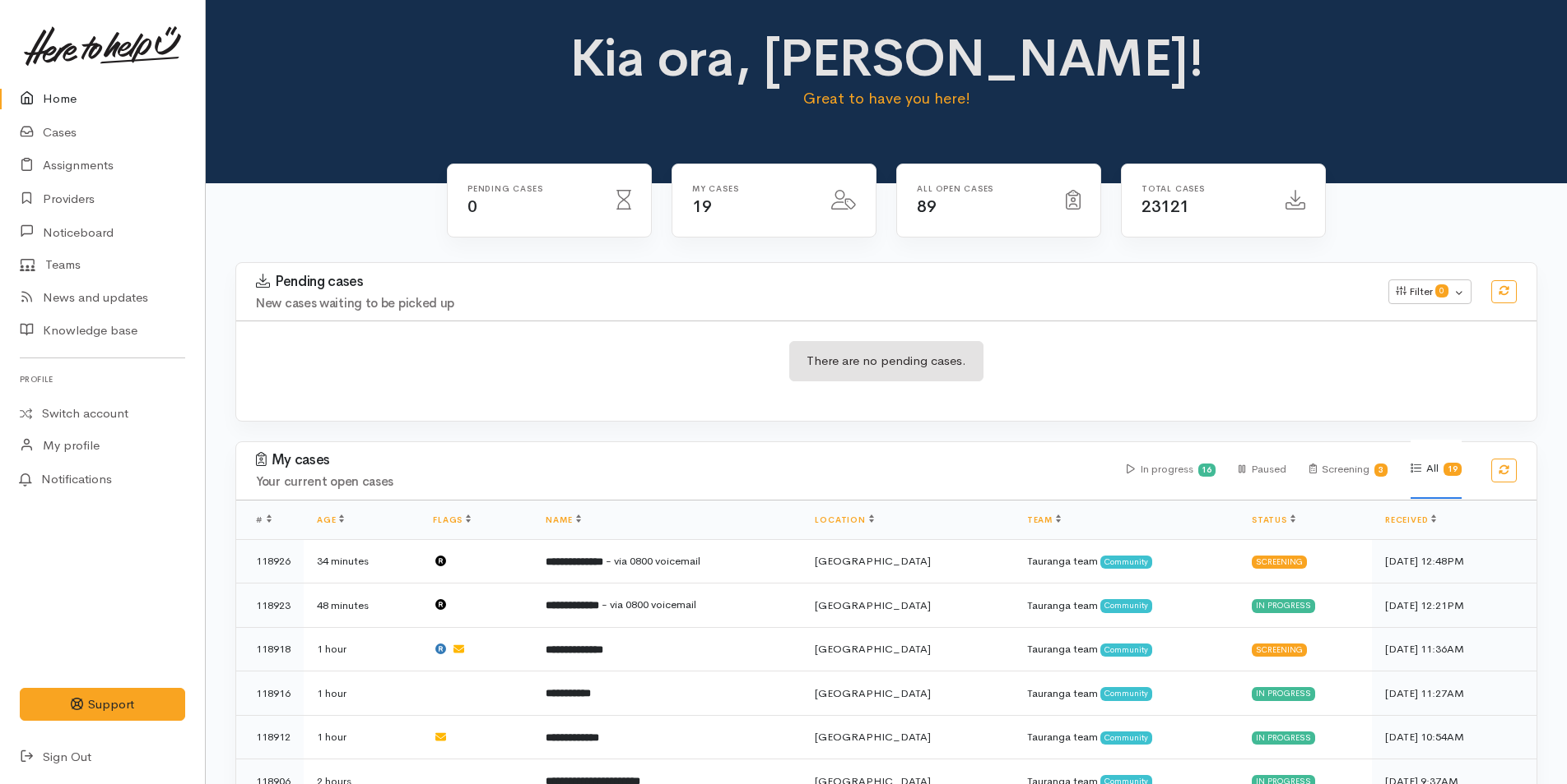
click at [67, 86] on link "Home" at bounding box center [102, 99] width 205 height 34
click at [60, 77] on link at bounding box center [102, 46] width 165 height 72
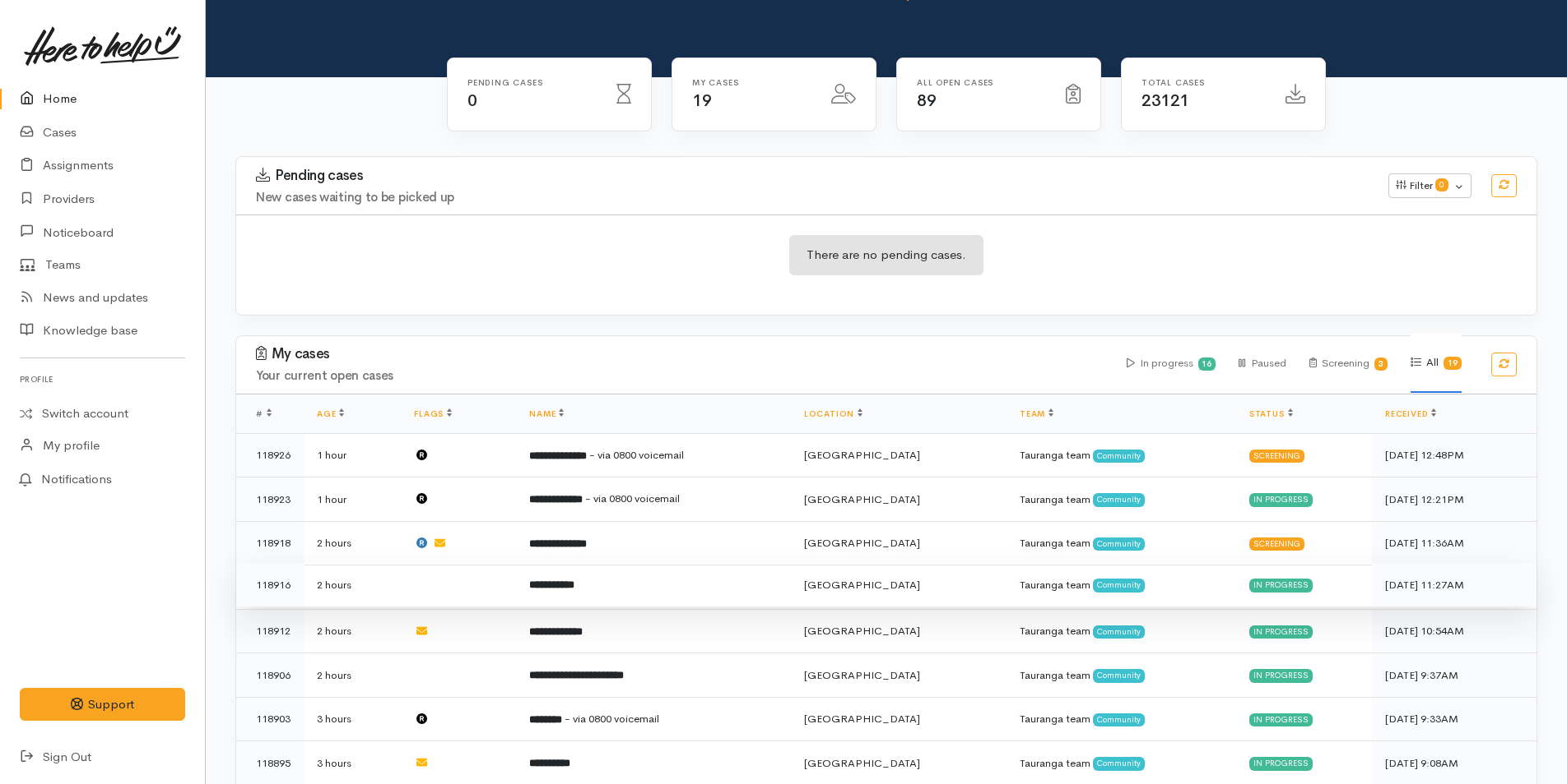
scroll to position [411, 0]
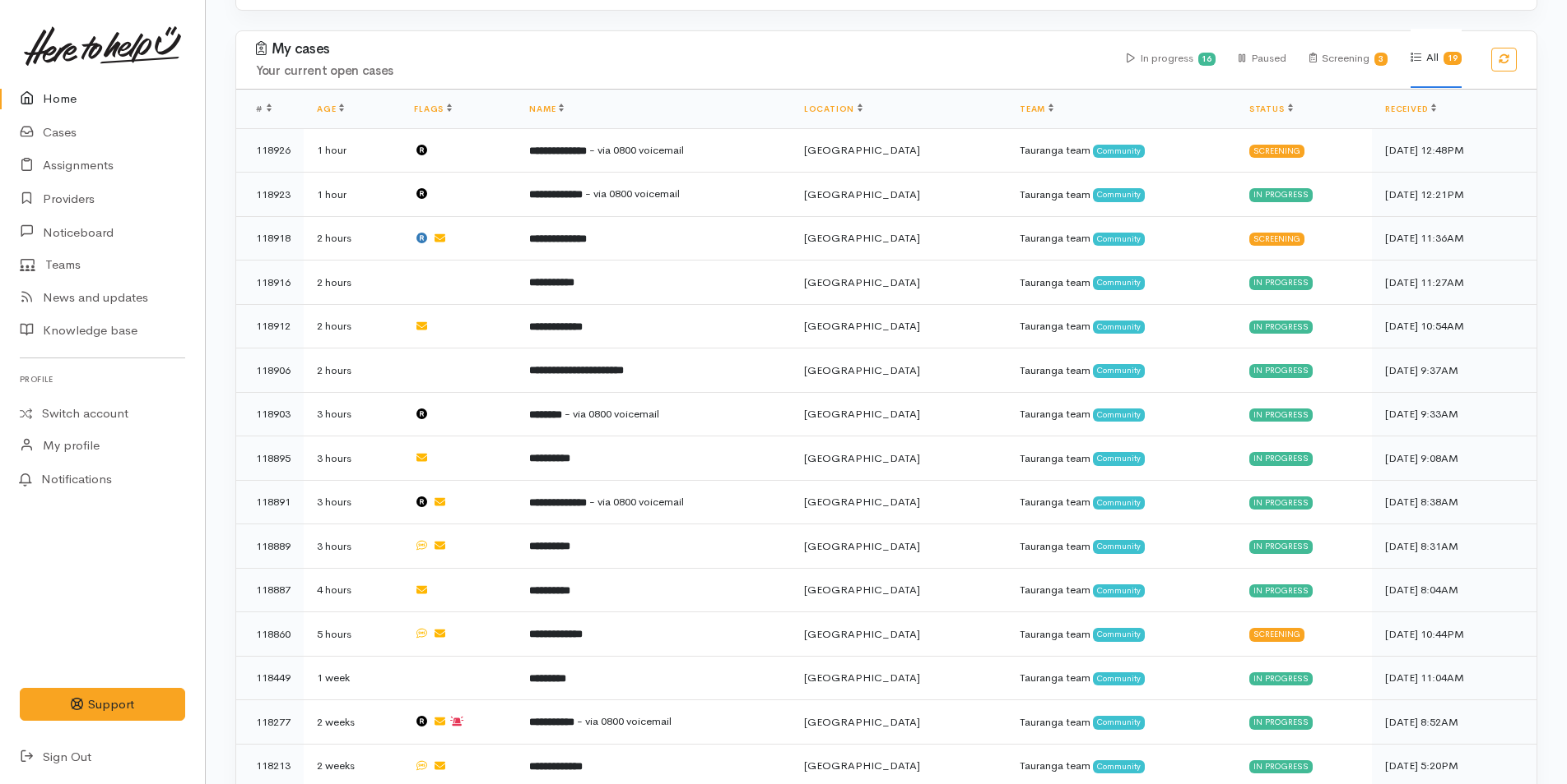
click at [68, 86] on link "Home" at bounding box center [102, 99] width 205 height 34
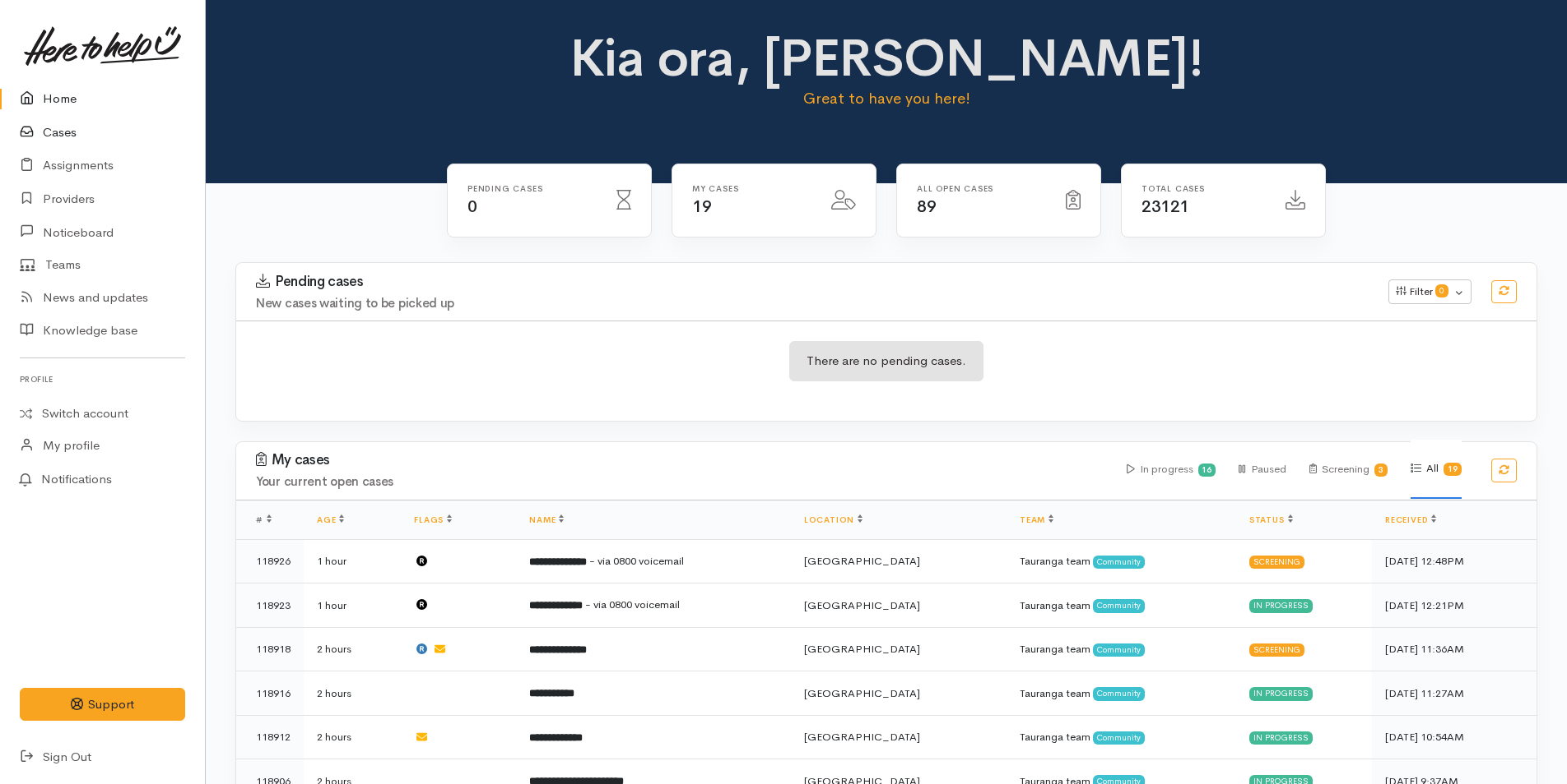
click at [77, 128] on link "Cases" at bounding box center [102, 133] width 205 height 34
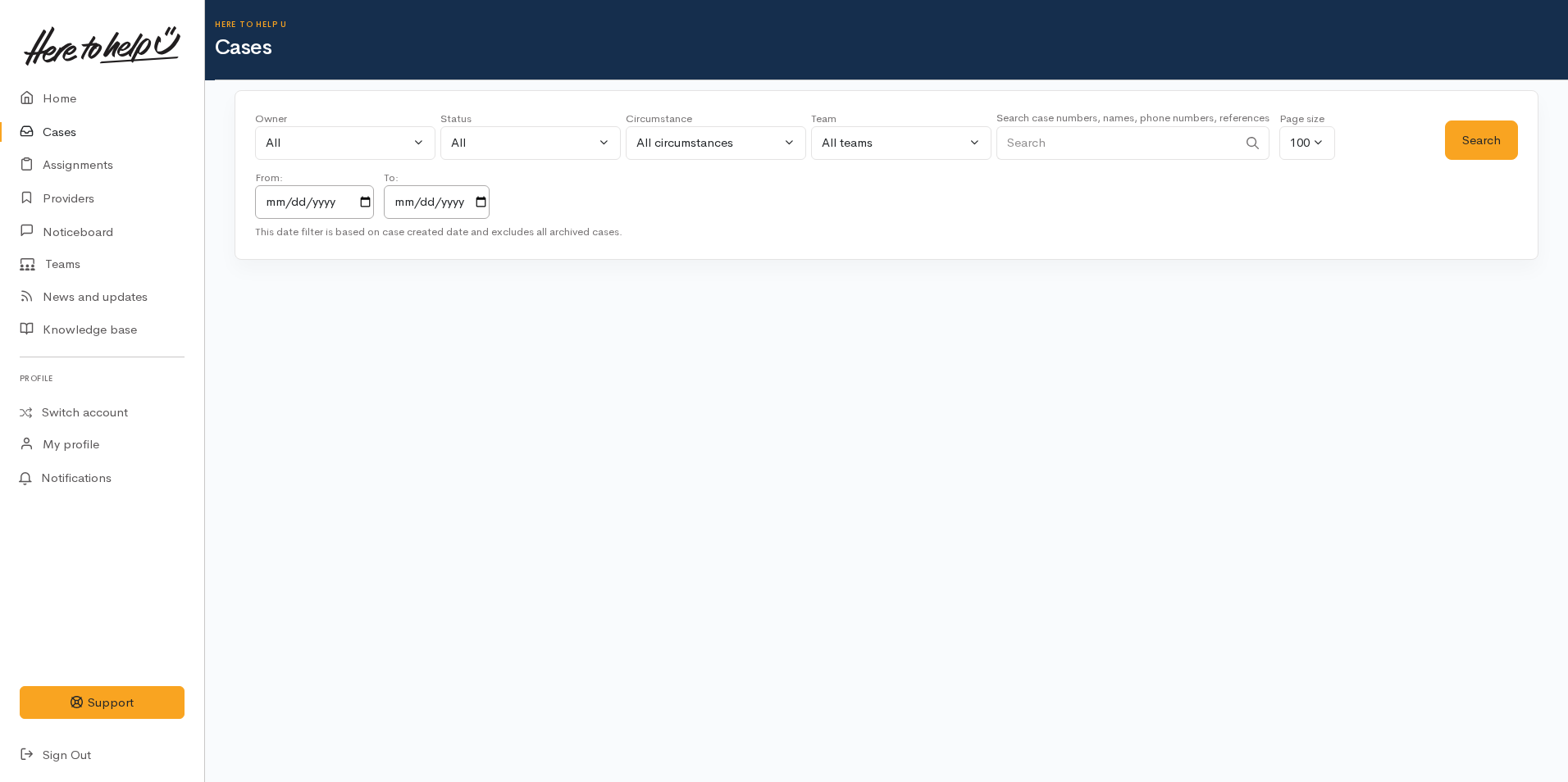
click at [1064, 147] on input "Search" at bounding box center [1117, 143] width 241 height 34
type input "bijay"
click at [1479, 147] on button "Search" at bounding box center [1481, 140] width 73 height 40
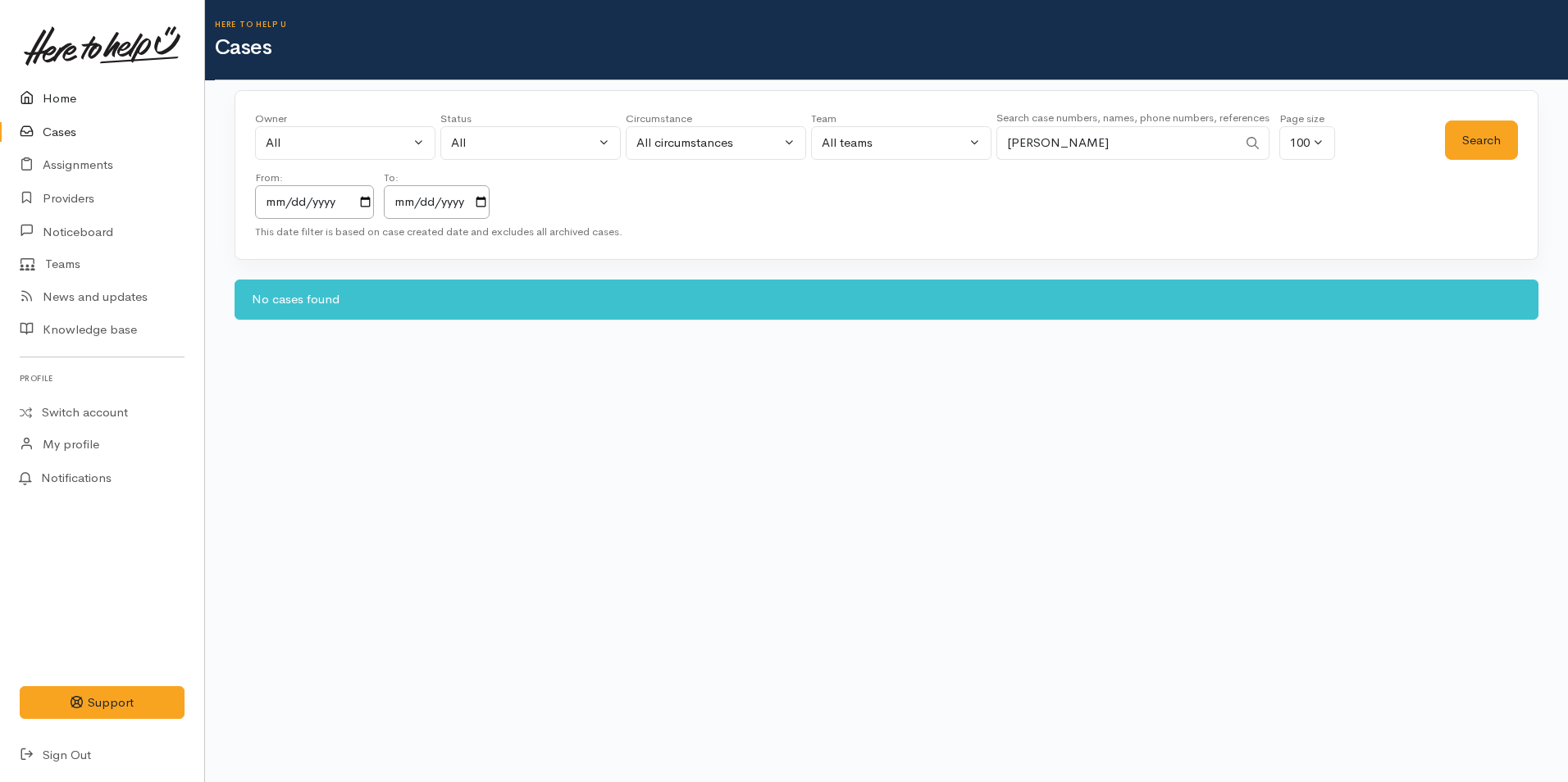
click at [63, 84] on link "Home" at bounding box center [102, 99] width 204 height 34
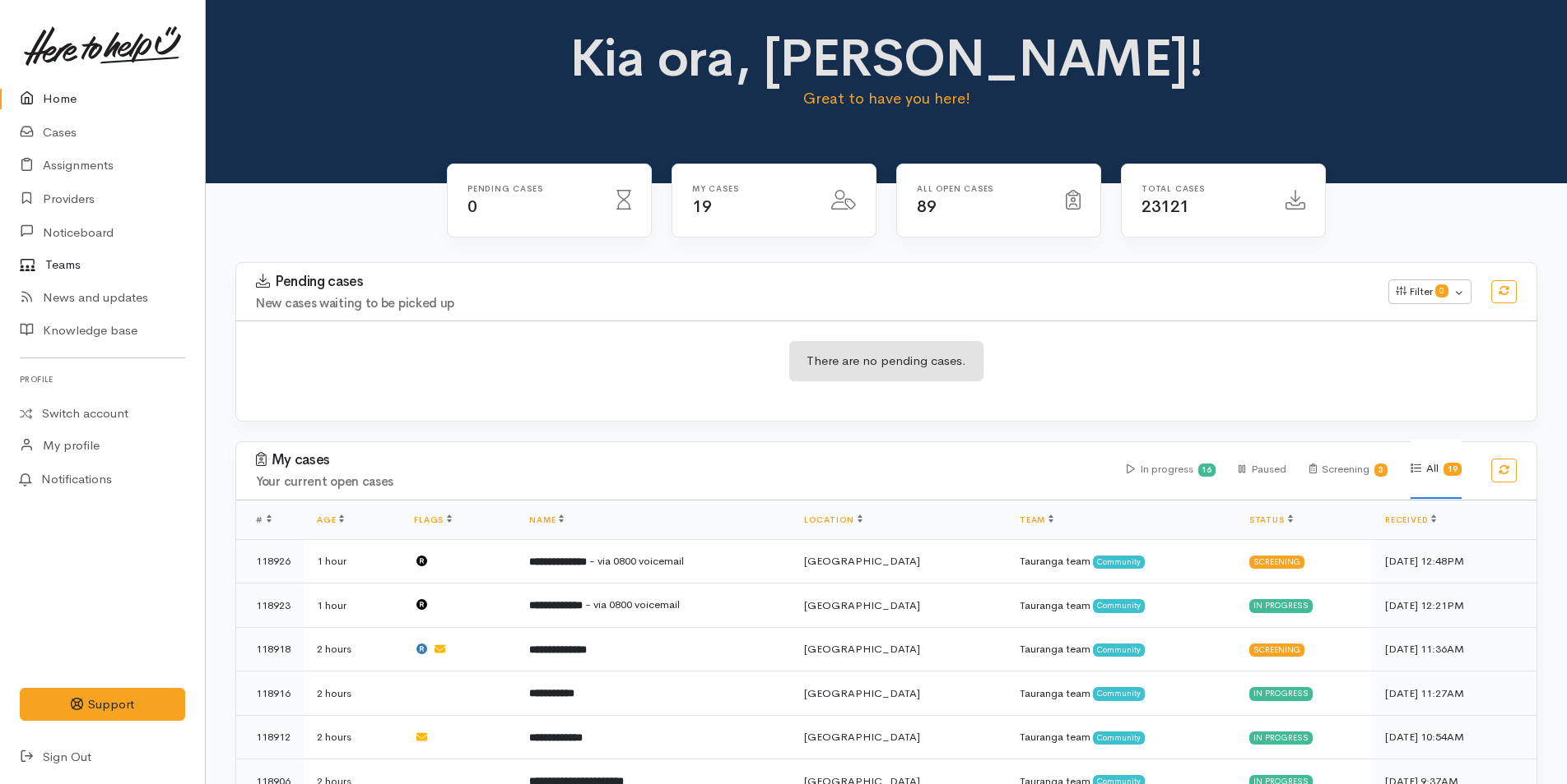
drag, startPoint x: 51, startPoint y: 86, endPoint x: 60, endPoint y: 274, distance: 188.2
click at [51, 86] on link "Home" at bounding box center [102, 99] width 205 height 34
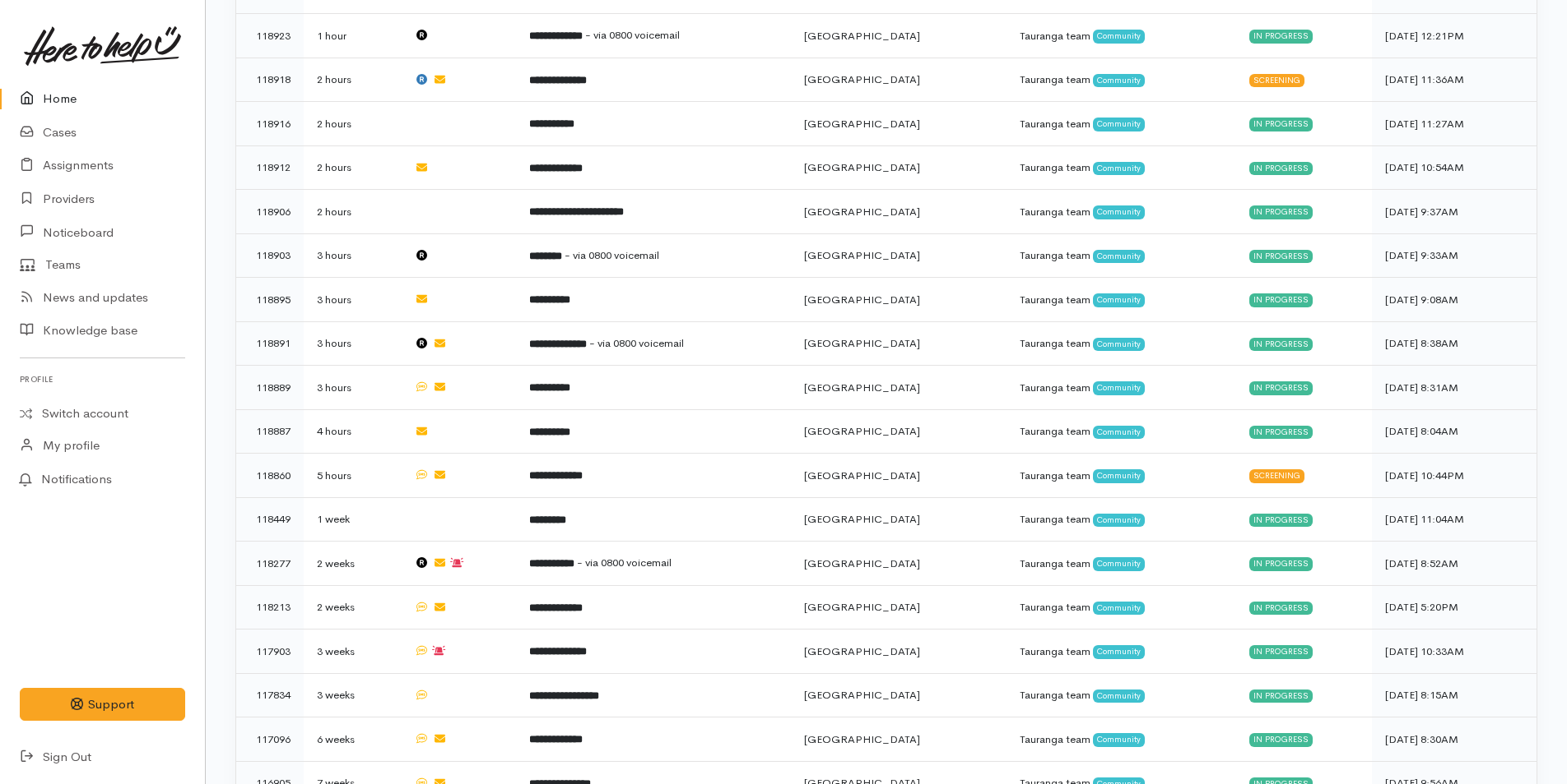
scroll to position [638, 0]
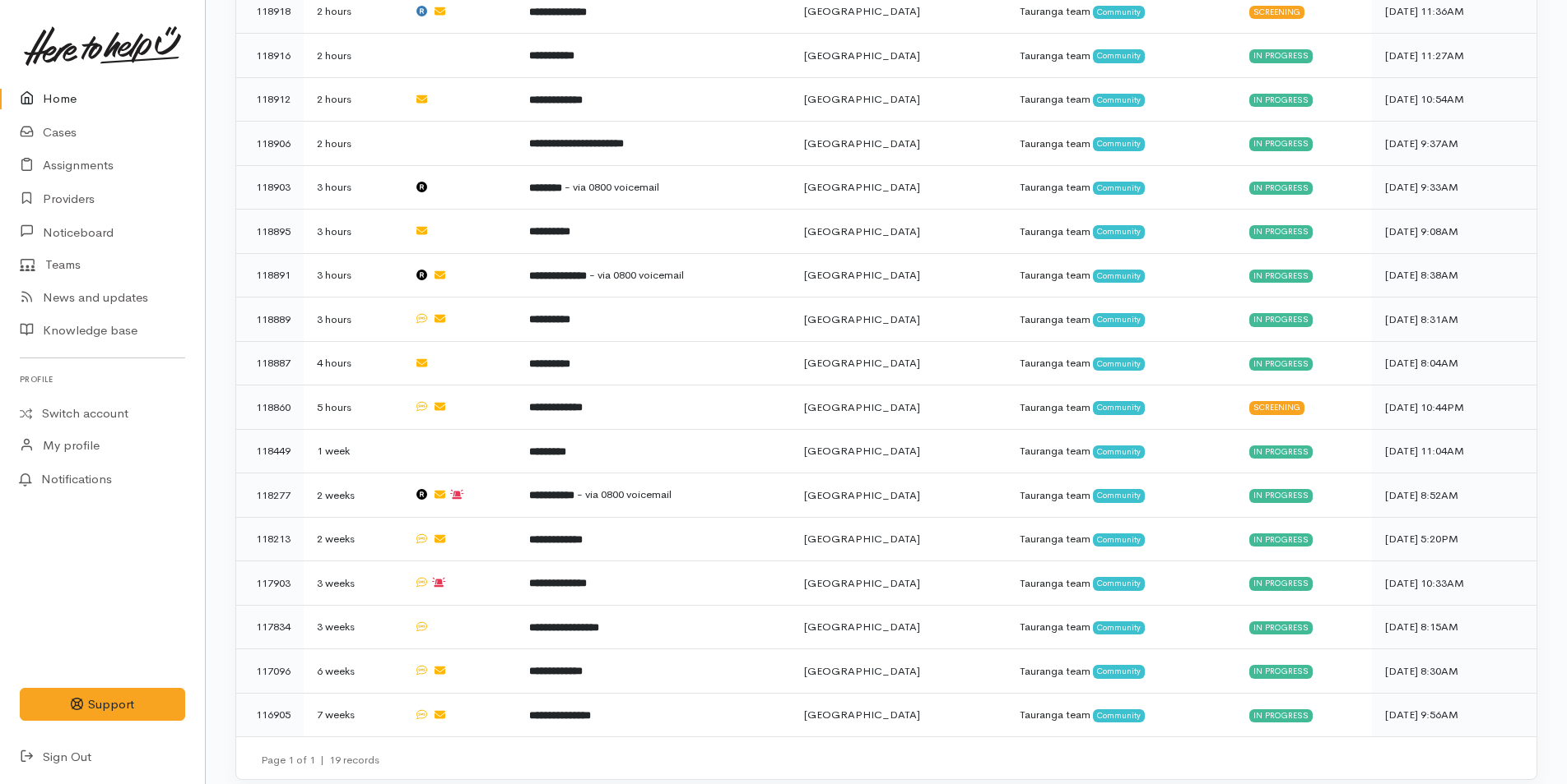
click at [33, 85] on link "Home" at bounding box center [102, 99] width 205 height 34
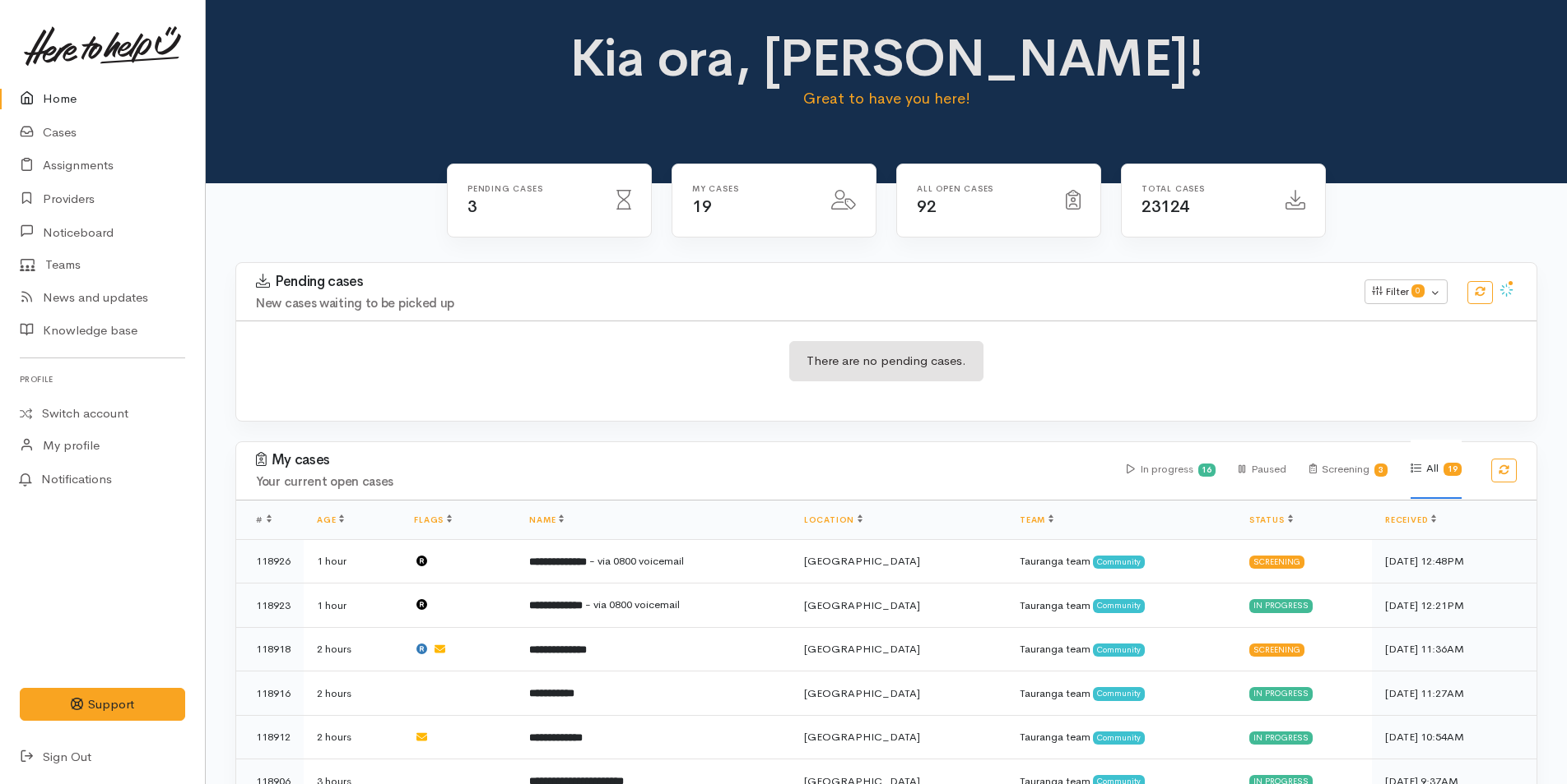
click at [59, 87] on link "Home" at bounding box center [102, 99] width 205 height 34
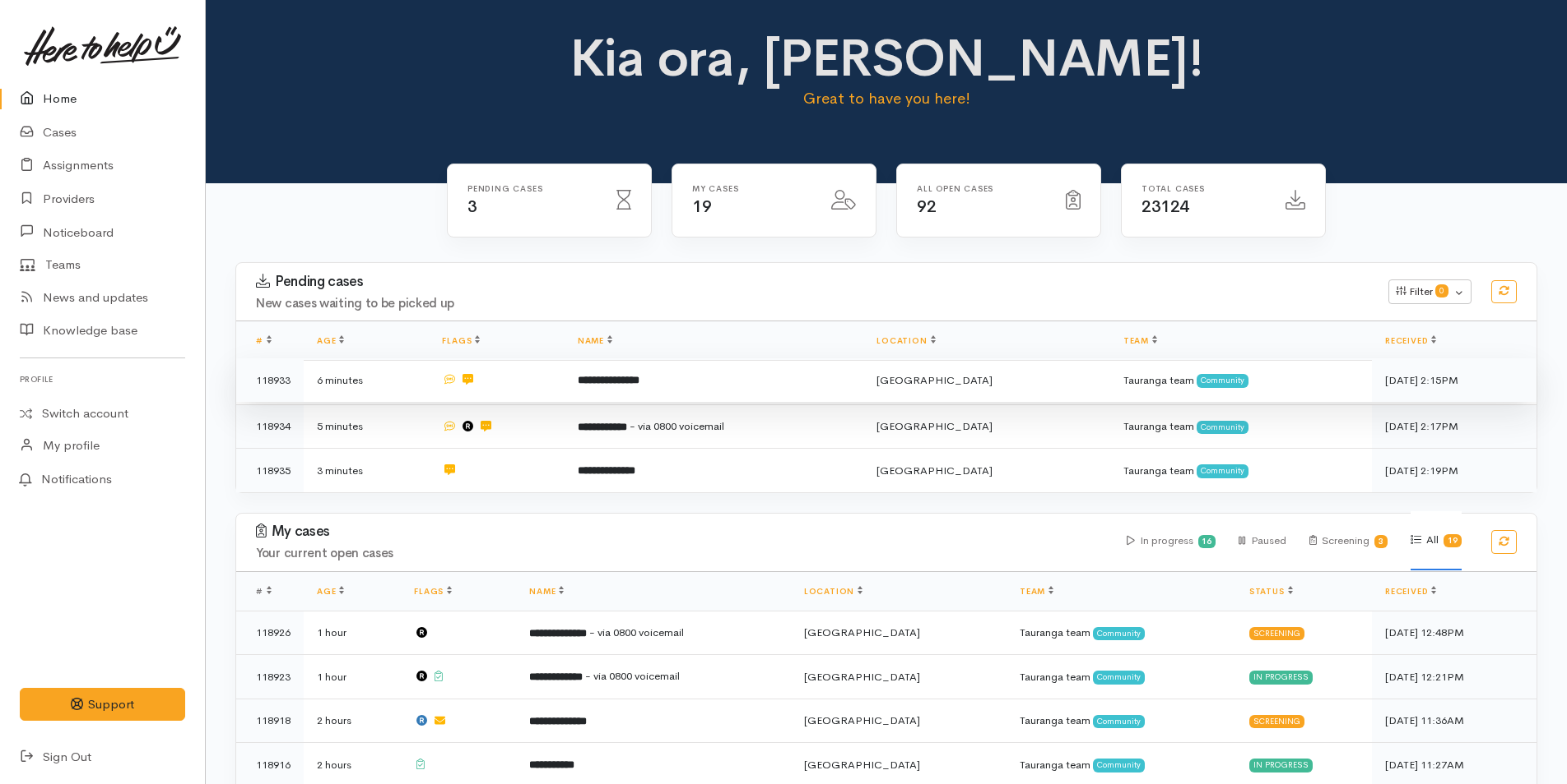
click at [640, 379] on b "**********" at bounding box center [609, 380] width 62 height 11
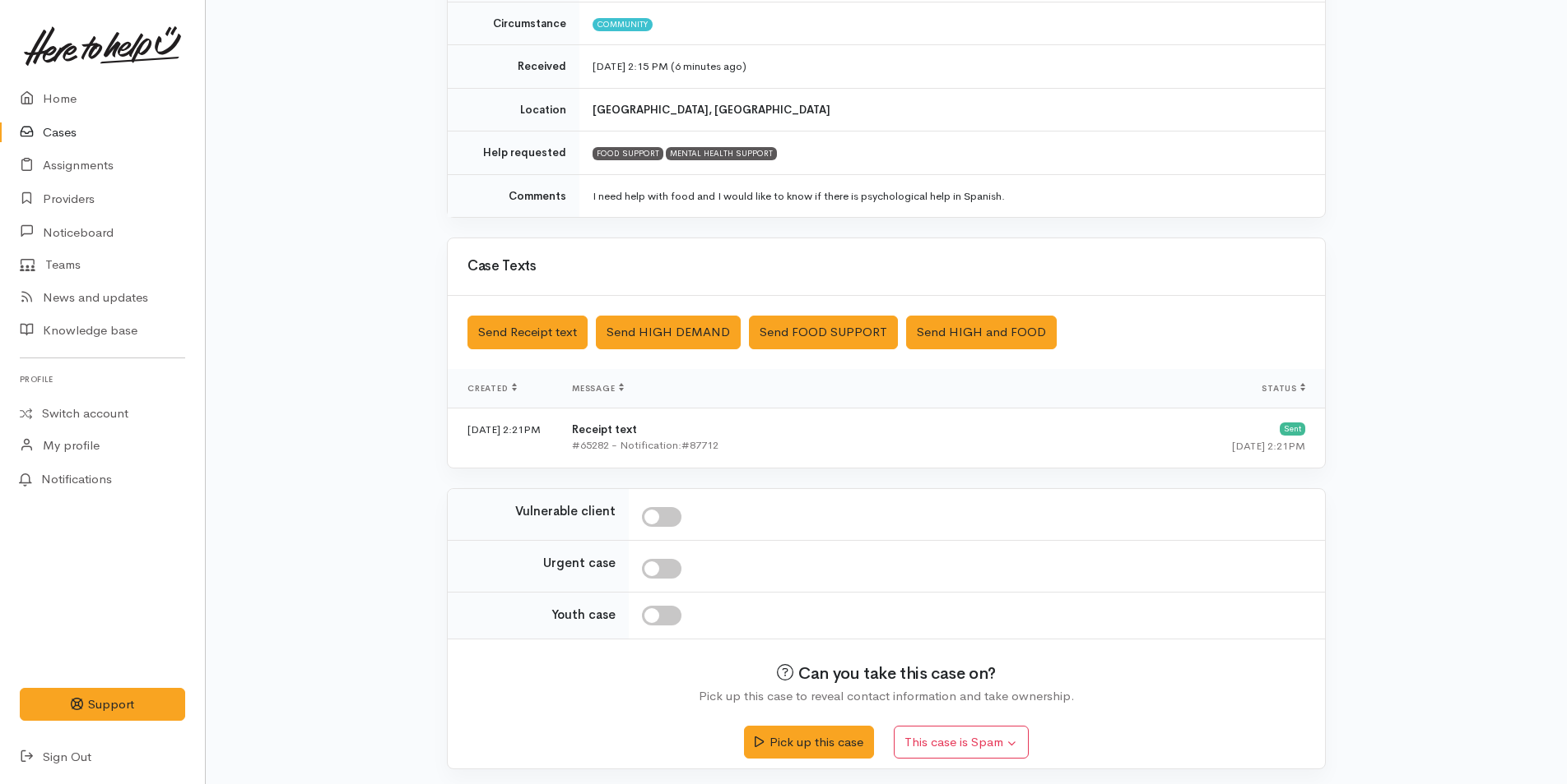
scroll to position [247, 0]
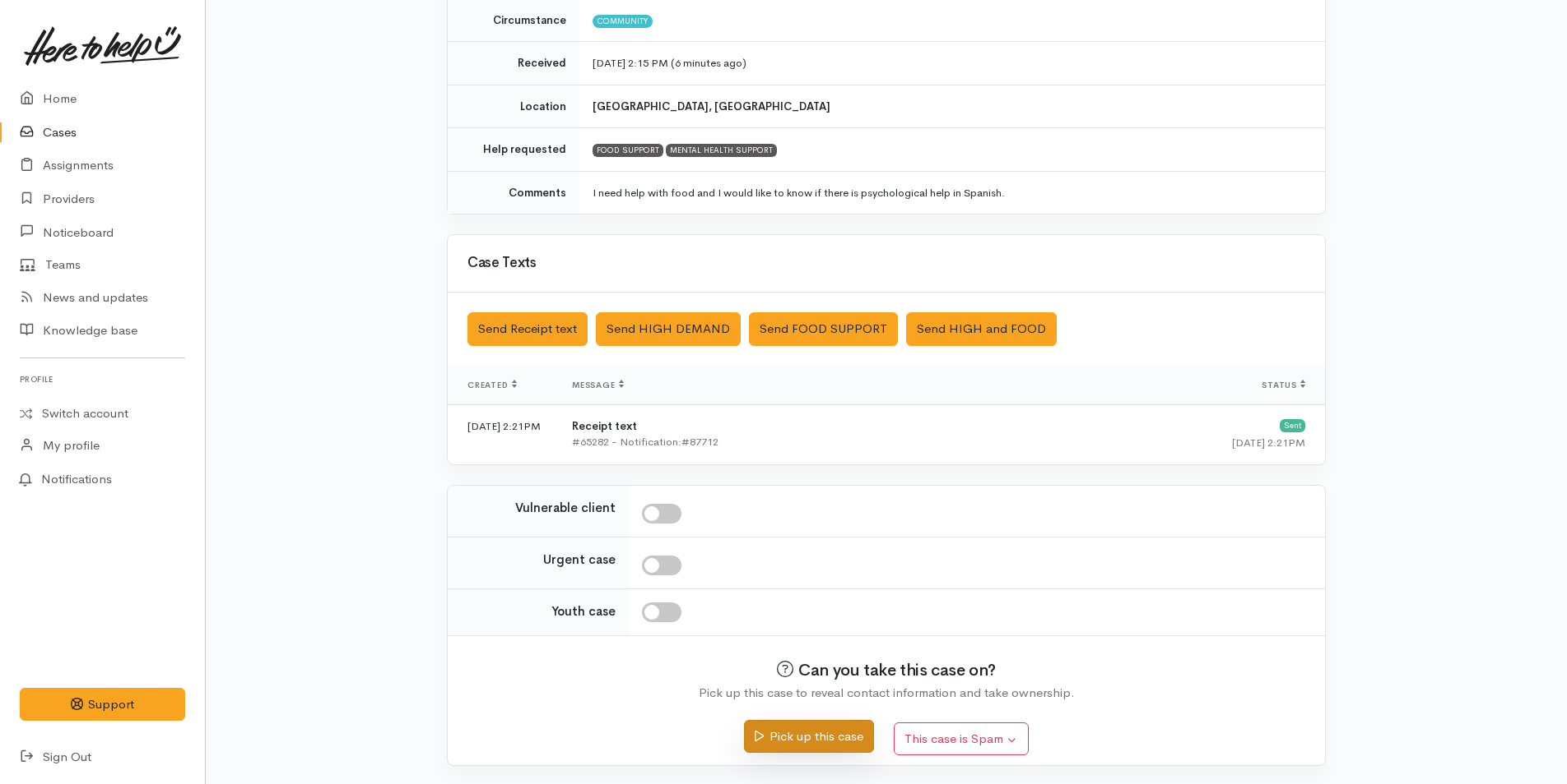
click at [798, 744] on button "Pick up this case" at bounding box center [807, 737] width 129 height 34
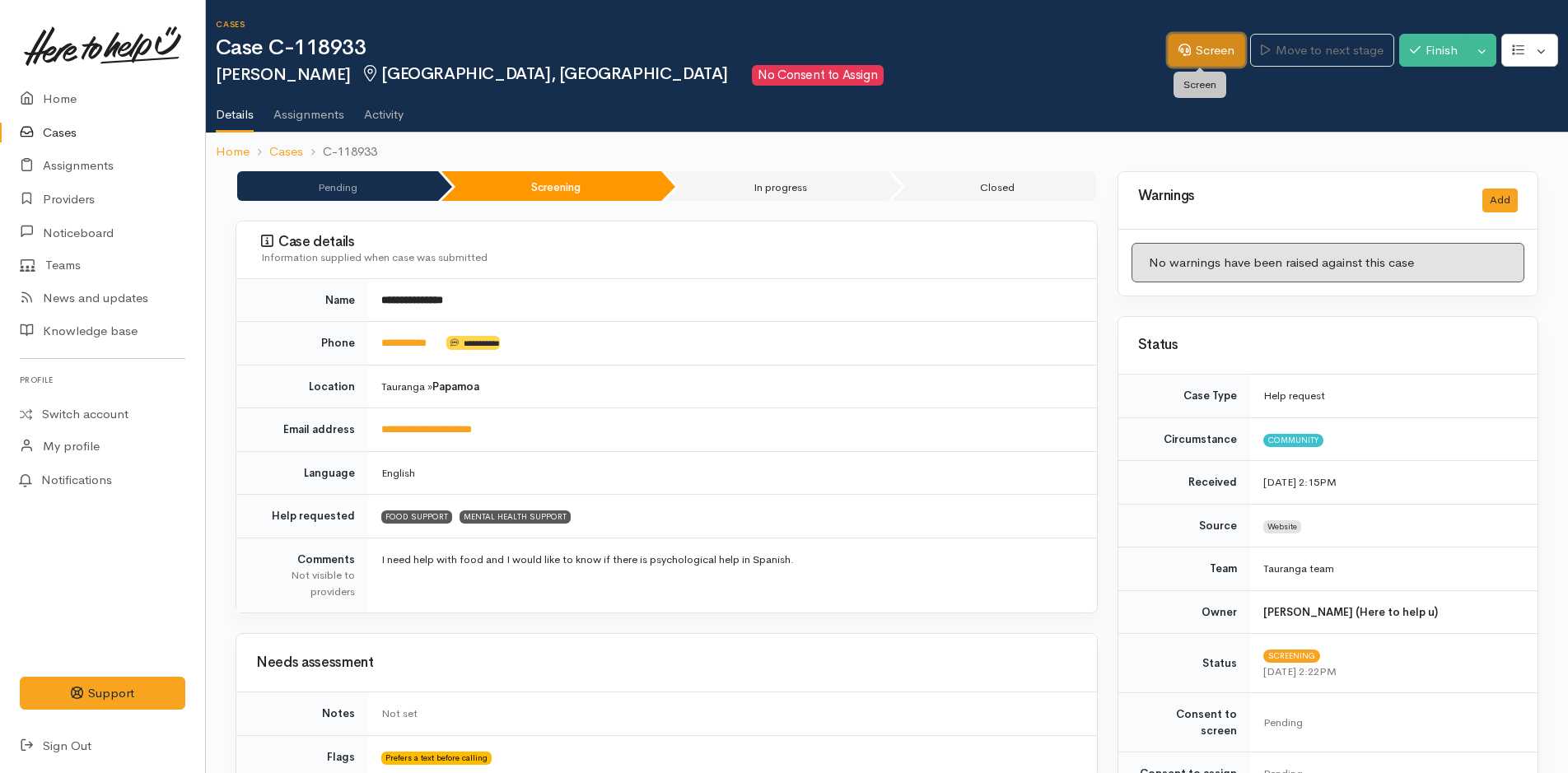
click at [1196, 45] on link "Screen" at bounding box center [1205, 51] width 77 height 34
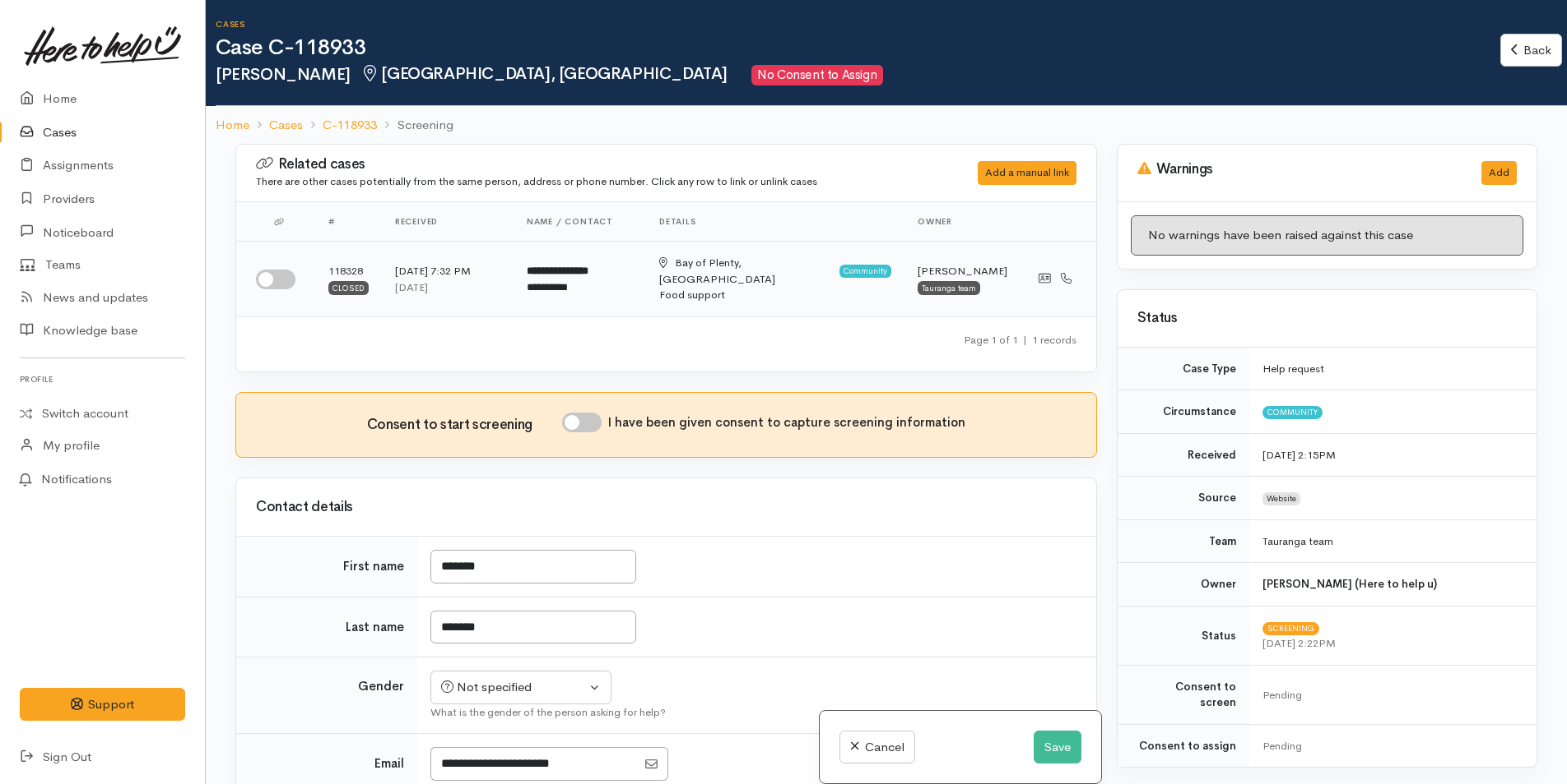
drag, startPoint x: 287, startPoint y: 266, endPoint x: 607, endPoint y: 273, distance: 320.1
click at [292, 270] on div at bounding box center [279, 280] width 46 height 20
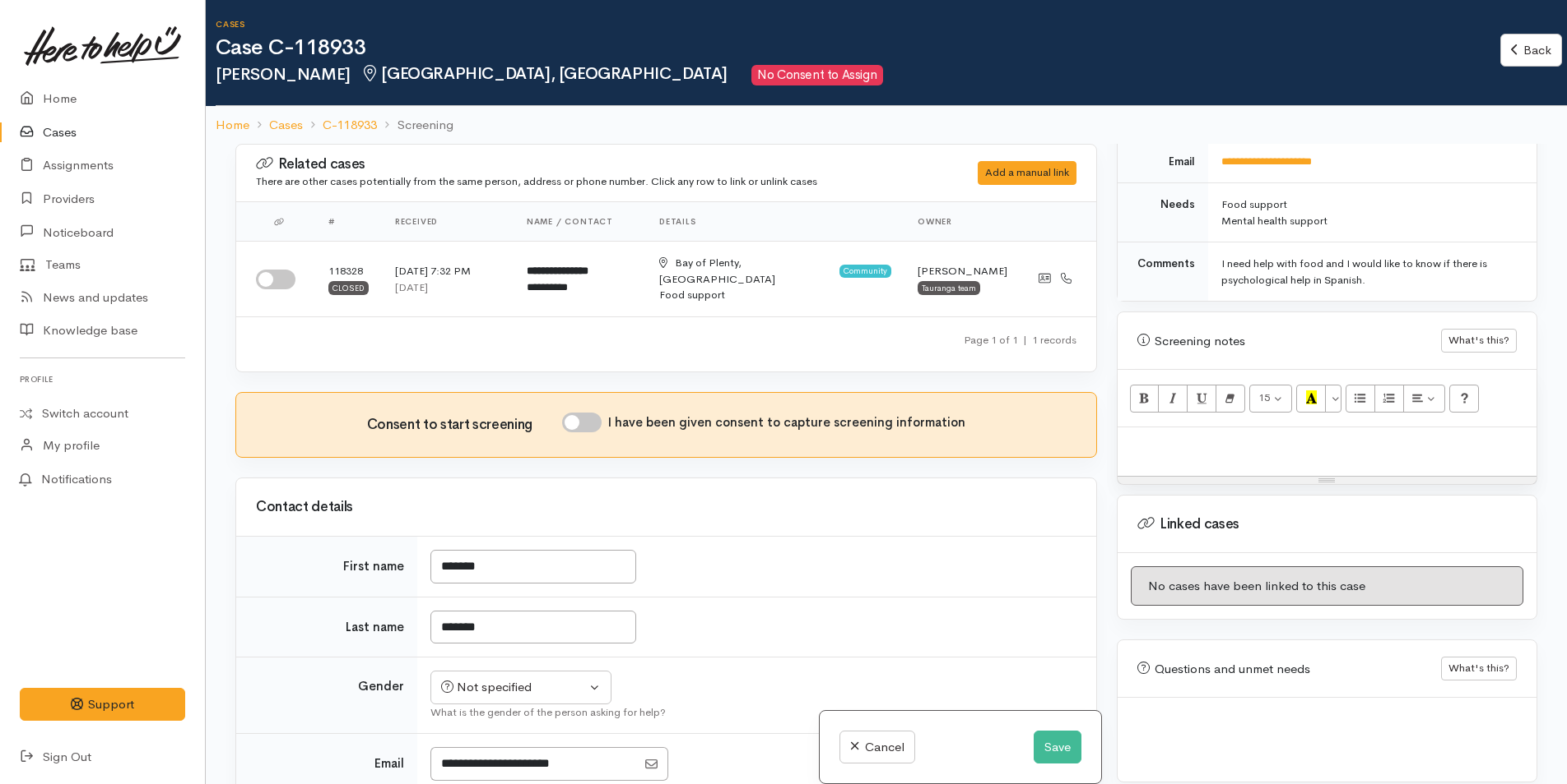
scroll to position [836, 0]
click at [277, 270] on input "checkbox" at bounding box center [276, 280] width 40 height 20
checkbox input "true"
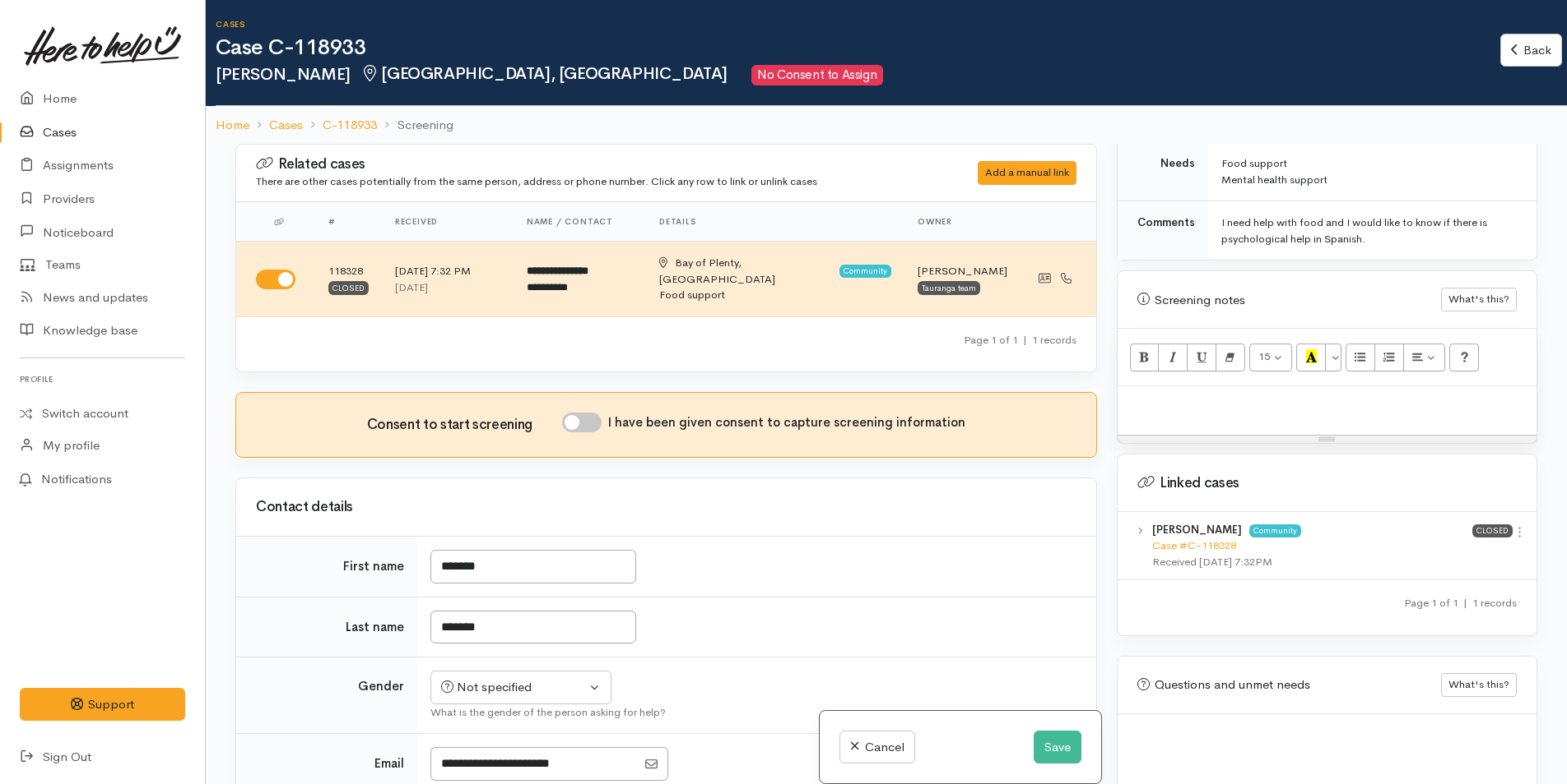
scroll to position [893, 0]
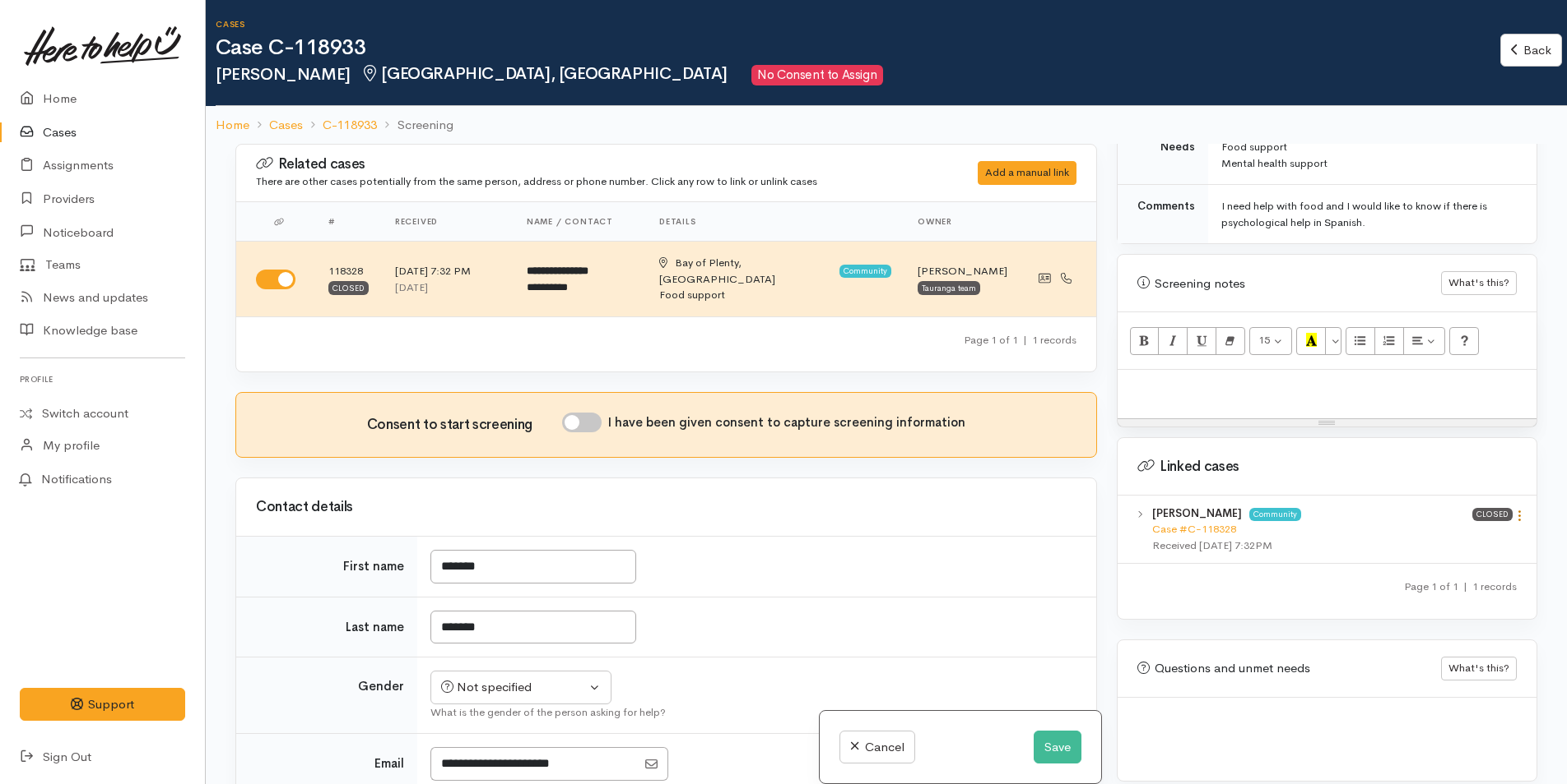
click at [1513, 509] on icon at bounding box center [1519, 516] width 14 height 14
click at [1462, 535] on link "View case" at bounding box center [1460, 548] width 130 height 26
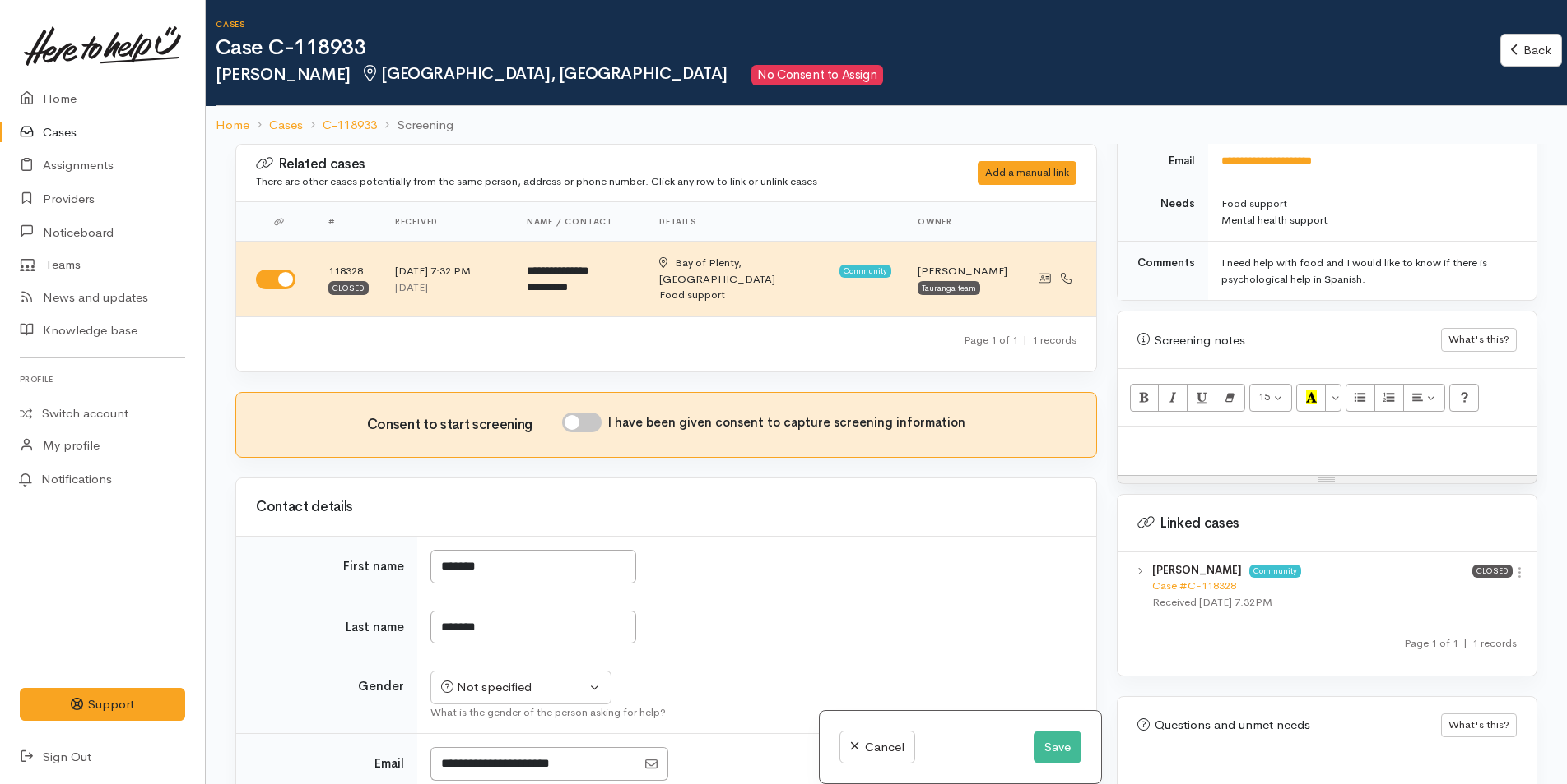
scroll to position [564, 0]
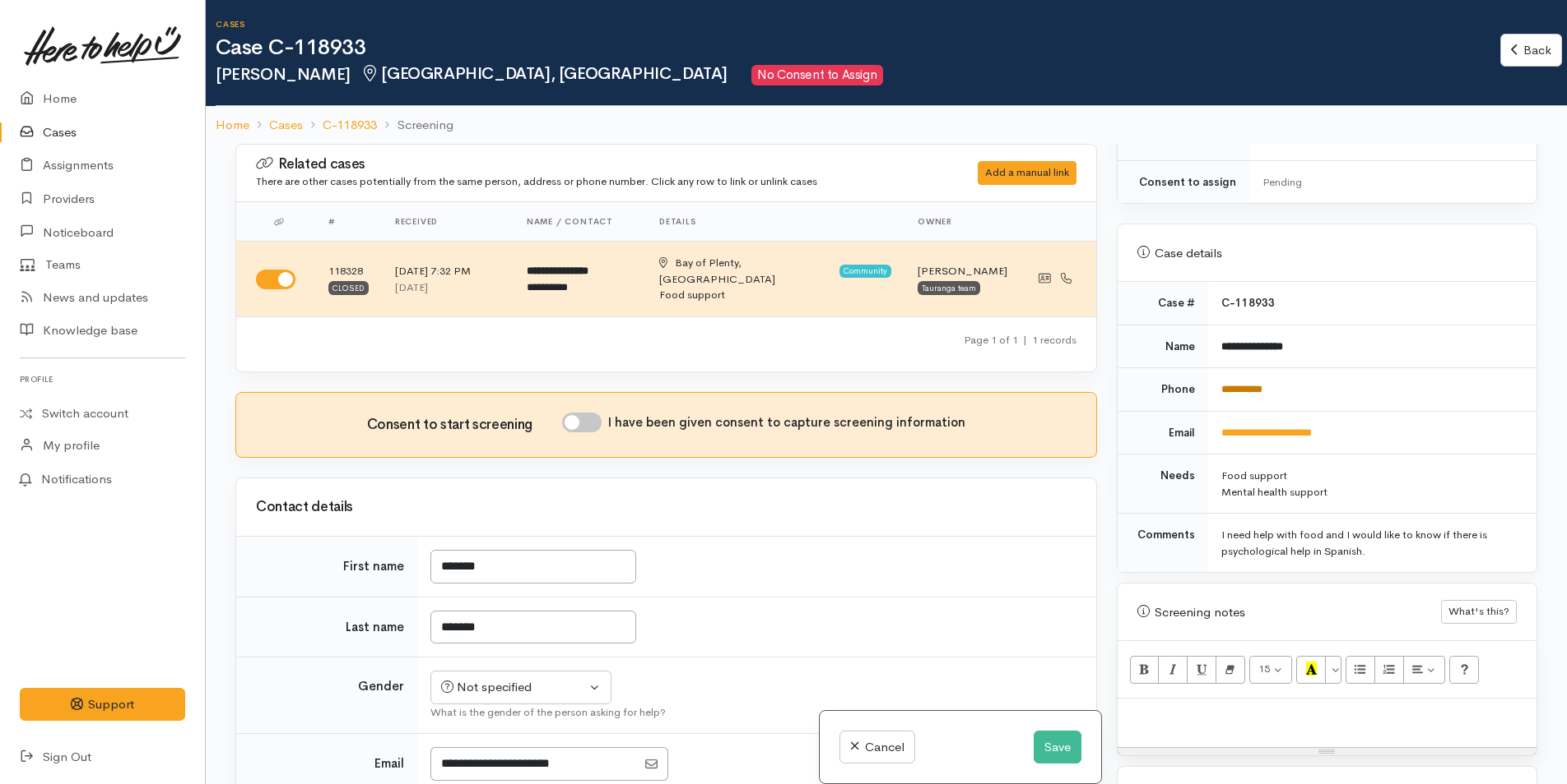
click at [1246, 385] on link "**********" at bounding box center [1241, 390] width 41 height 11
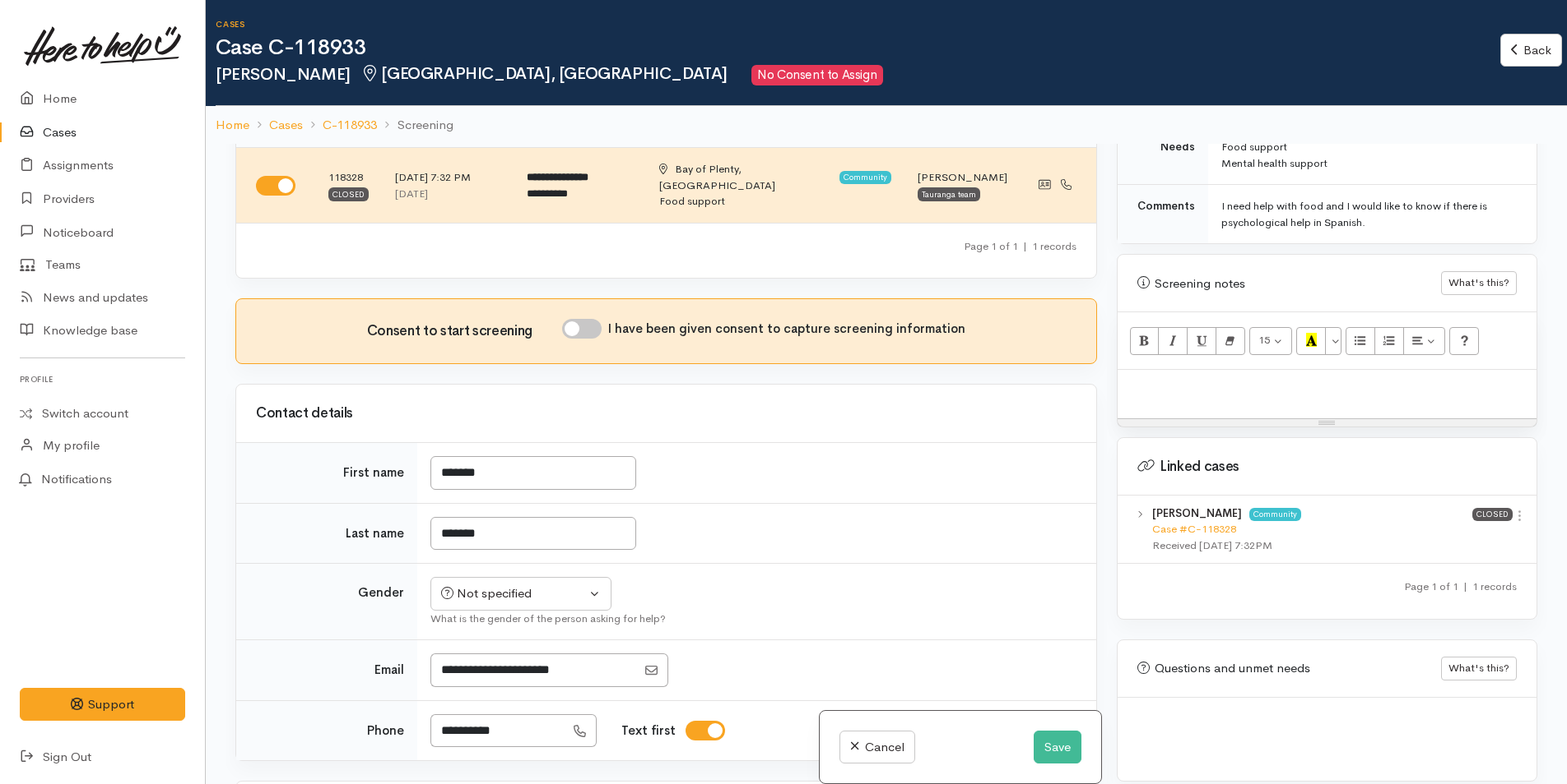
scroll to position [165, 0]
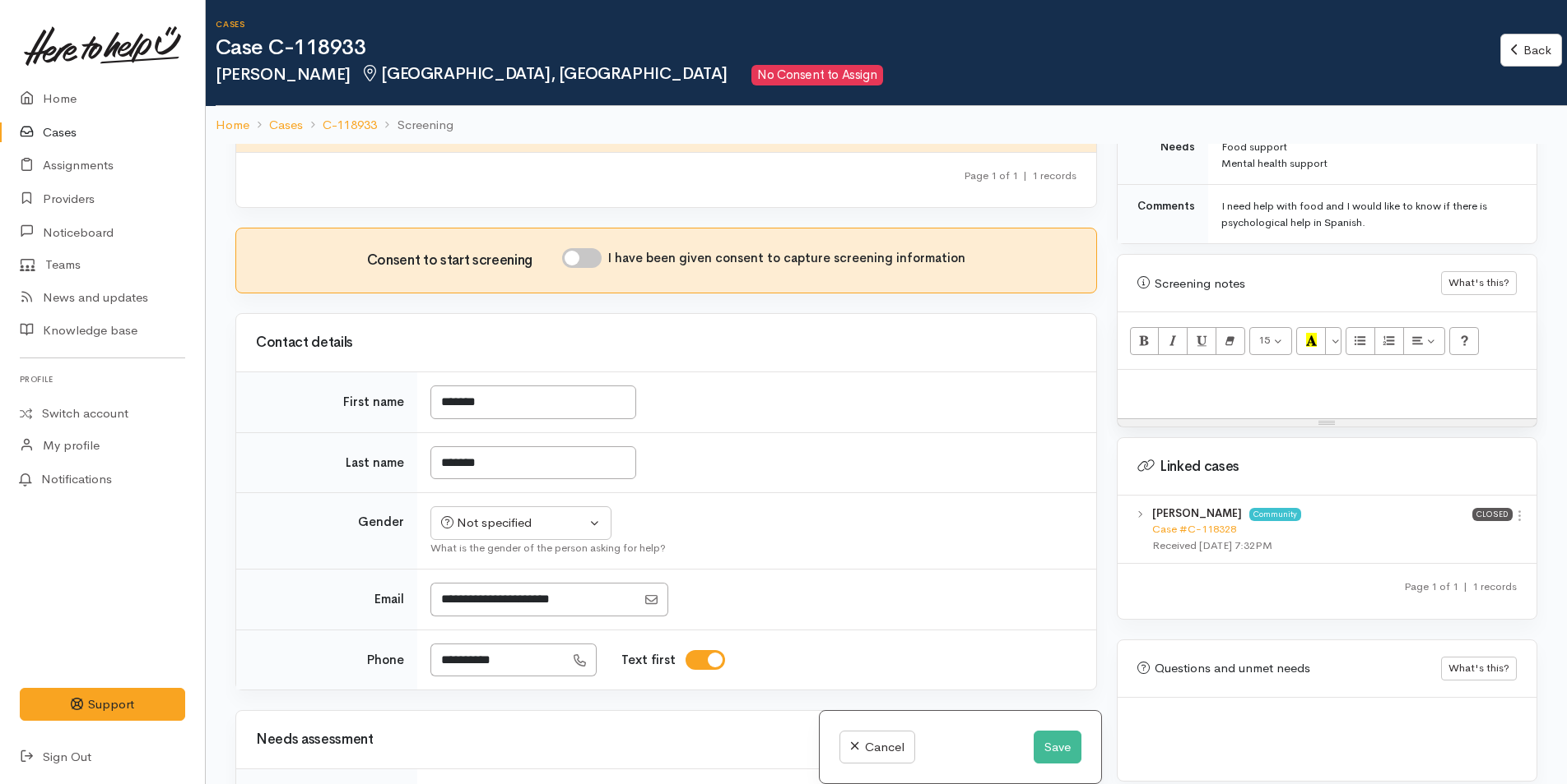
click at [495, 493] on td "Not specified Male Female Diverse Not specified What is the gender of the perso…" at bounding box center [756, 531] width 679 height 77
click at [493, 514] on div "Not specified" at bounding box center [513, 523] width 145 height 19
click at [494, 603] on span "Female" at bounding box center [534, 612] width 141 height 19
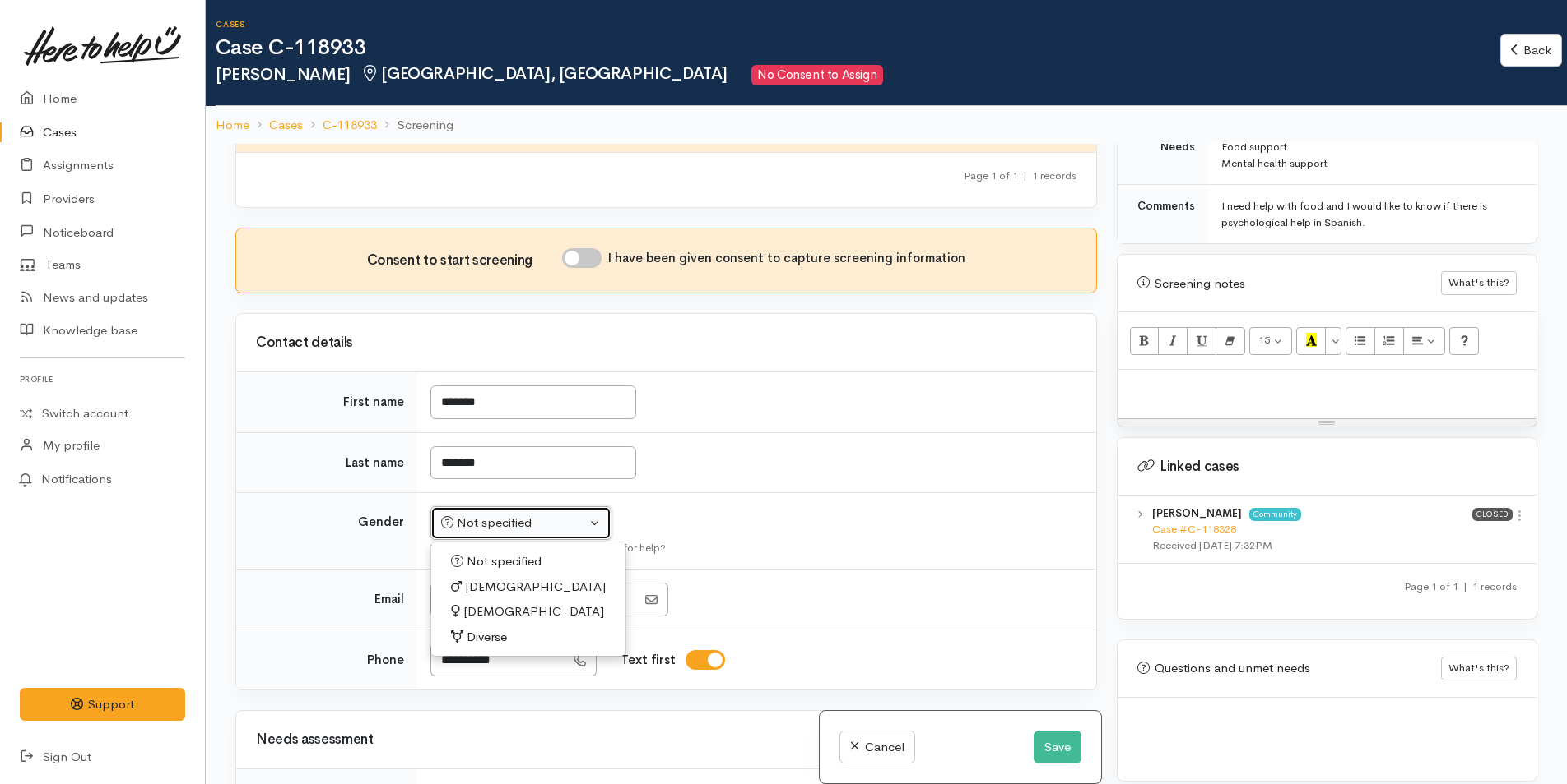
select select "Female"
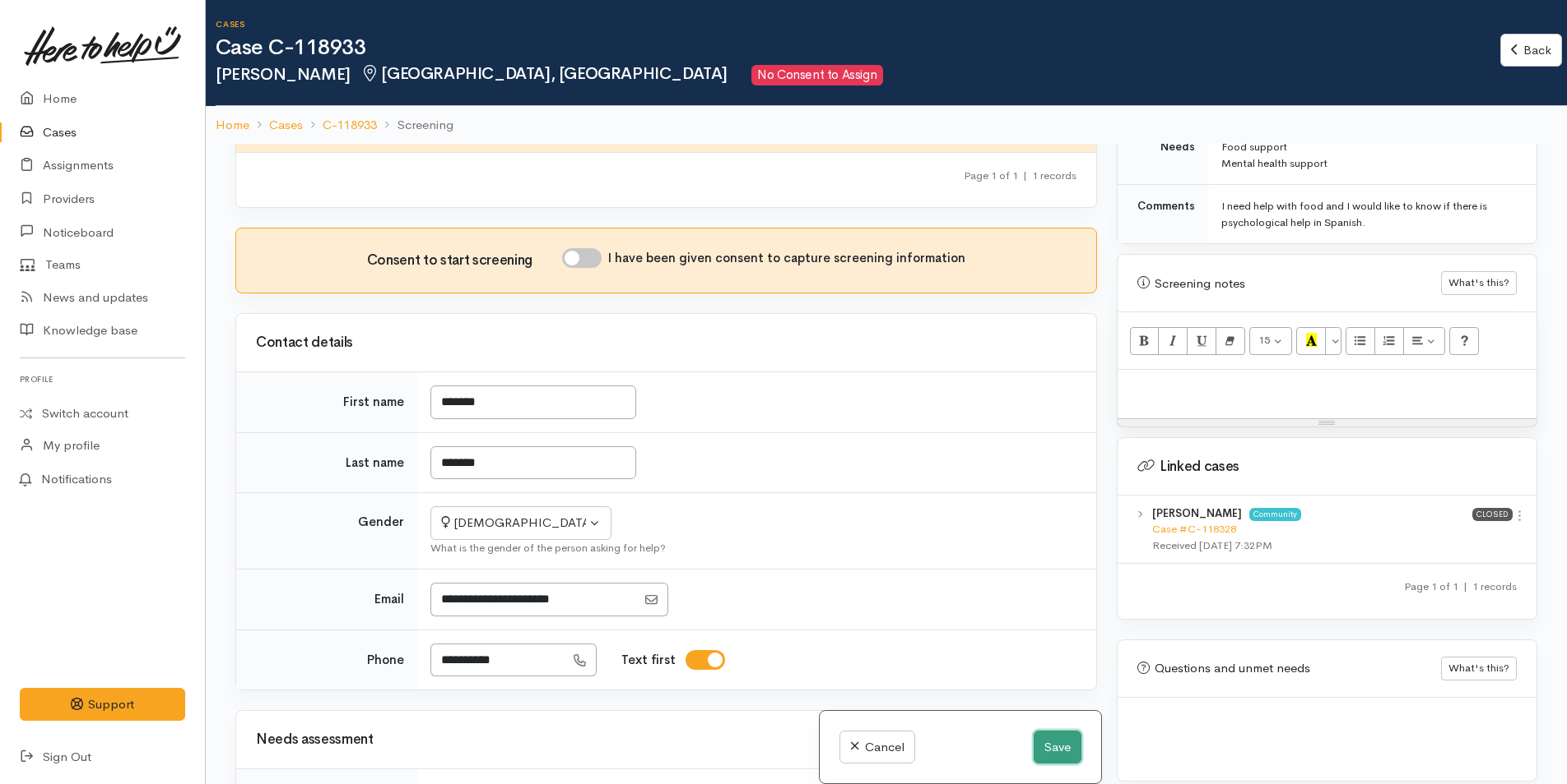
click at [1067, 748] on button "Save" at bounding box center [1057, 748] width 48 height 34
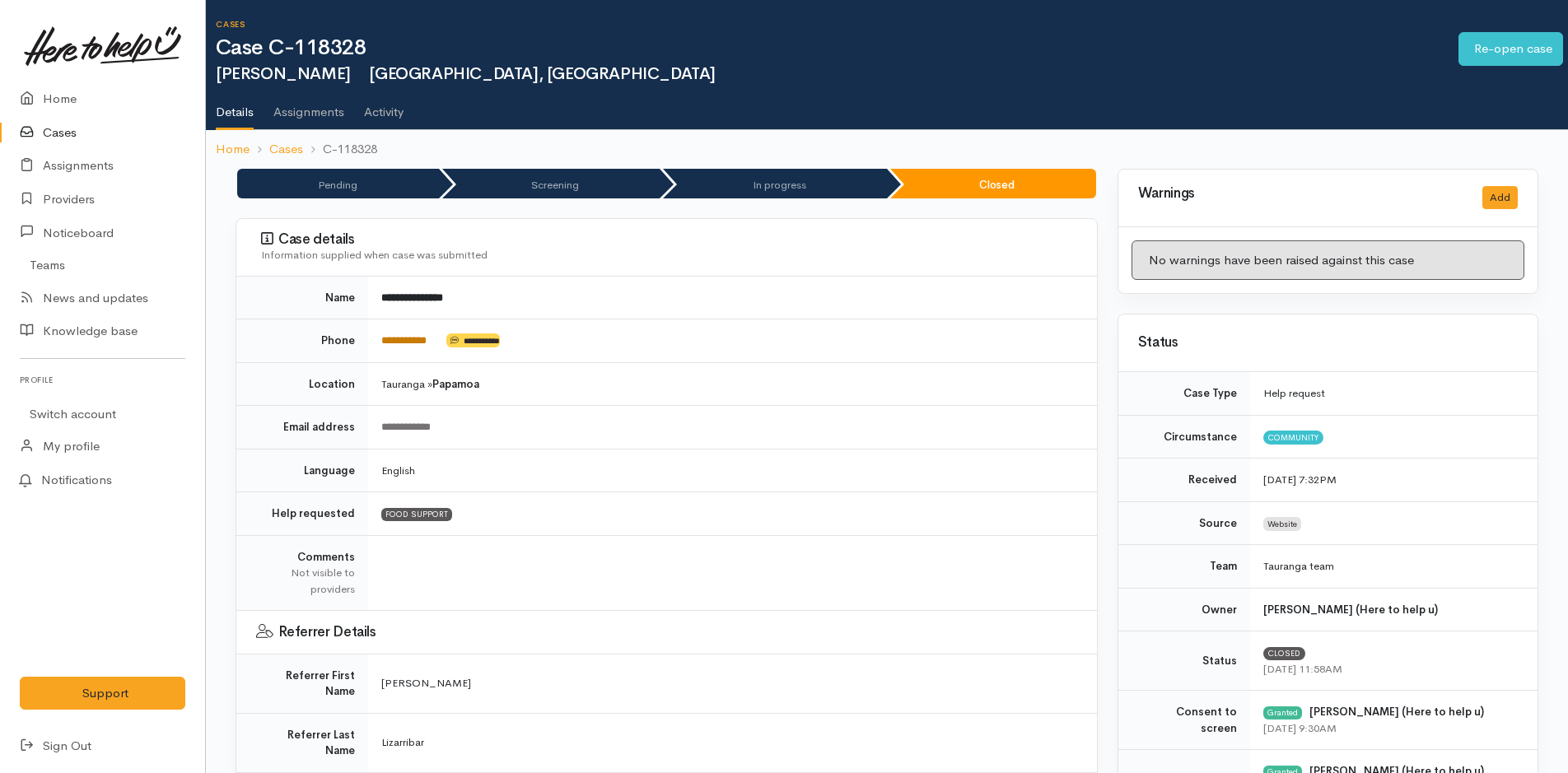
drag, startPoint x: 407, startPoint y: 342, endPoint x: 421, endPoint y: 346, distance: 14.6
click at [407, 342] on link "**********" at bounding box center [403, 340] width 45 height 11
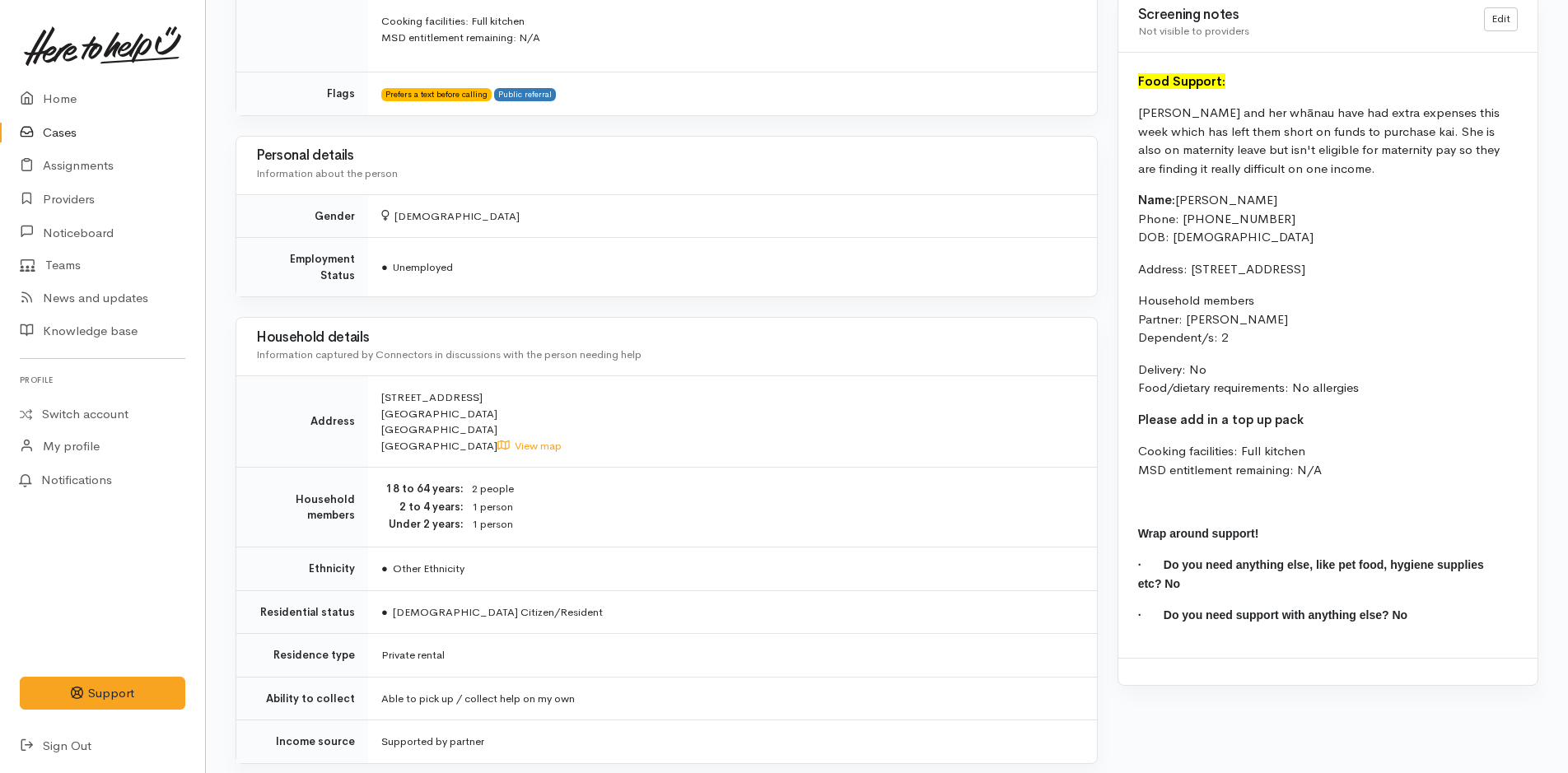
scroll to position [1317, 0]
drag, startPoint x: 1332, startPoint y: 468, endPoint x: 1135, endPoint y: 105, distance: 412.7
click at [1135, 105] on div "Food Support: Daniela and her whānau have had extra expenses this week which ha…" at bounding box center [1327, 353] width 419 height 605
copy div "Daniela and her whānau have had extra expenses this week which has left them sh…"
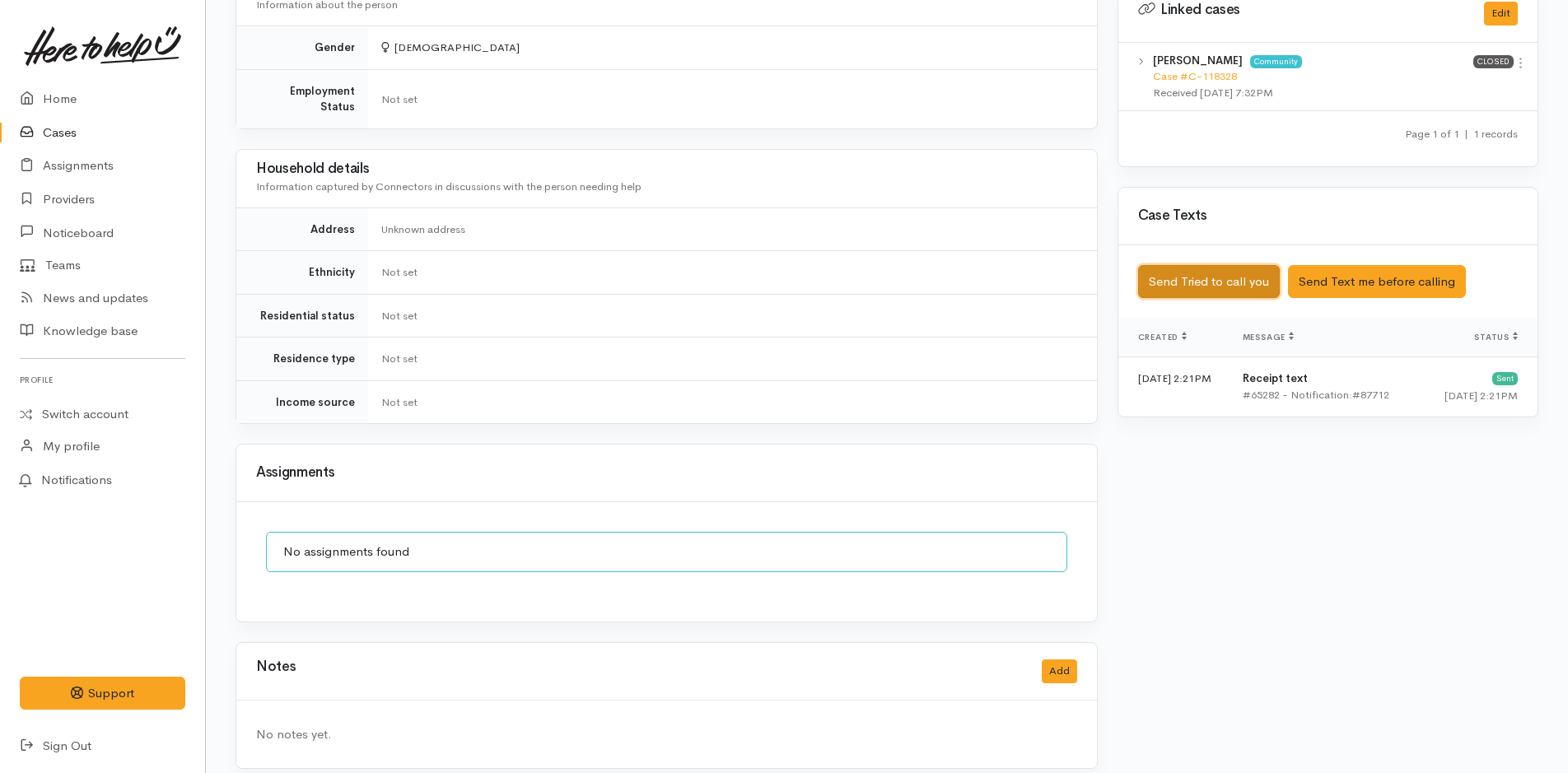
click at [1220, 265] on button "Send Tried to call you" at bounding box center [1209, 282] width 142 height 34
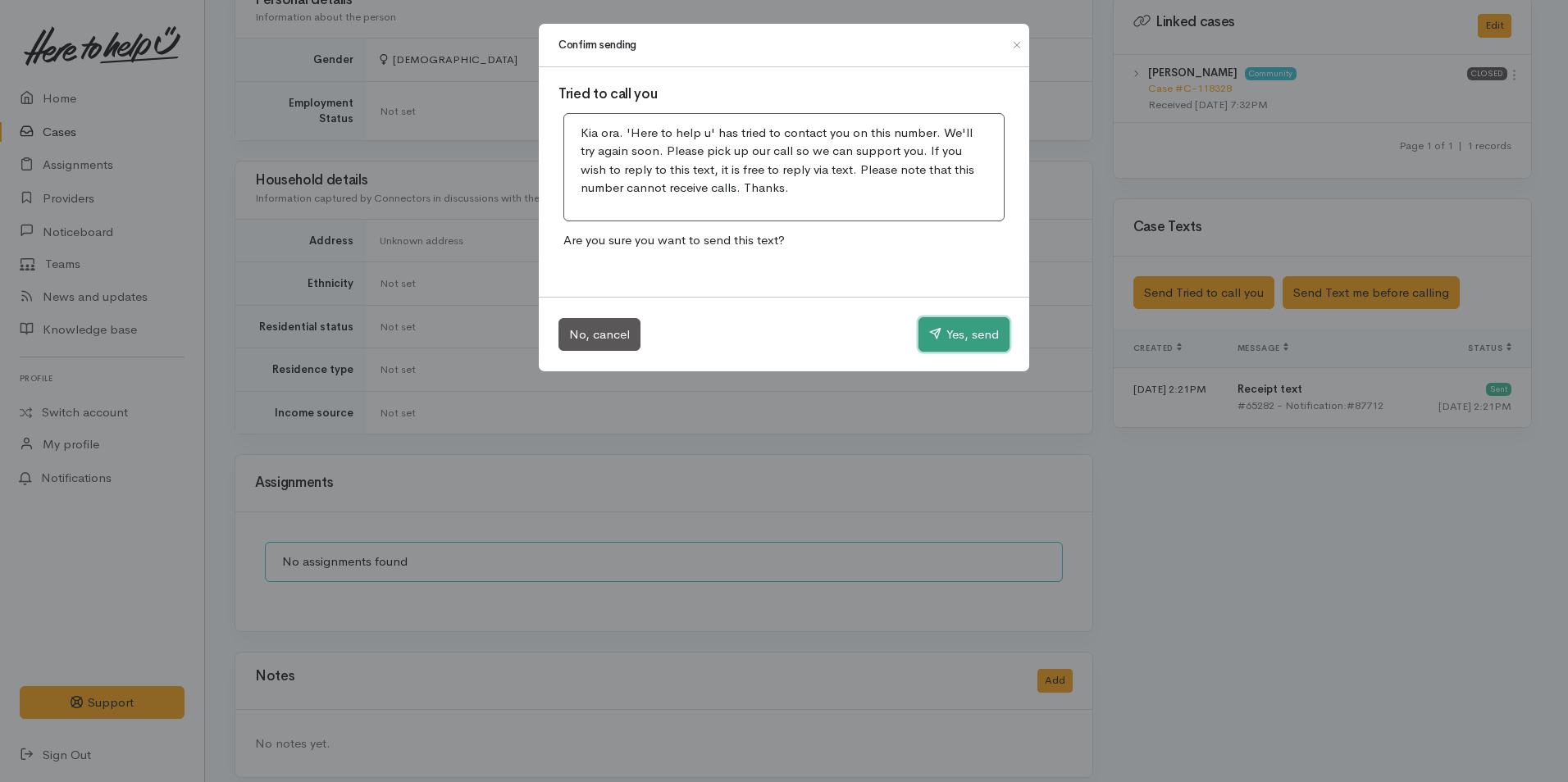
drag, startPoint x: 948, startPoint y: 326, endPoint x: 993, endPoint y: 373, distance: 65.1
click at [949, 326] on button "Yes, send" at bounding box center [963, 335] width 91 height 35
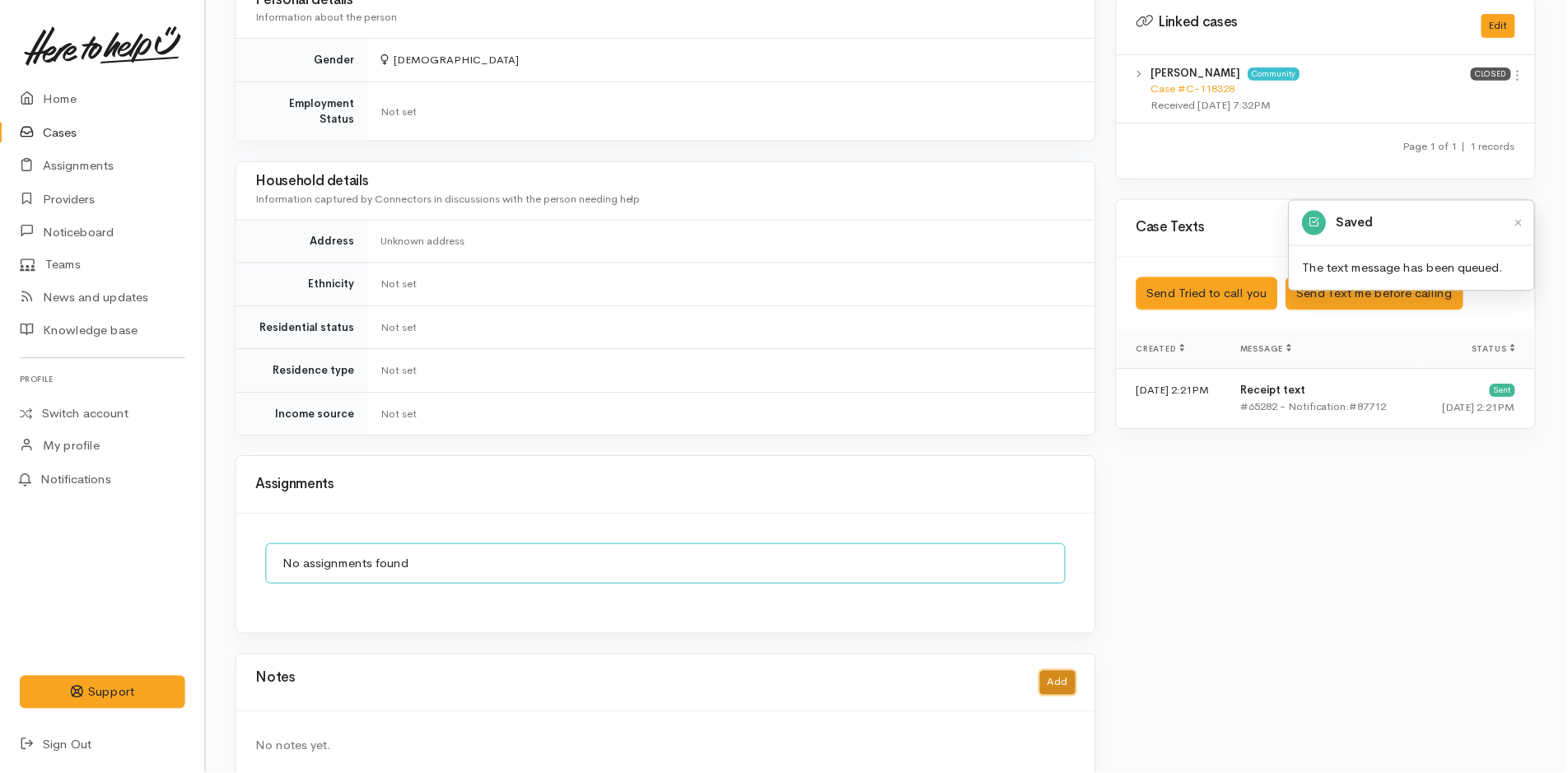
click at [1058, 672] on button "Add" at bounding box center [1059, 684] width 35 height 24
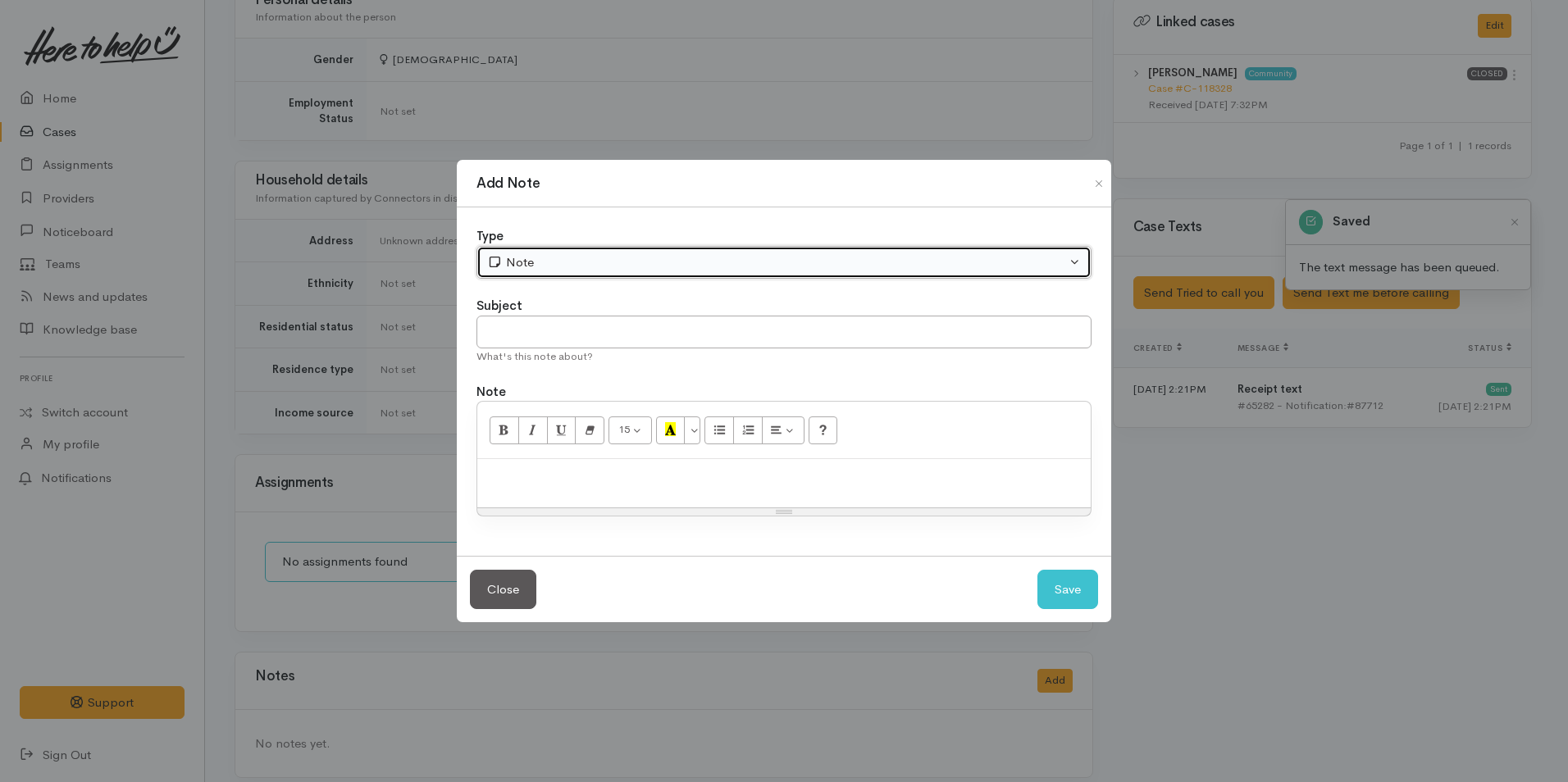
click at [555, 266] on div "Note" at bounding box center [776, 262] width 579 height 19
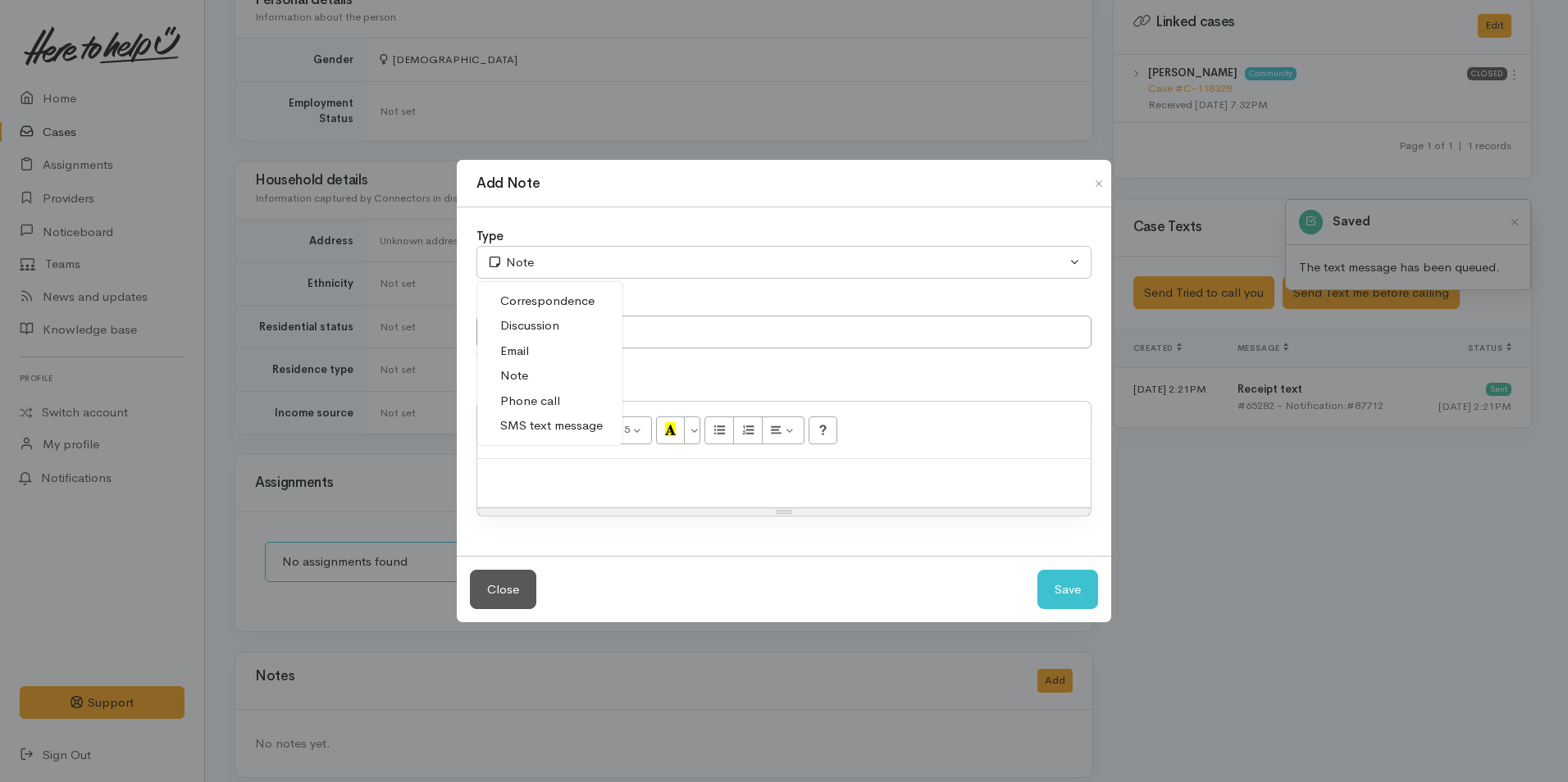
drag, startPoint x: 555, startPoint y: 405, endPoint x: 545, endPoint y: 360, distance: 46.1
click at [555, 404] on span "Phone call" at bounding box center [530, 401] width 60 height 19
select select "3"
click at [550, 328] on input "text" at bounding box center [784, 333] width 616 height 34
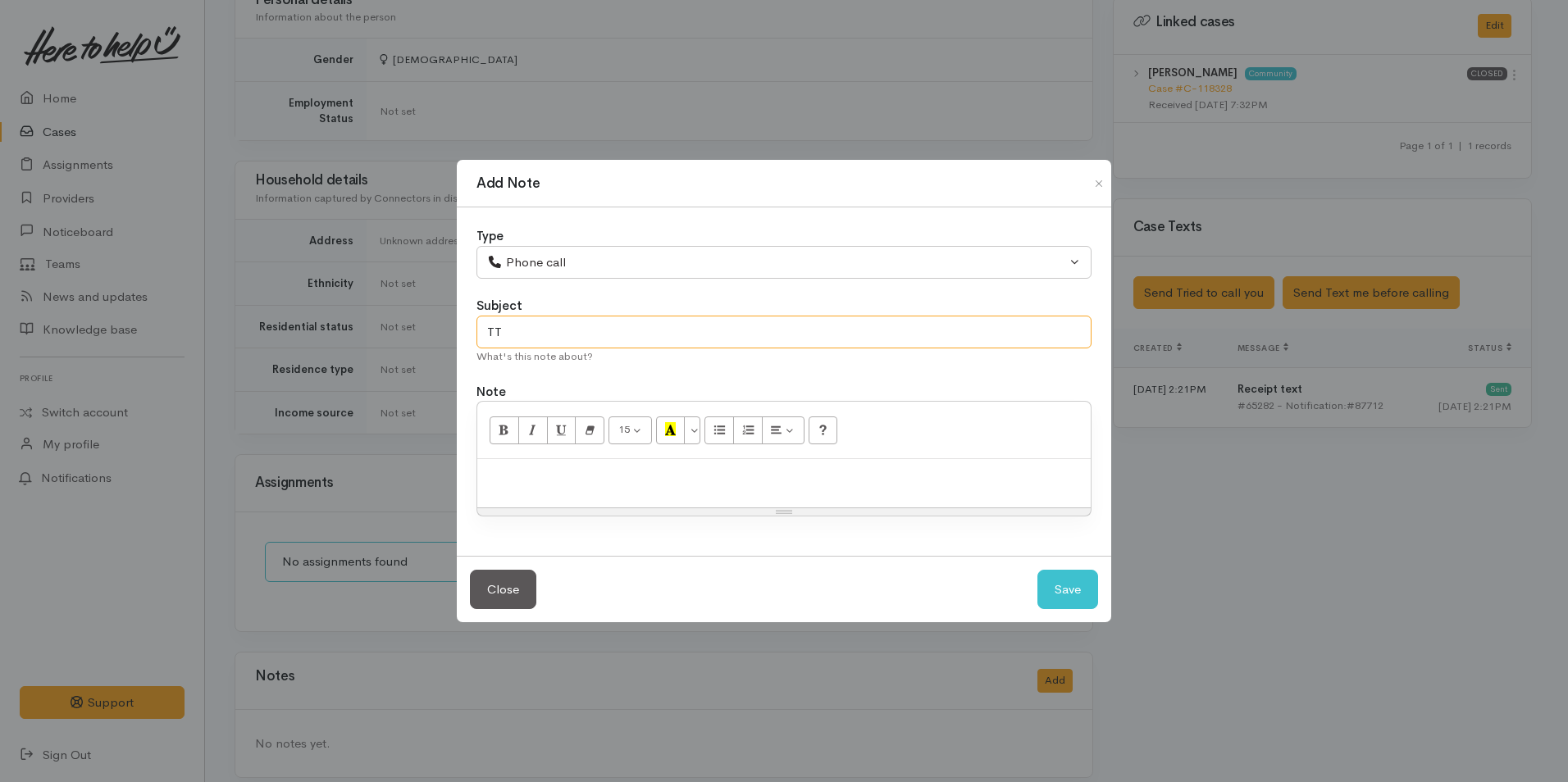
type input "T"
type input "Attempted Contact"
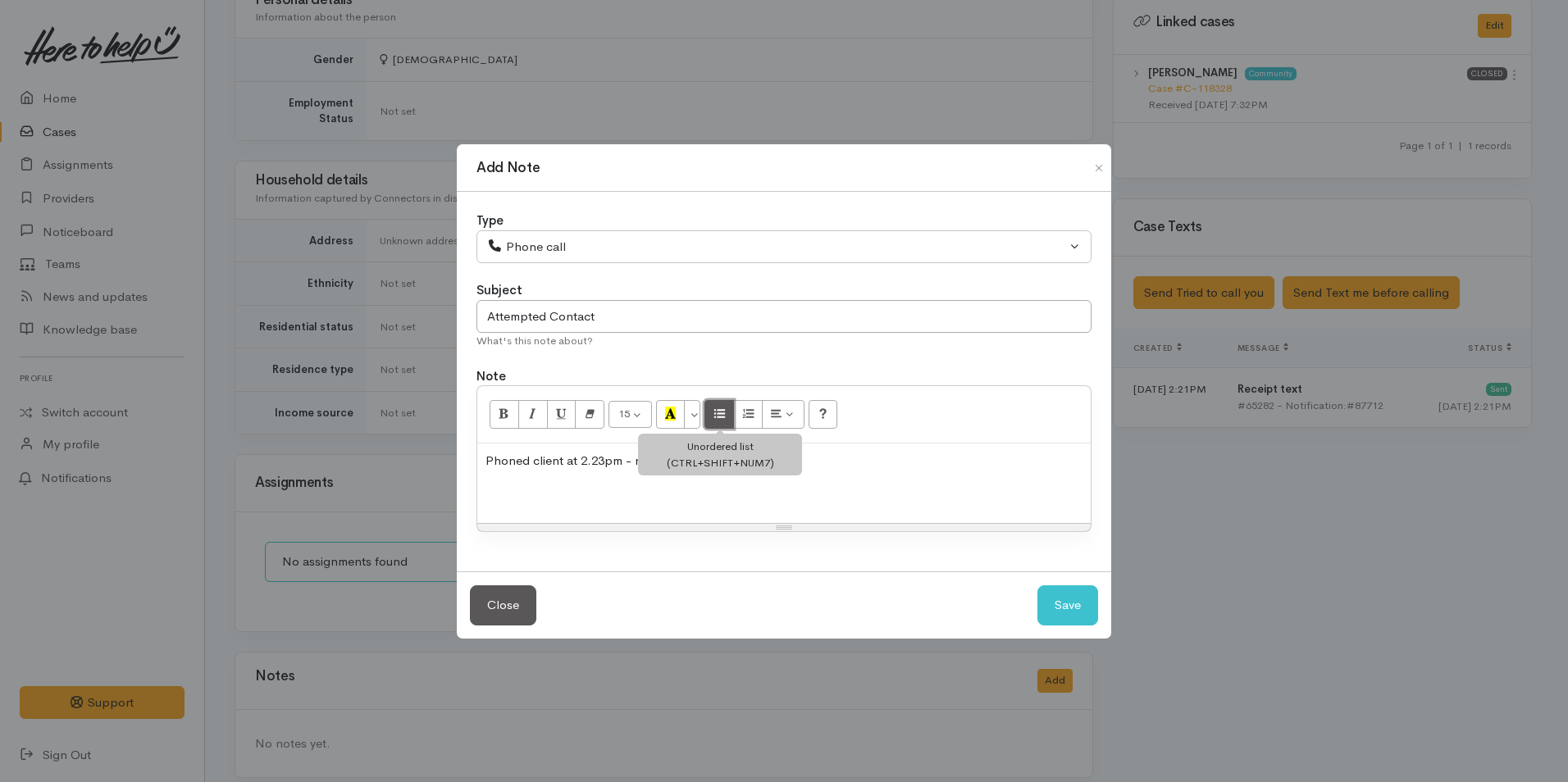
click at [712, 415] on button "Unordered list (CTRL+SHIFT+NUM7)" at bounding box center [719, 414] width 30 height 28
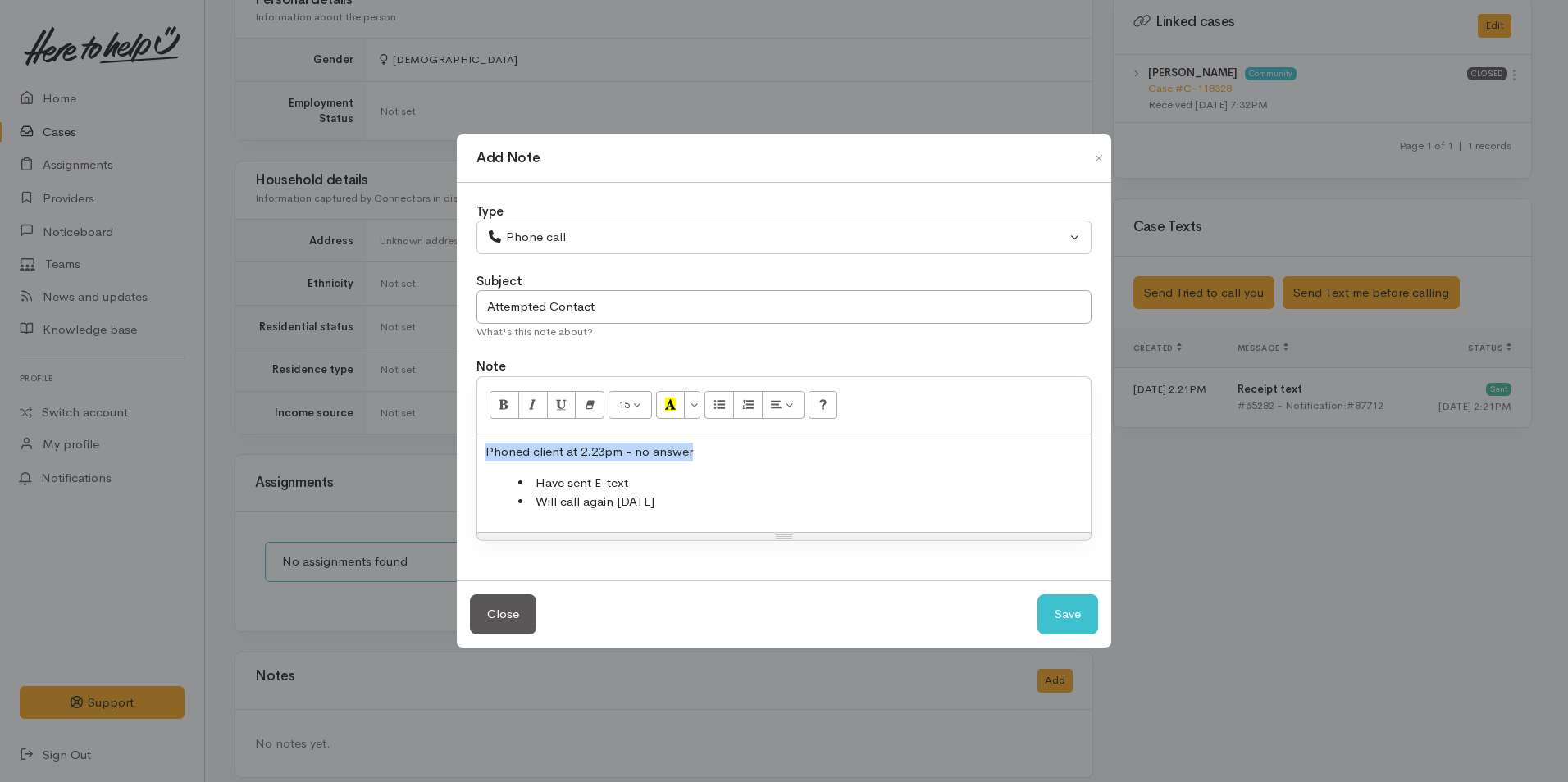
drag, startPoint x: 695, startPoint y: 449, endPoint x: 441, endPoint y: 424, distance: 255.2
click at [437, 427] on div "Add Note Type Correspondence Discussion Email Note Phone call SMS text message …" at bounding box center [784, 391] width 1568 height 782
click at [500, 400] on icon "Bold (CTRL+B)" at bounding box center [504, 404] width 11 height 14
drag, startPoint x: 1052, startPoint y: 606, endPoint x: 1033, endPoint y: 582, distance: 30.6
click at [1052, 606] on button "Save" at bounding box center [1068, 615] width 61 height 40
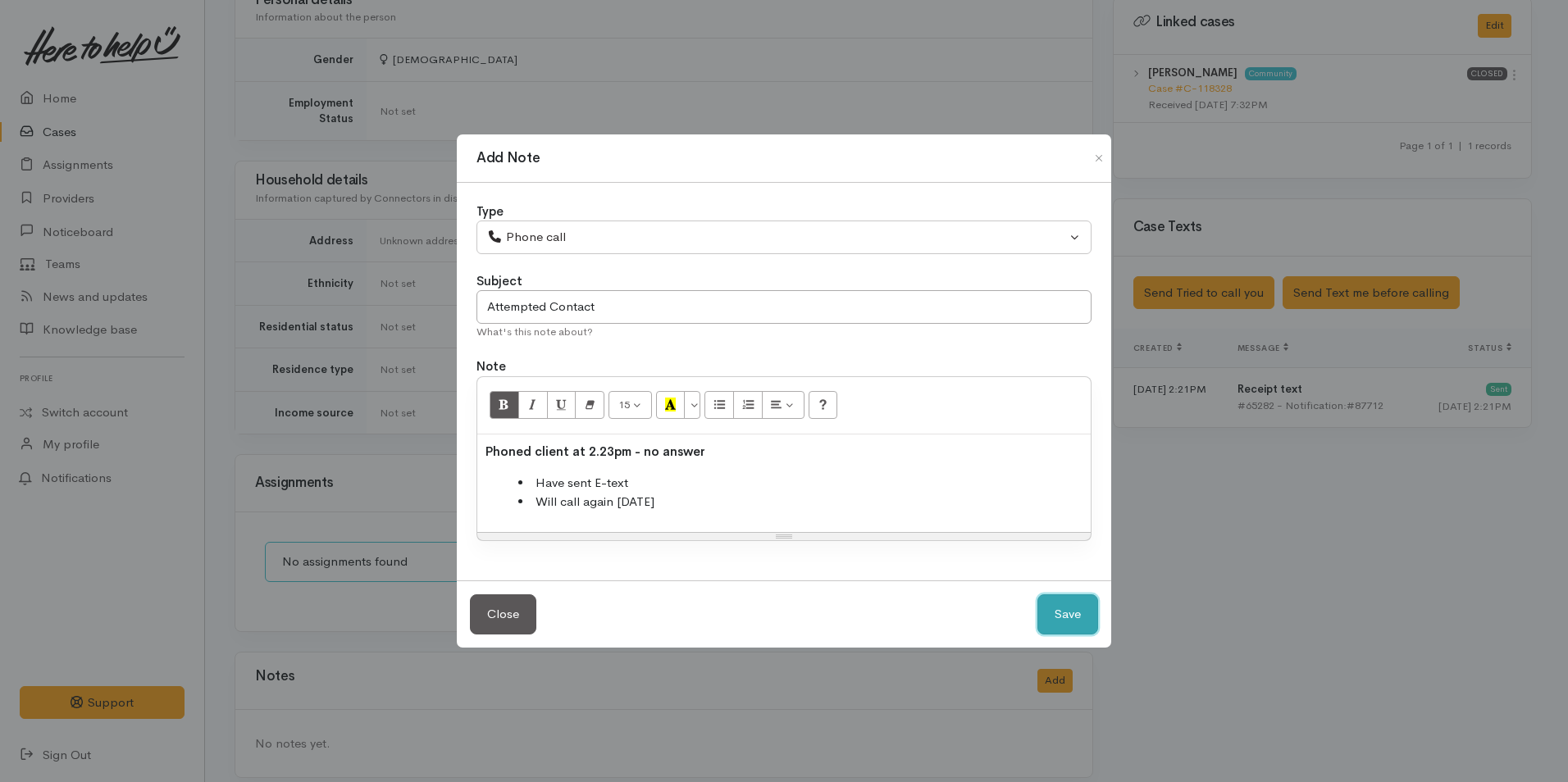
select select "1"
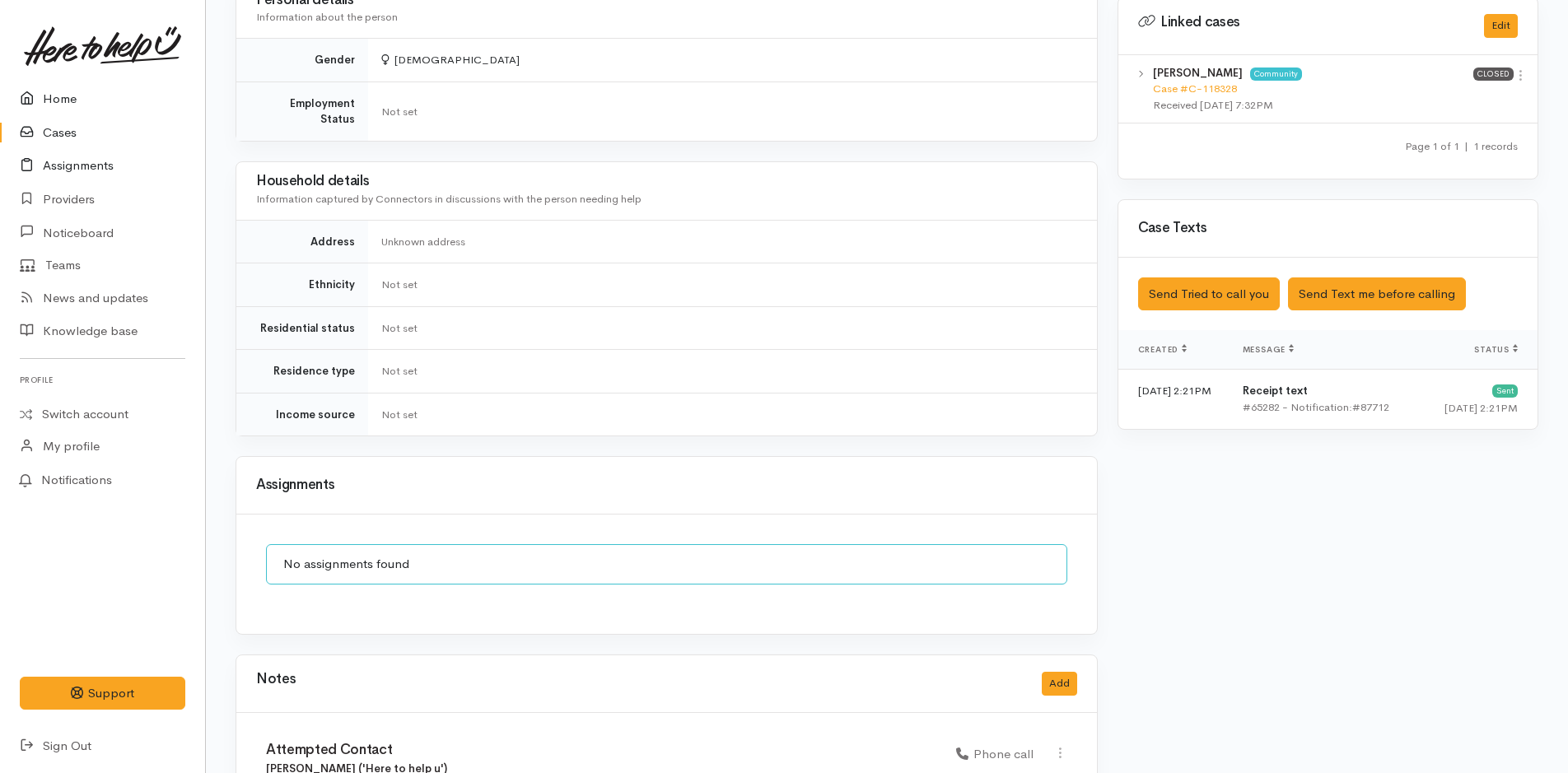
drag, startPoint x: 32, startPoint y: 106, endPoint x: 129, endPoint y: 152, distance: 107.5
click at [33, 105] on icon at bounding box center [31, 99] width 23 height 21
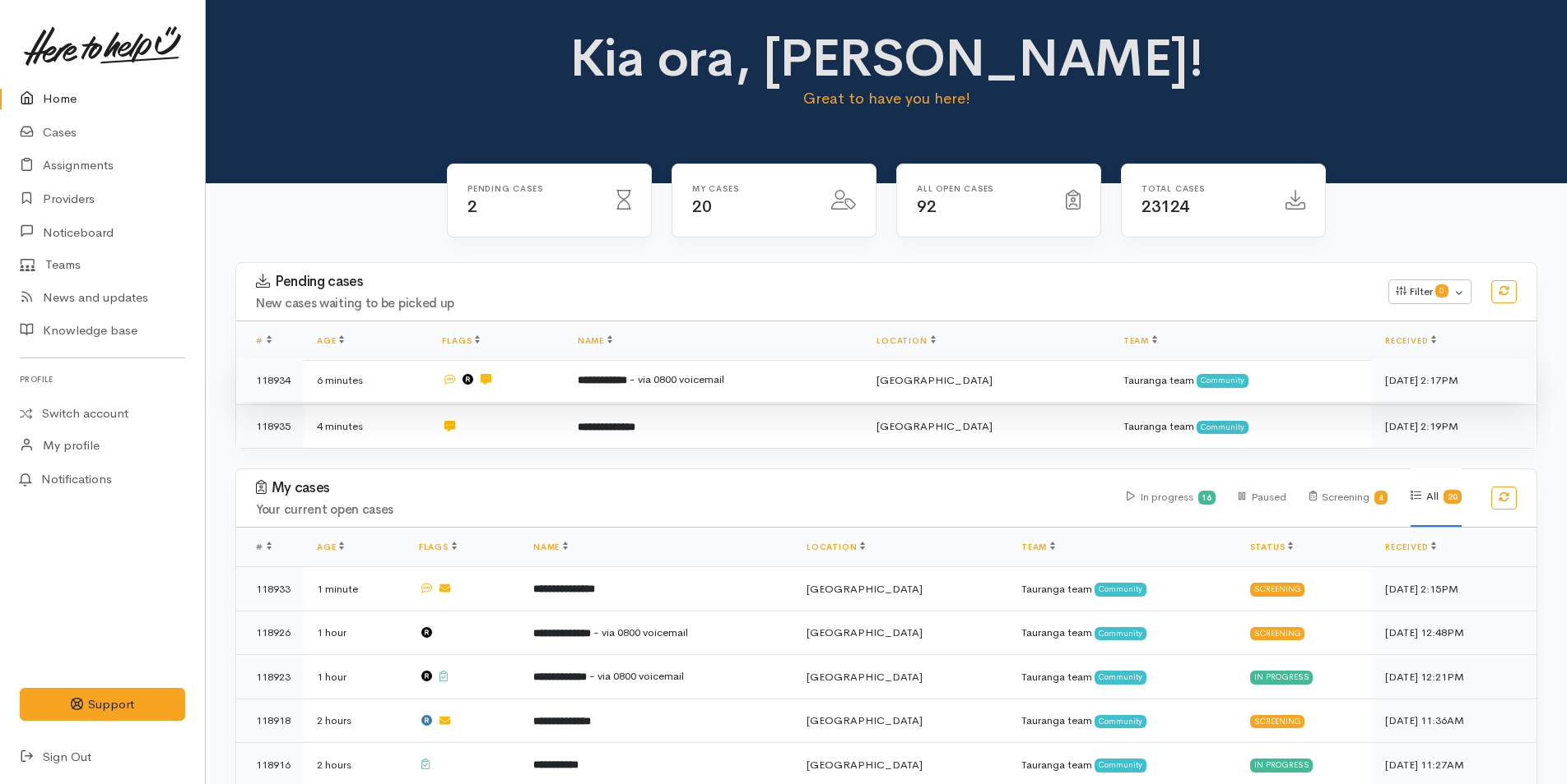
click at [603, 375] on b "**********" at bounding box center [602, 380] width 49 height 11
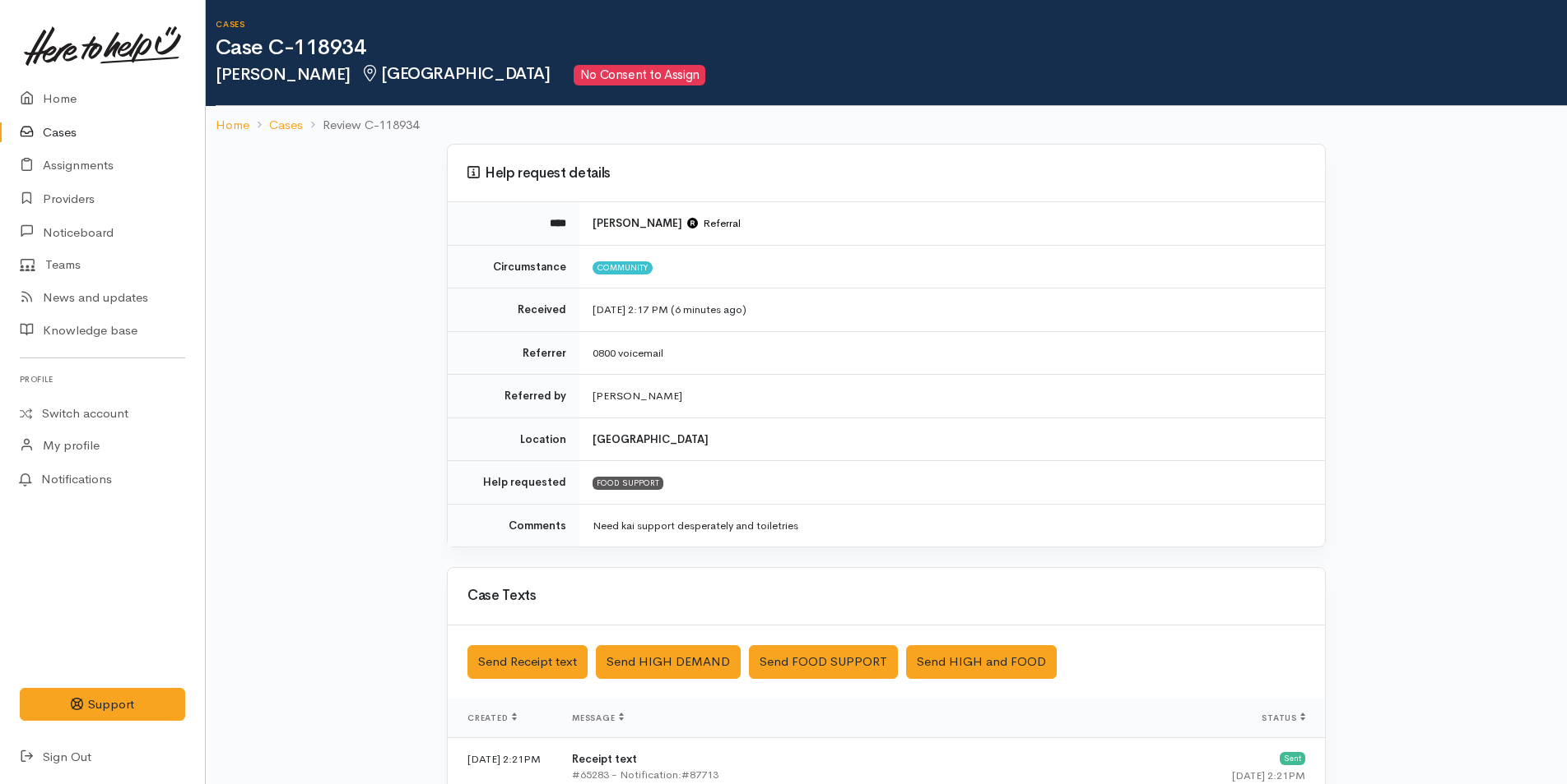
scroll to position [335, 0]
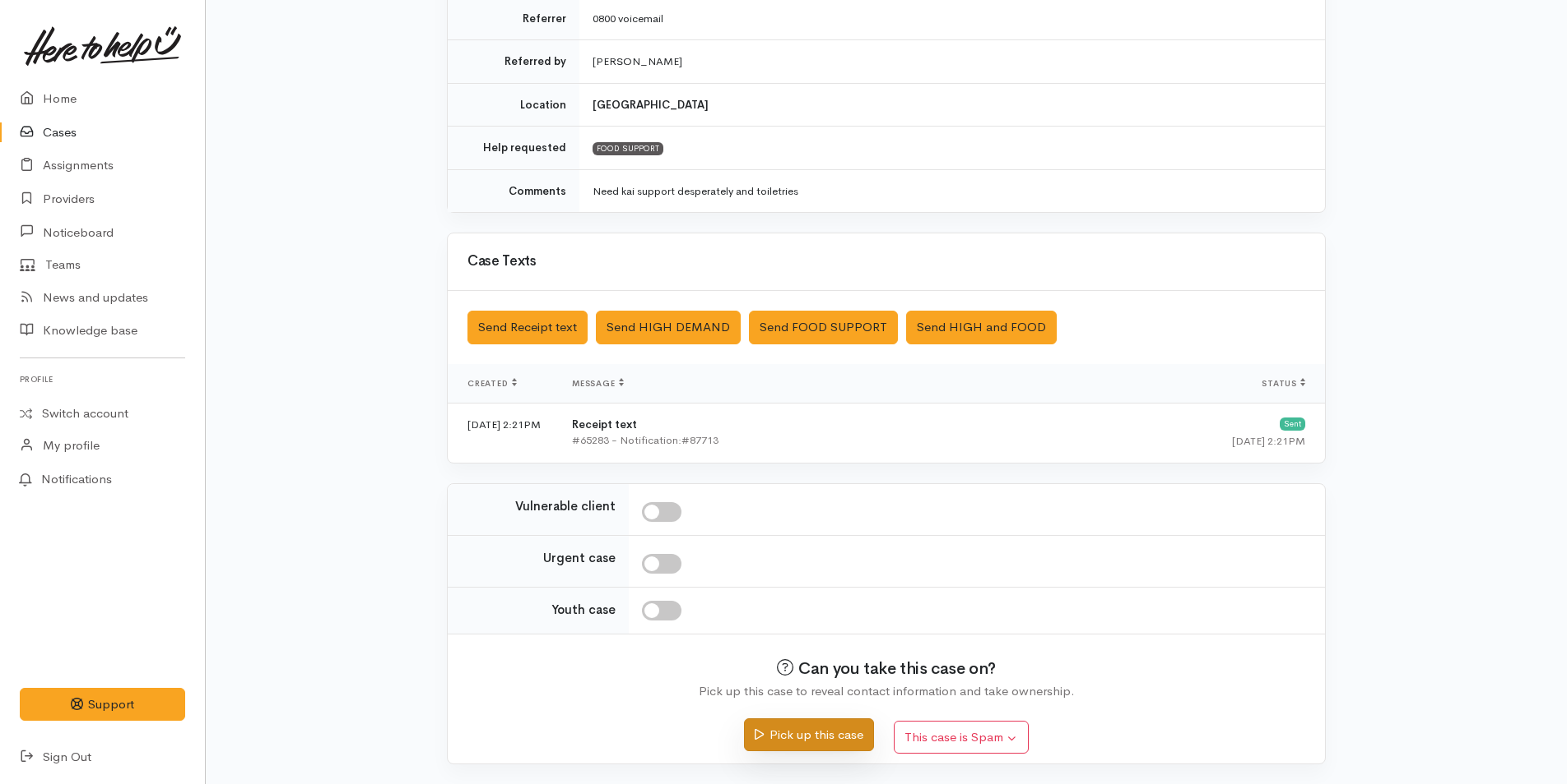
click at [824, 730] on button "Pick up this case" at bounding box center [807, 736] width 129 height 34
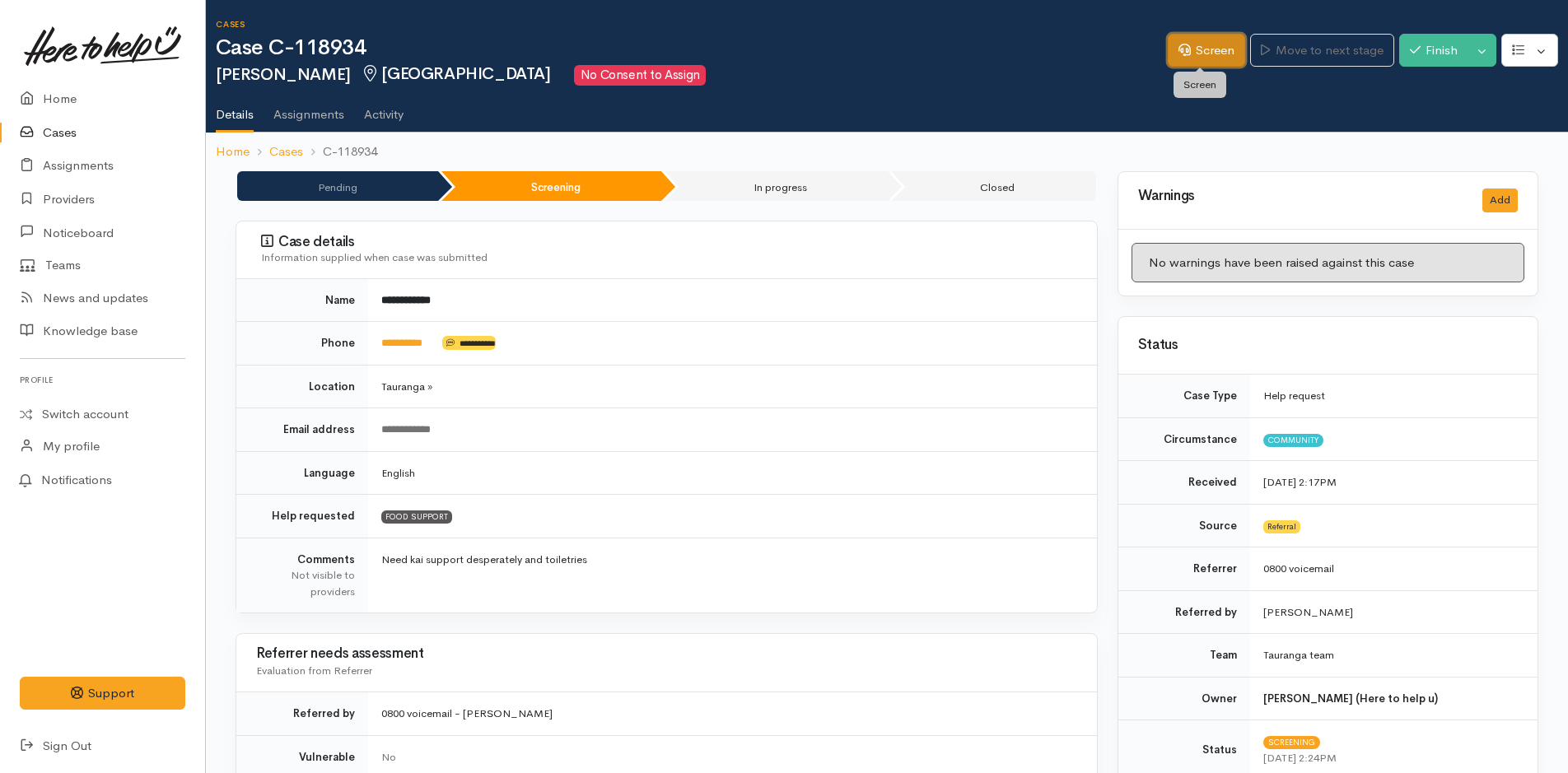
click at [1178, 47] on icon at bounding box center [1184, 50] width 12 height 12
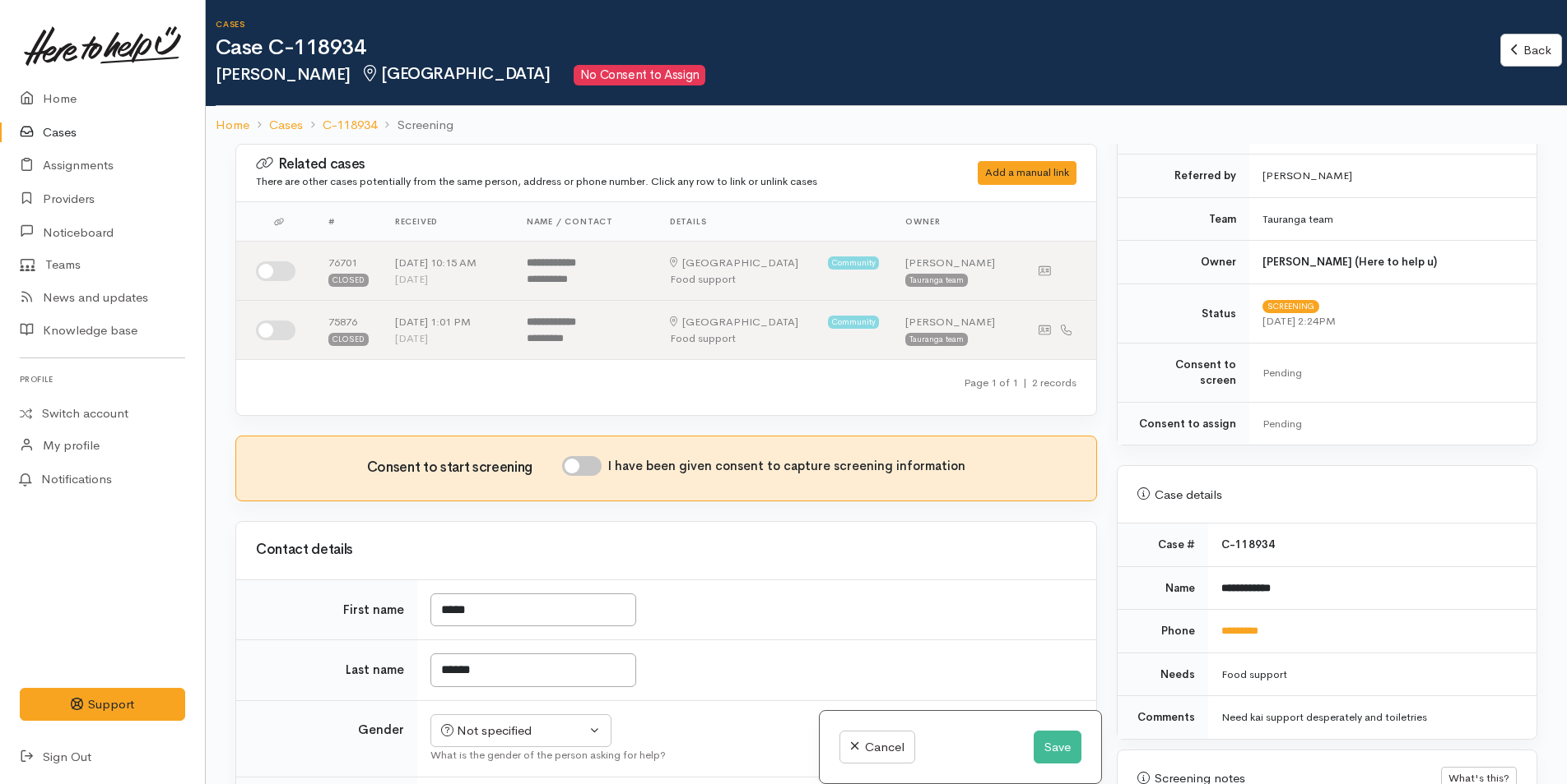
scroll to position [411, 0]
click at [1230, 623] on link "*********" at bounding box center [1239, 628] width 37 height 11
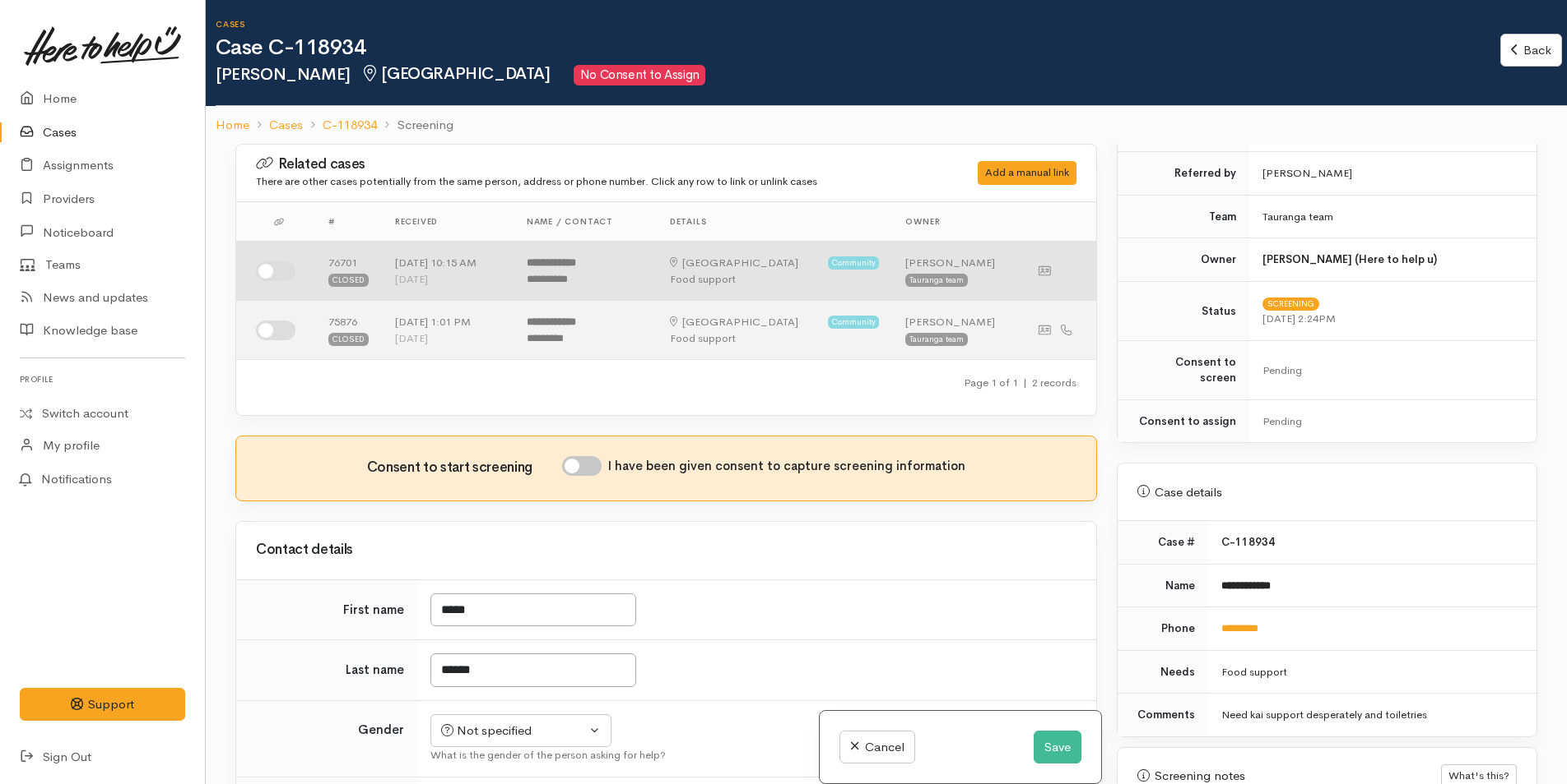
click at [280, 268] on input "checkbox" at bounding box center [276, 272] width 40 height 20
checkbox input "true"
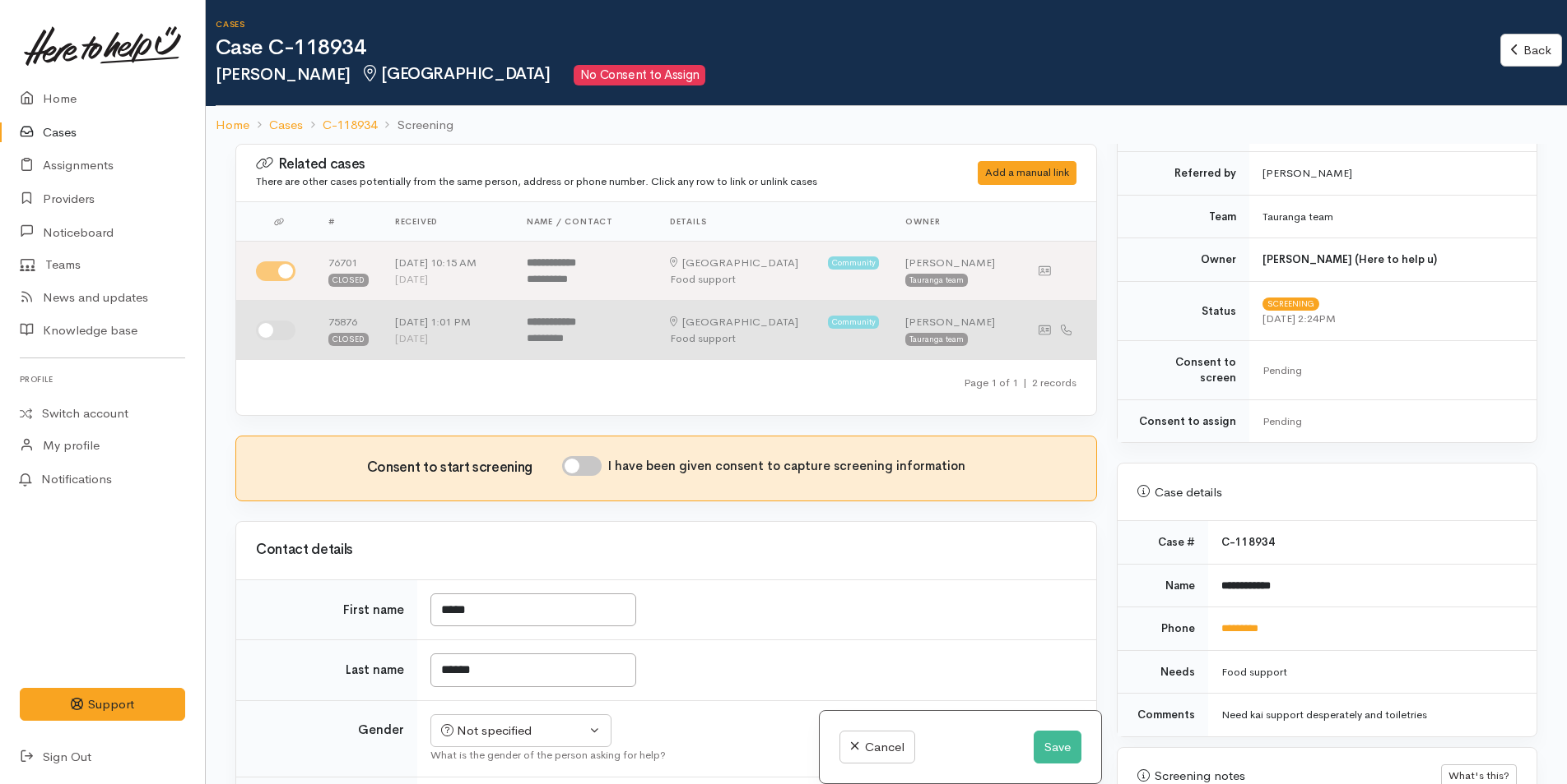
click at [290, 334] on input "checkbox" at bounding box center [276, 331] width 40 height 20
checkbox input "true"
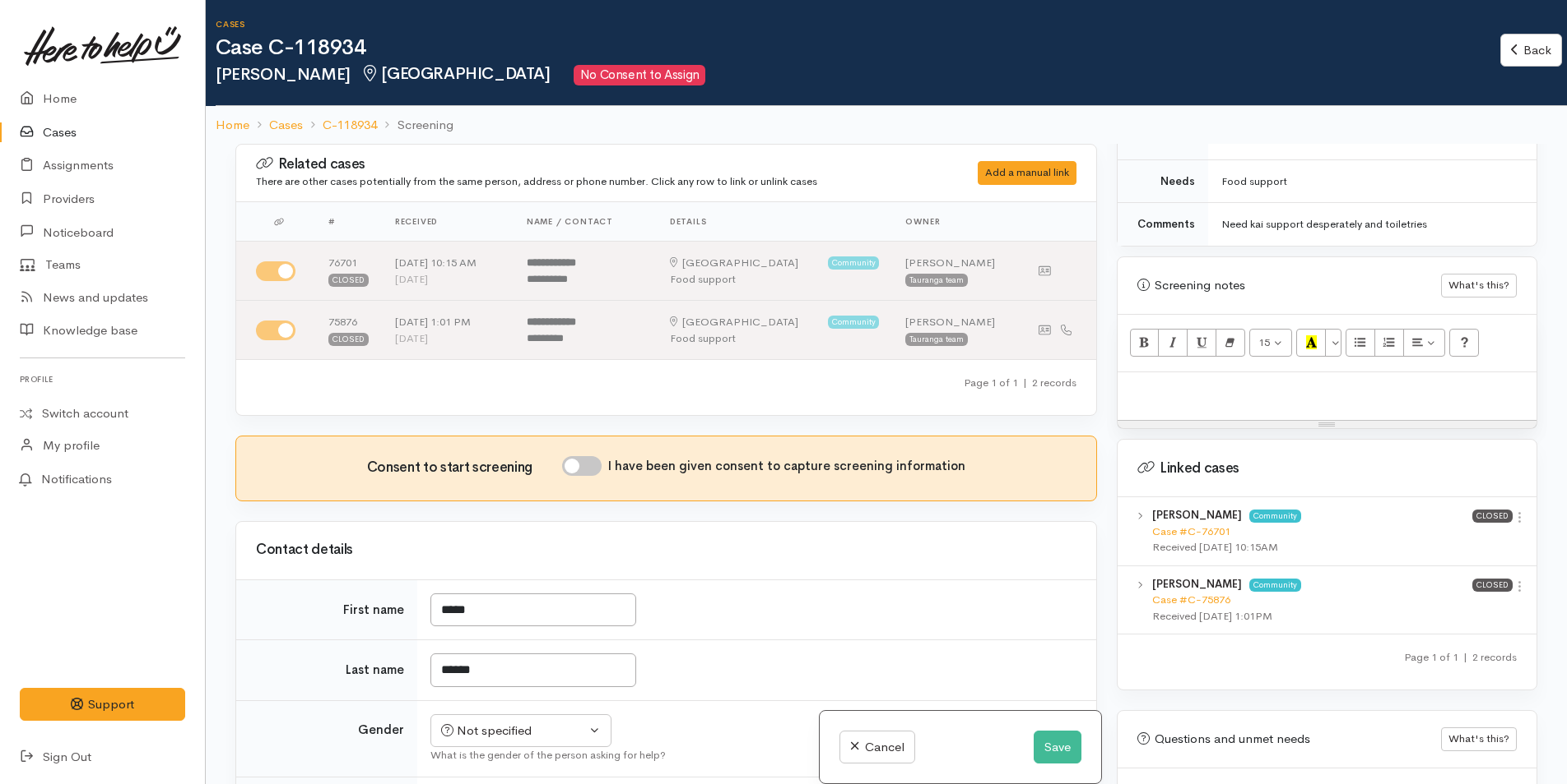
scroll to position [973, 0]
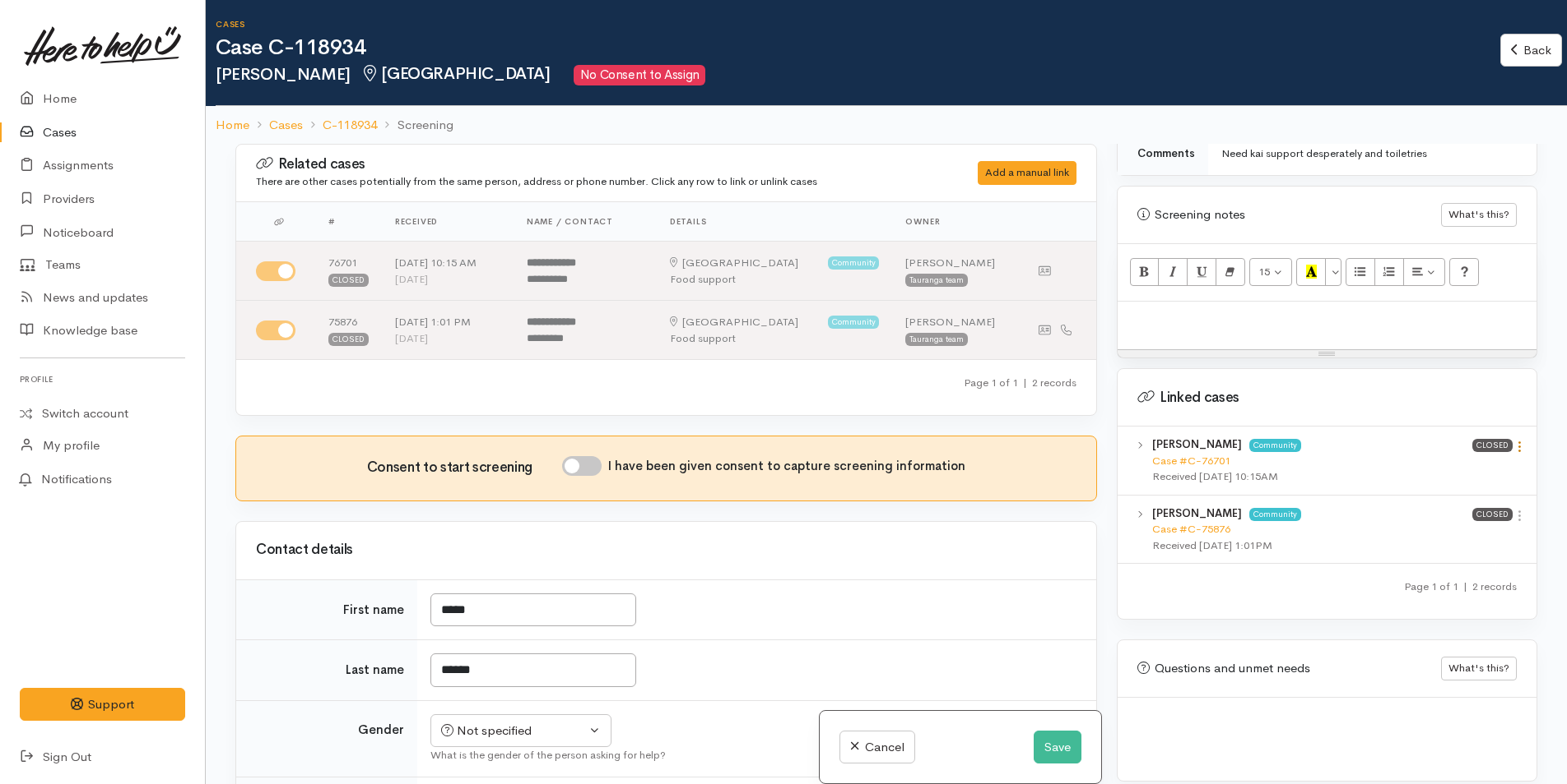
click at [1515, 439] on icon at bounding box center [1519, 446] width 14 height 14
click at [1440, 466] on link "View case" at bounding box center [1460, 479] width 130 height 26
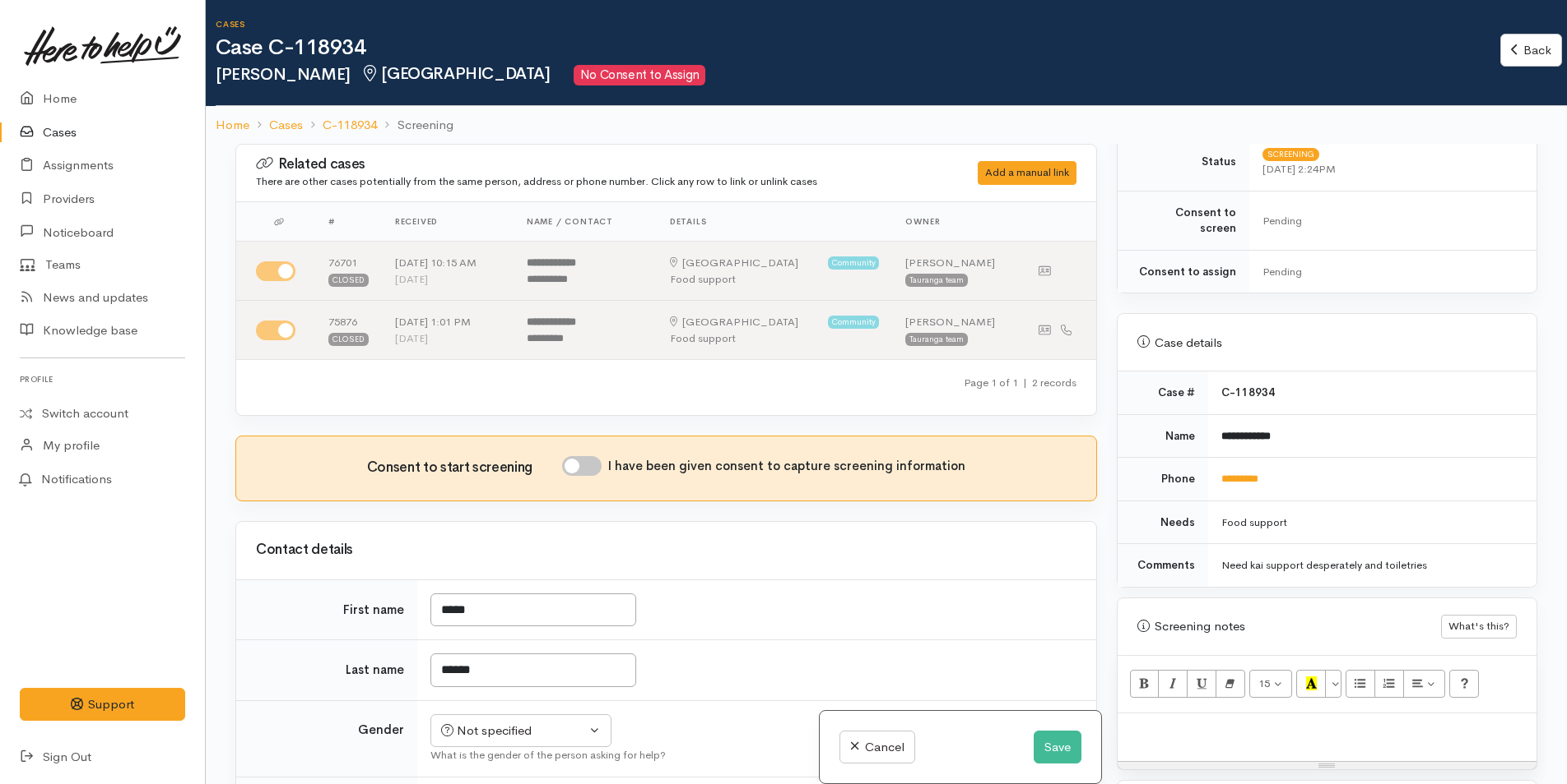
scroll to position [808, 0]
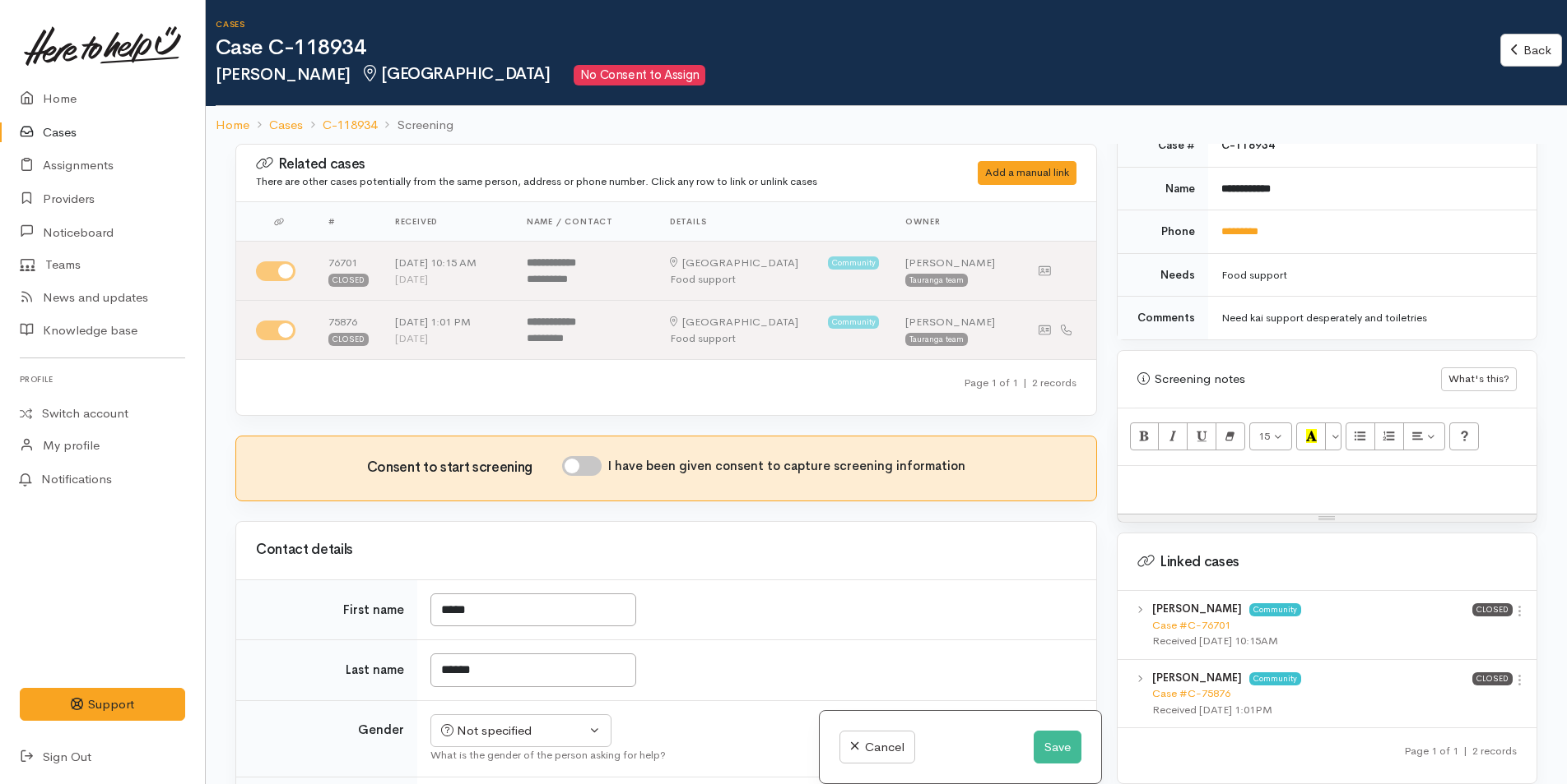
click at [1140, 474] on p at bounding box center [1326, 483] width 403 height 19
paste div
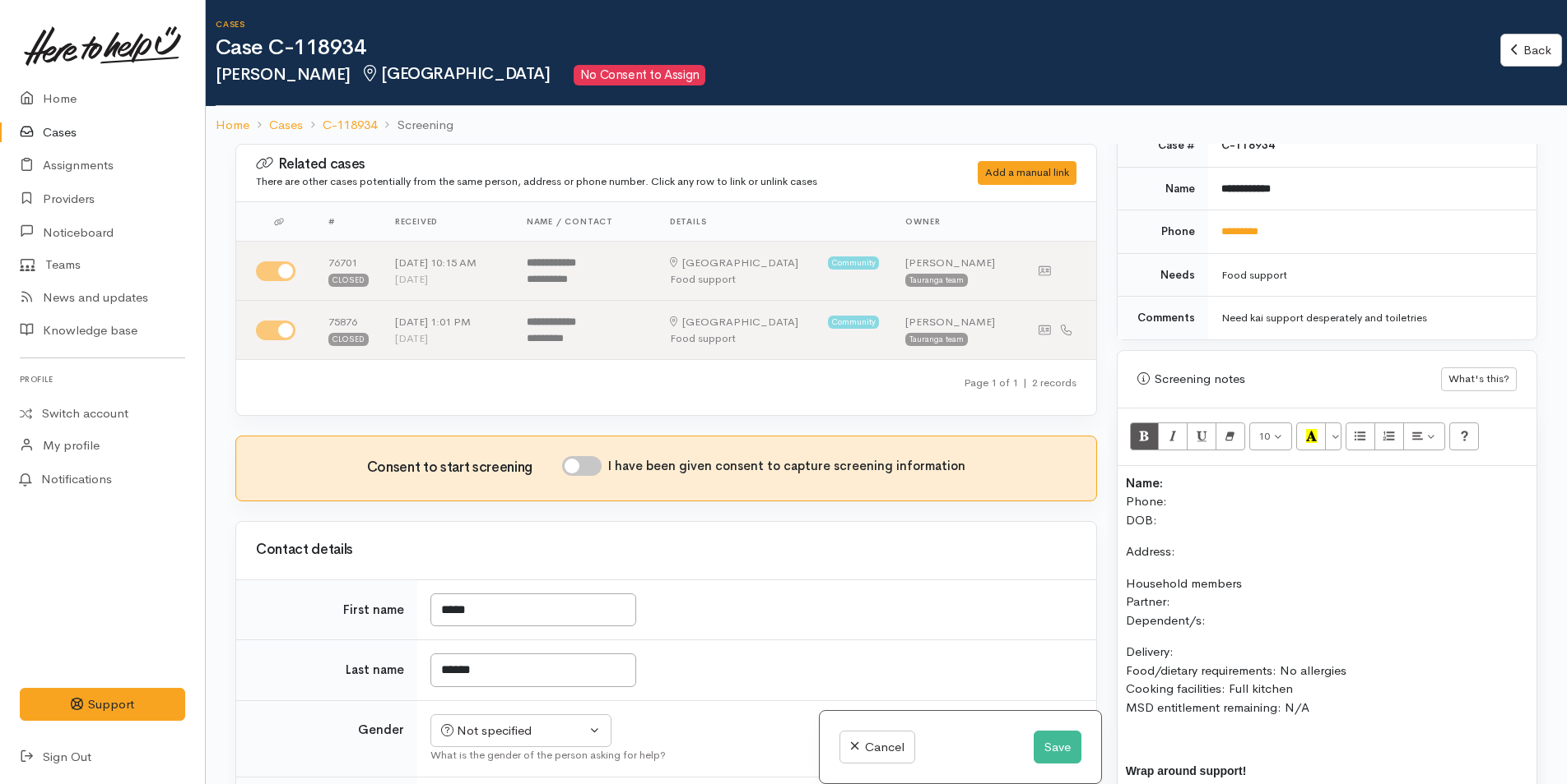
scroll to position [42, 0]
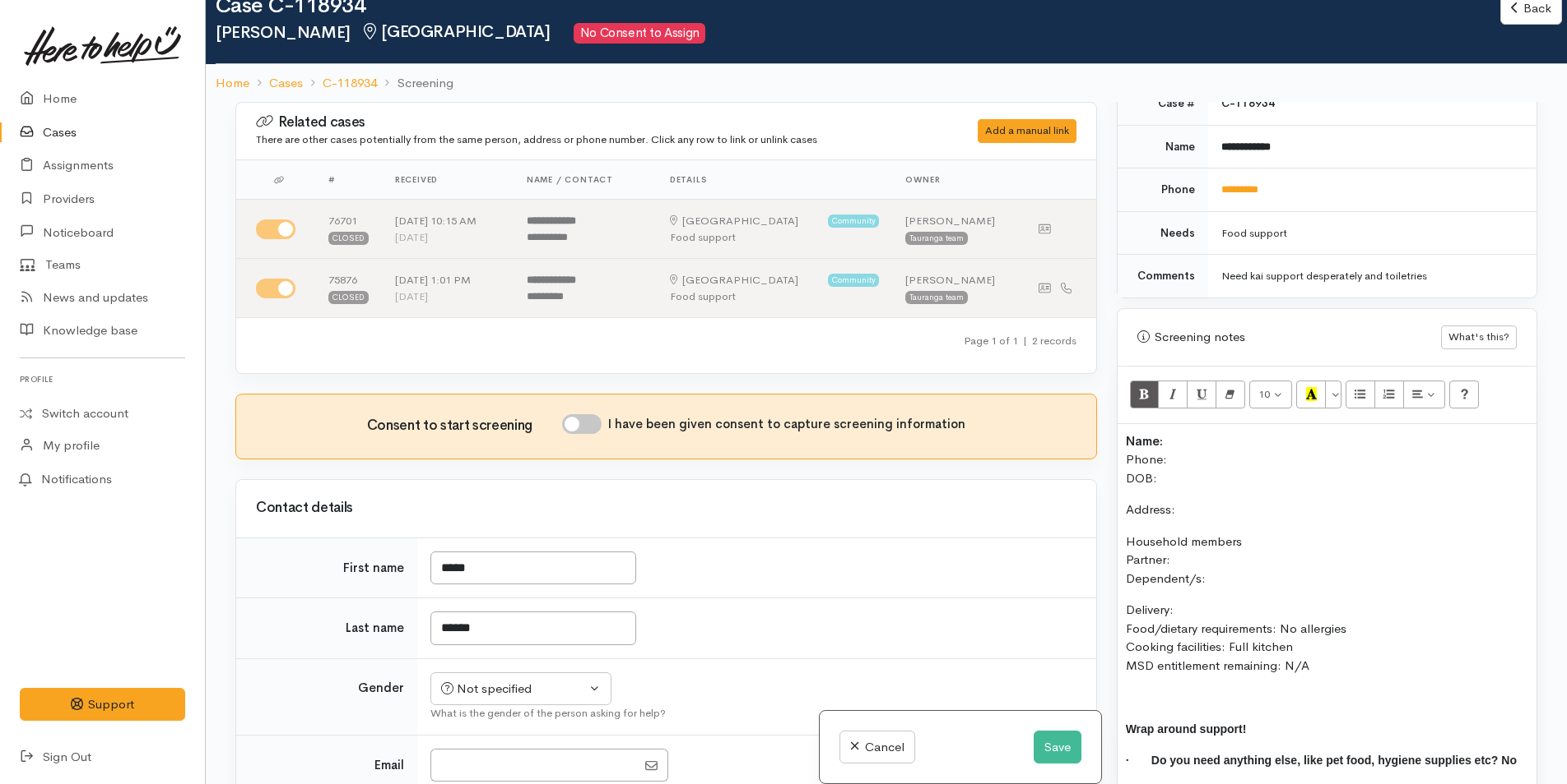
click at [1176, 432] on p "Name: Phone: DOB:" at bounding box center [1326, 460] width 403 height 56
click at [1068, 752] on button "Save" at bounding box center [1057, 748] width 48 height 34
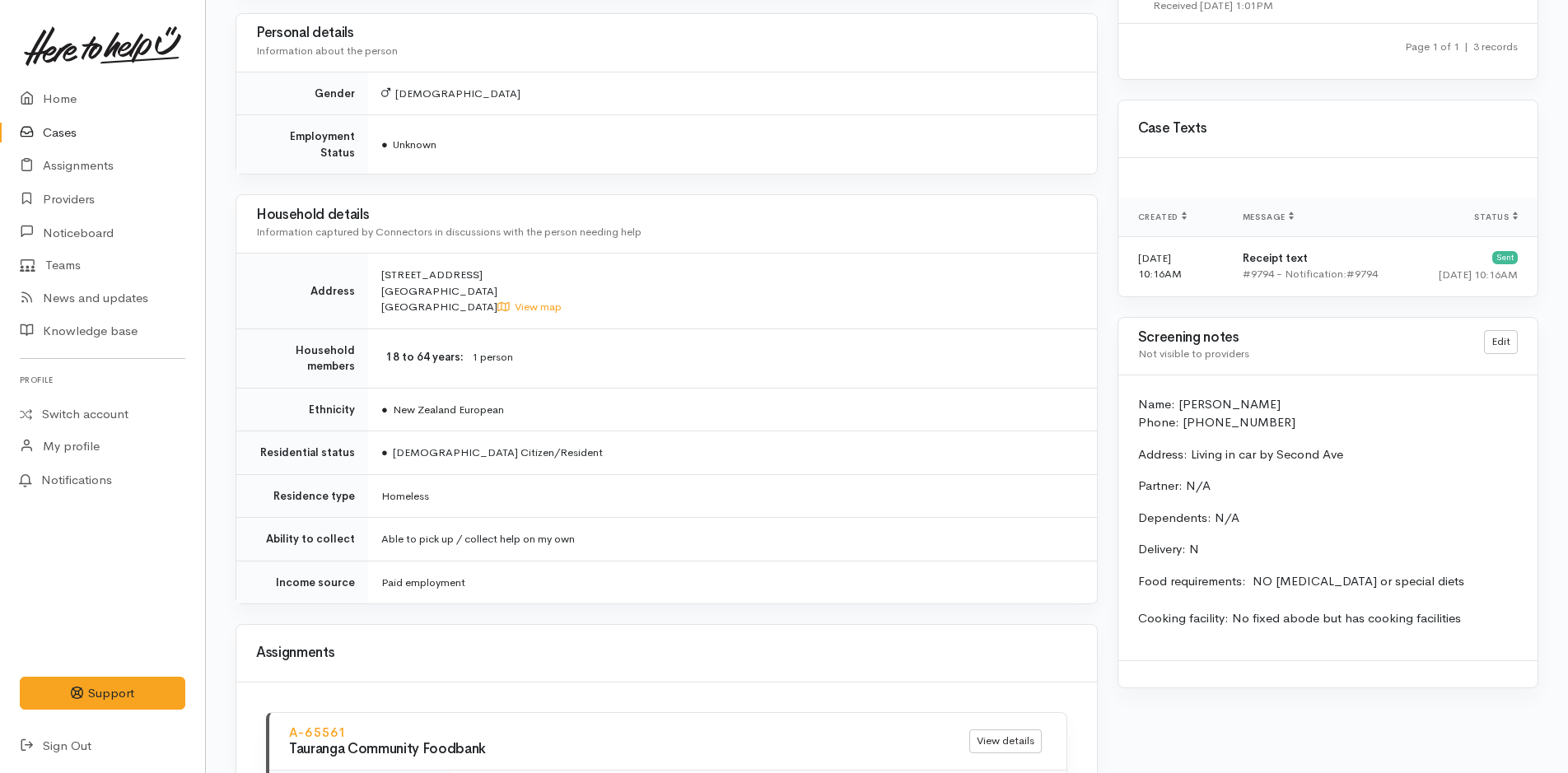
scroll to position [817, 0]
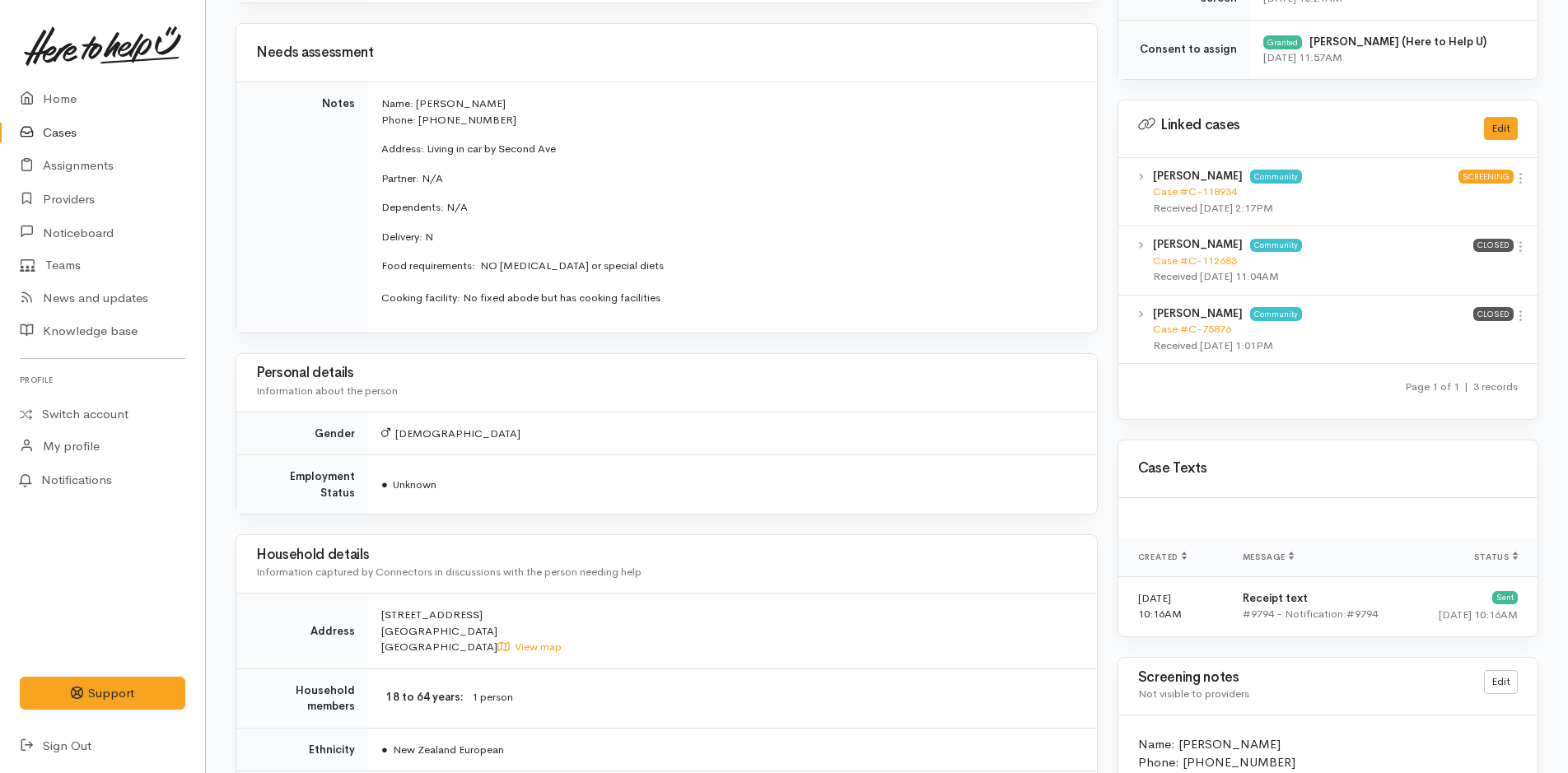
drag, startPoint x: 492, startPoint y: 210, endPoint x: 375, endPoint y: 84, distance: 171.9
click at [375, 84] on td "Name: [PERSON_NAME] Phone: [PHONE_NUMBER] Address: Living in car by Second Ave …" at bounding box center [732, 207] width 729 height 250
copy td "Name: [PERSON_NAME] Phone: [PHONE_NUMBER] Address: Living in car by Second Ave …"
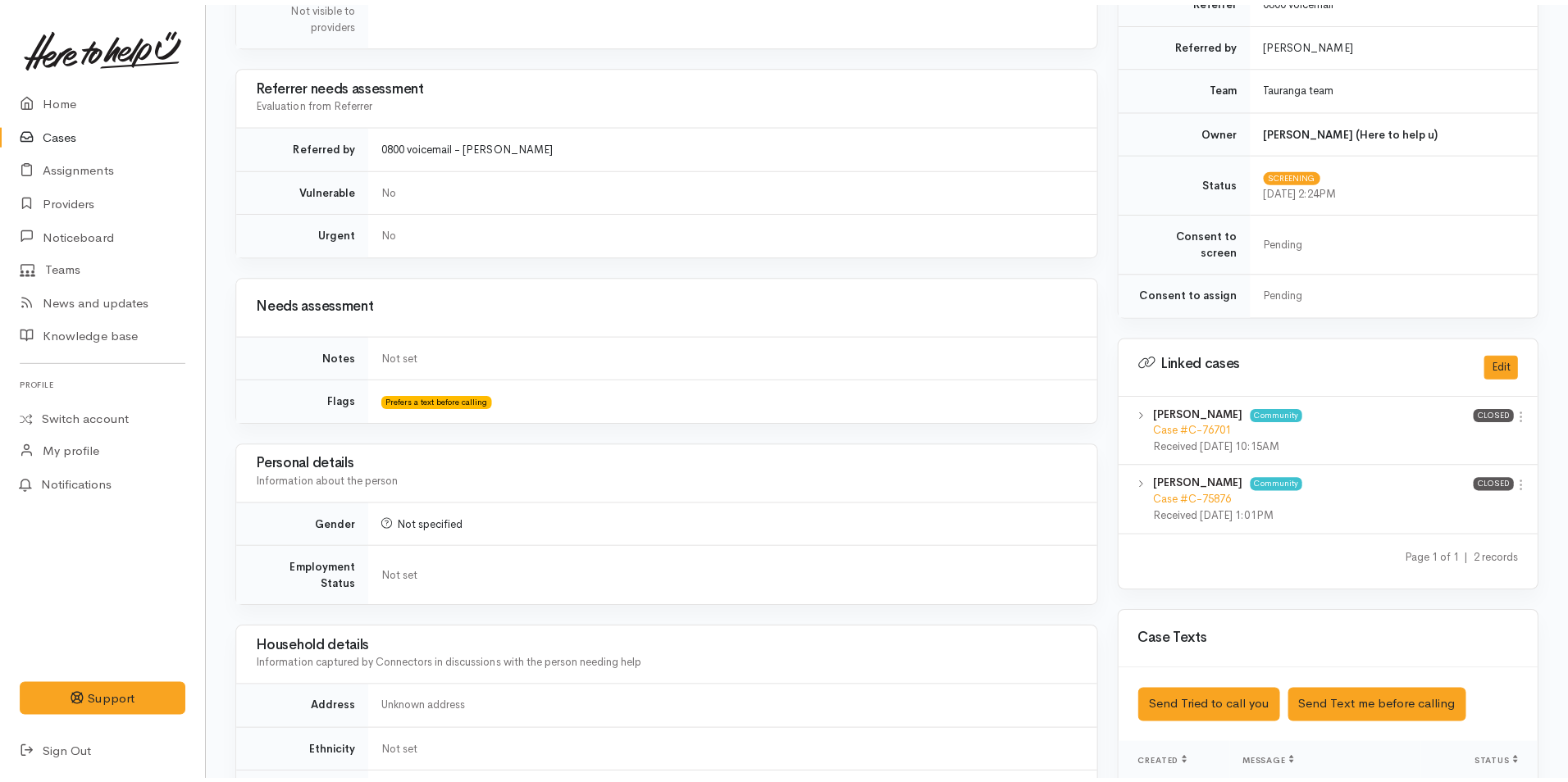
scroll to position [574, 0]
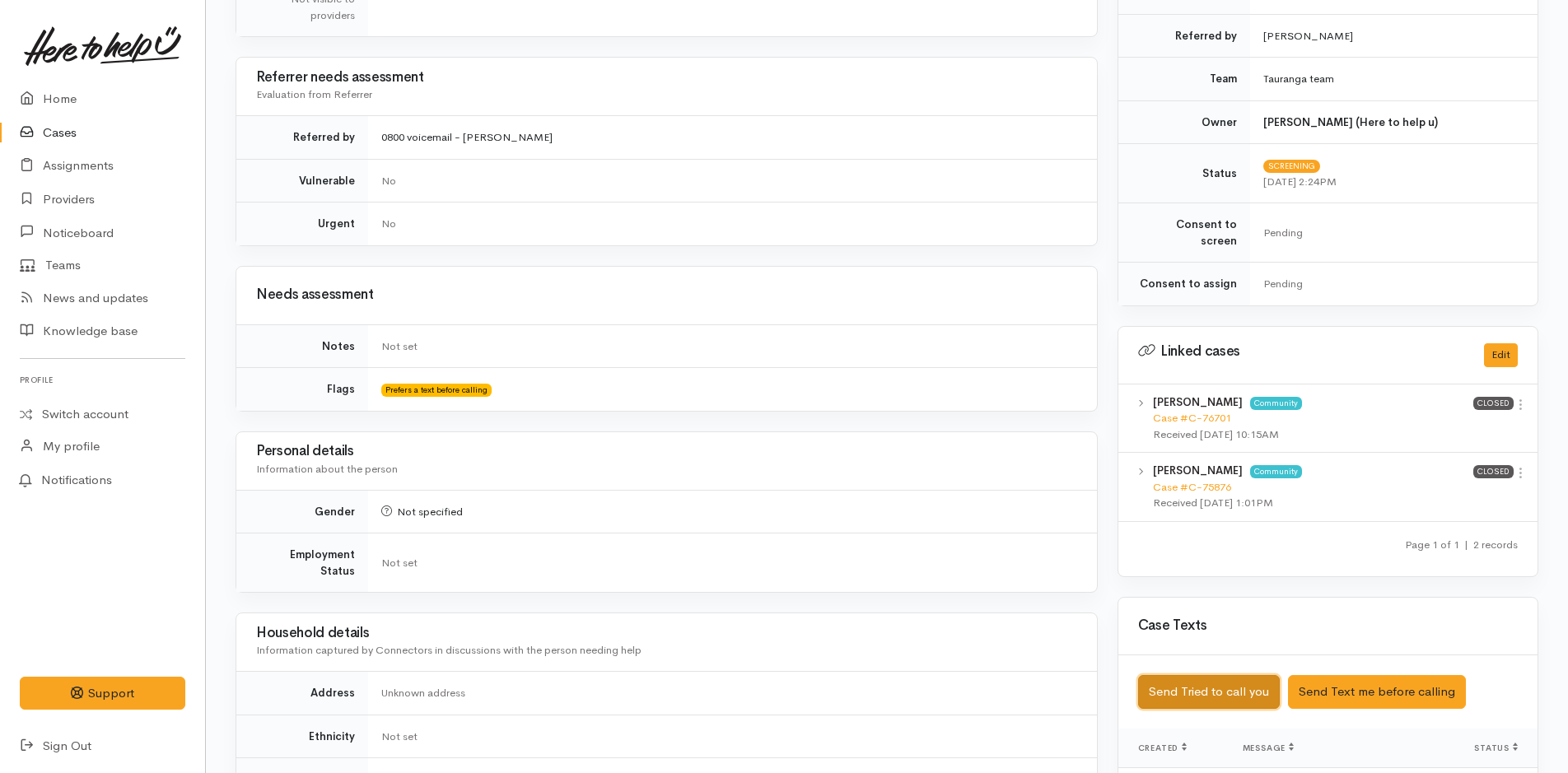
click at [1195, 687] on button "Send Tried to call you" at bounding box center [1209, 692] width 142 height 34
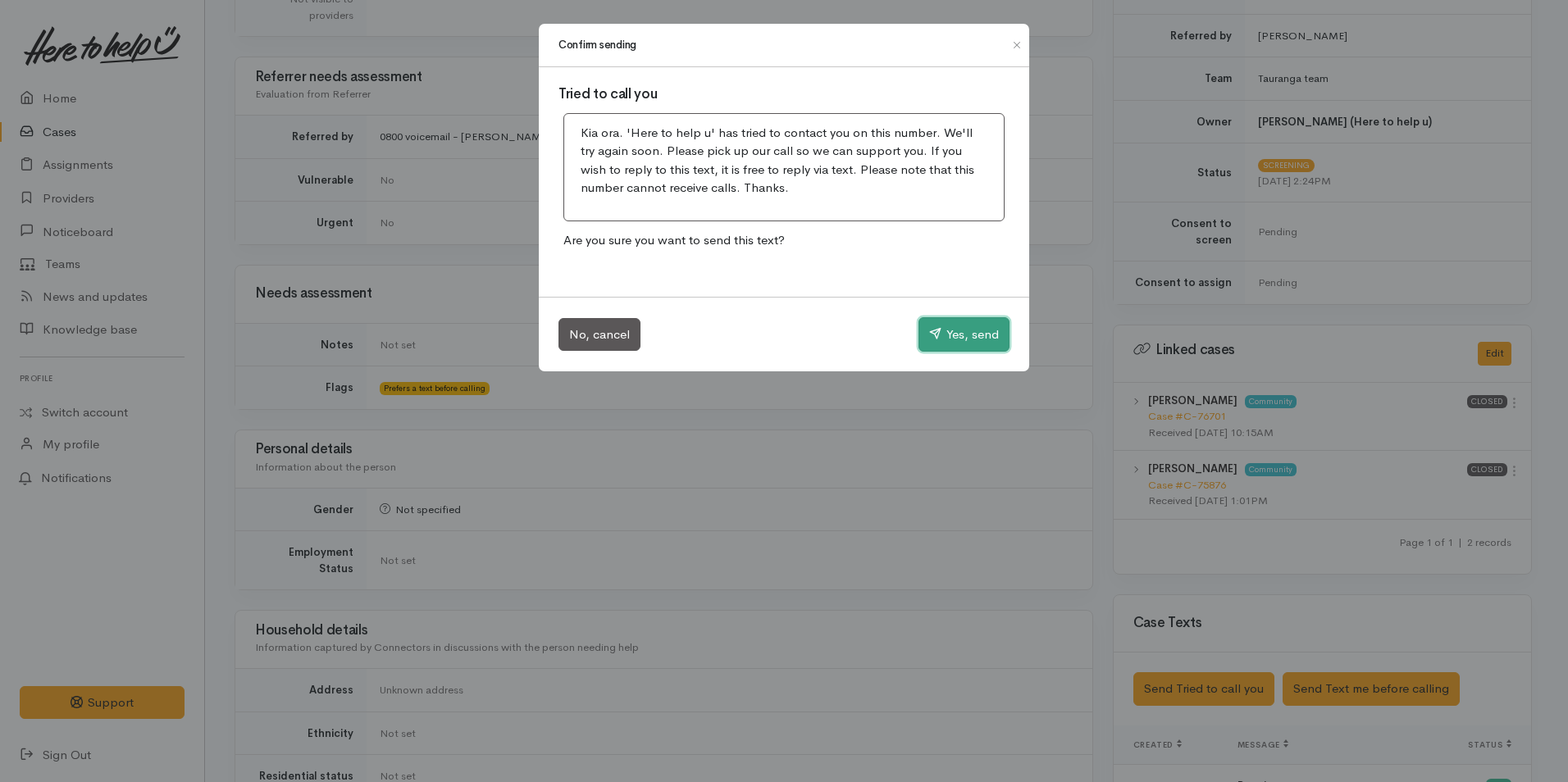
click at [994, 338] on button "Yes, send" at bounding box center [963, 335] width 91 height 35
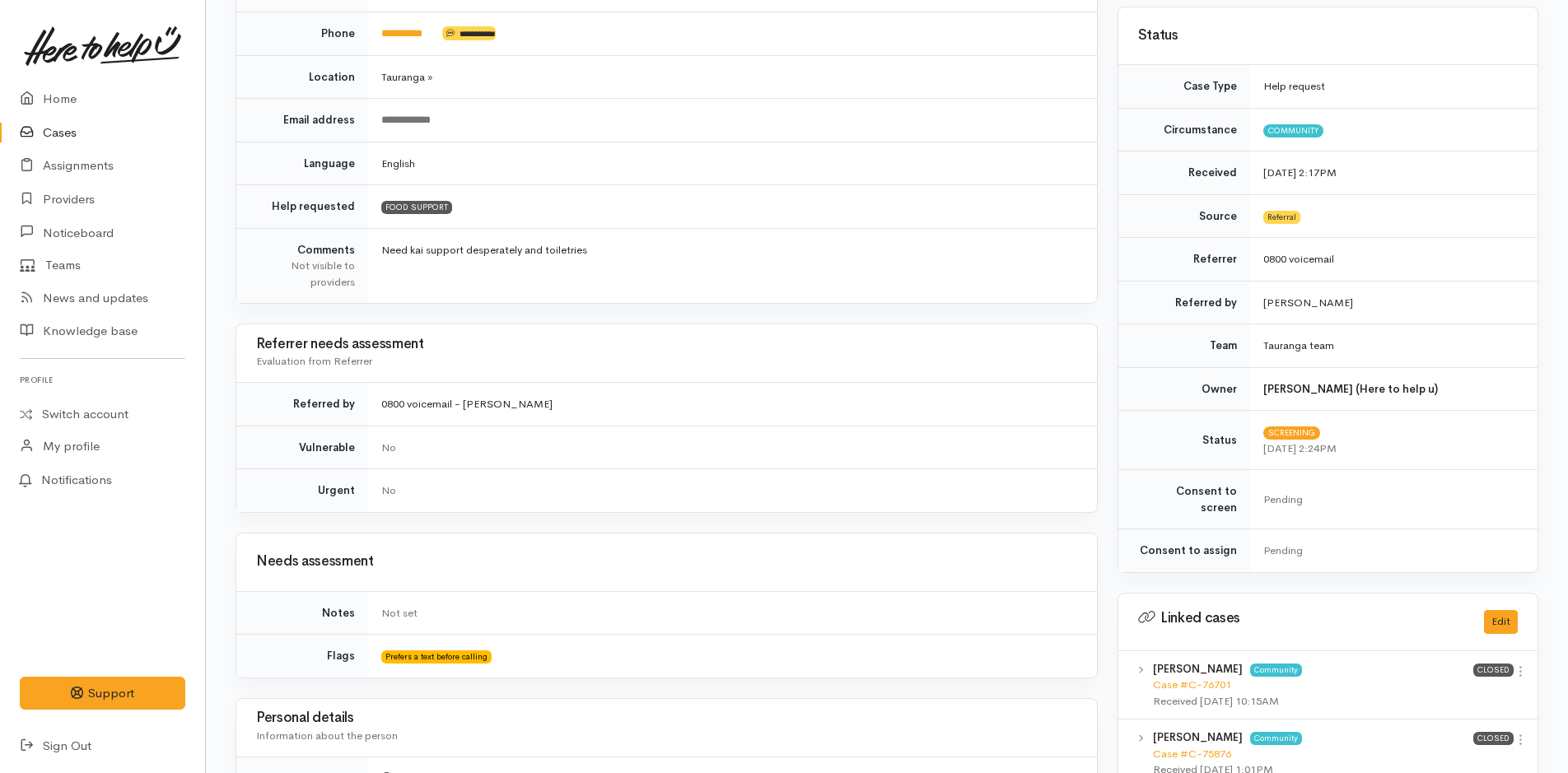
scroll to position [0, 0]
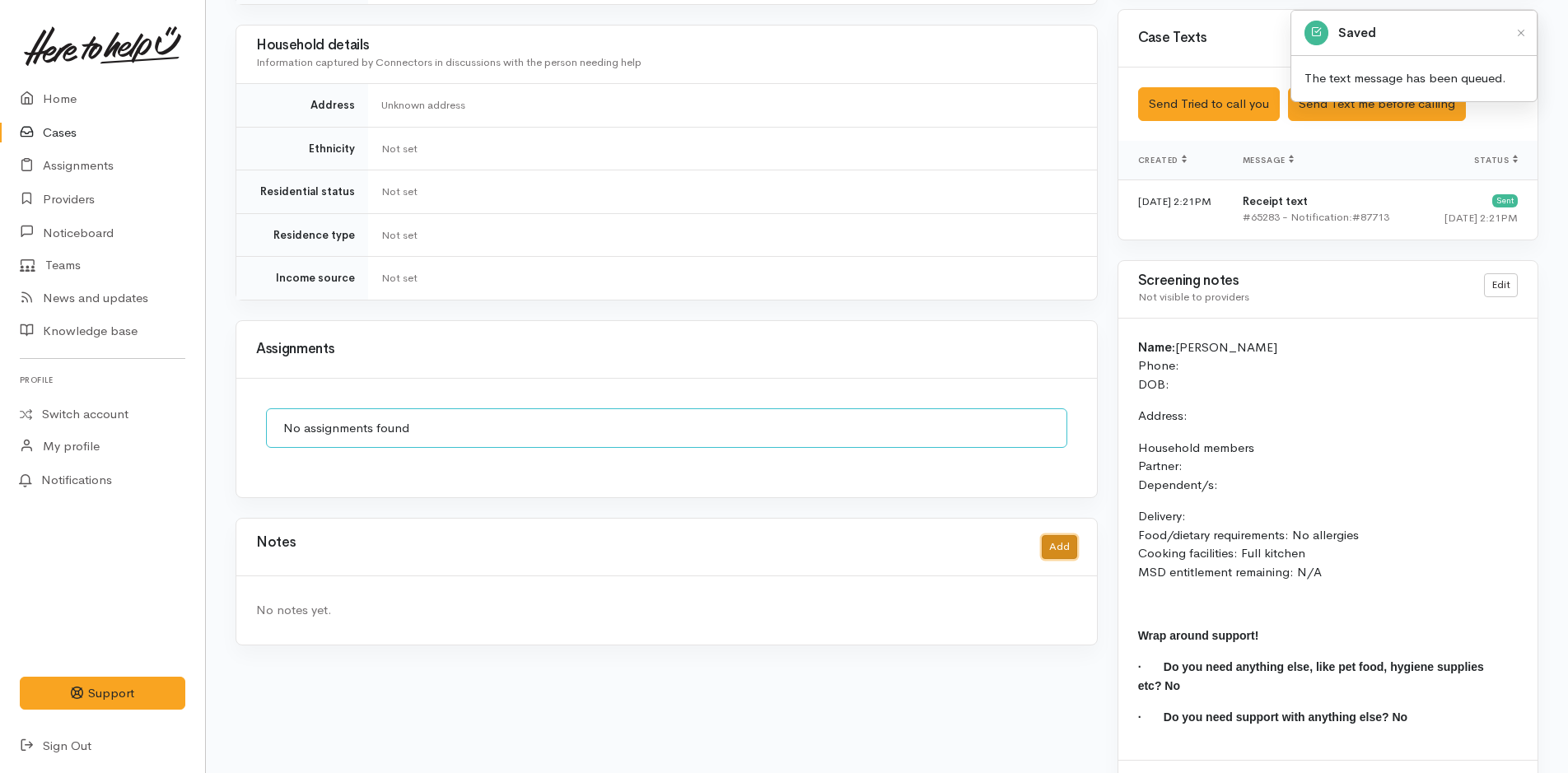
click at [1056, 535] on button "Add" at bounding box center [1059, 547] width 35 height 24
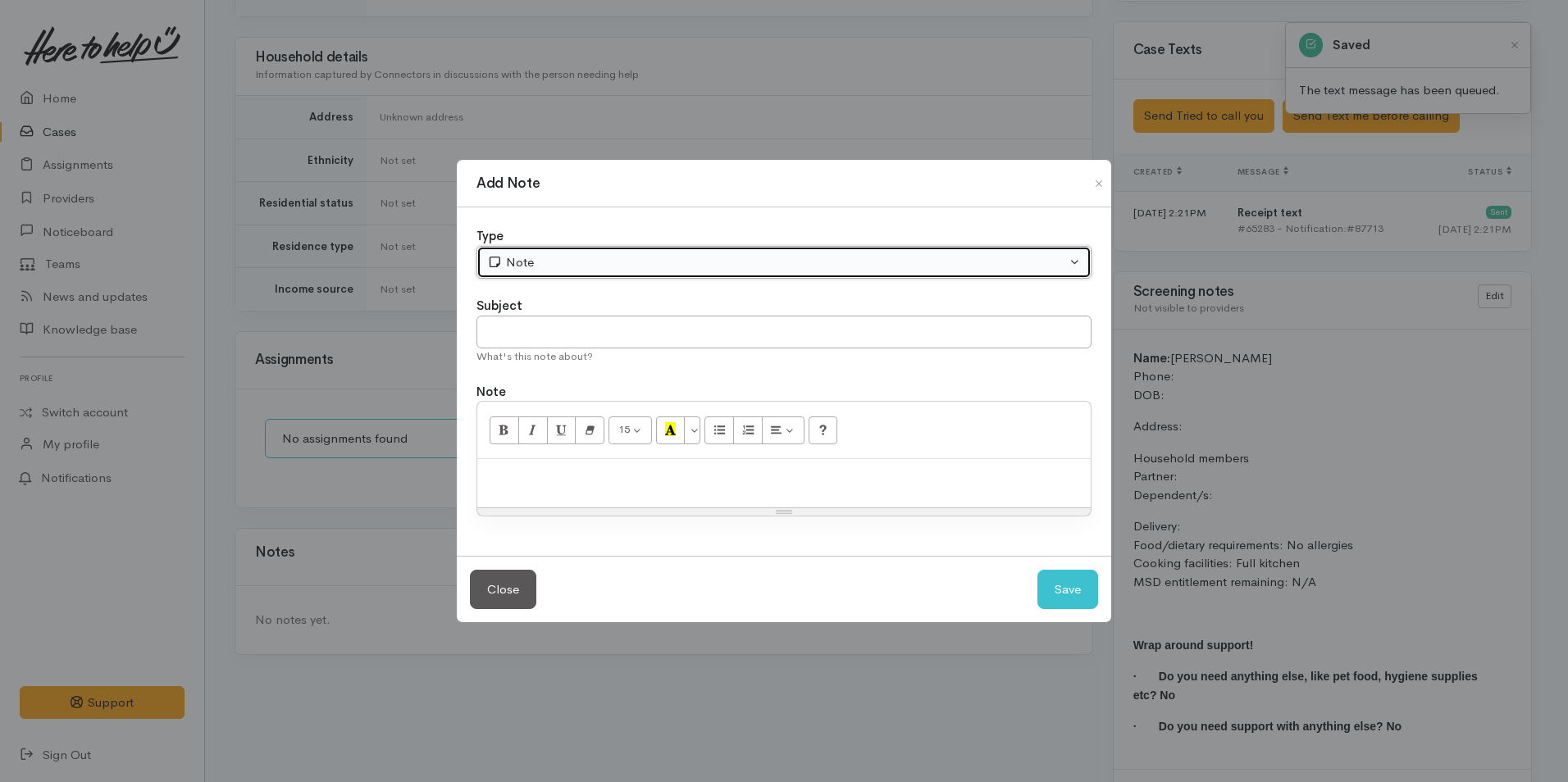
click at [569, 258] on div "Note" at bounding box center [776, 262] width 579 height 19
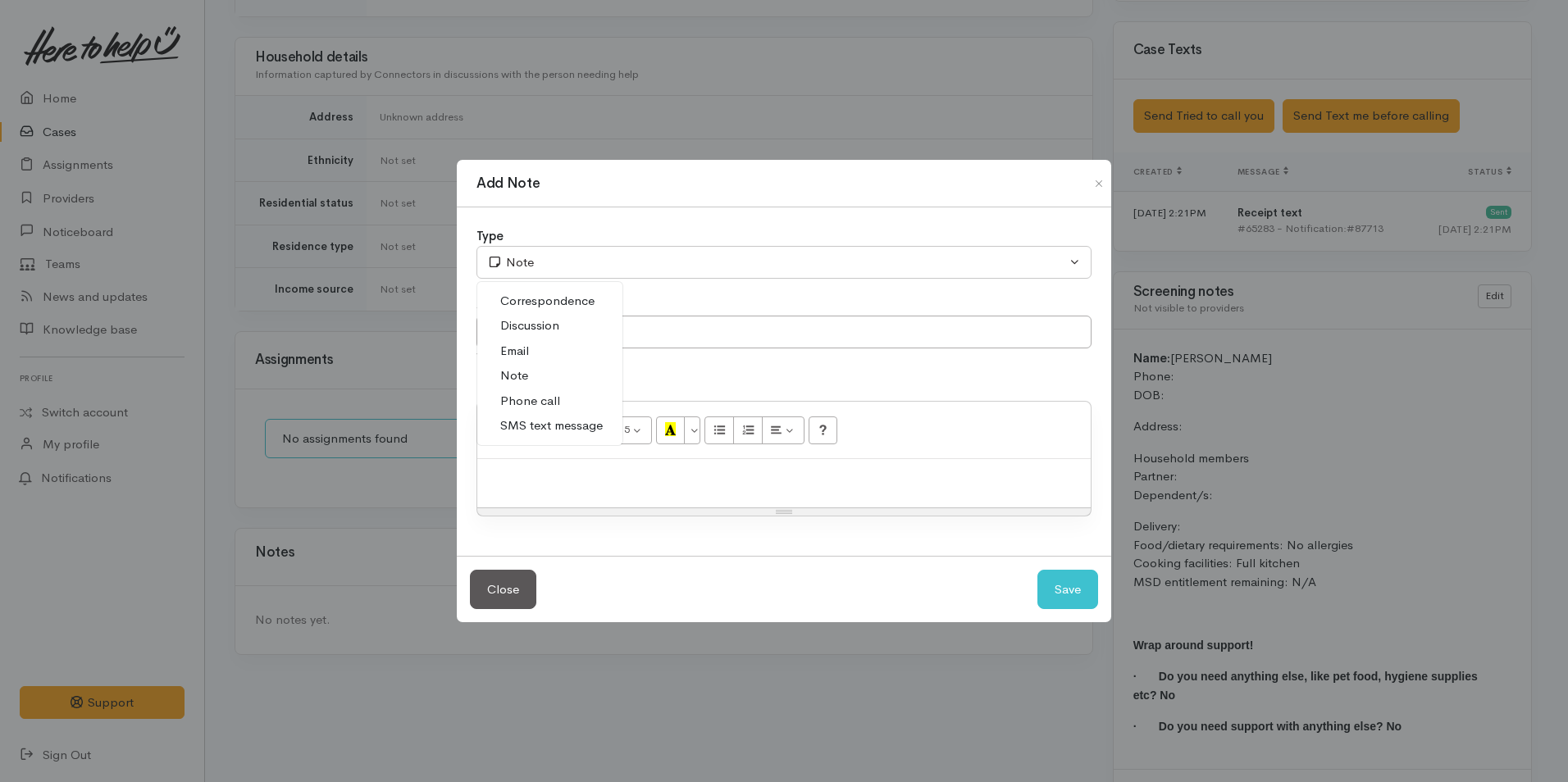
click at [555, 410] on link "Phone call" at bounding box center [550, 401] width 145 height 26
select select "3"
click at [553, 346] on input "text" at bounding box center [784, 333] width 616 height 34
type input "Attempted Contact"
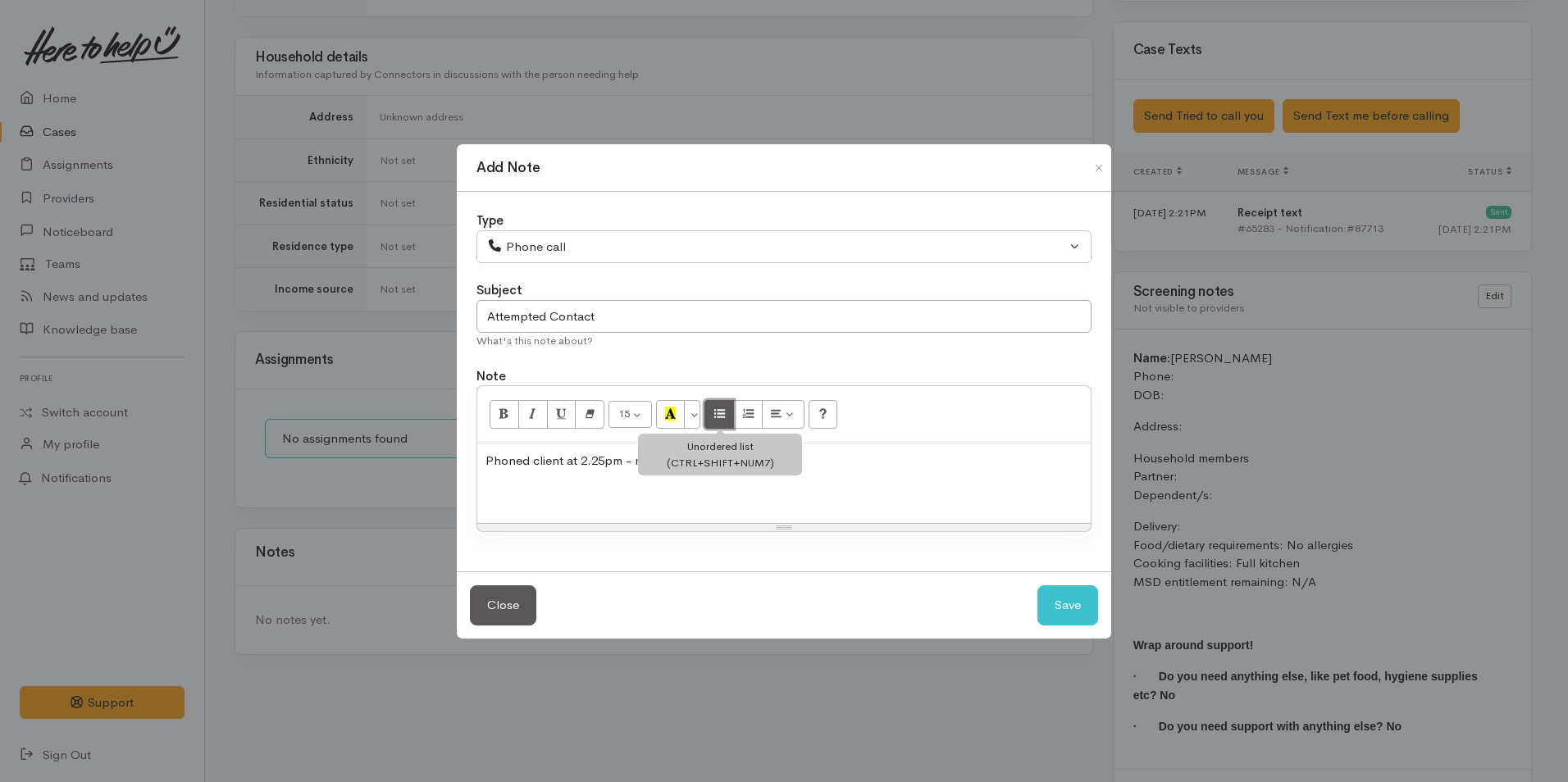
click at [723, 419] on icon "Unordered list (CTRL+SHIFT+NUM7)" at bounding box center [719, 413] width 11 height 14
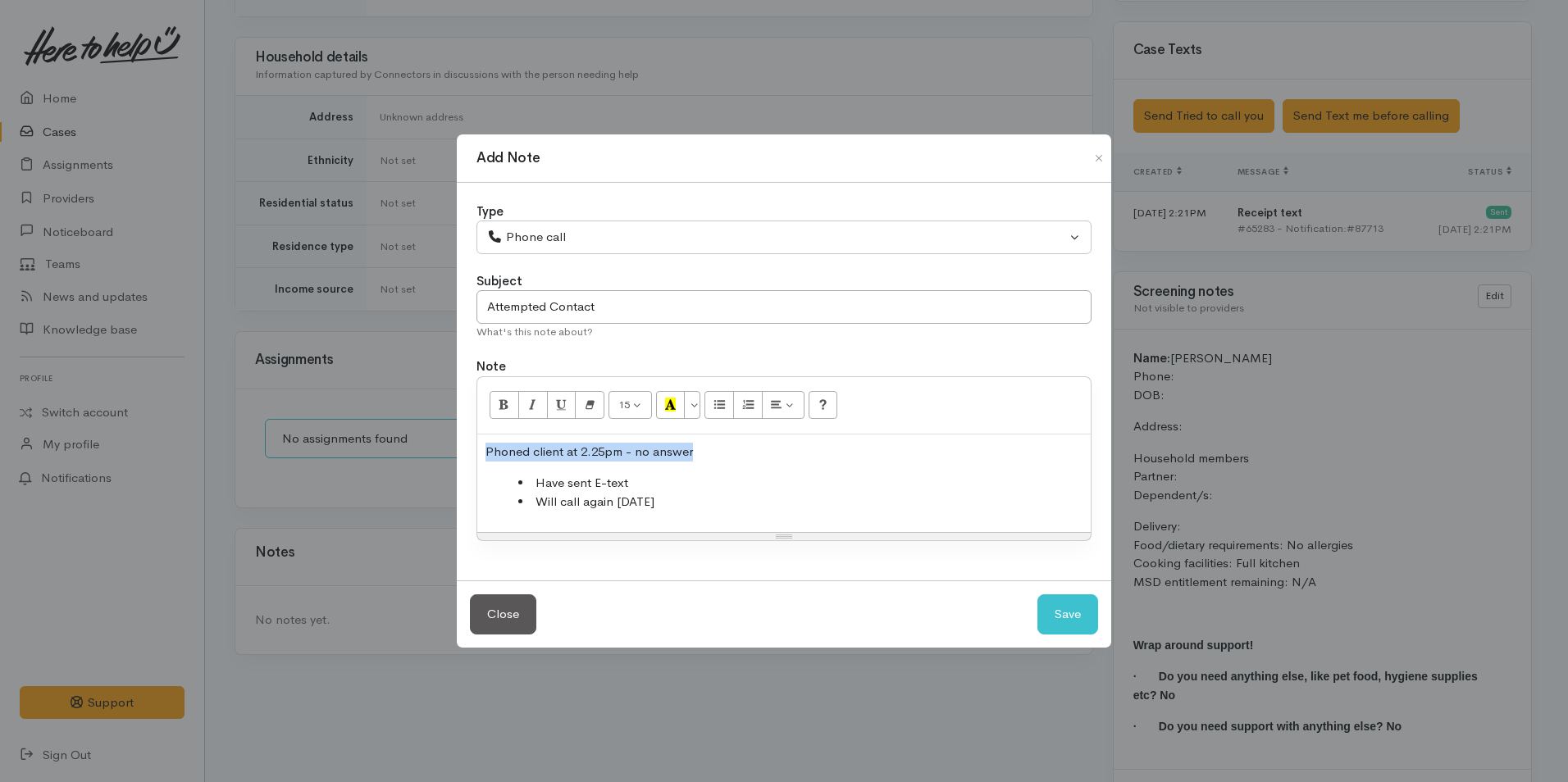
drag, startPoint x: 710, startPoint y: 445, endPoint x: 468, endPoint y: 438, distance: 242.1
click at [468, 438] on div "Type Correspondence Discussion Email Note Phone call SMS text message Phone cal…" at bounding box center [784, 383] width 654 height 398
click at [494, 406] on button "Bold (CTRL+B)" at bounding box center [505, 405] width 30 height 28
click at [641, 477] on li "Have sent E-text" at bounding box center [800, 483] width 564 height 19
drag, startPoint x: 1067, startPoint y: 614, endPoint x: 931, endPoint y: 546, distance: 152.1
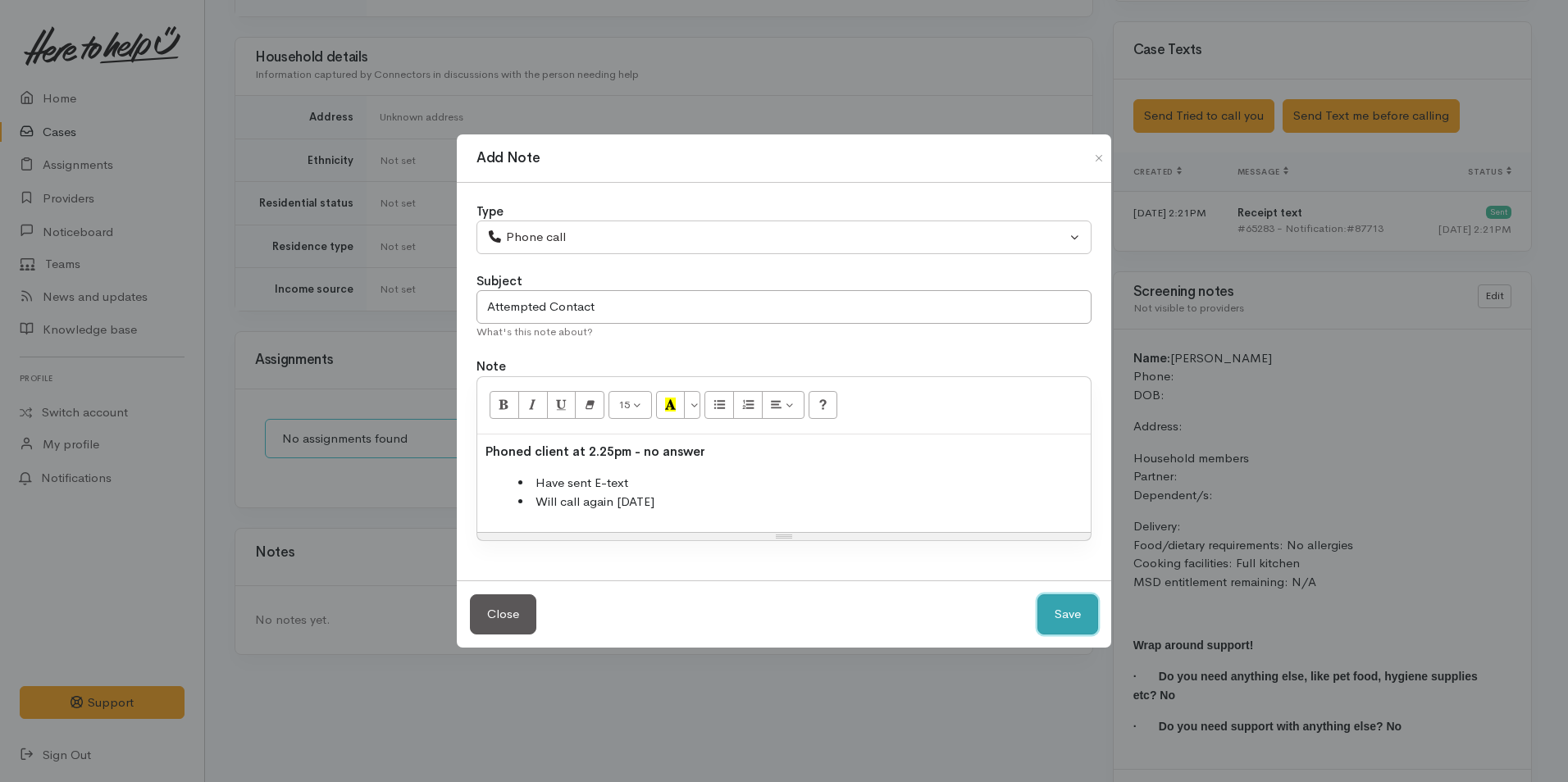
click at [1067, 612] on button "Save" at bounding box center [1068, 615] width 61 height 40
select select "1"
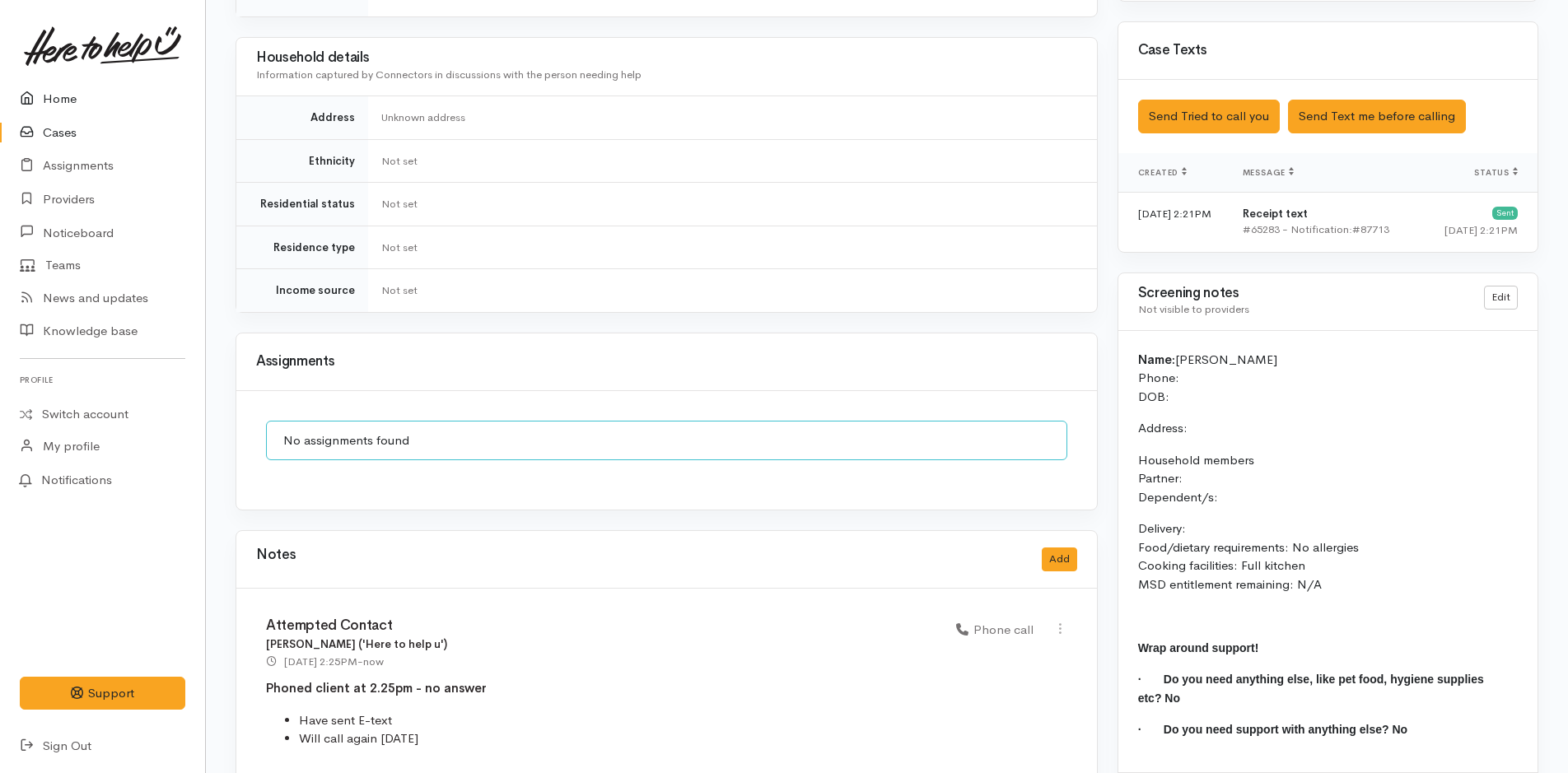
click at [61, 95] on link "Home" at bounding box center [102, 99] width 205 height 34
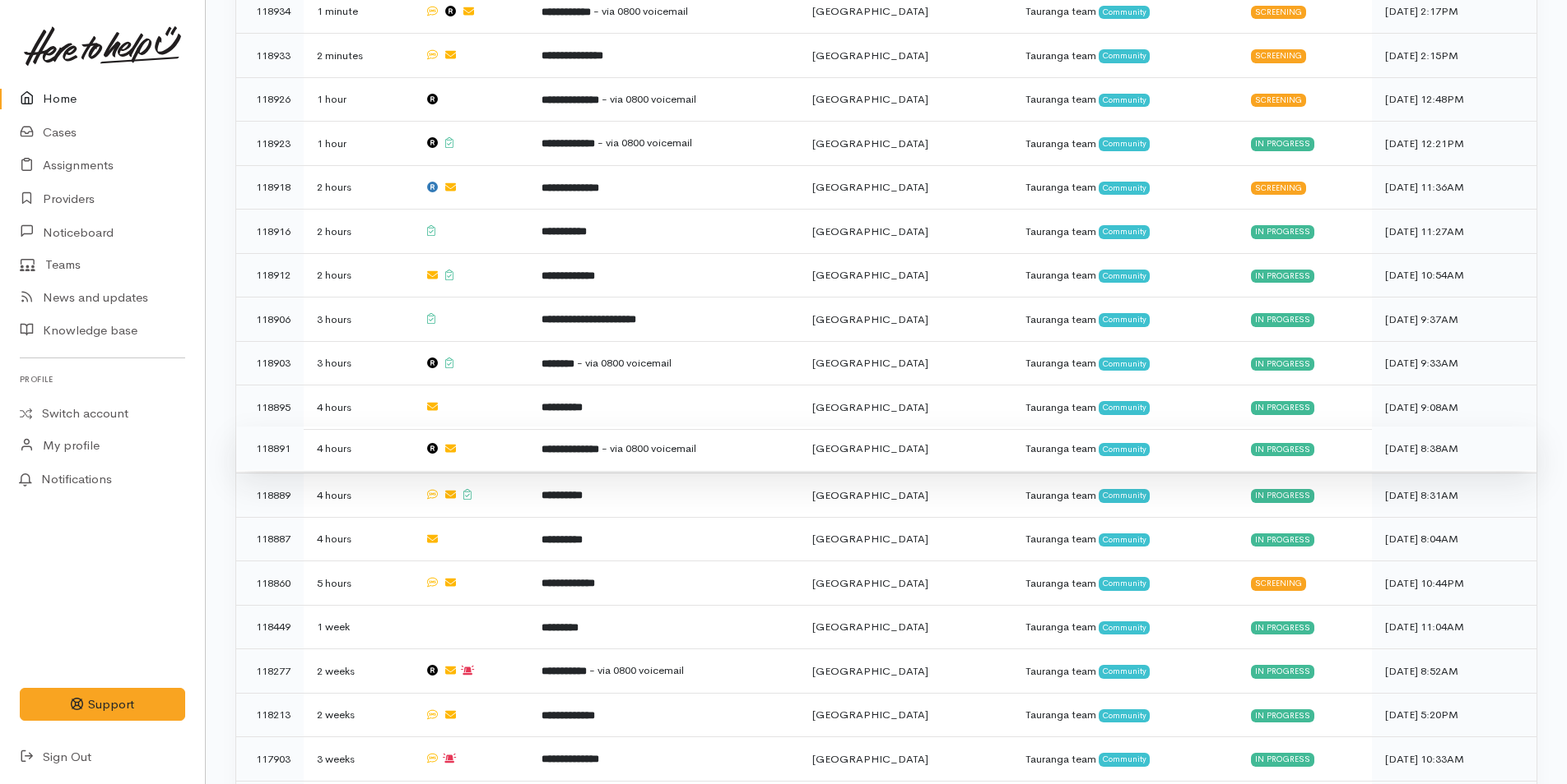
scroll to position [707, 0]
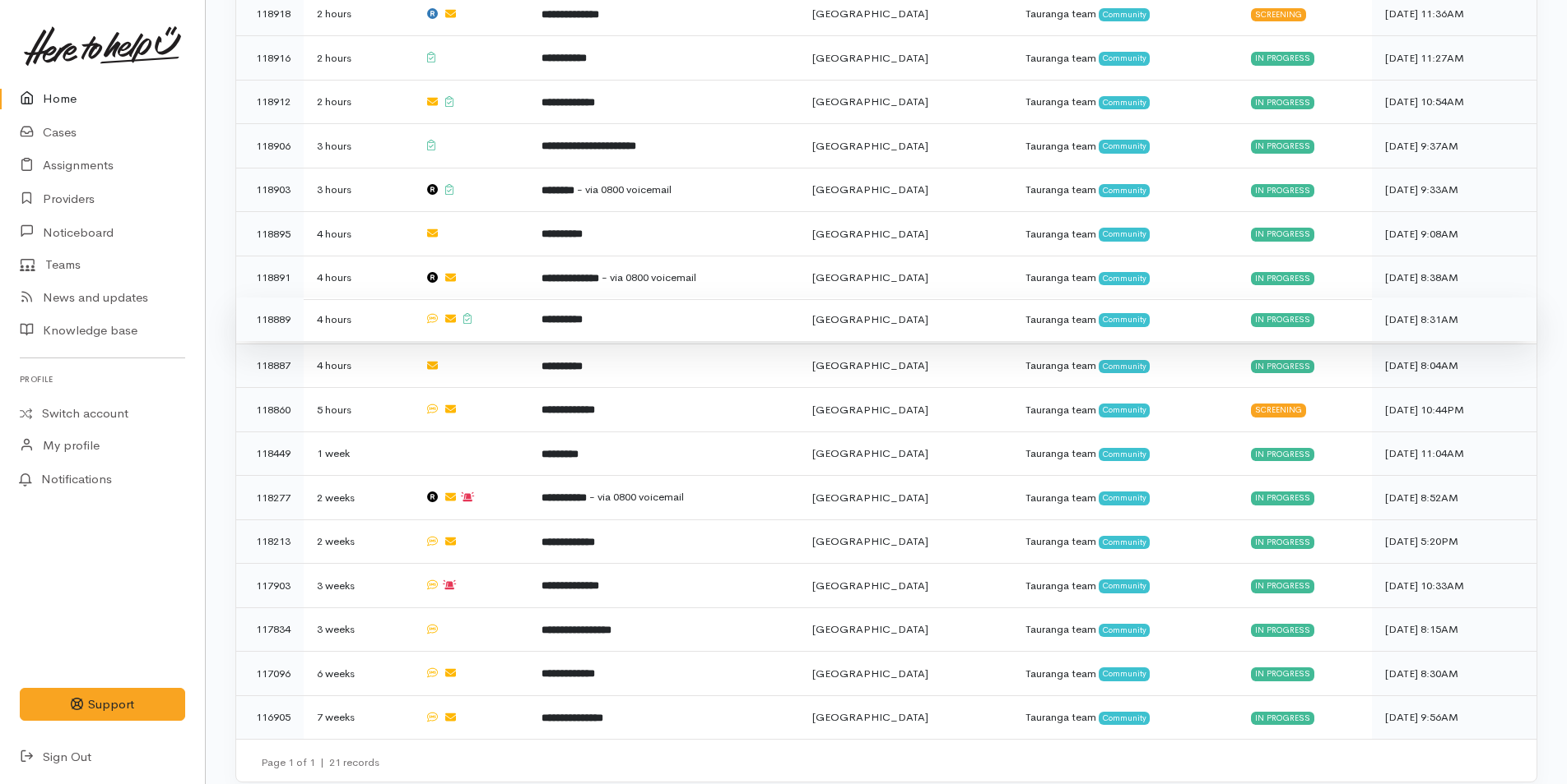
click at [567, 320] on td "**********" at bounding box center [664, 320] width 271 height 44
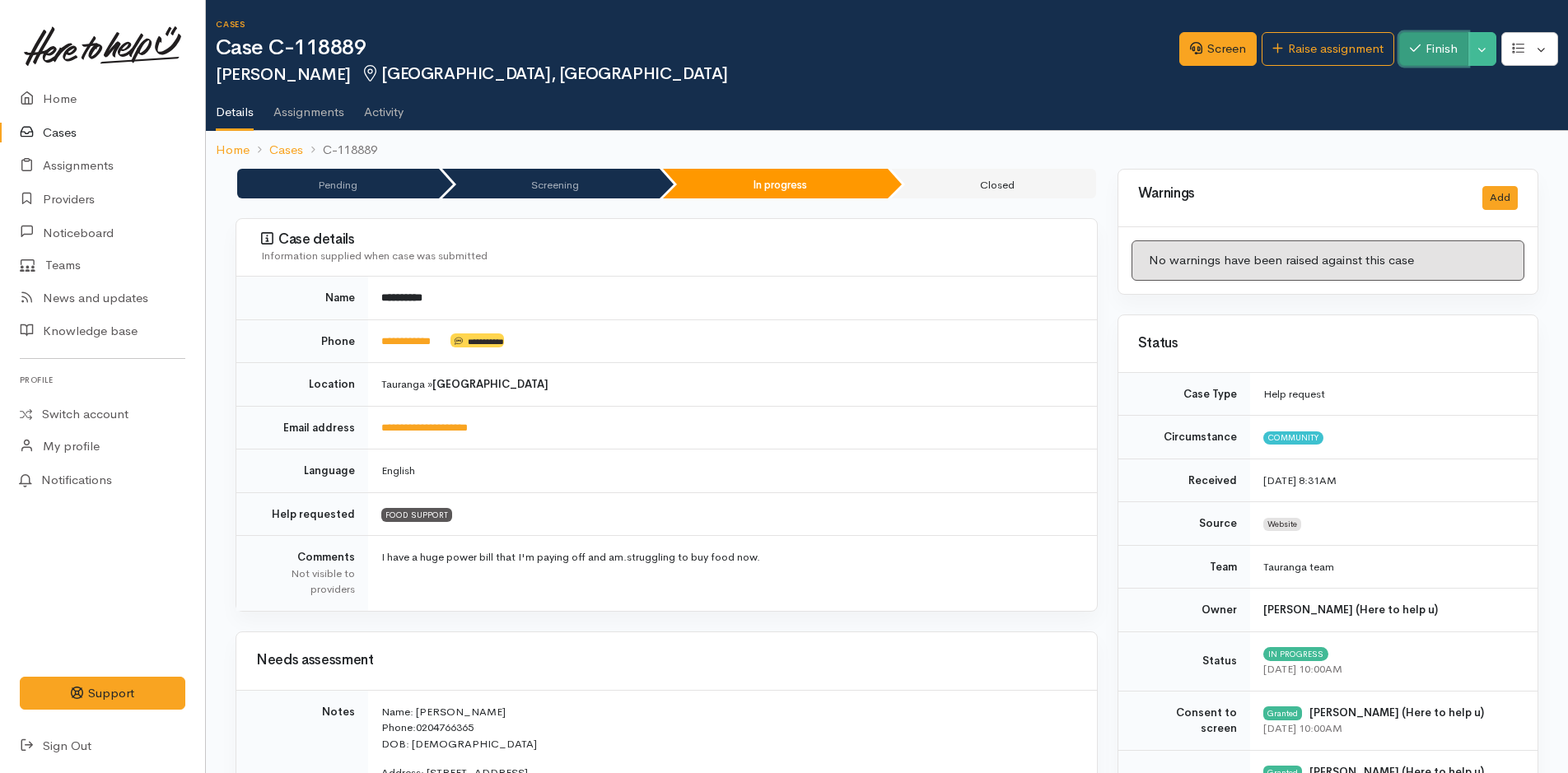
click at [1410, 36] on button "Finish" at bounding box center [1433, 49] width 69 height 34
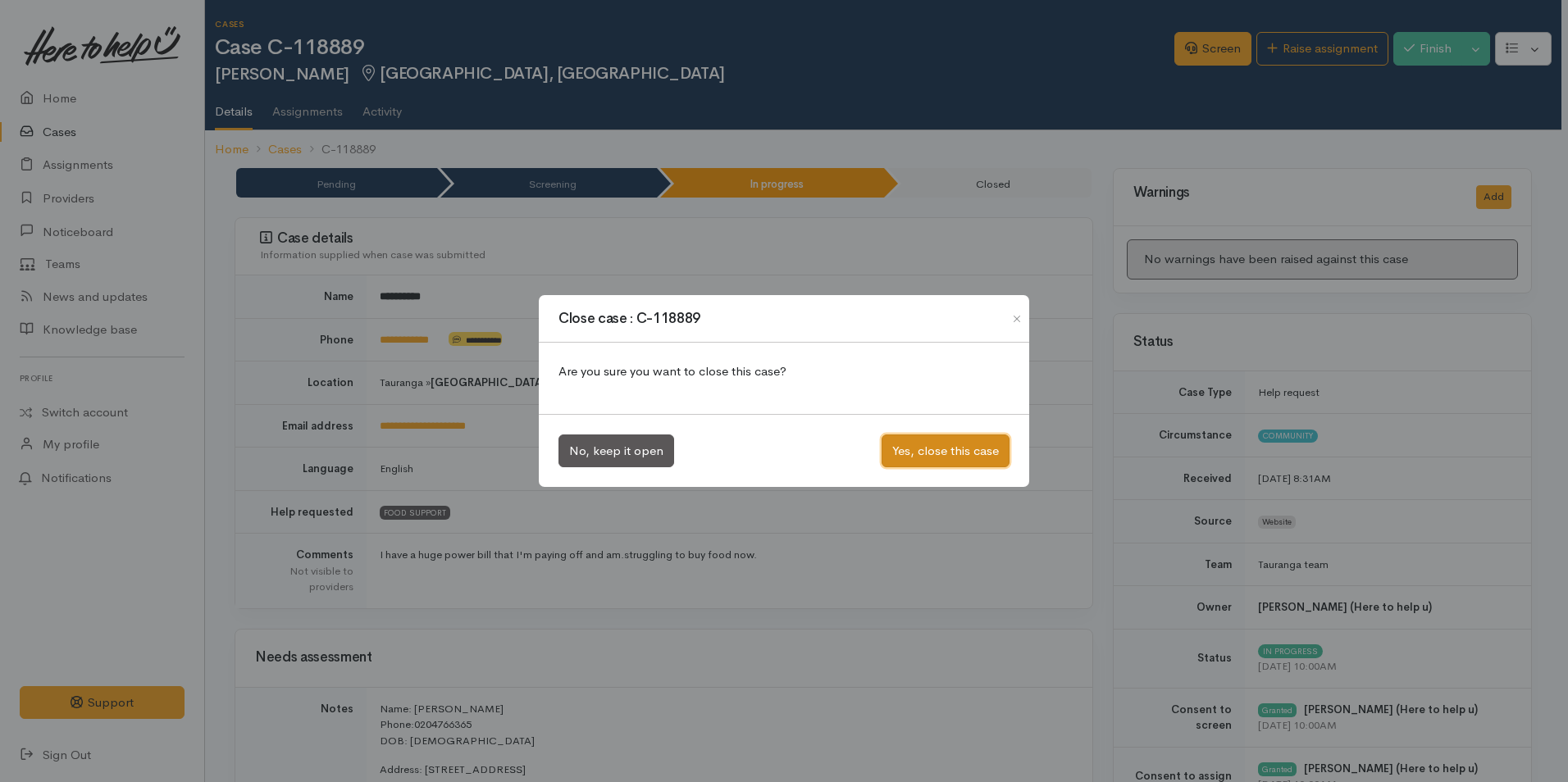
click at [910, 458] on button "Yes, close this case" at bounding box center [945, 451] width 128 height 34
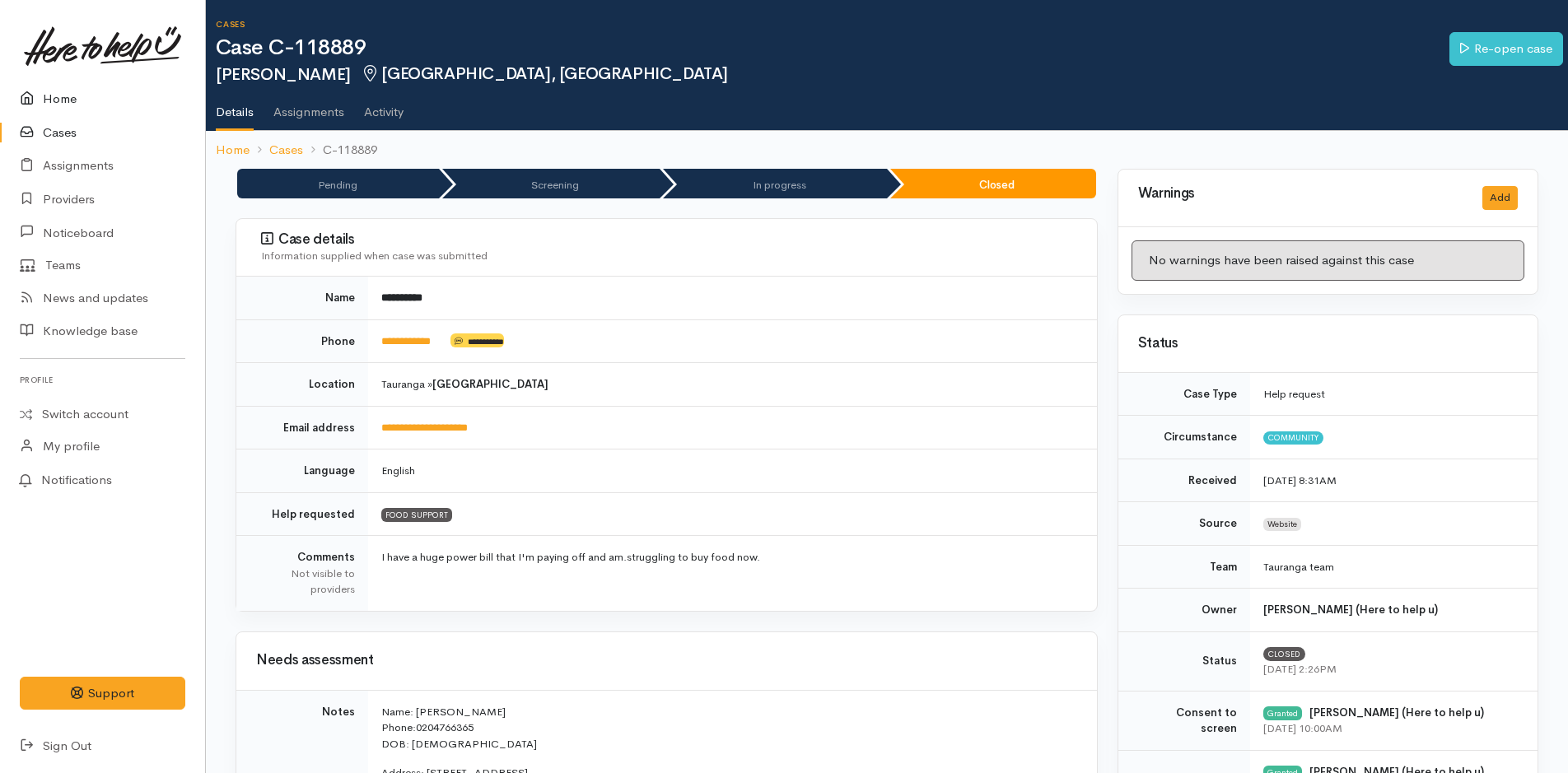
click at [75, 96] on link "Home" at bounding box center [102, 99] width 205 height 34
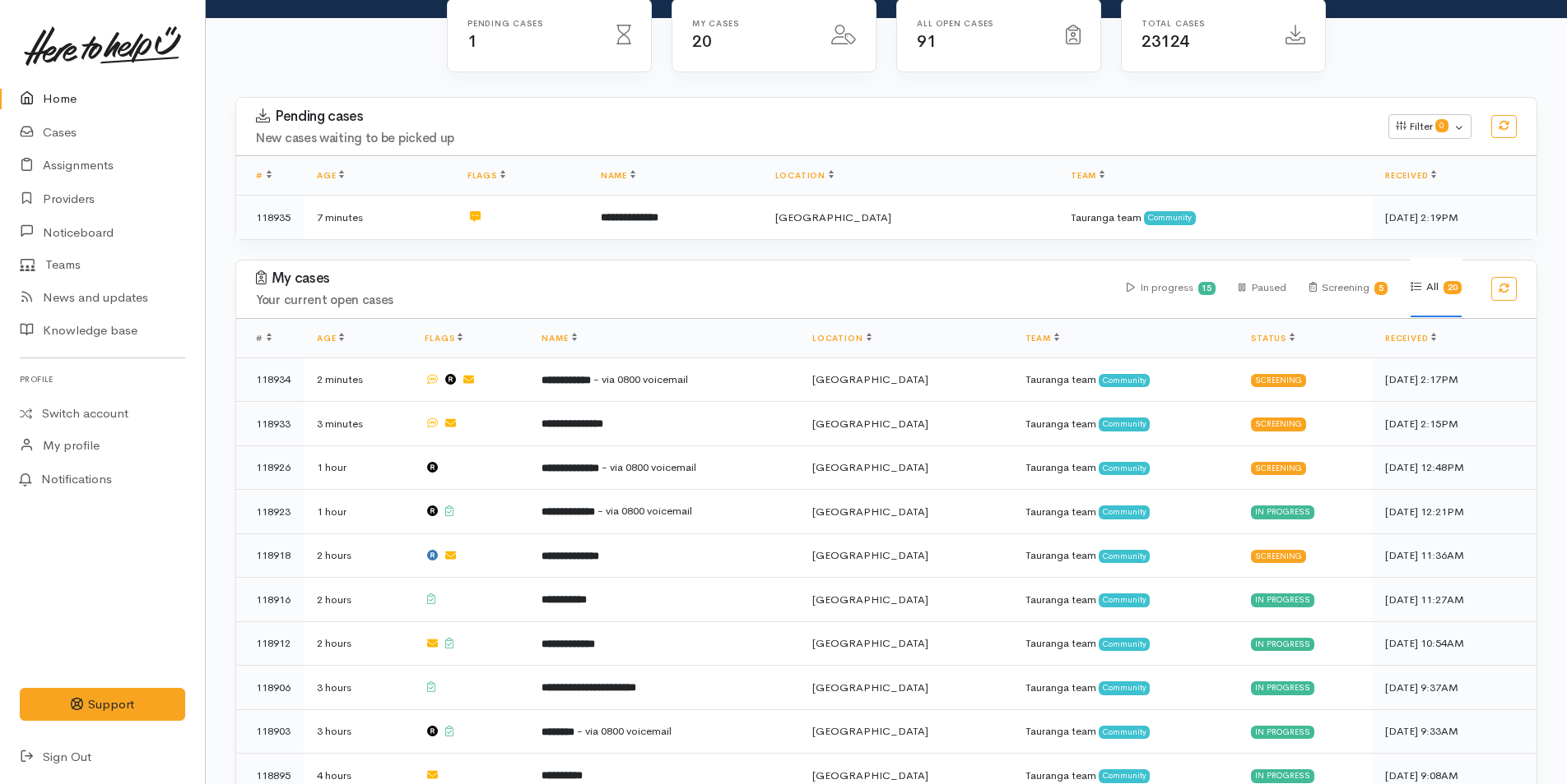
scroll to position [411, 0]
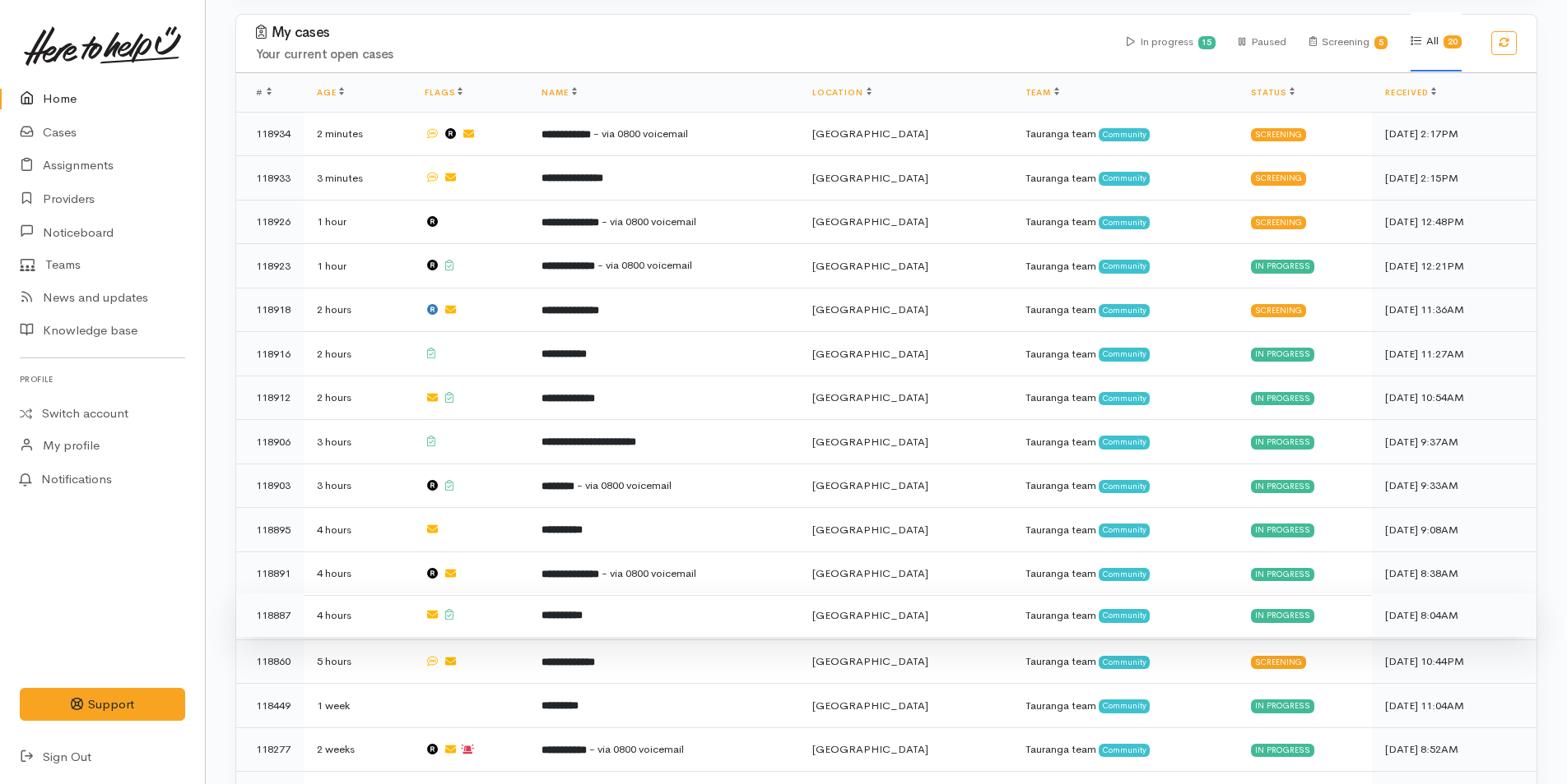
click at [552, 613] on td "**********" at bounding box center [664, 615] width 271 height 44
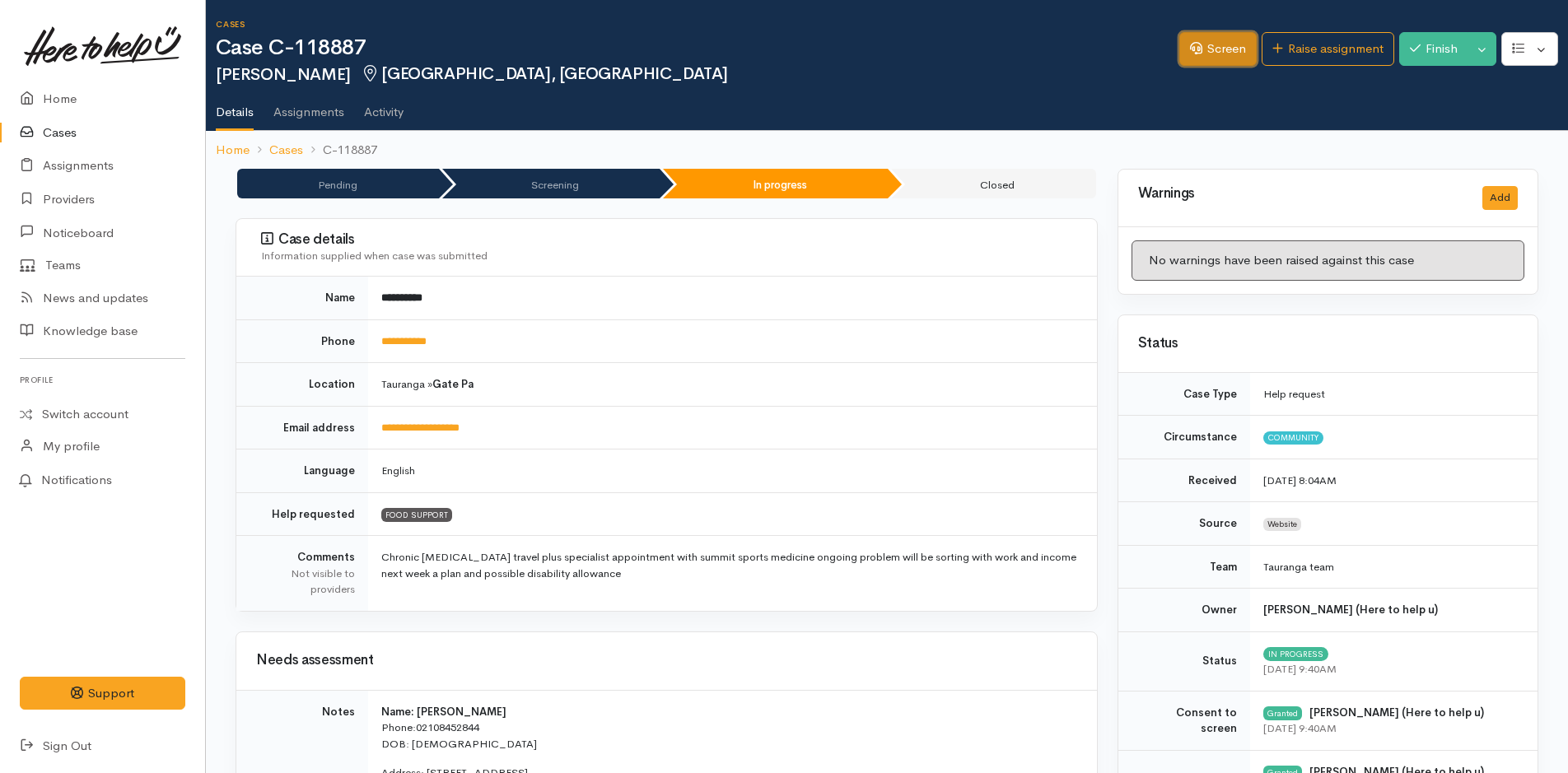
click at [1200, 41] on link "Screen" at bounding box center [1217, 49] width 77 height 34
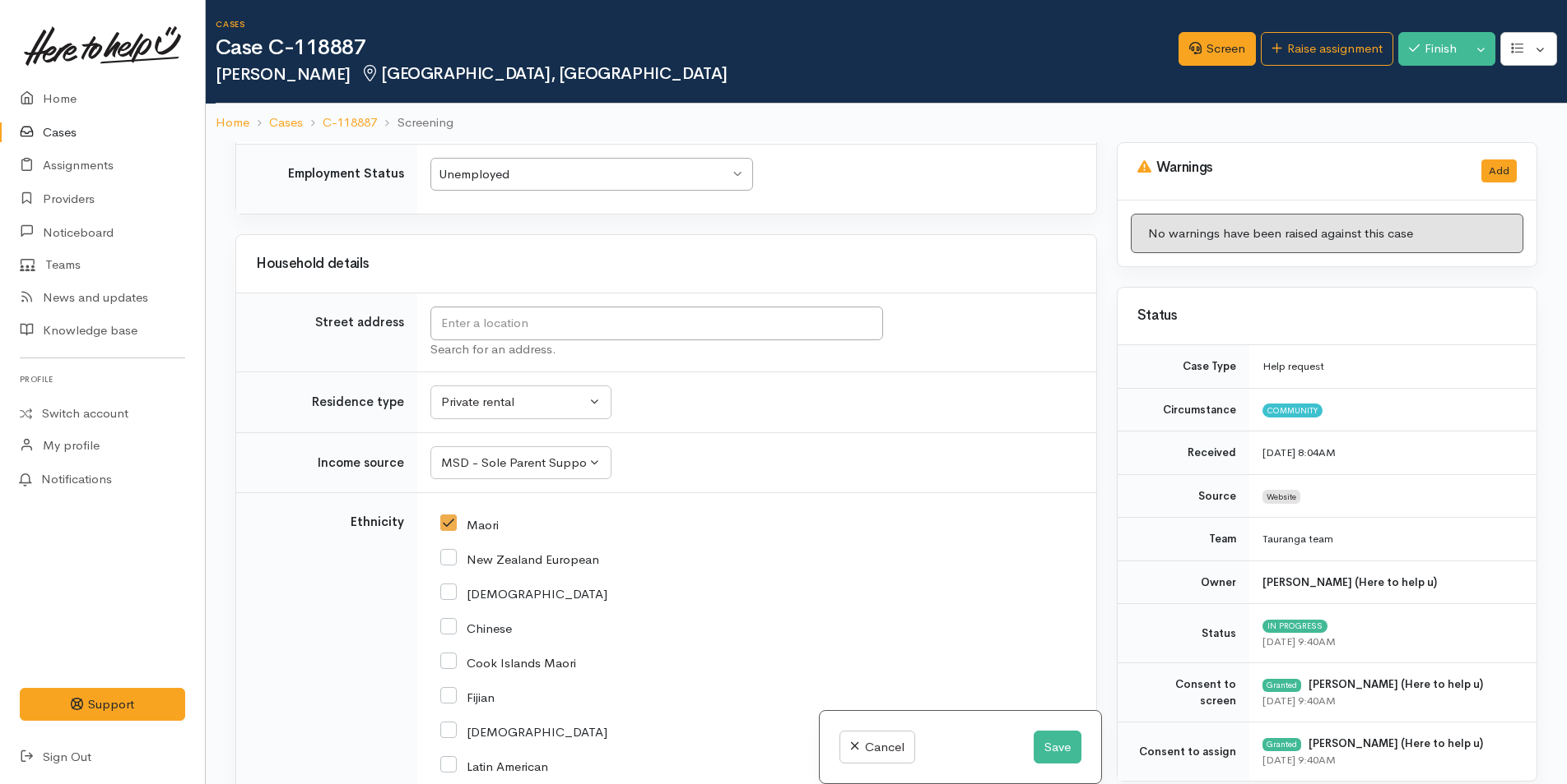
scroll to position [2389, 0]
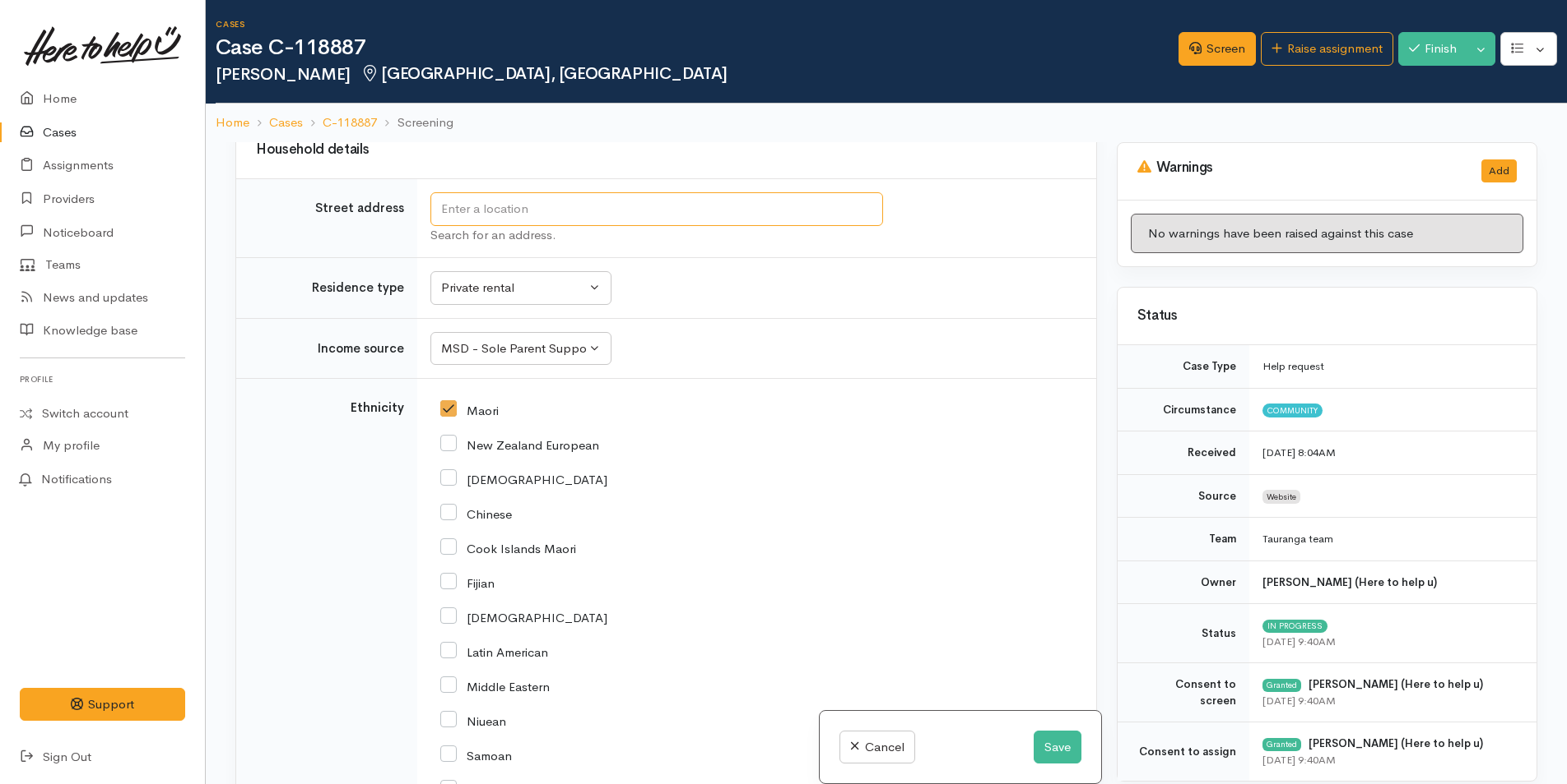
click at [537, 193] on input "text" at bounding box center [657, 210] width 453 height 34
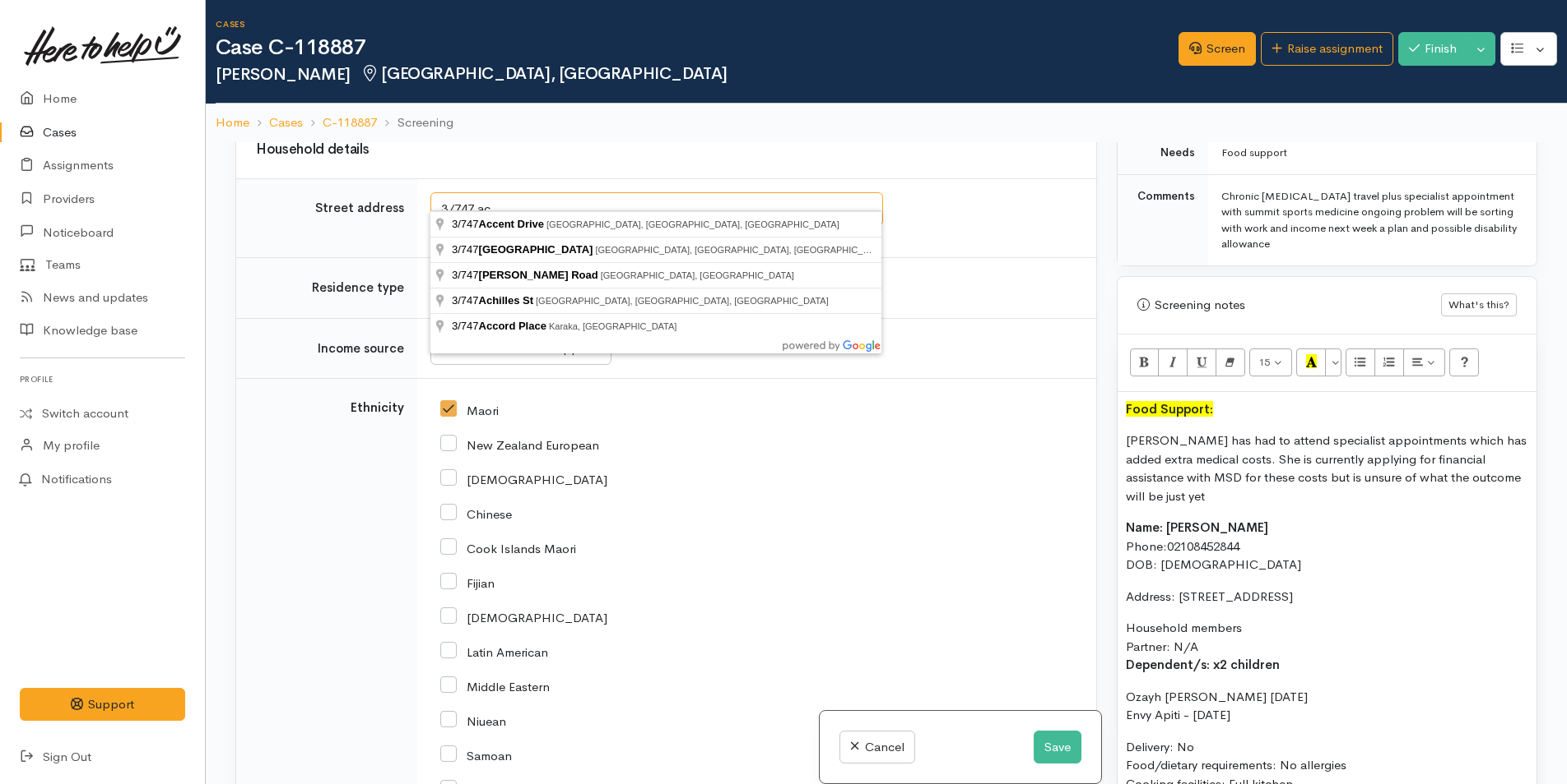
scroll to position [905, 0]
type input "3/747 Cameron Road, Tauranga, New Zealand"
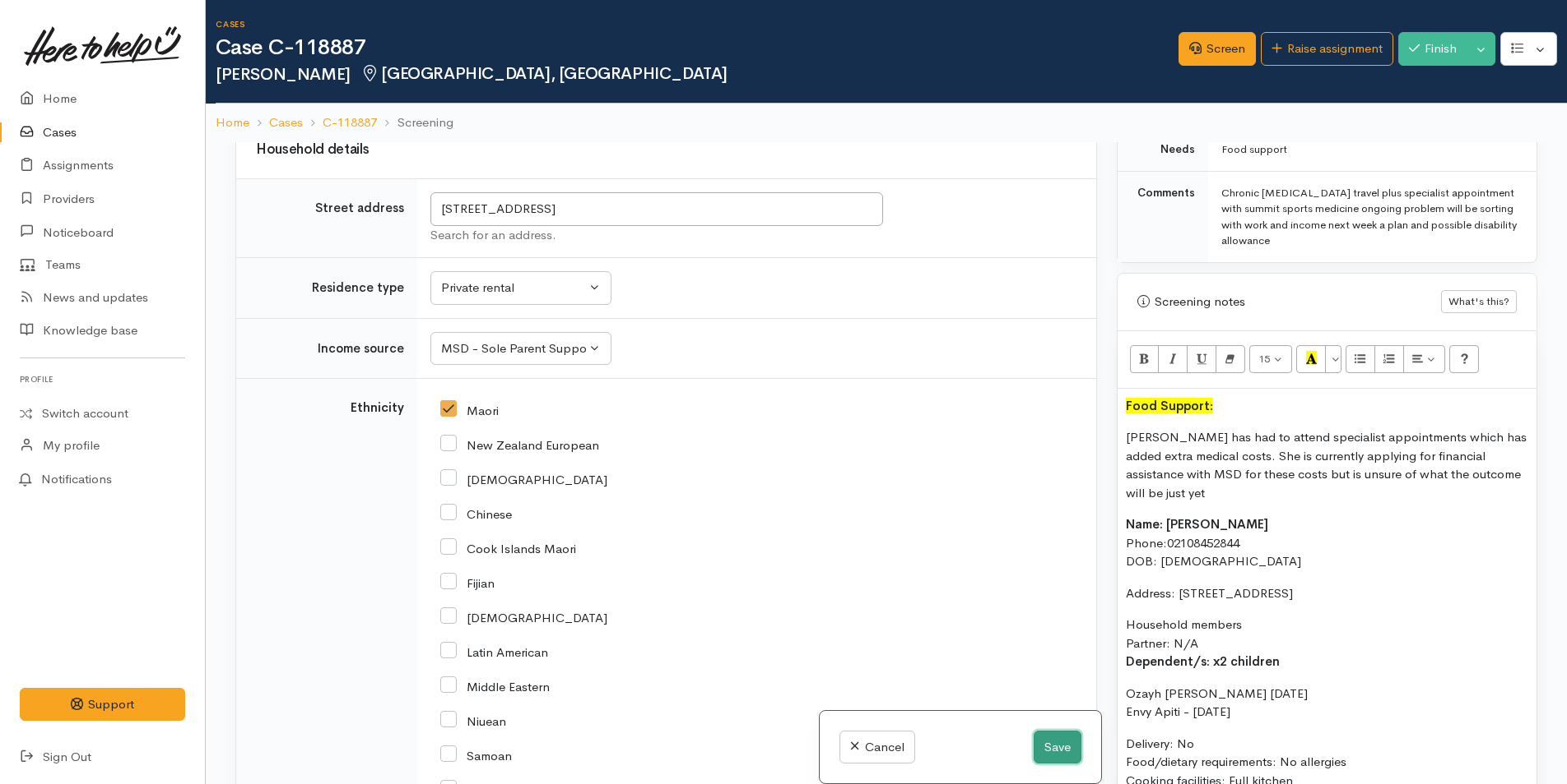
click at [1054, 746] on button "Save" at bounding box center [1057, 748] width 48 height 34
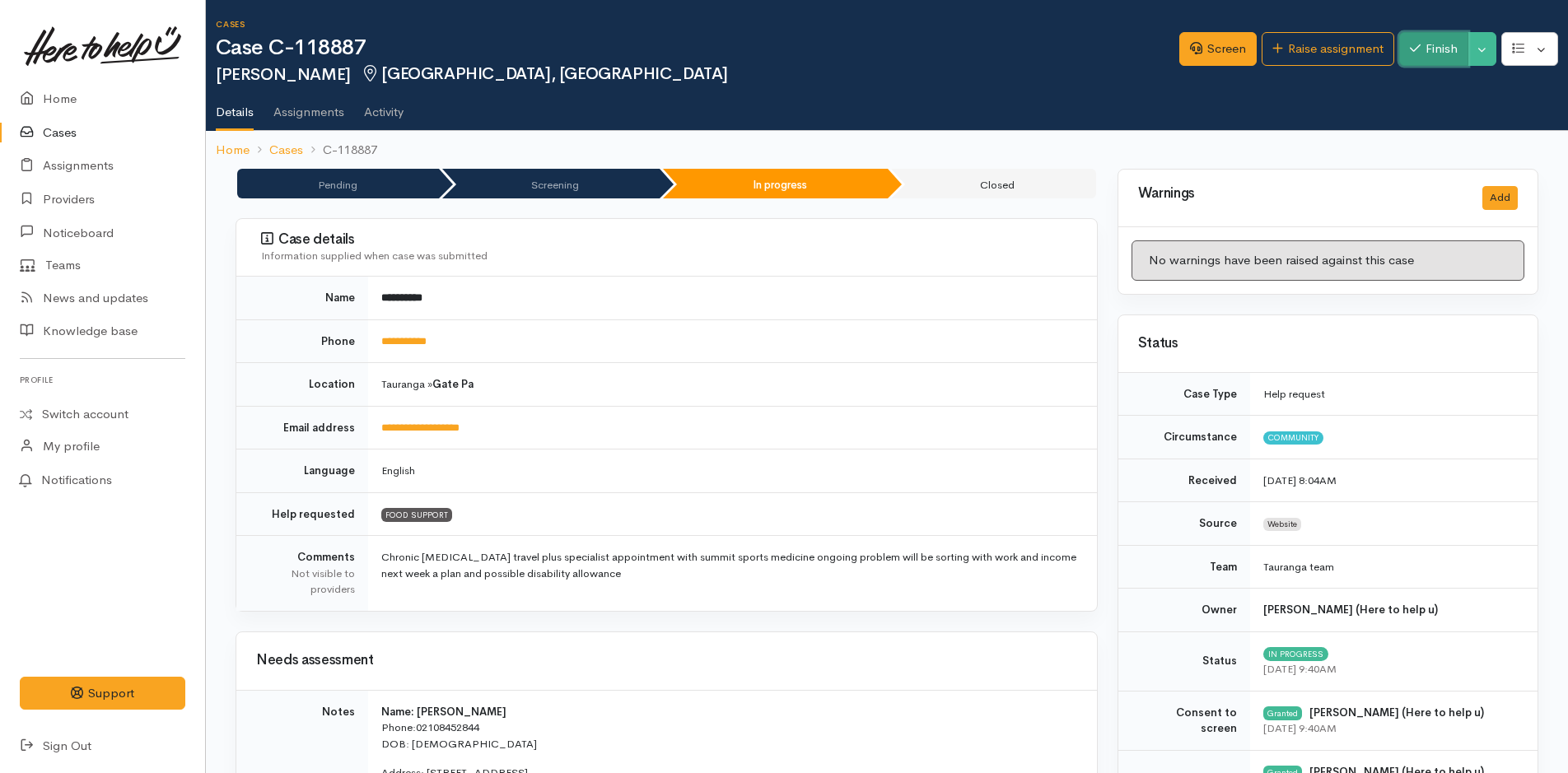
click at [1424, 52] on button "Finish" at bounding box center [1433, 49] width 69 height 34
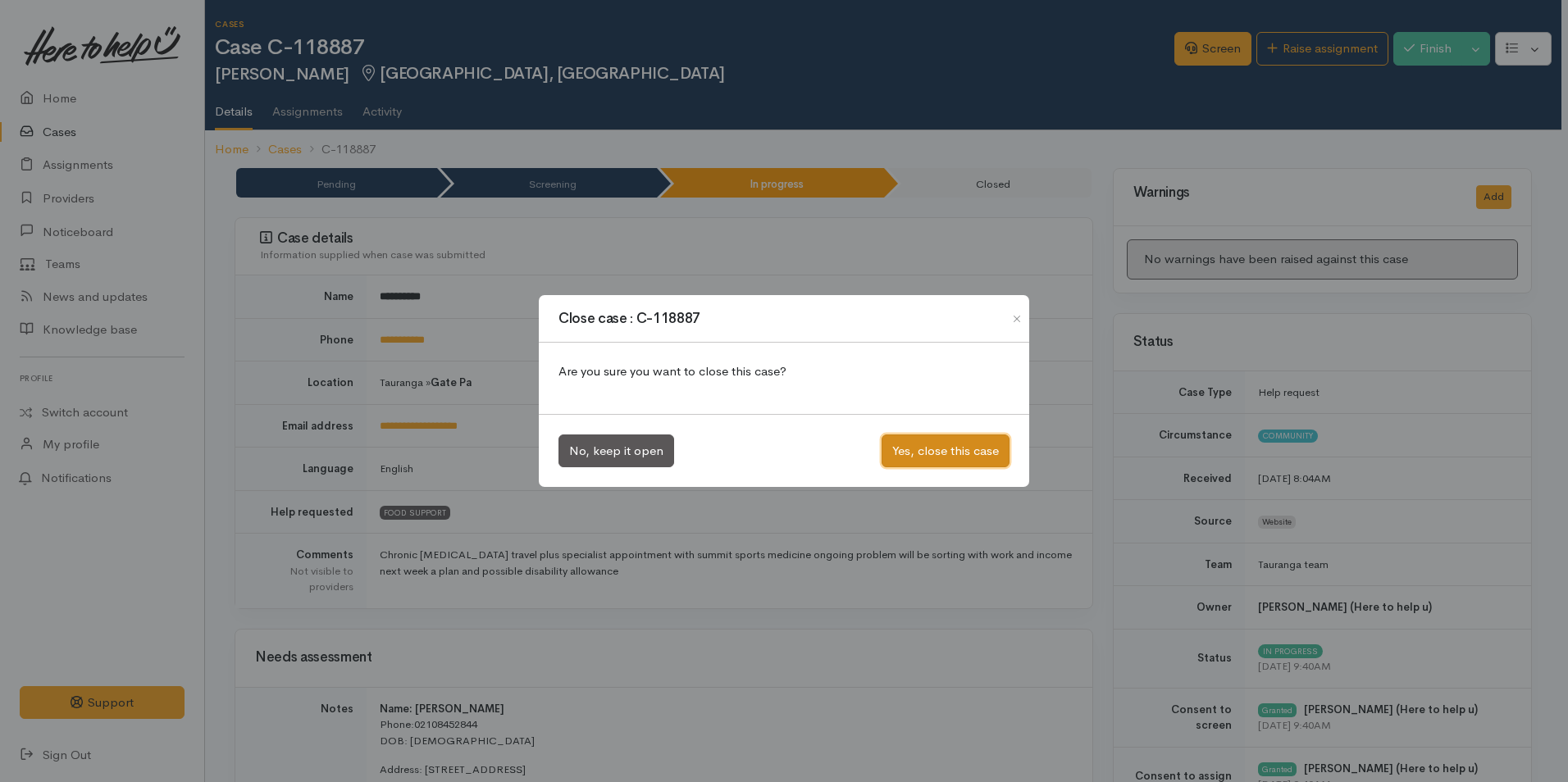
click at [943, 443] on button "Yes, close this case" at bounding box center [945, 451] width 128 height 34
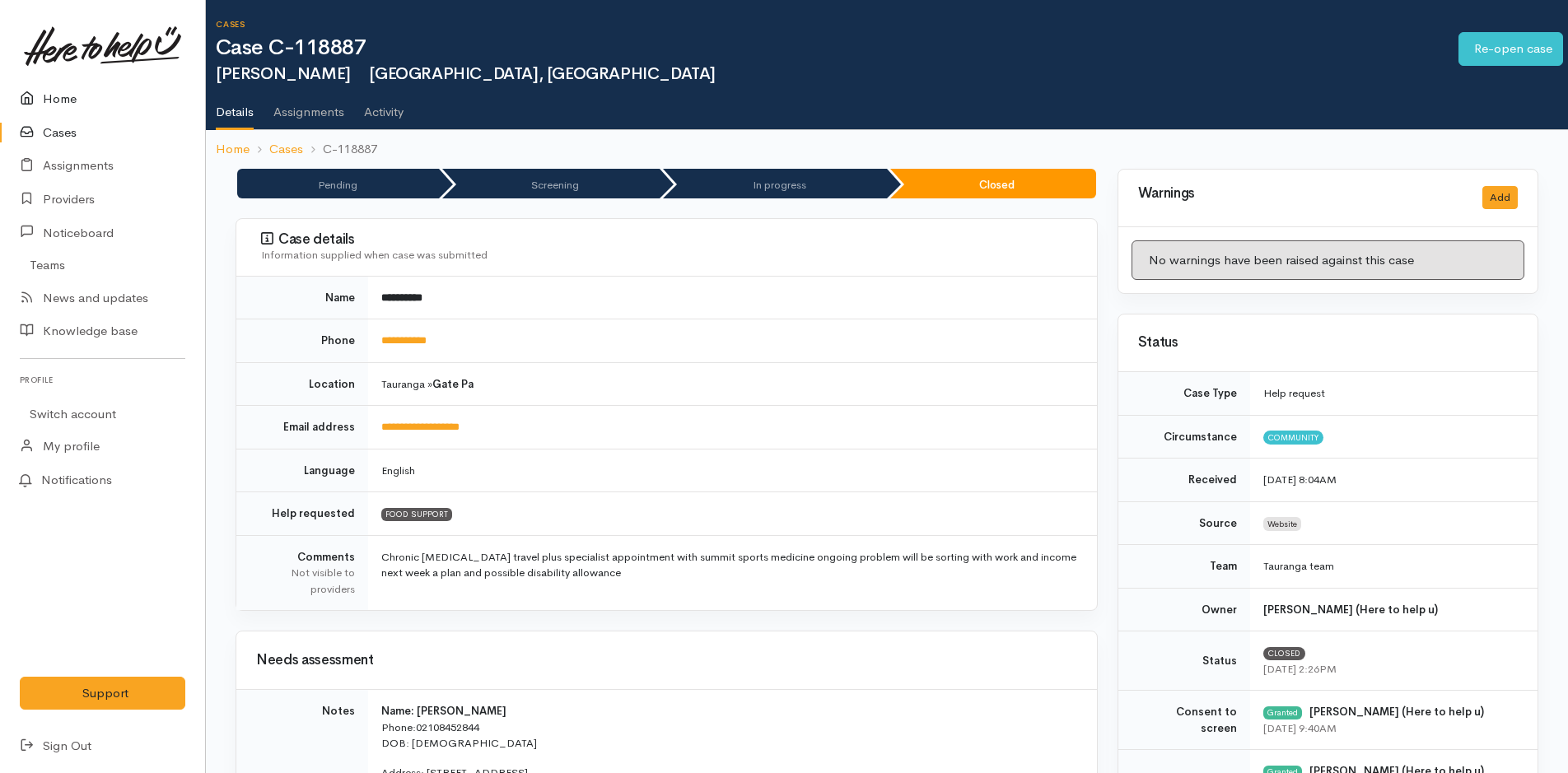
drag, startPoint x: 0, startPoint y: 0, endPoint x: 56, endPoint y: 103, distance: 117.2
click at [56, 103] on link "Home" at bounding box center [102, 99] width 205 height 34
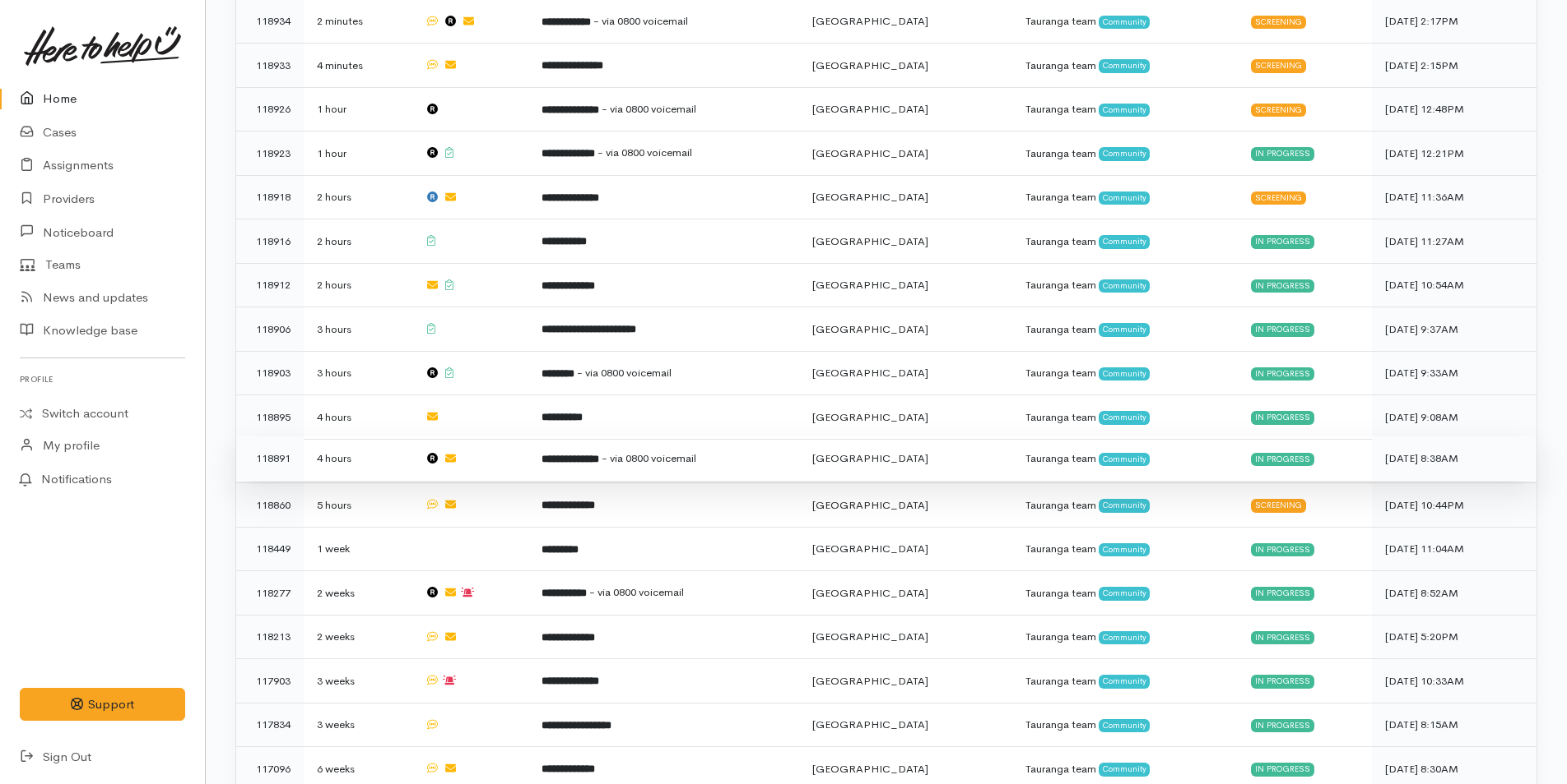
scroll to position [575, 0]
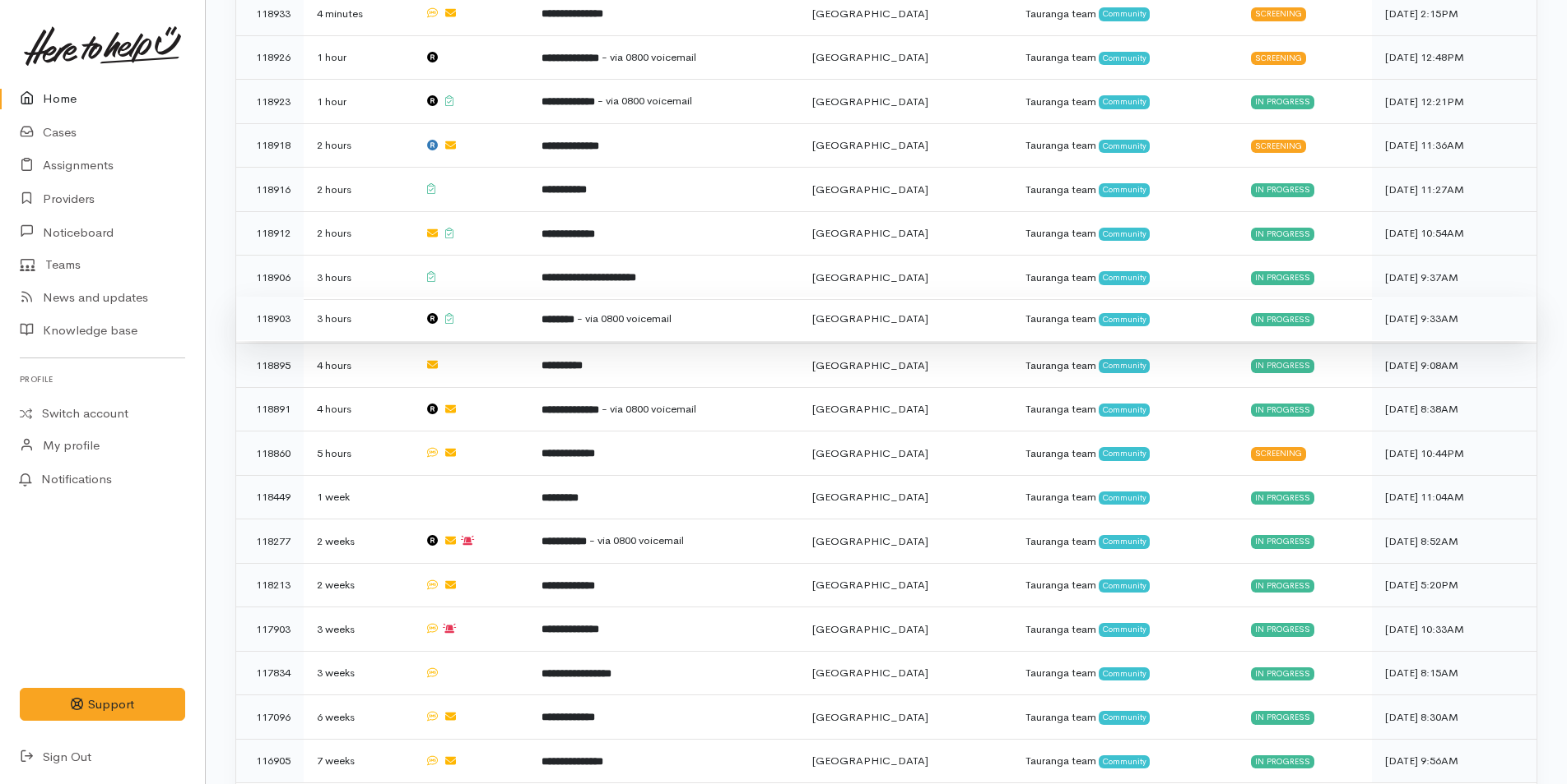
click at [554, 308] on td "******** - via 0800 voicemail" at bounding box center [664, 319] width 271 height 44
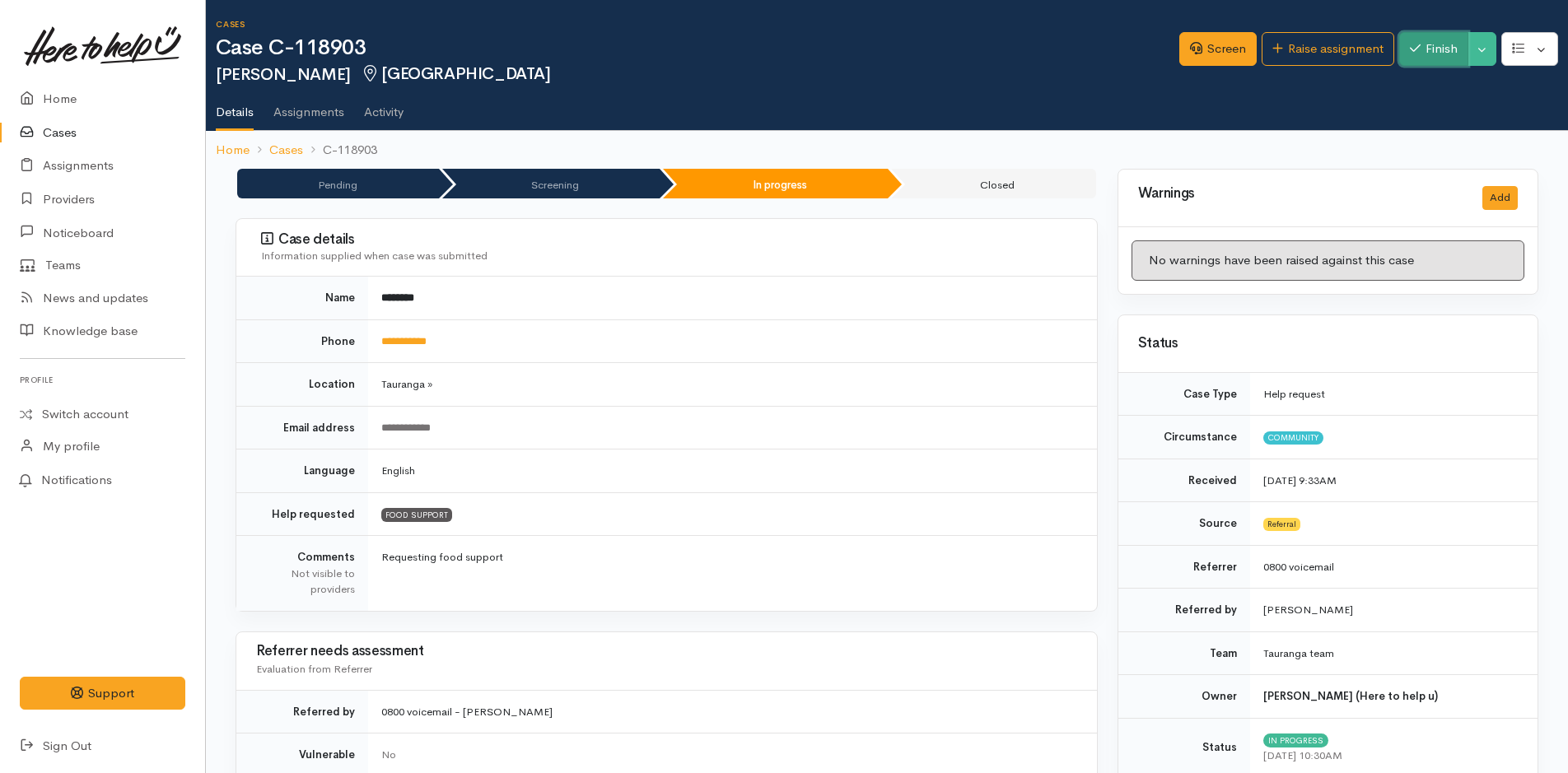
click at [1409, 56] on button "Finish" at bounding box center [1433, 49] width 69 height 34
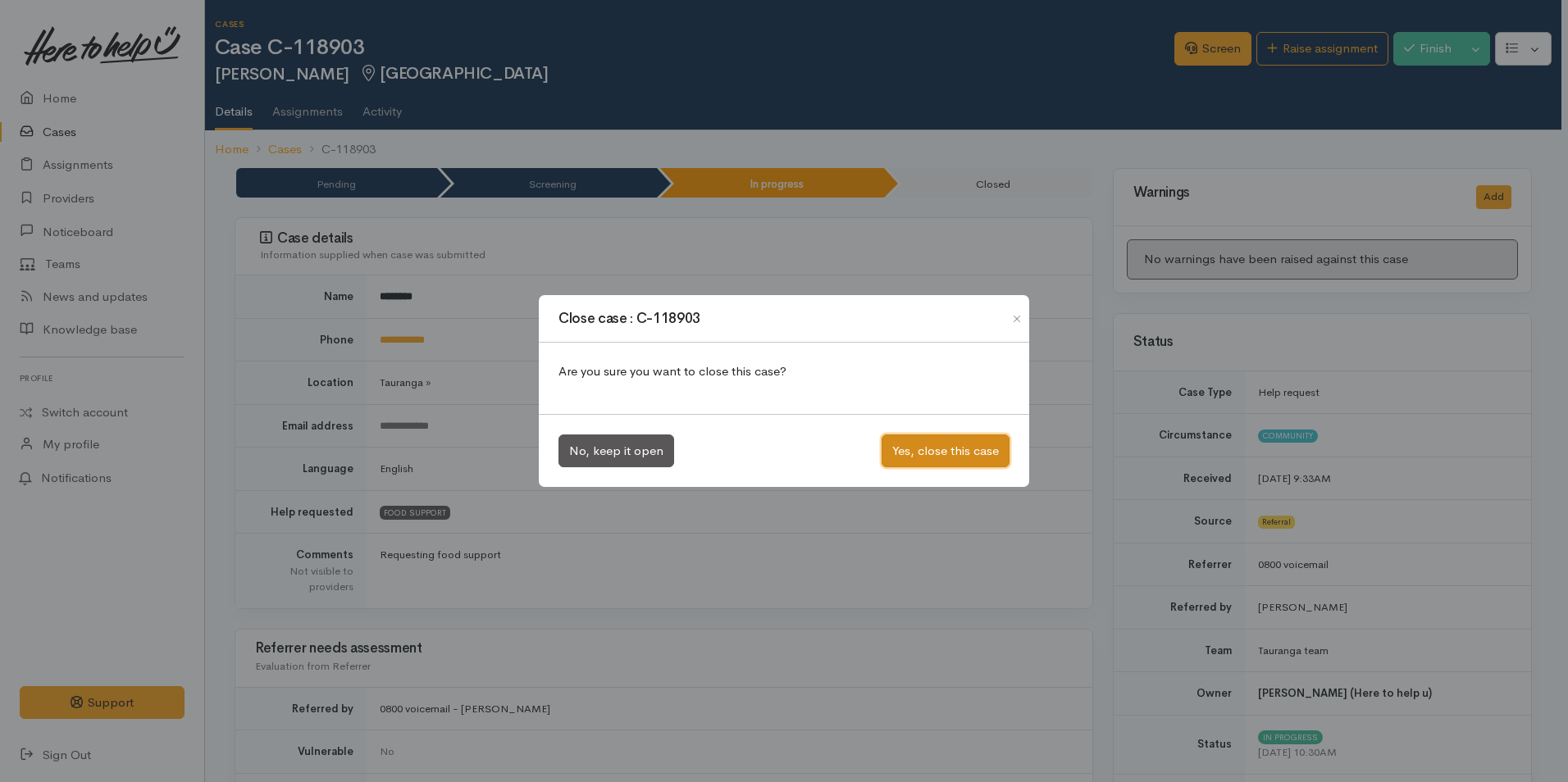
click at [940, 454] on button "Yes, close this case" at bounding box center [945, 451] width 128 height 34
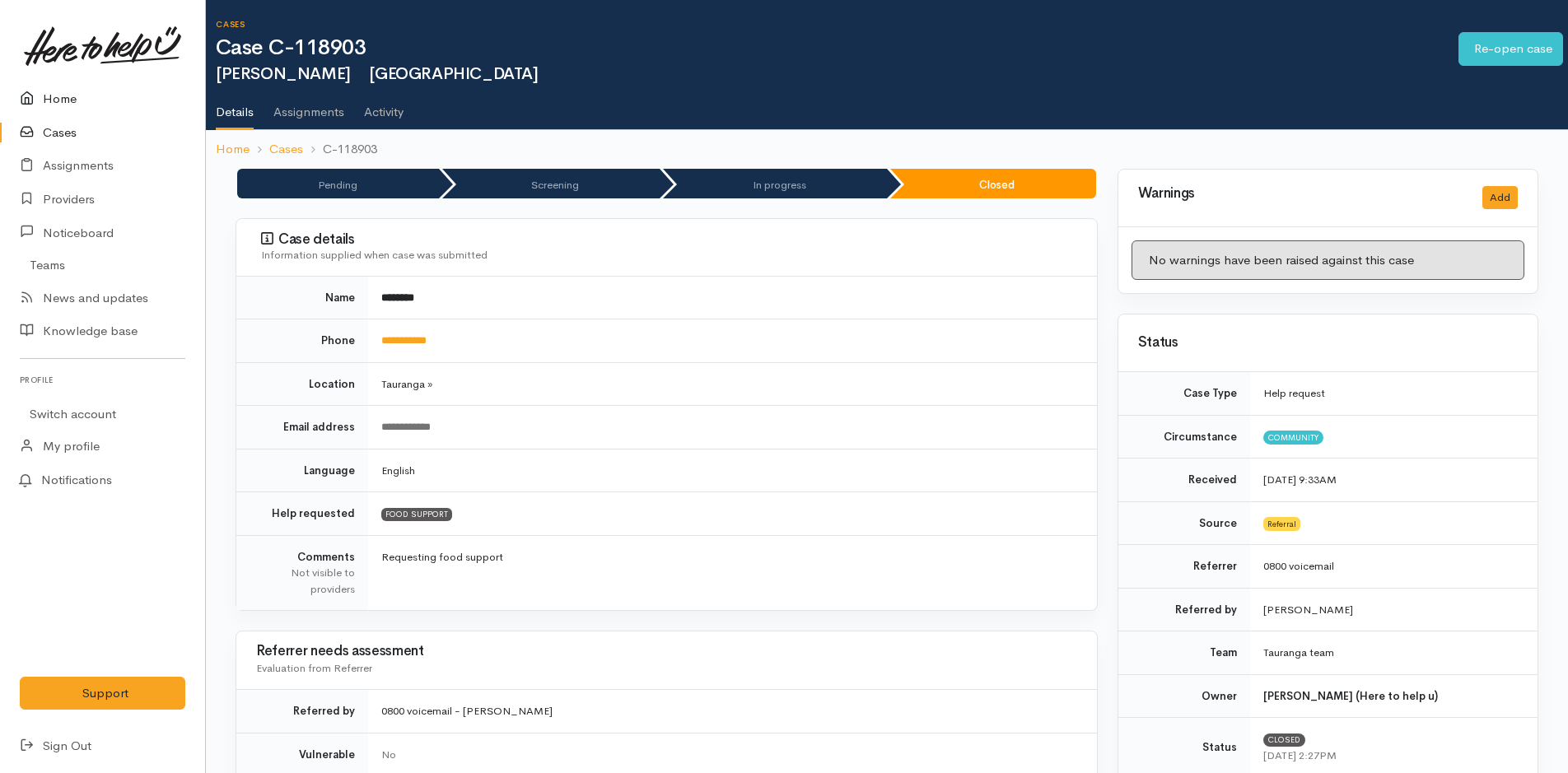
click at [63, 101] on link "Home" at bounding box center [102, 99] width 205 height 34
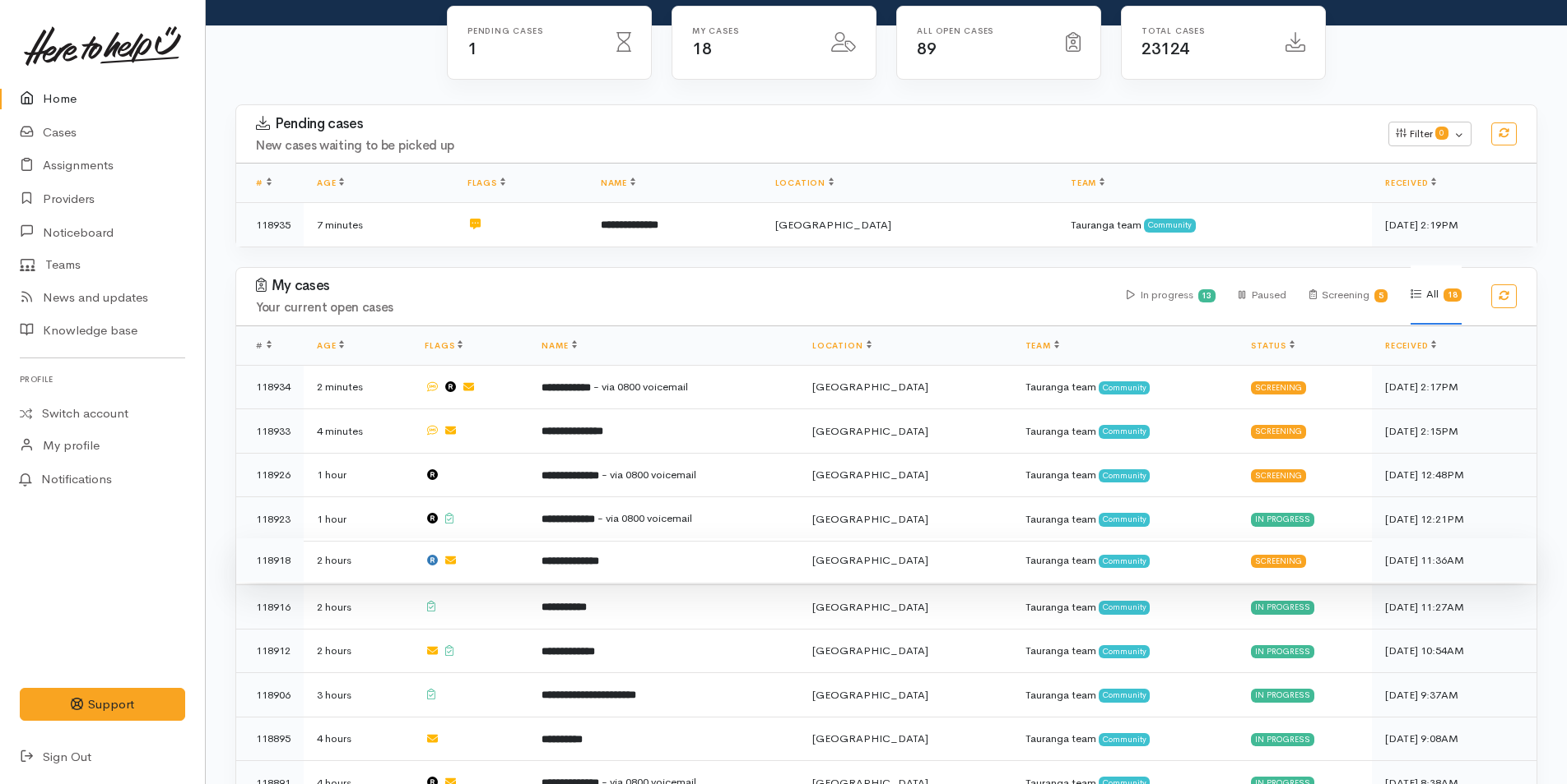
scroll to position [247, 0]
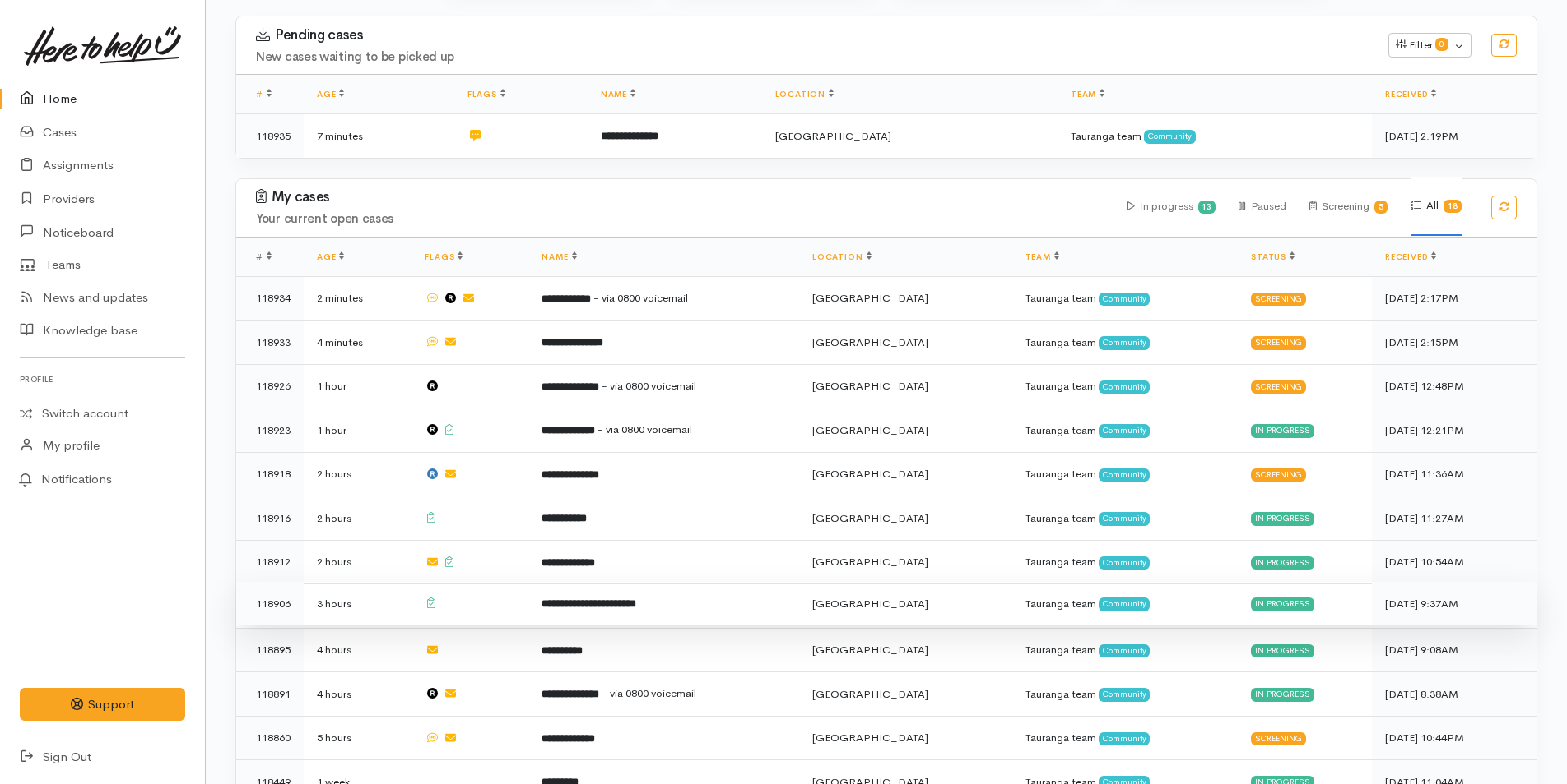
click at [556, 607] on td "**********" at bounding box center [664, 604] width 271 height 44
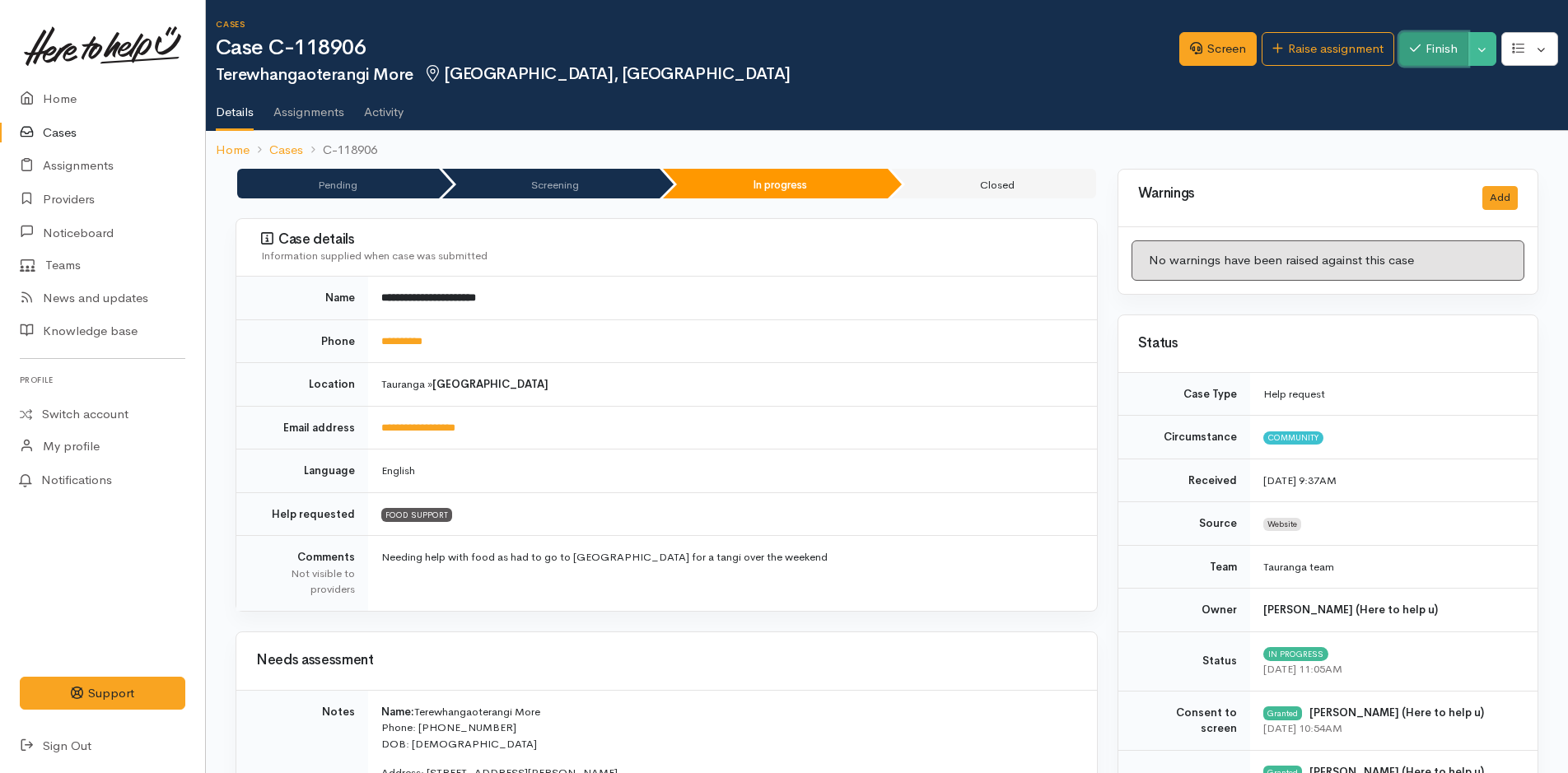
click at [1401, 54] on button "Finish" at bounding box center [1433, 49] width 69 height 34
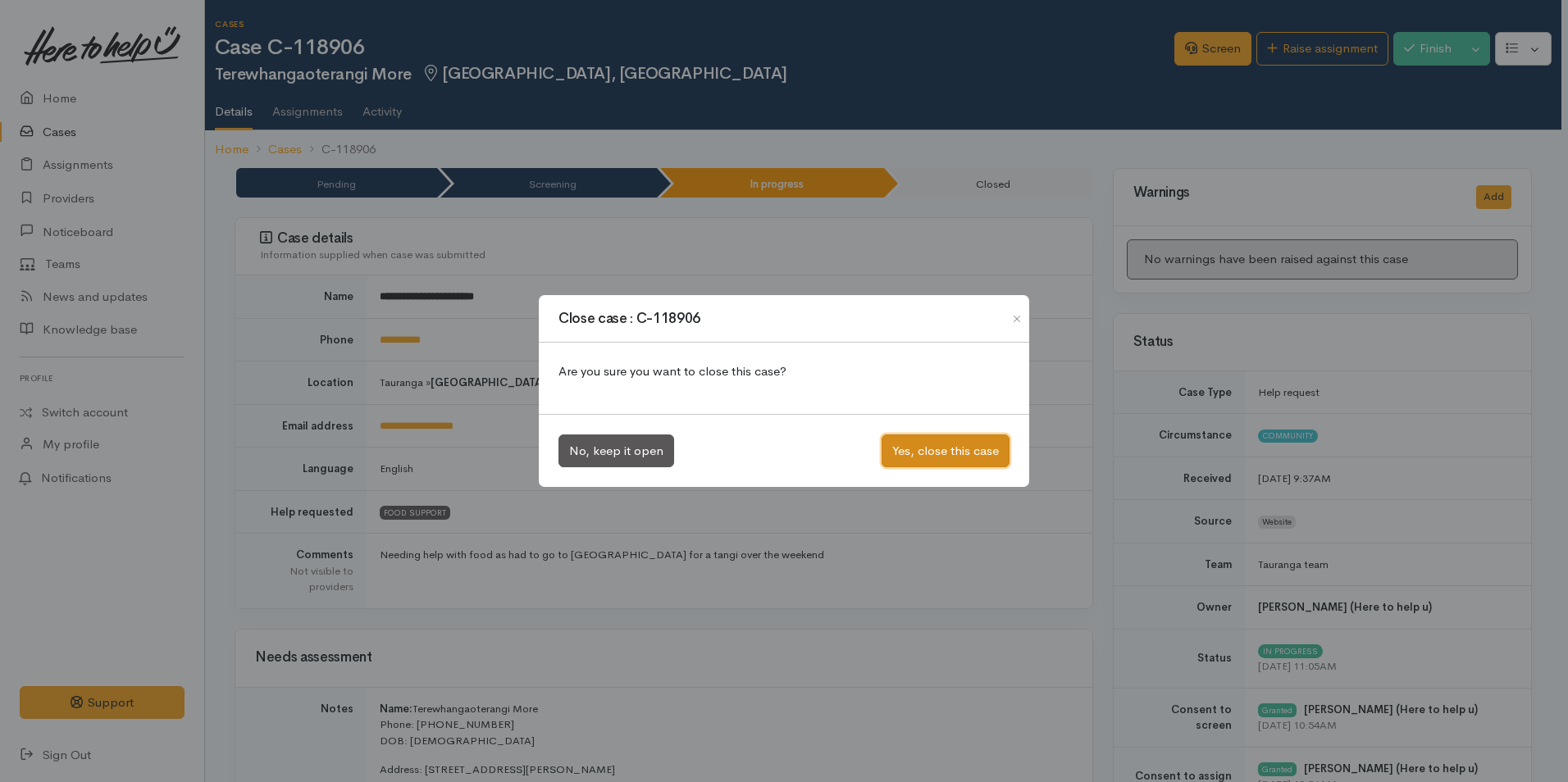
click at [930, 452] on button "Yes, close this case" at bounding box center [945, 451] width 128 height 34
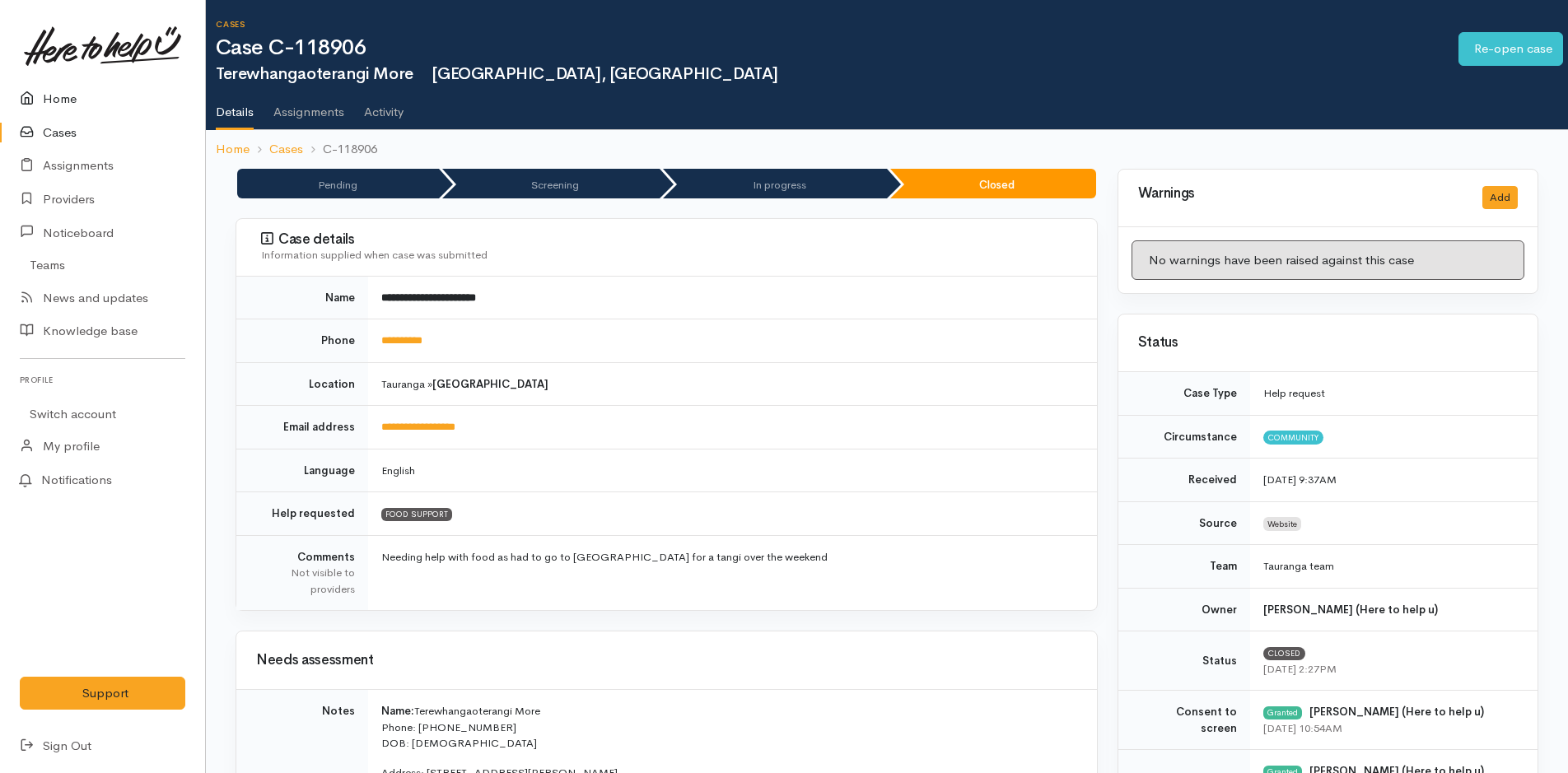
click at [68, 103] on link "Home" at bounding box center [102, 99] width 205 height 34
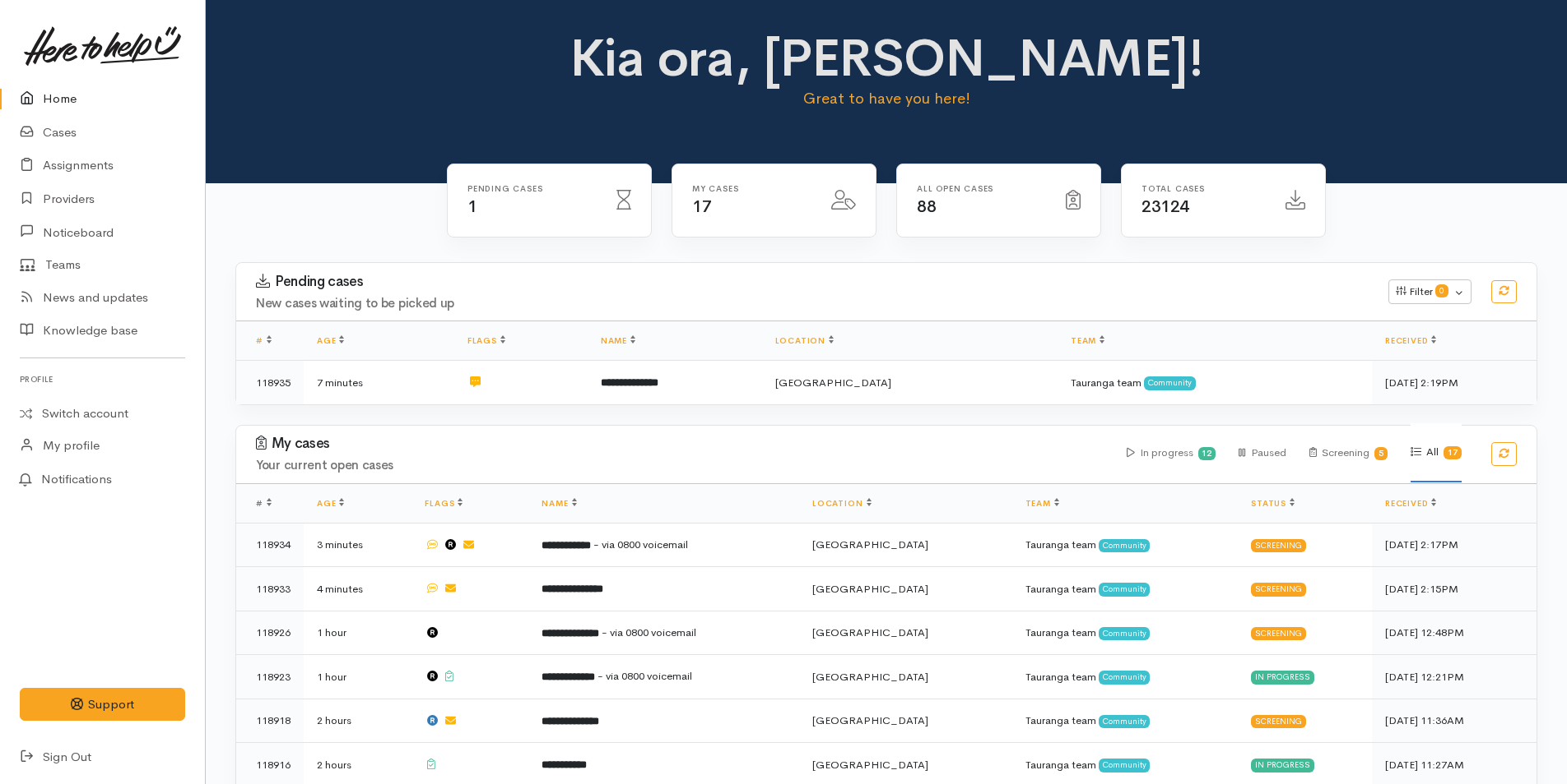
scroll to position [534, 0]
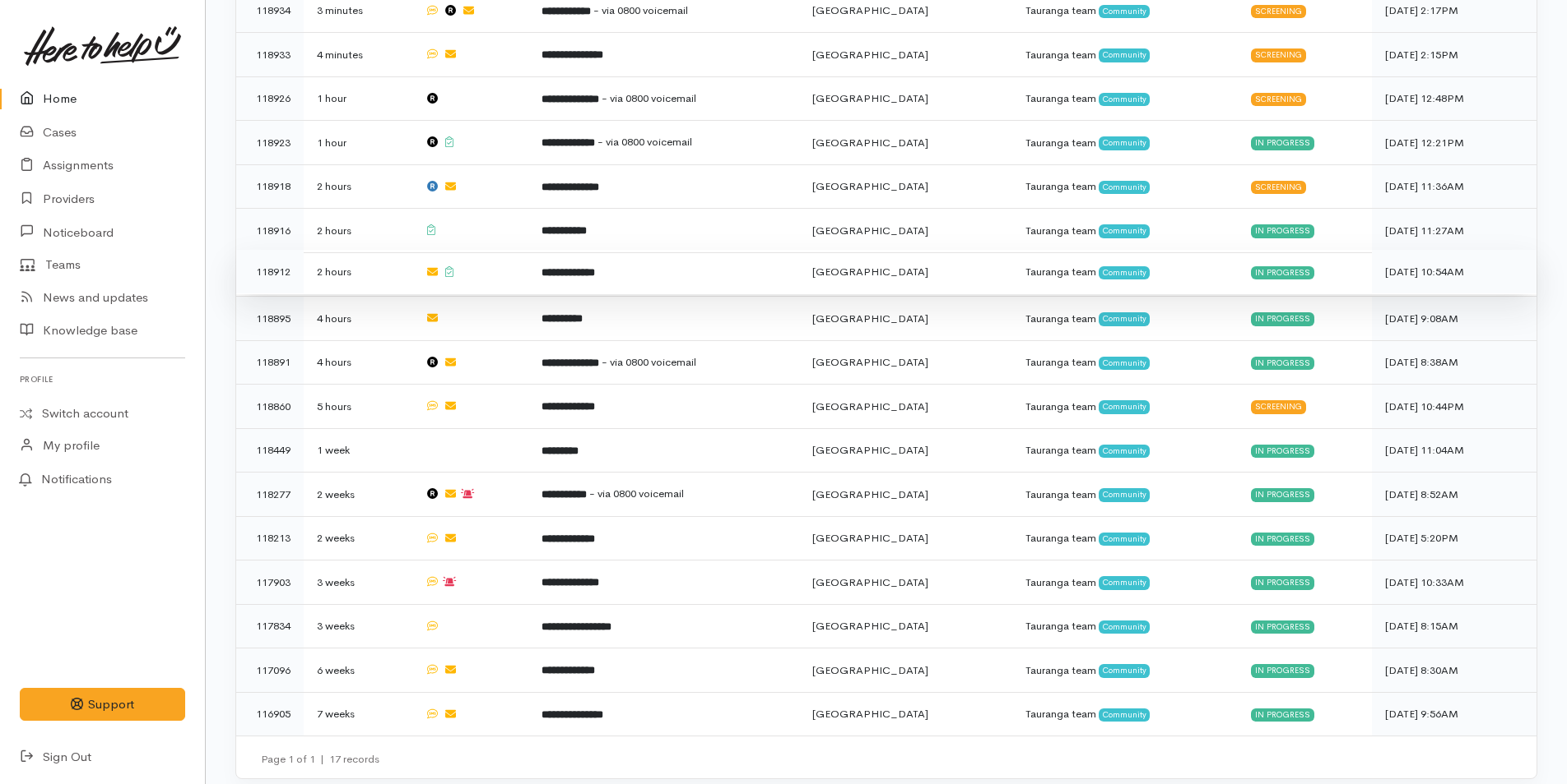
click at [595, 271] on b "**********" at bounding box center [569, 273] width 54 height 11
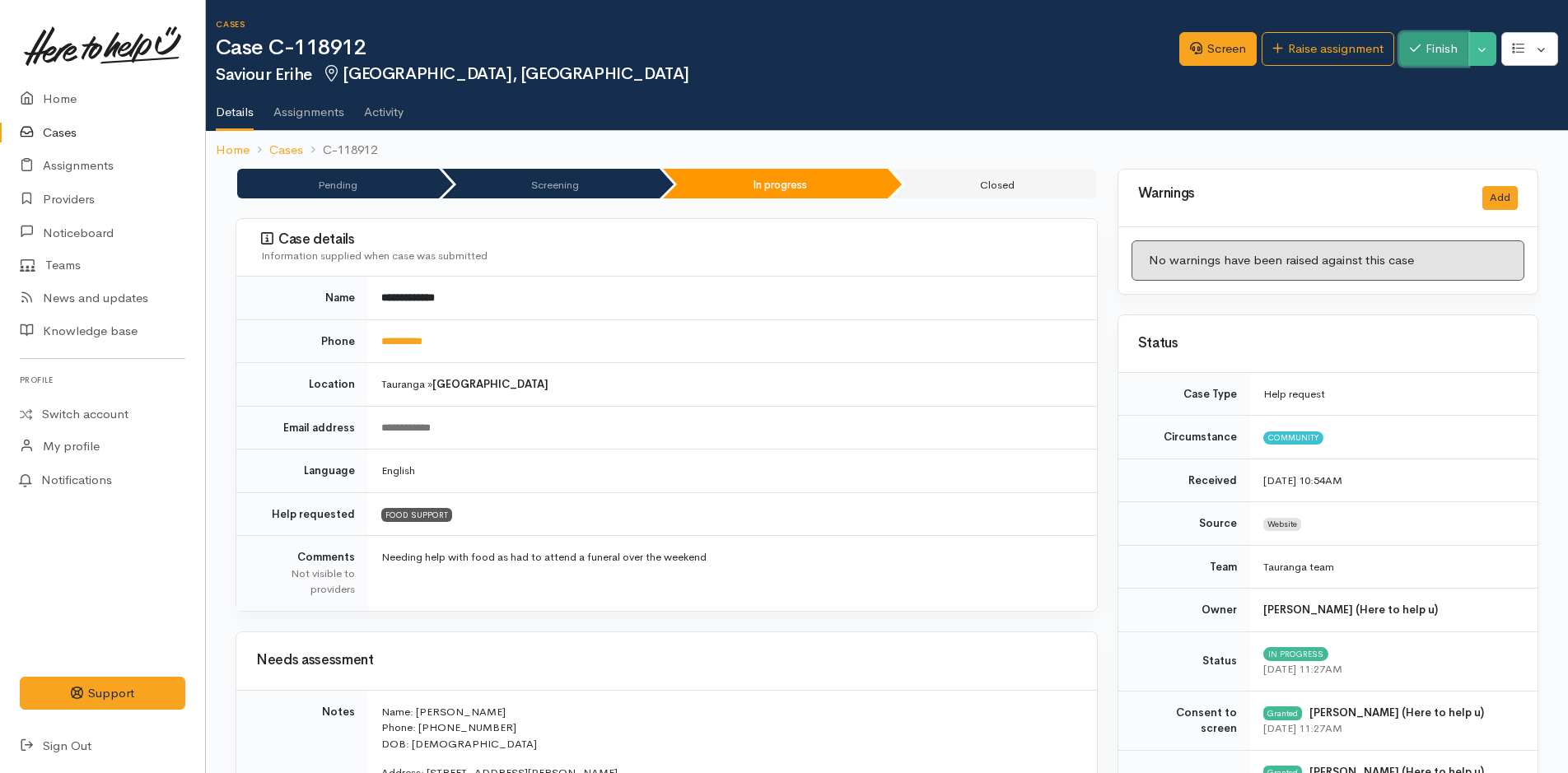
click at [1411, 52] on icon "button" at bounding box center [1415, 48] width 11 height 12
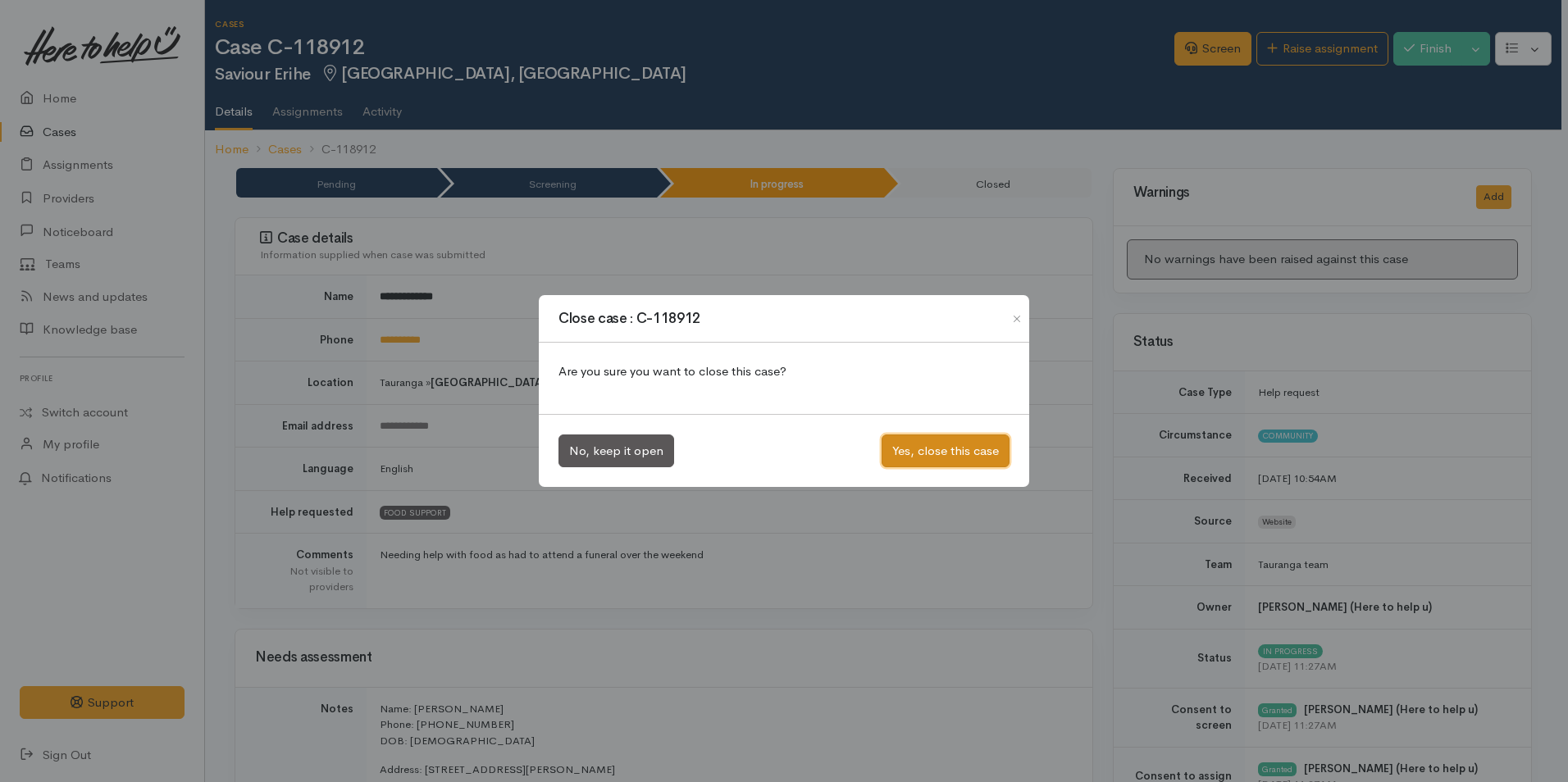
click at [945, 448] on button "Yes, close this case" at bounding box center [945, 451] width 128 height 34
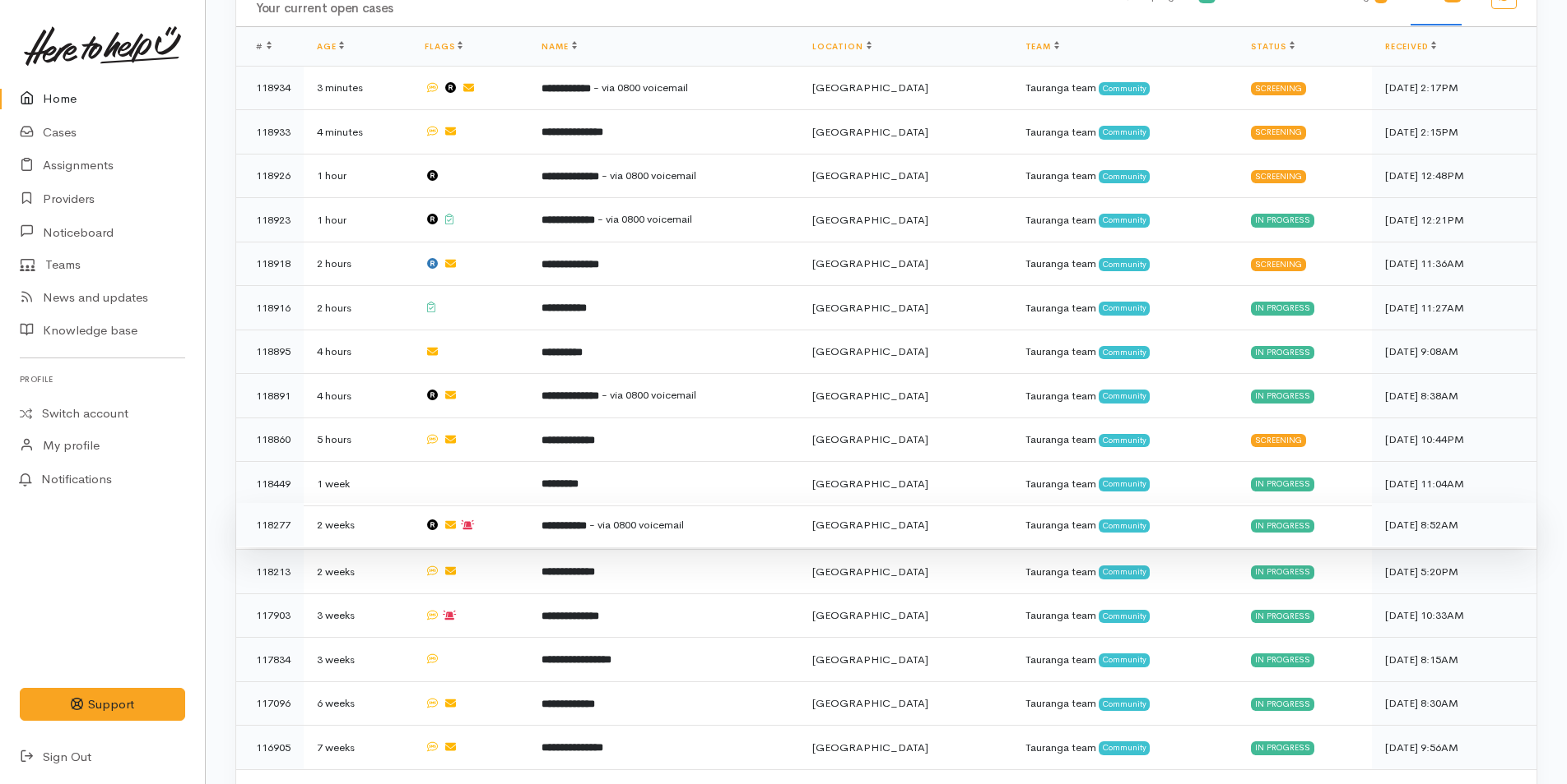
scroll to position [491, 0]
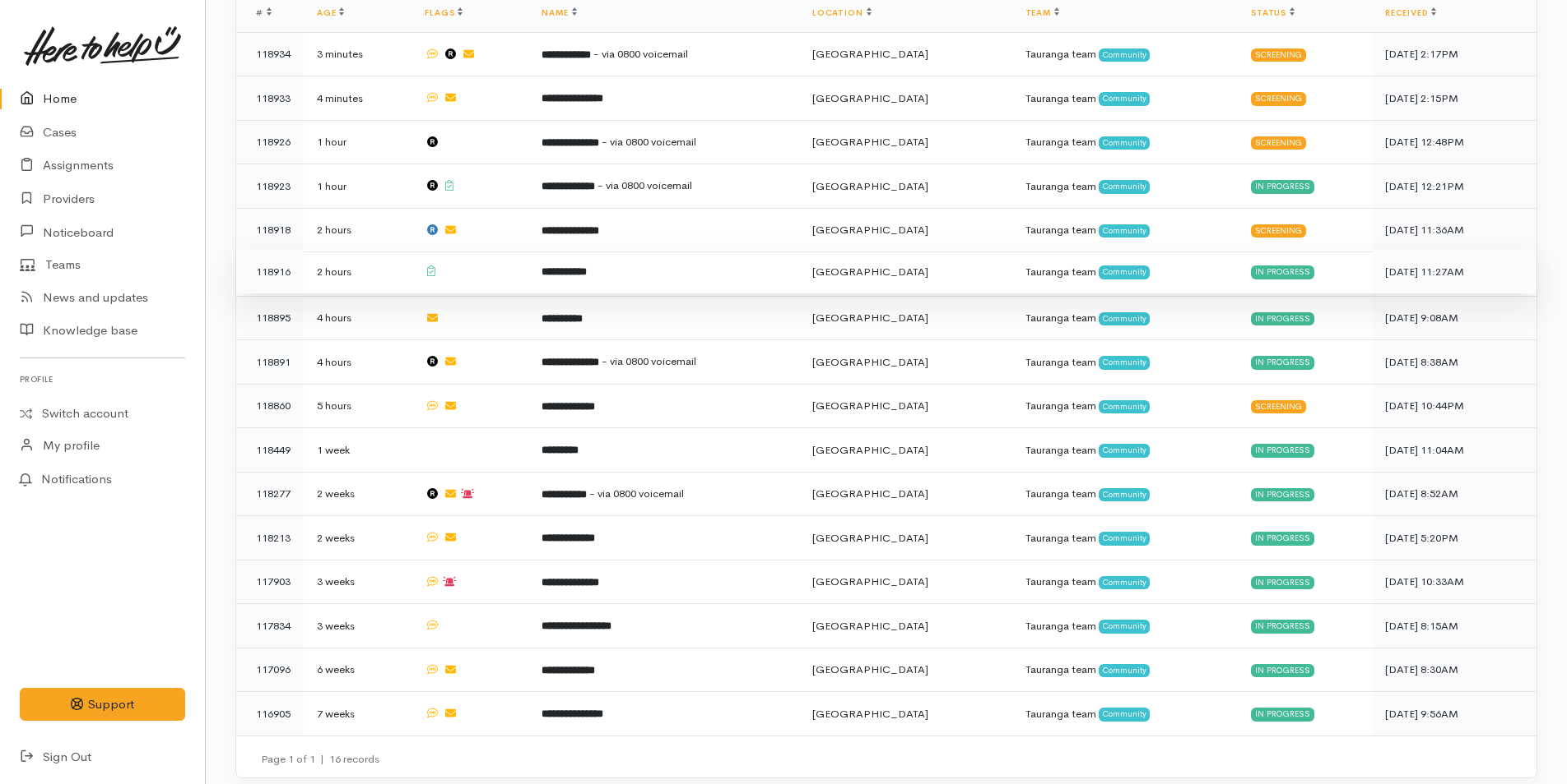
click at [607, 276] on td "**********" at bounding box center [664, 272] width 271 height 44
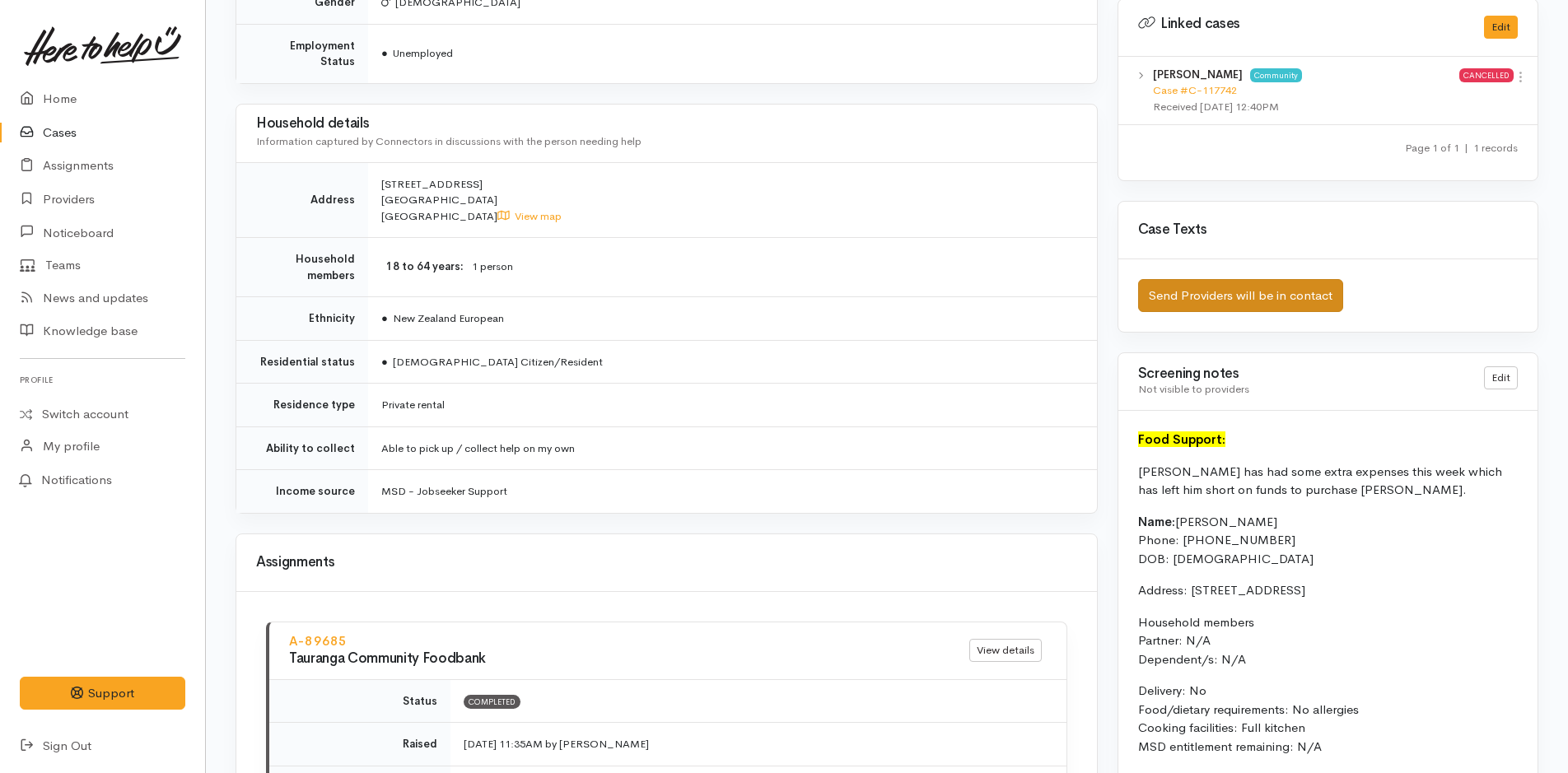
scroll to position [988, 0]
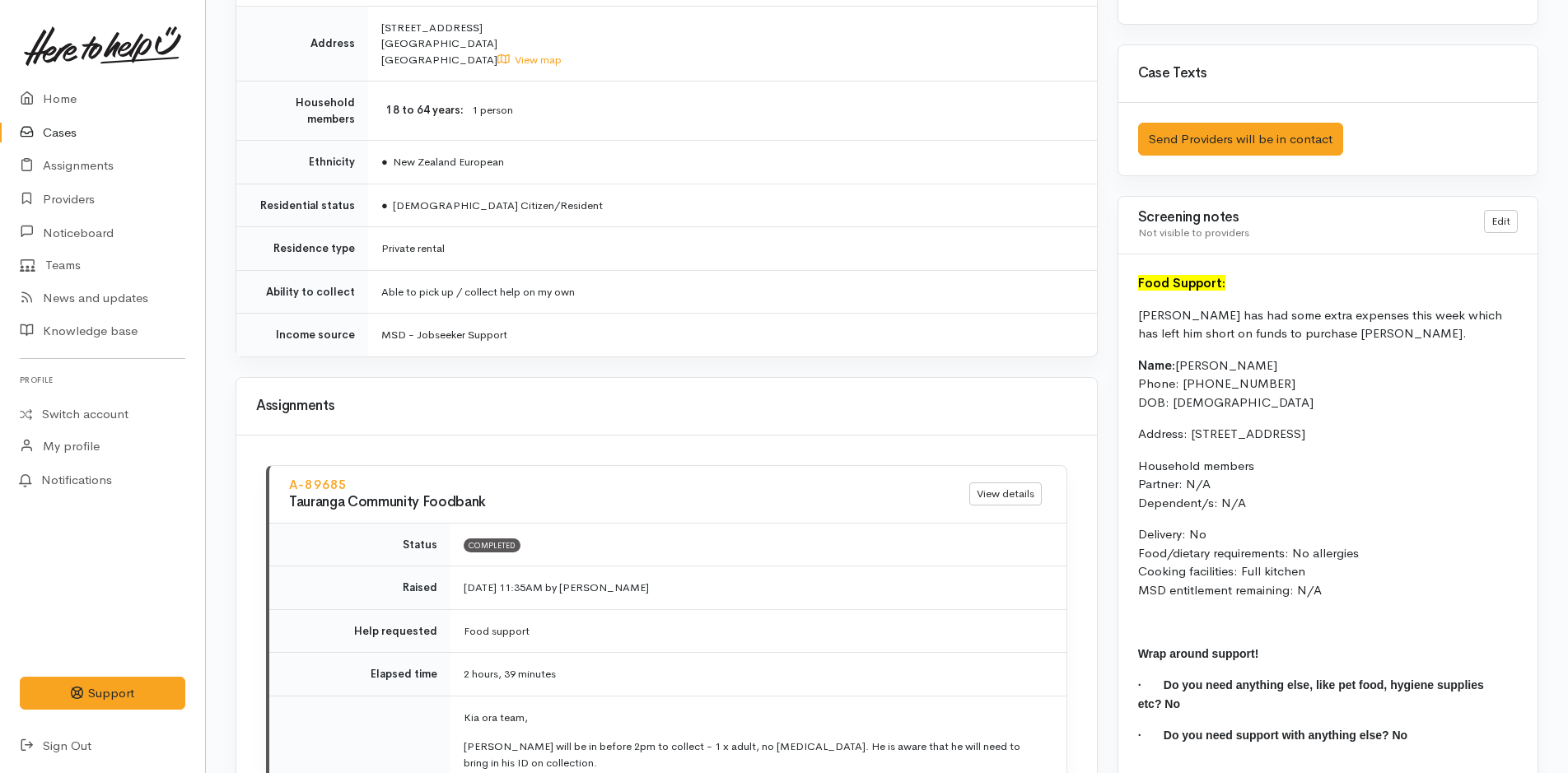
drag, startPoint x: 1331, startPoint y: 591, endPoint x: 1124, endPoint y: 357, distance: 313.2
click at [1124, 357] on div "Food Support: Rick has had some extra expenses this week which has left him sho…" at bounding box center [1327, 516] width 419 height 524
copy div "Name: Rick Torpey Phone: 0224739119 DOB: 04/11/1988 Address: 101 Gloucester Roa…"
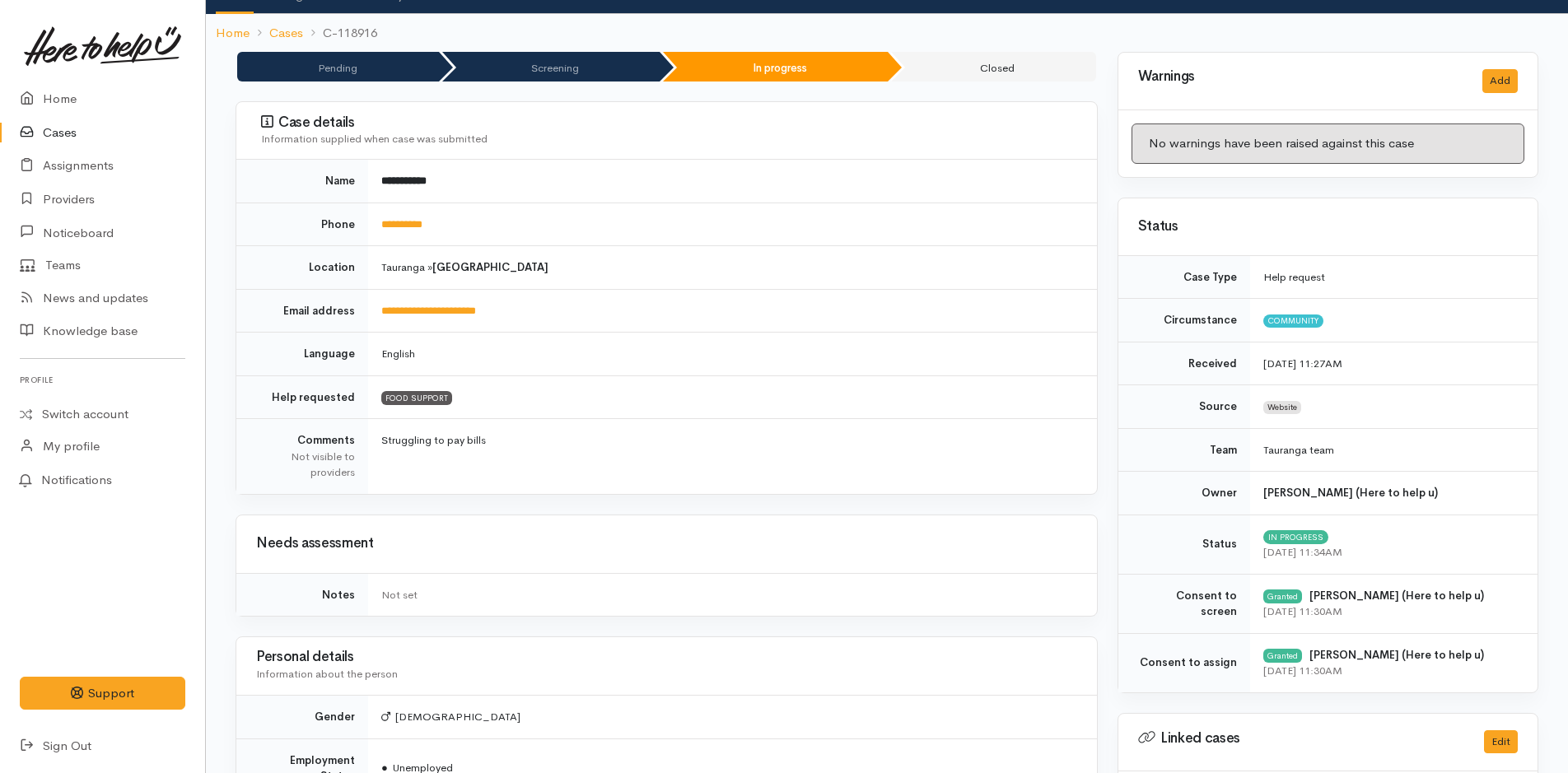
scroll to position [0, 0]
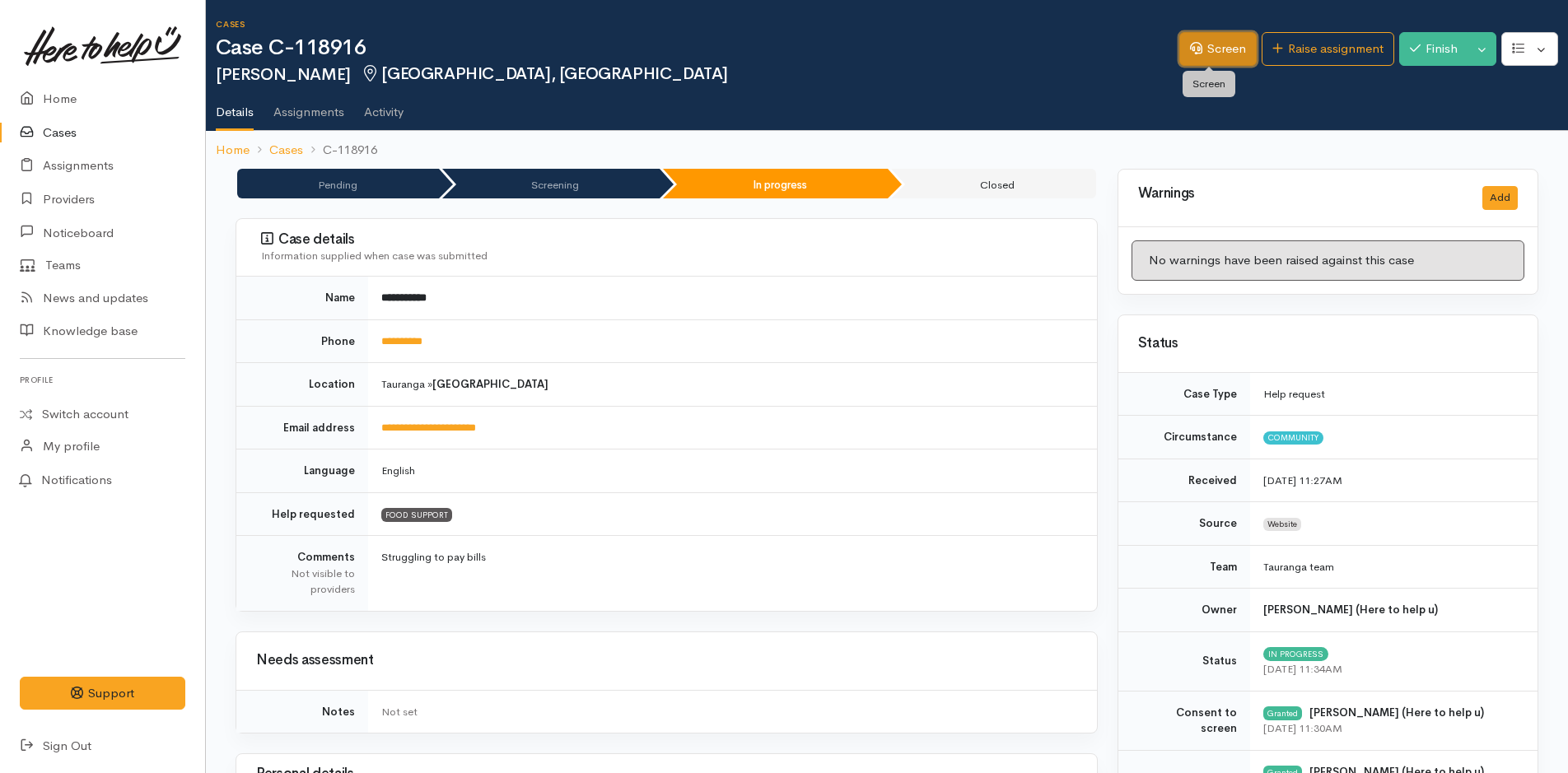
click at [1197, 57] on link "Screen" at bounding box center [1217, 49] width 77 height 34
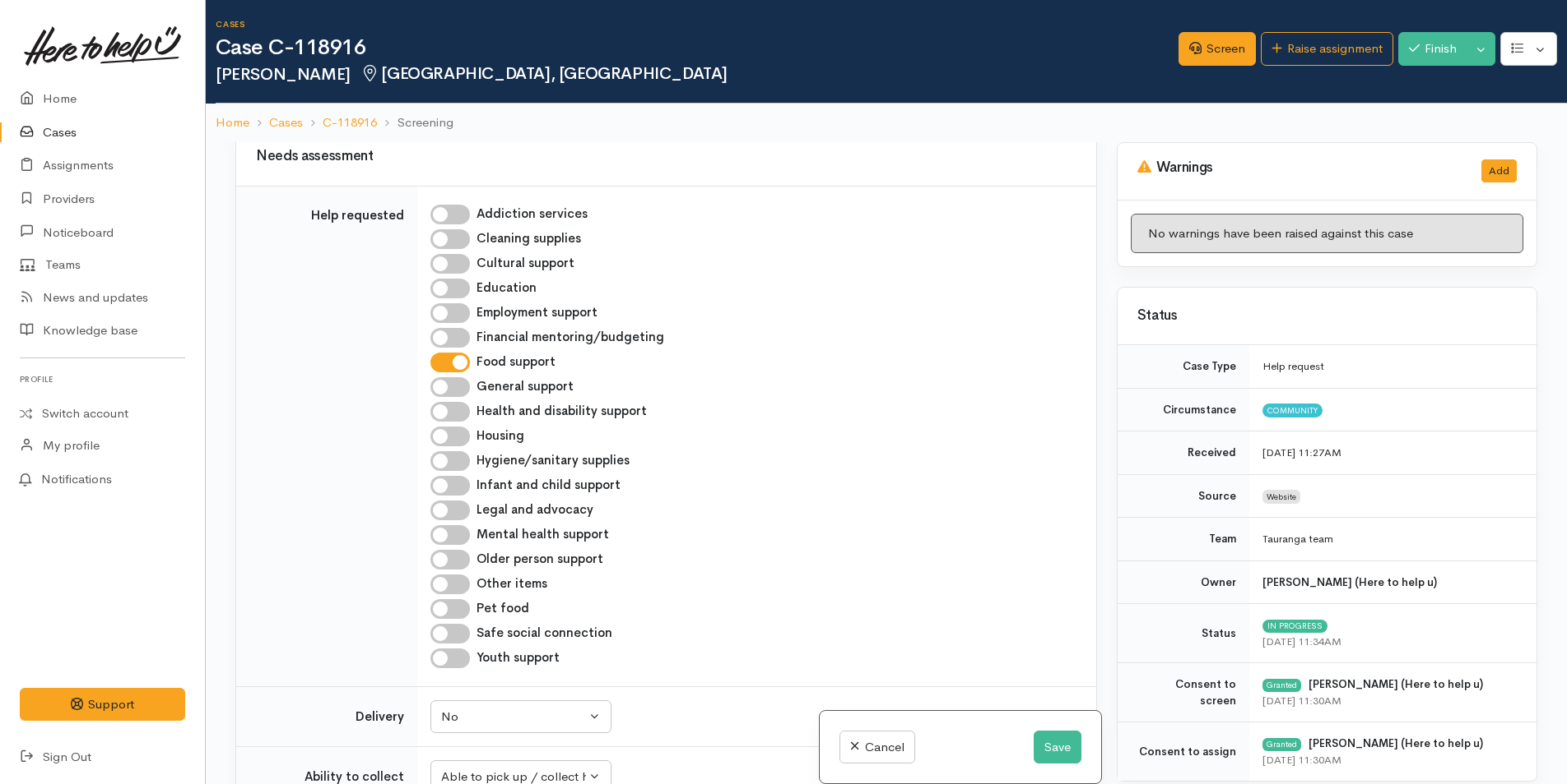
scroll to position [1231, 0]
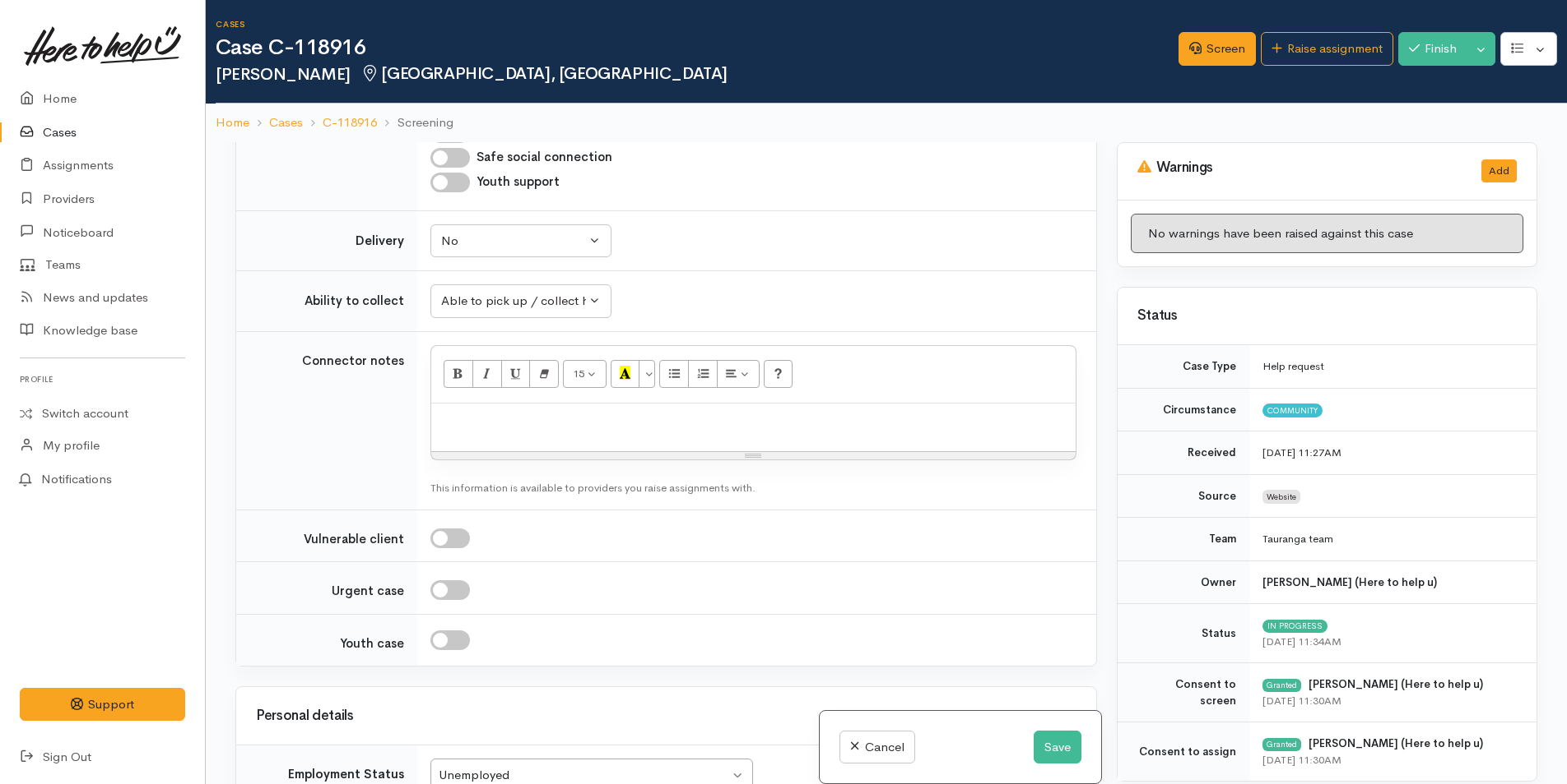
click at [474, 434] on div at bounding box center [753, 427] width 645 height 49
paste div
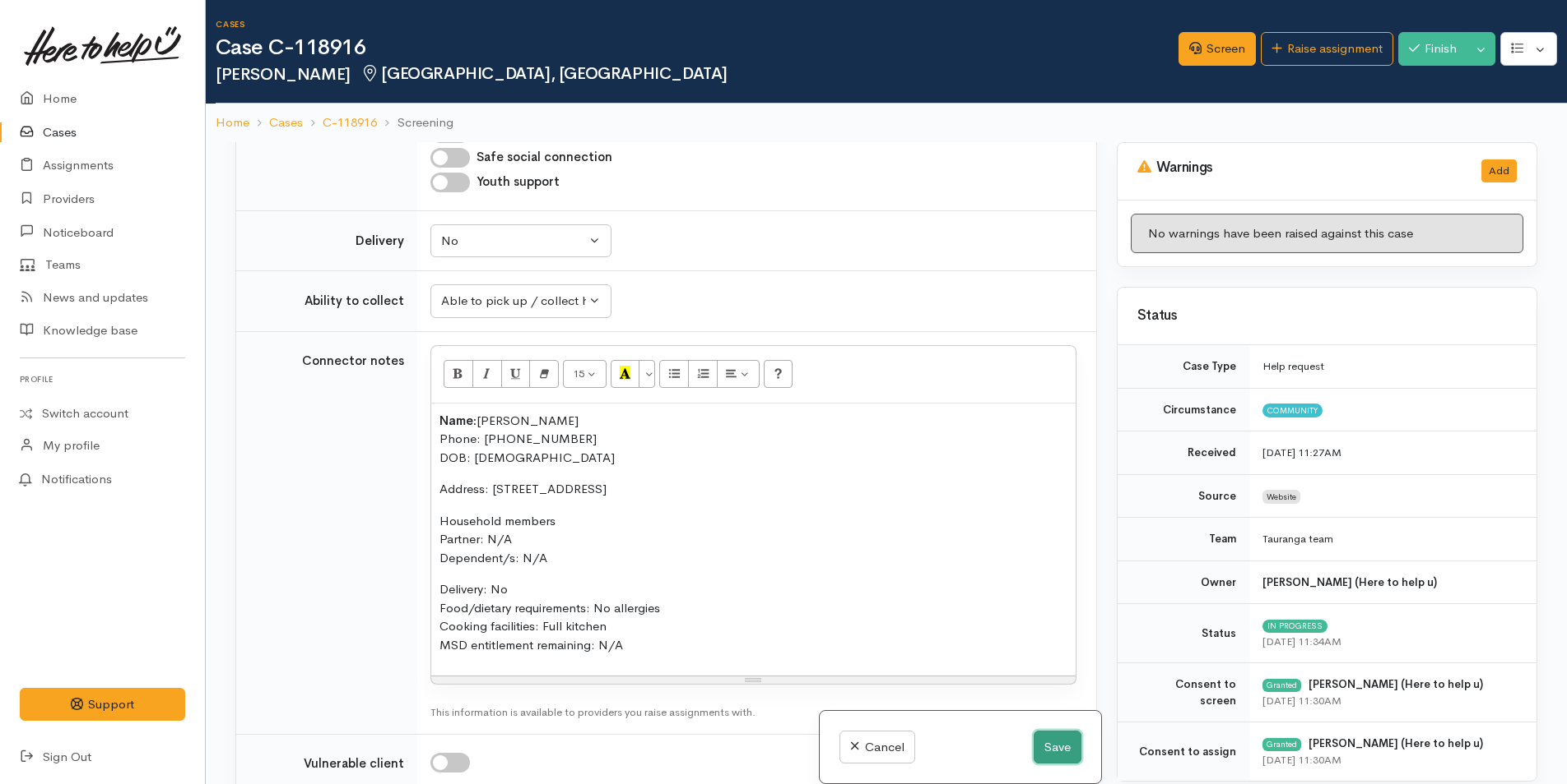
click at [1048, 737] on button "Save" at bounding box center [1057, 748] width 48 height 34
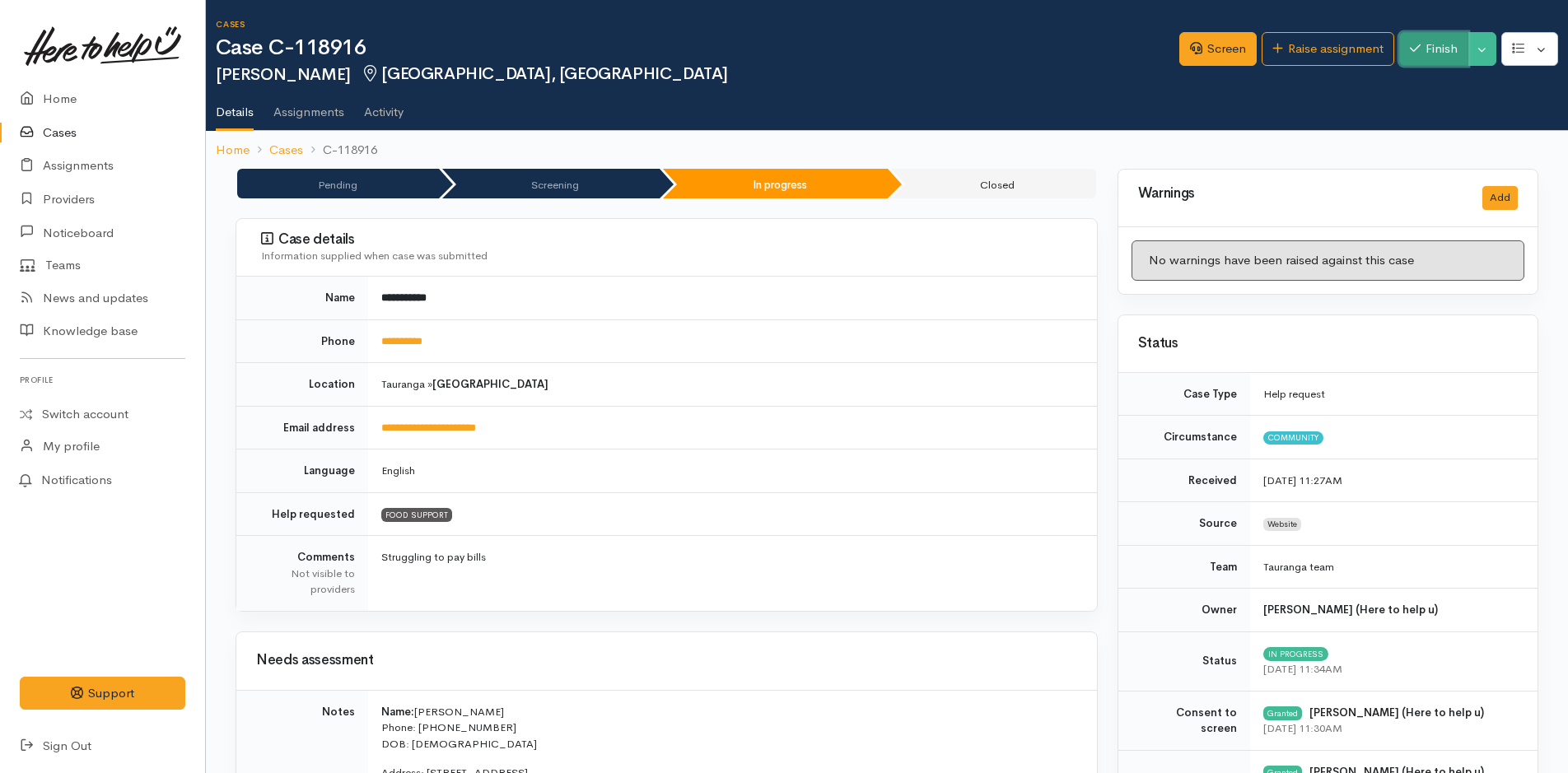
click at [1435, 54] on button "Finish" at bounding box center [1433, 49] width 69 height 34
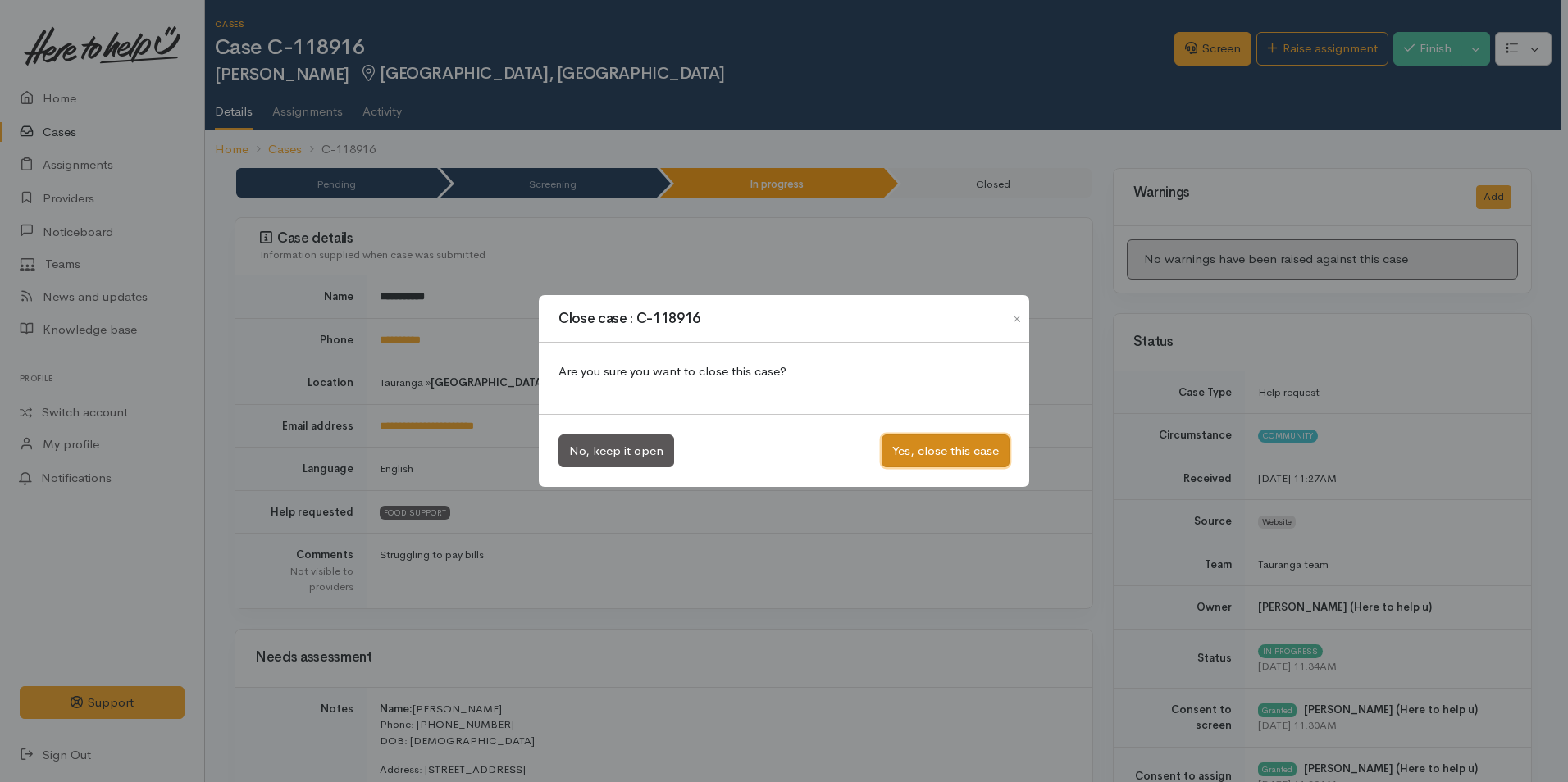
click at [976, 449] on button "Yes, close this case" at bounding box center [945, 451] width 128 height 34
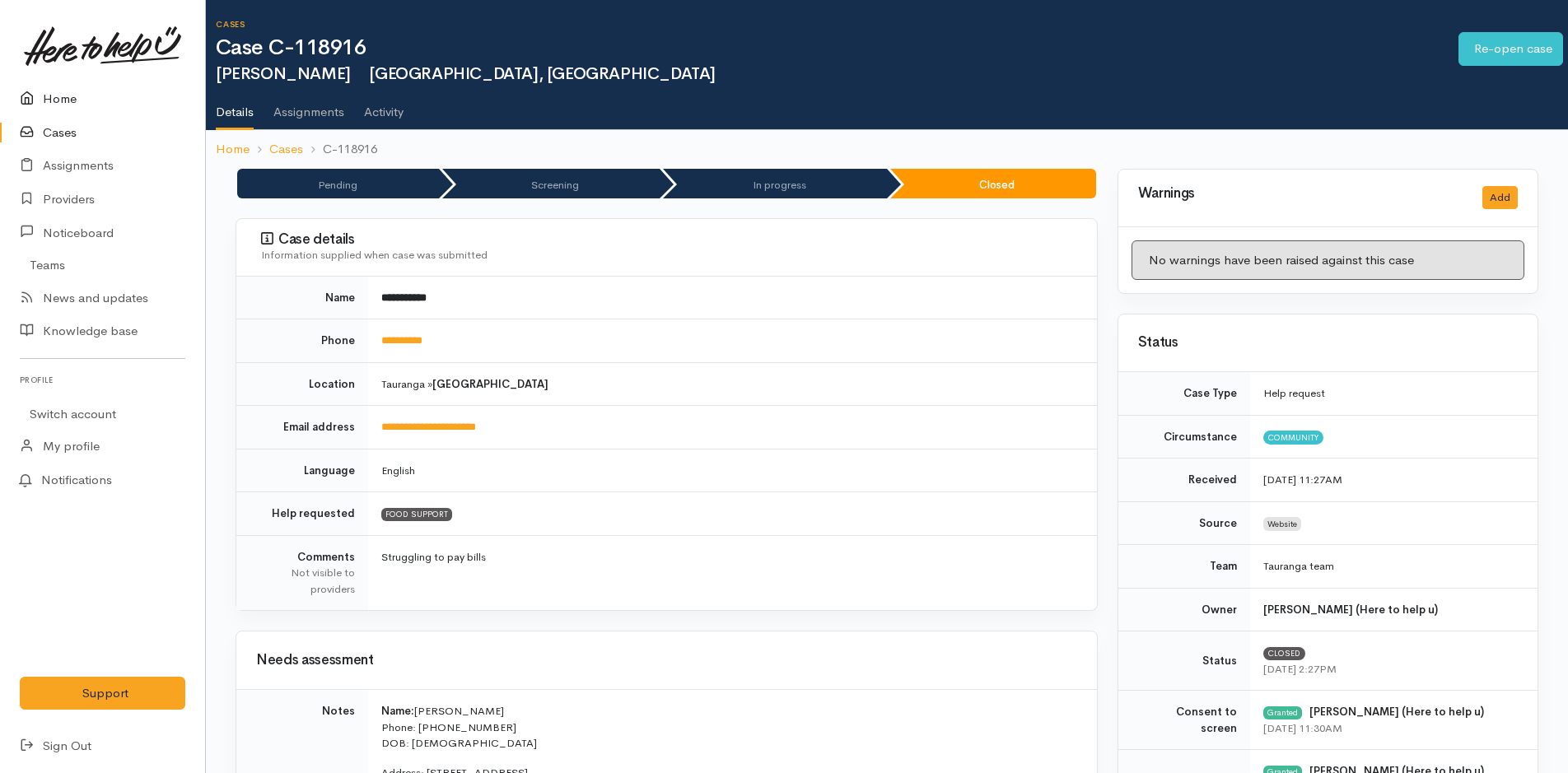
click at [65, 91] on link "Home" at bounding box center [102, 99] width 205 height 34
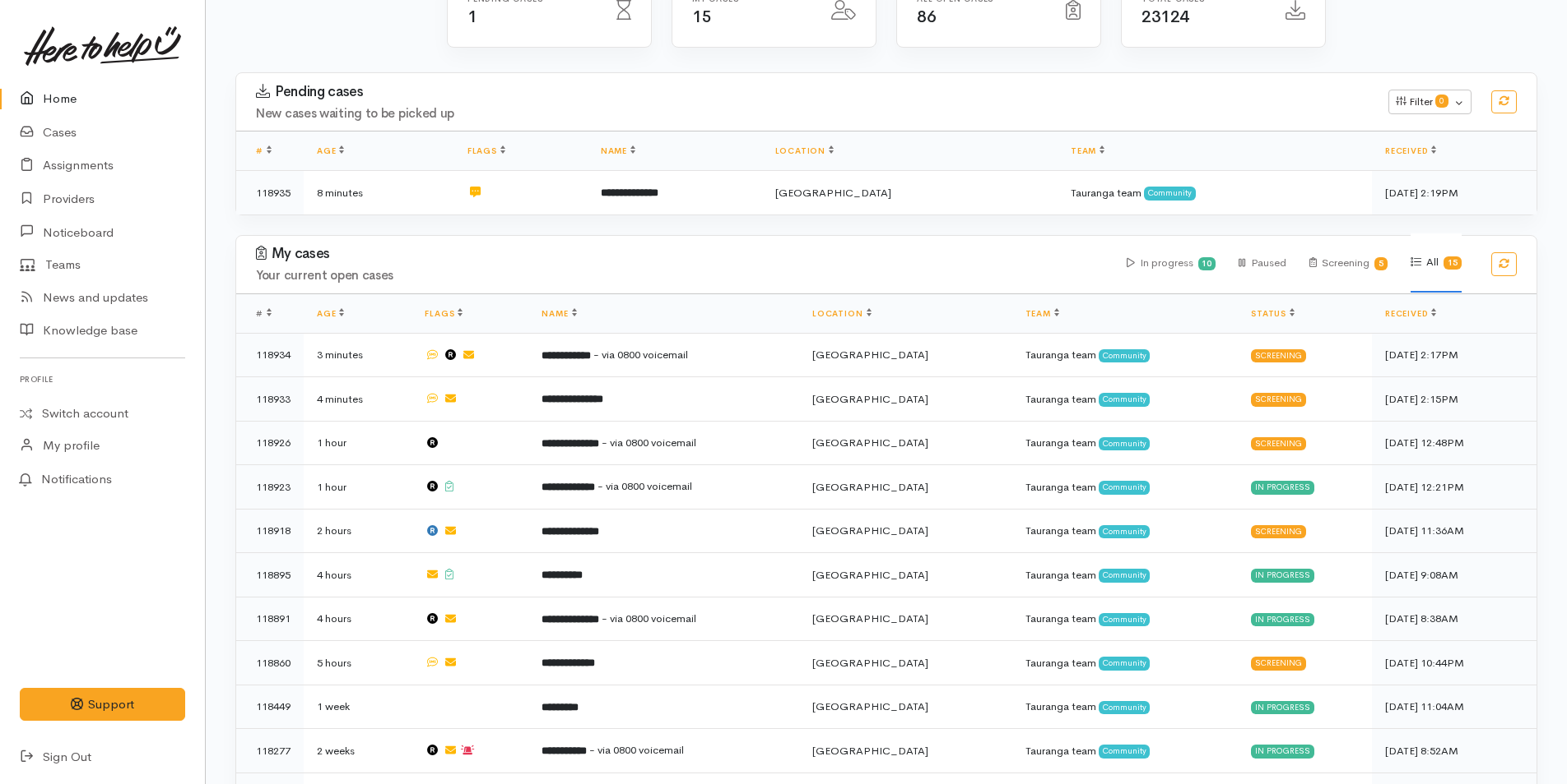
scroll to position [448, 0]
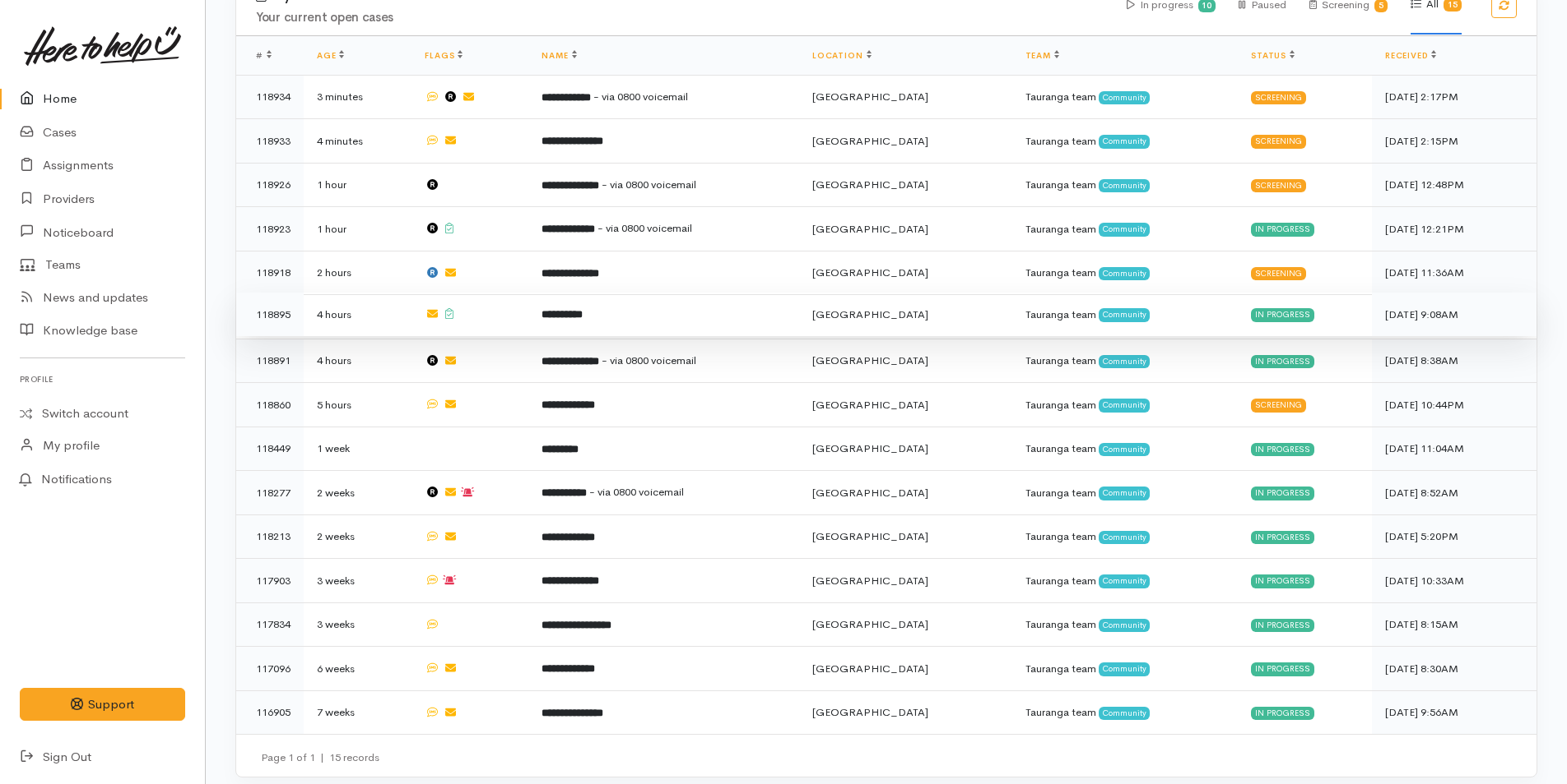
click at [564, 319] on td "**********" at bounding box center [664, 315] width 271 height 44
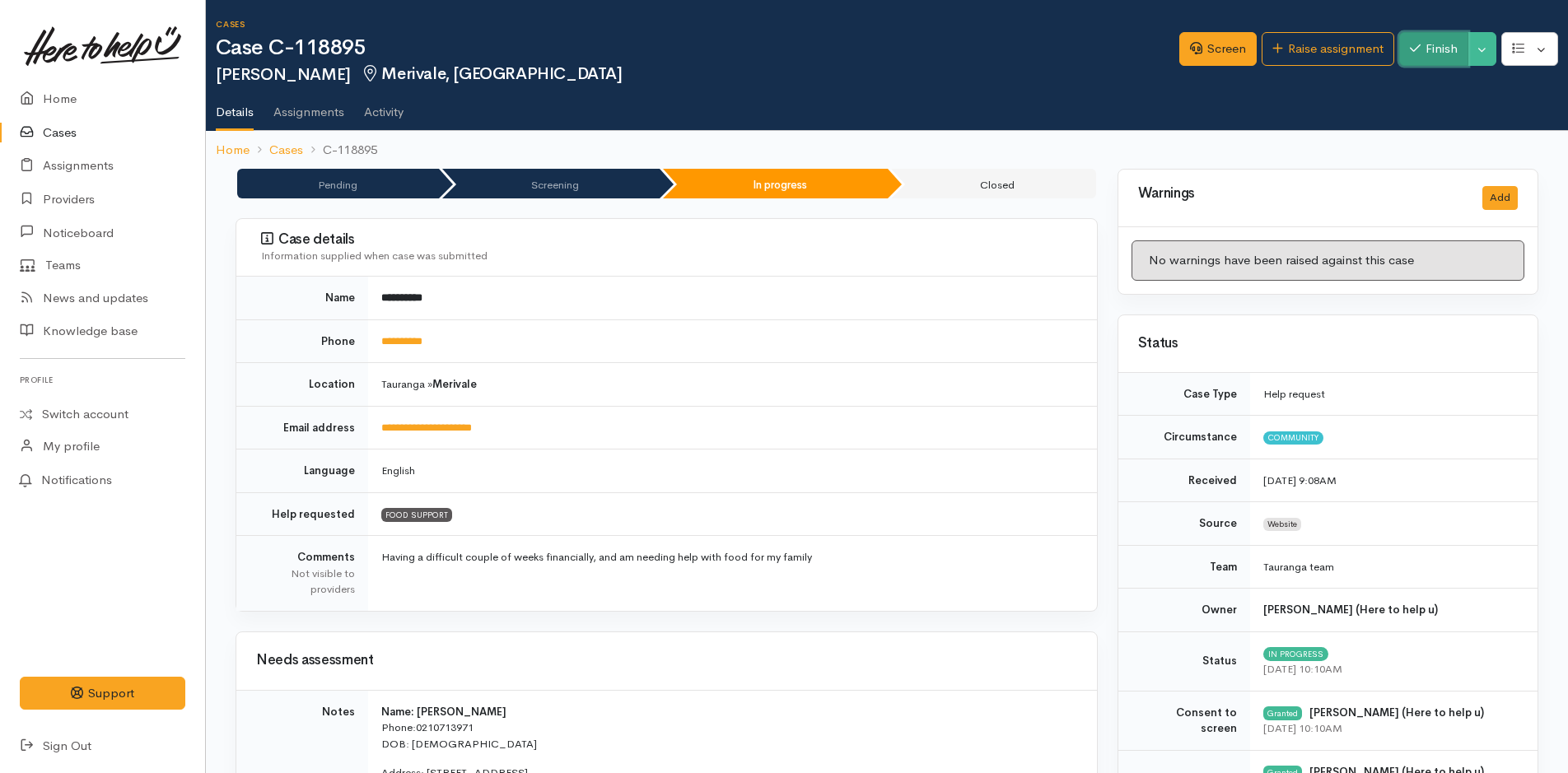
click at [1424, 45] on button "Finish" at bounding box center [1433, 49] width 69 height 34
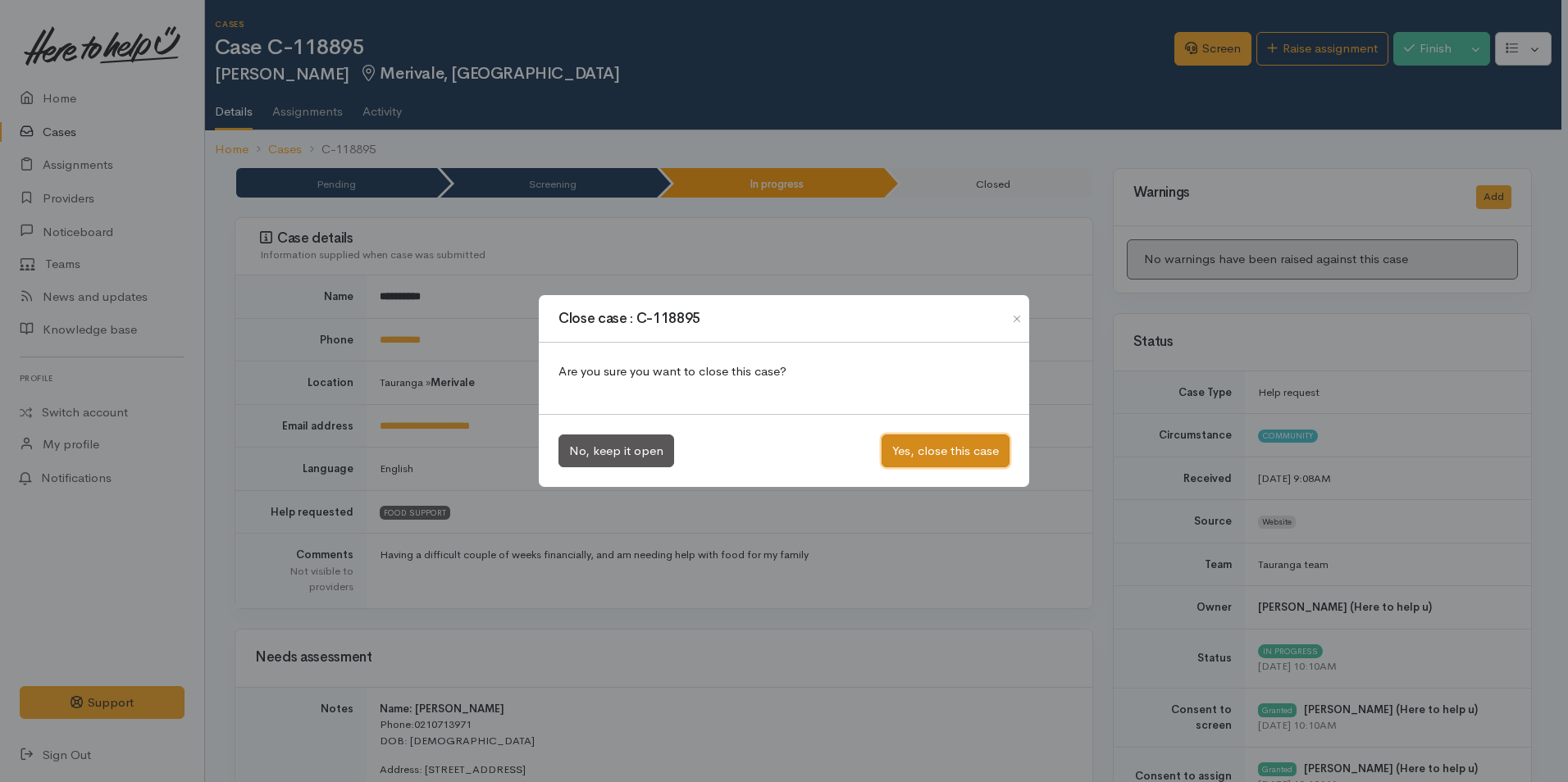
click at [907, 449] on button "Yes, close this case" at bounding box center [945, 451] width 128 height 34
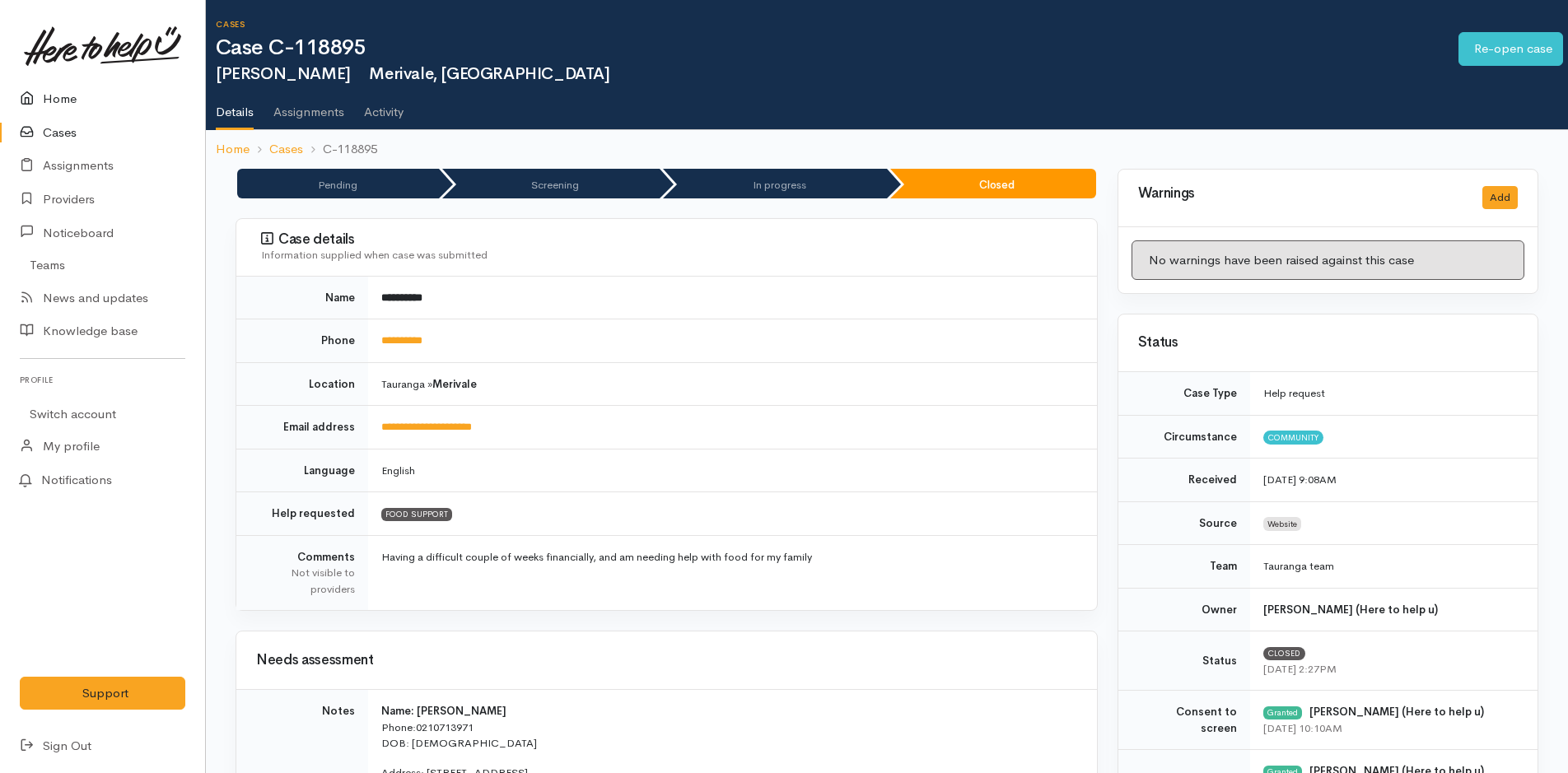
click at [52, 96] on link "Home" at bounding box center [102, 99] width 205 height 34
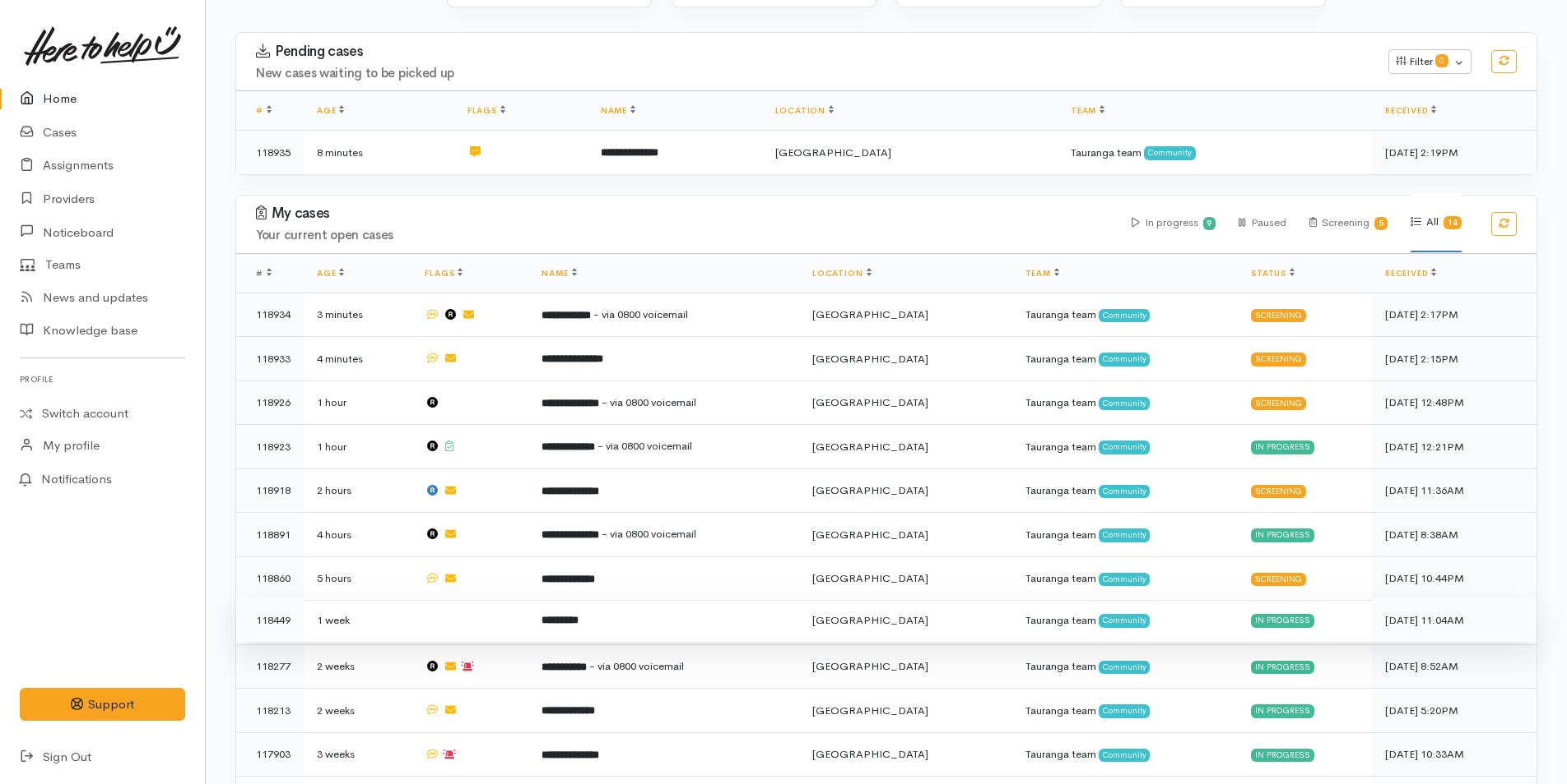
scroll to position [404, 0]
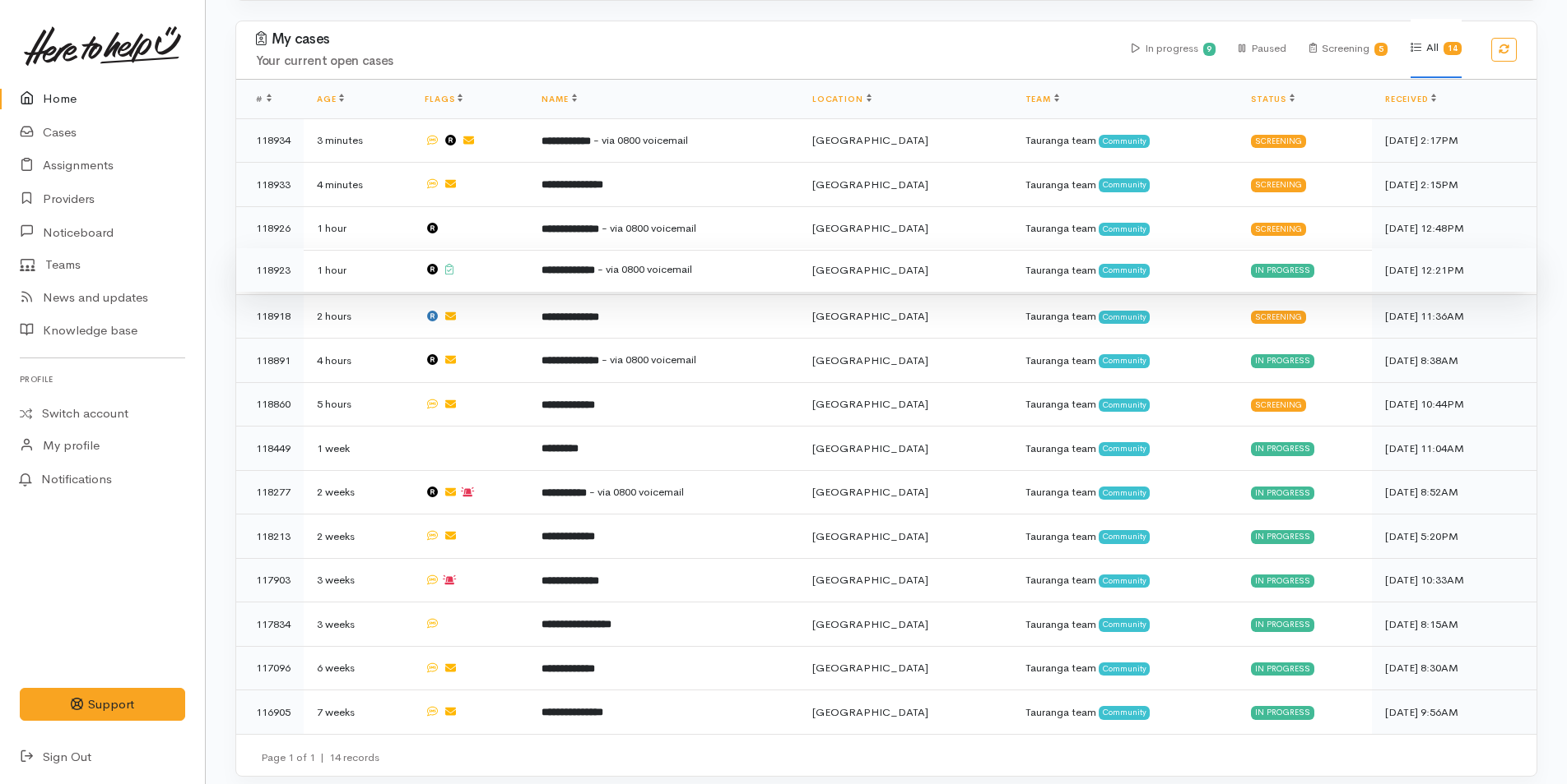
click at [549, 280] on td "**********" at bounding box center [664, 271] width 271 height 44
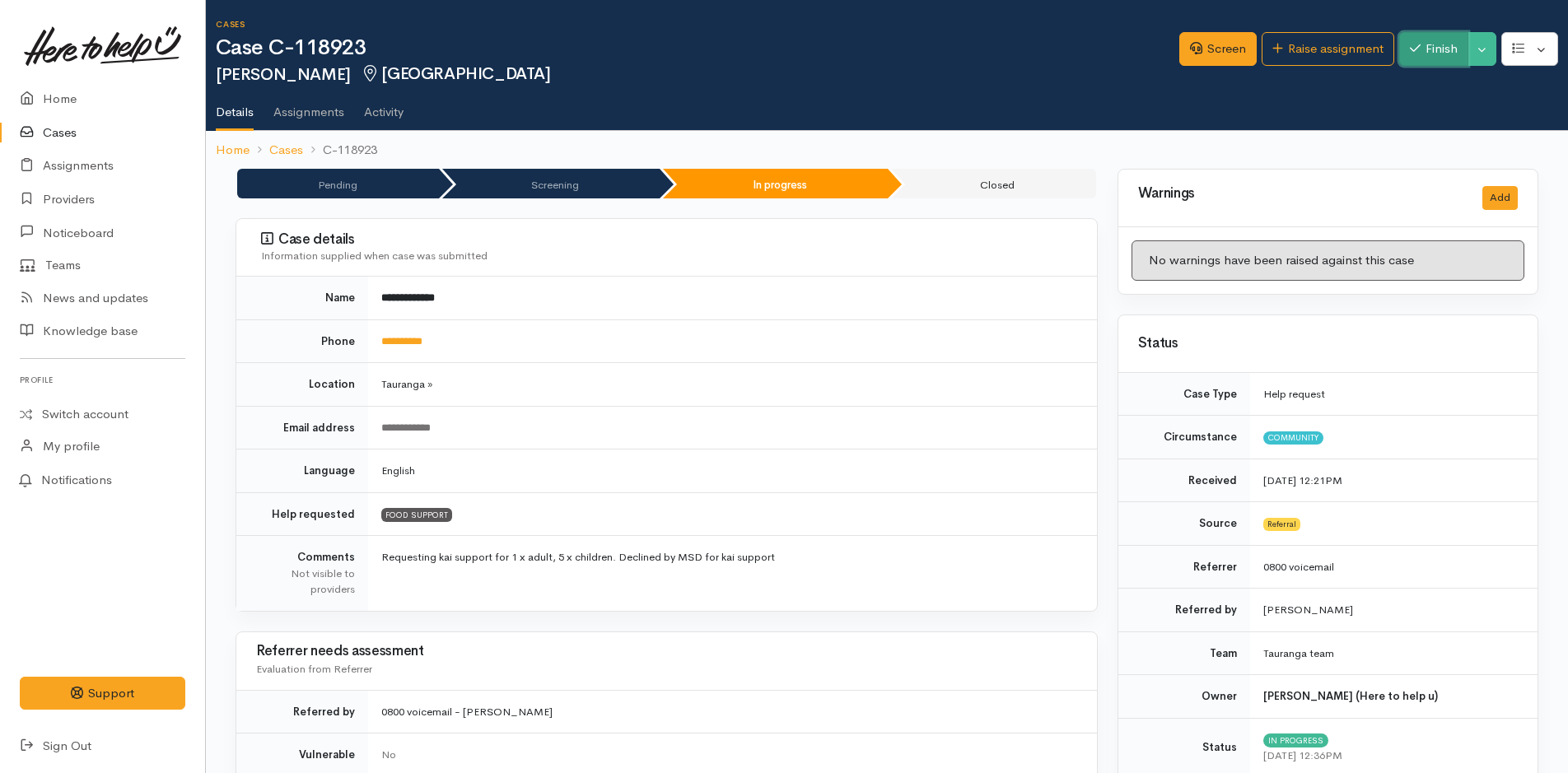
click at [1424, 47] on button "Finish" at bounding box center [1433, 49] width 69 height 34
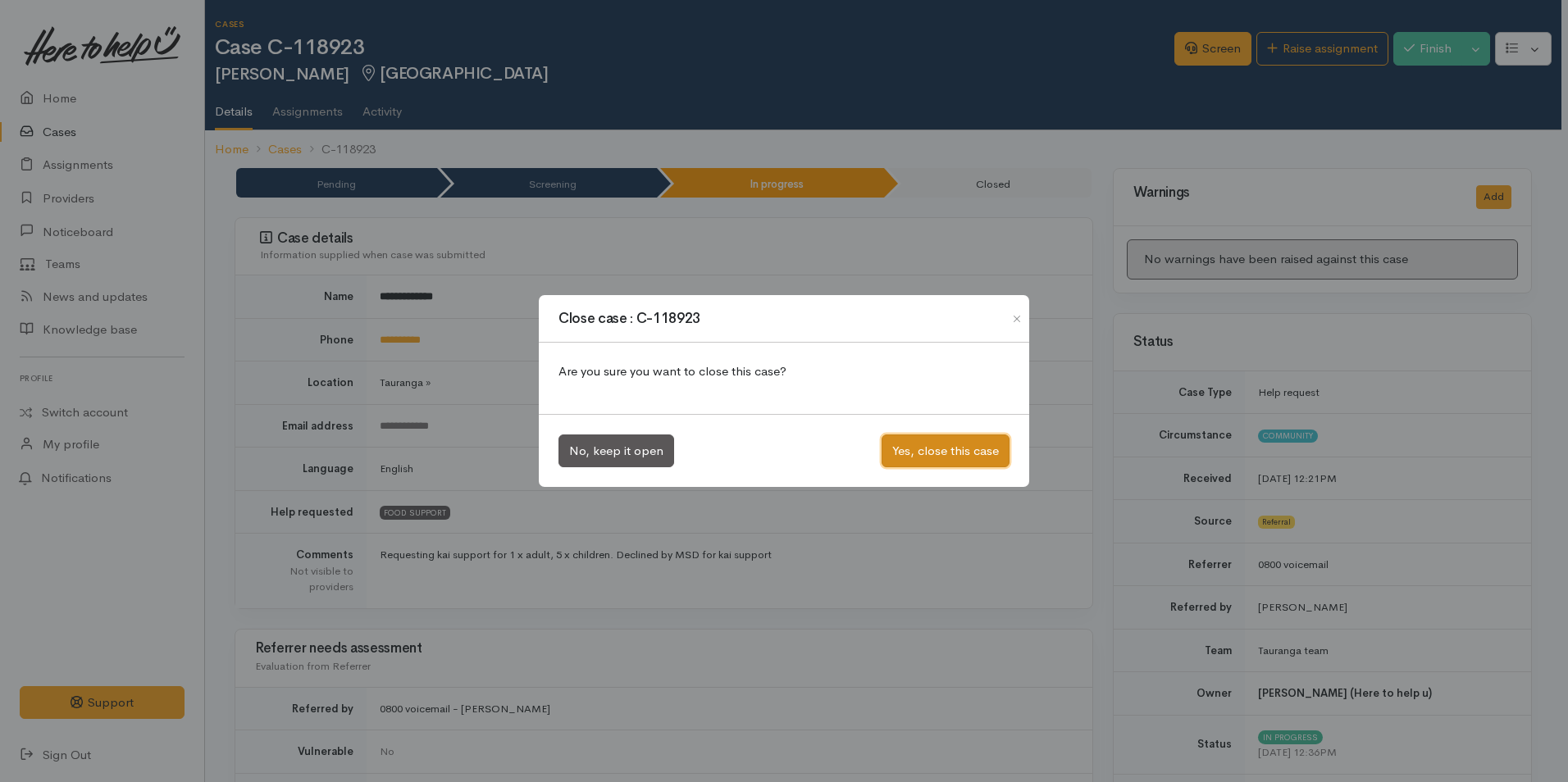
click at [982, 454] on button "Yes, close this case" at bounding box center [945, 451] width 128 height 34
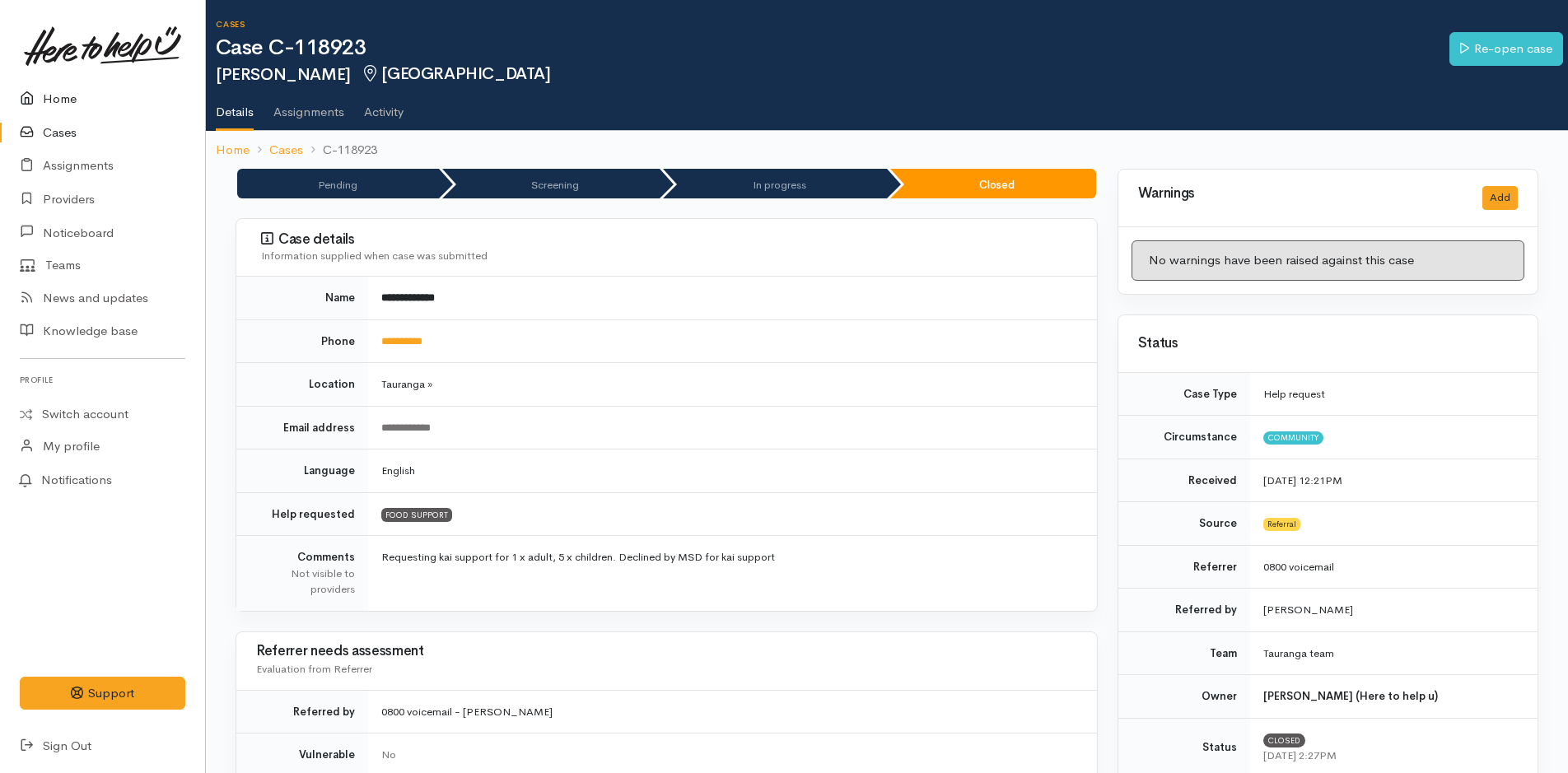
click at [54, 91] on link "Home" at bounding box center [102, 99] width 205 height 34
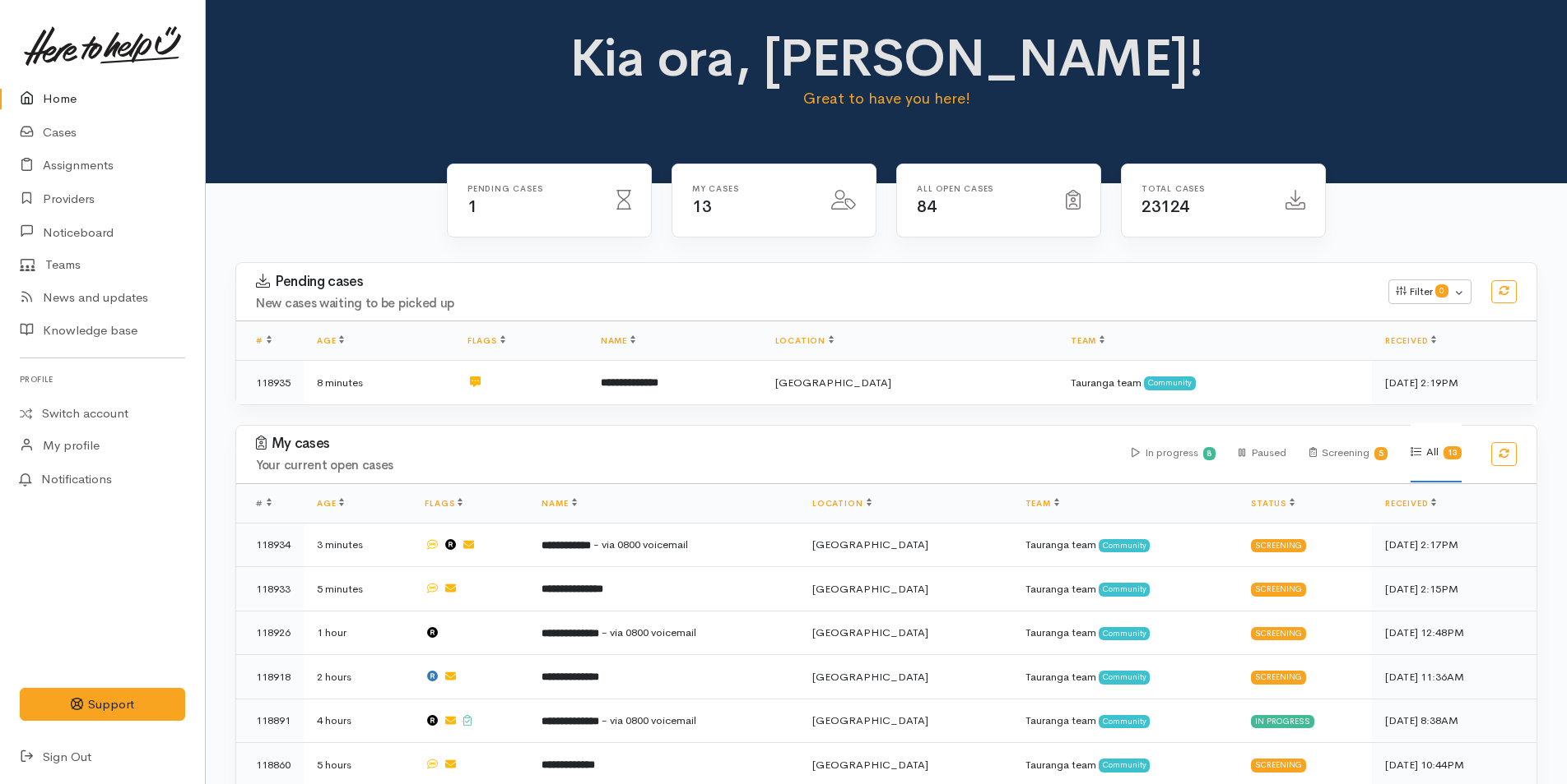
scroll to position [362, 0]
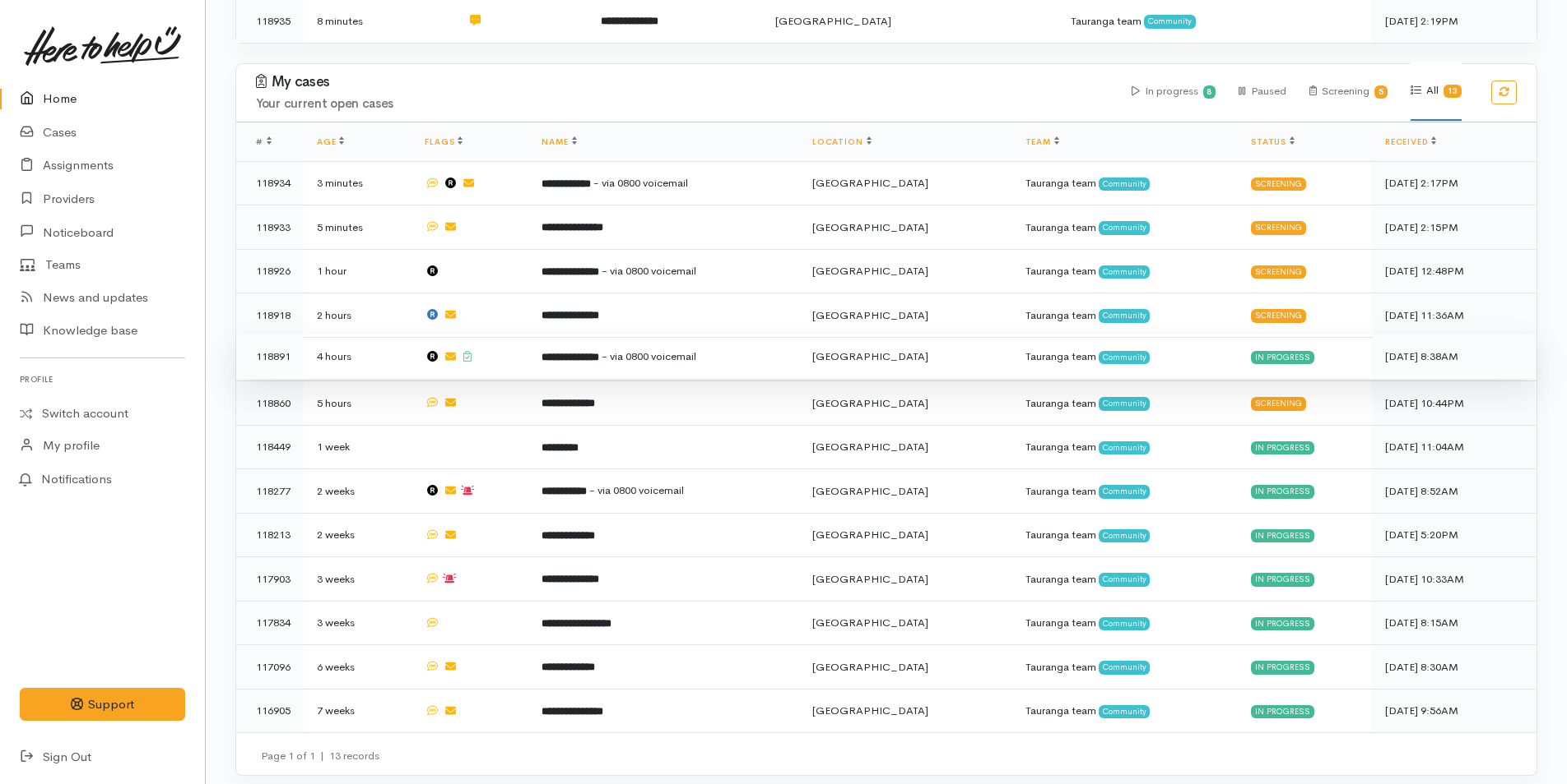
click at [654, 357] on span "- via 0800 voicemail" at bounding box center [649, 357] width 95 height 14
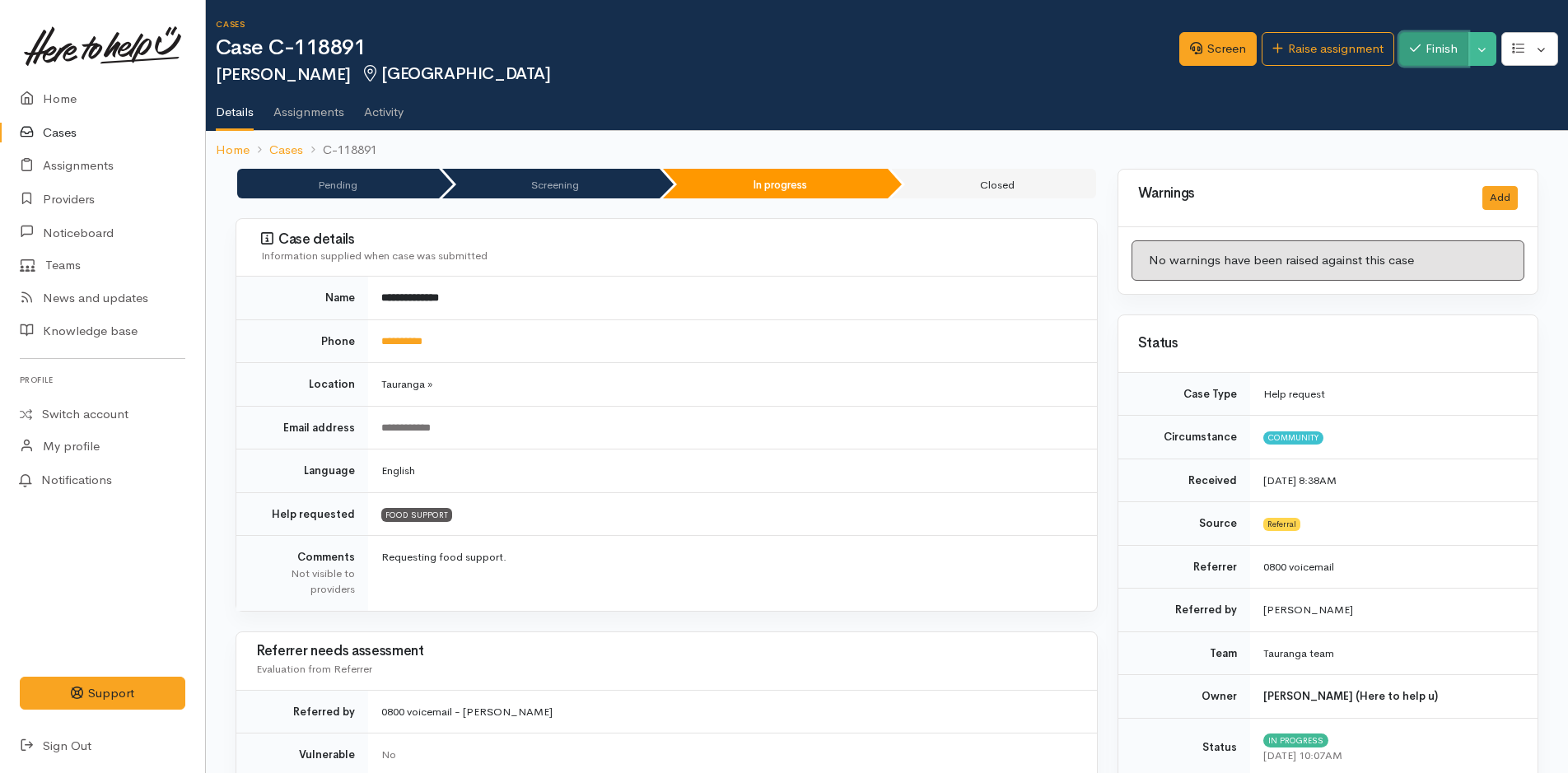
click at [1419, 43] on button "Finish" at bounding box center [1433, 49] width 69 height 34
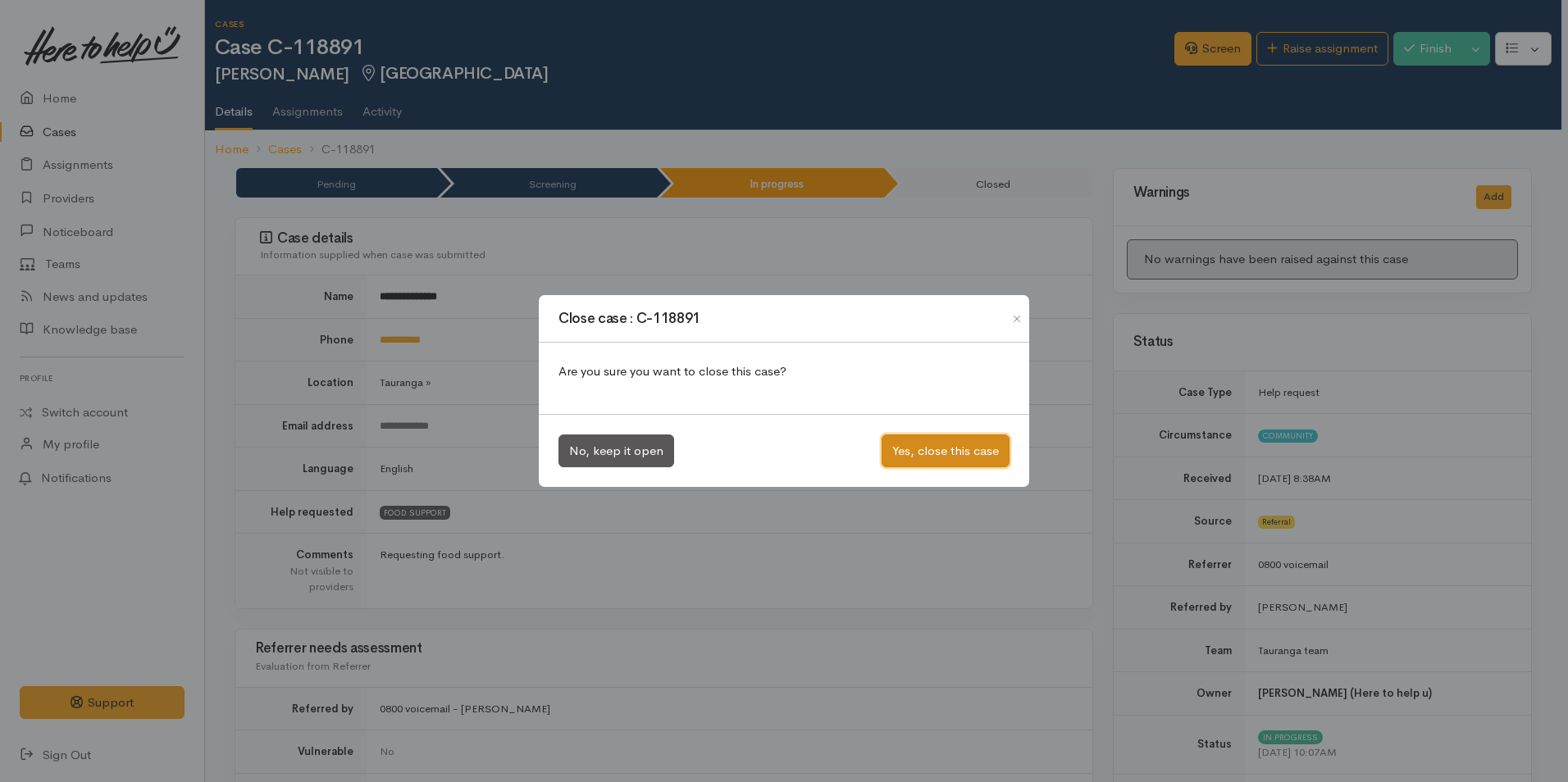
click at [986, 458] on button "Yes, close this case" at bounding box center [945, 451] width 128 height 34
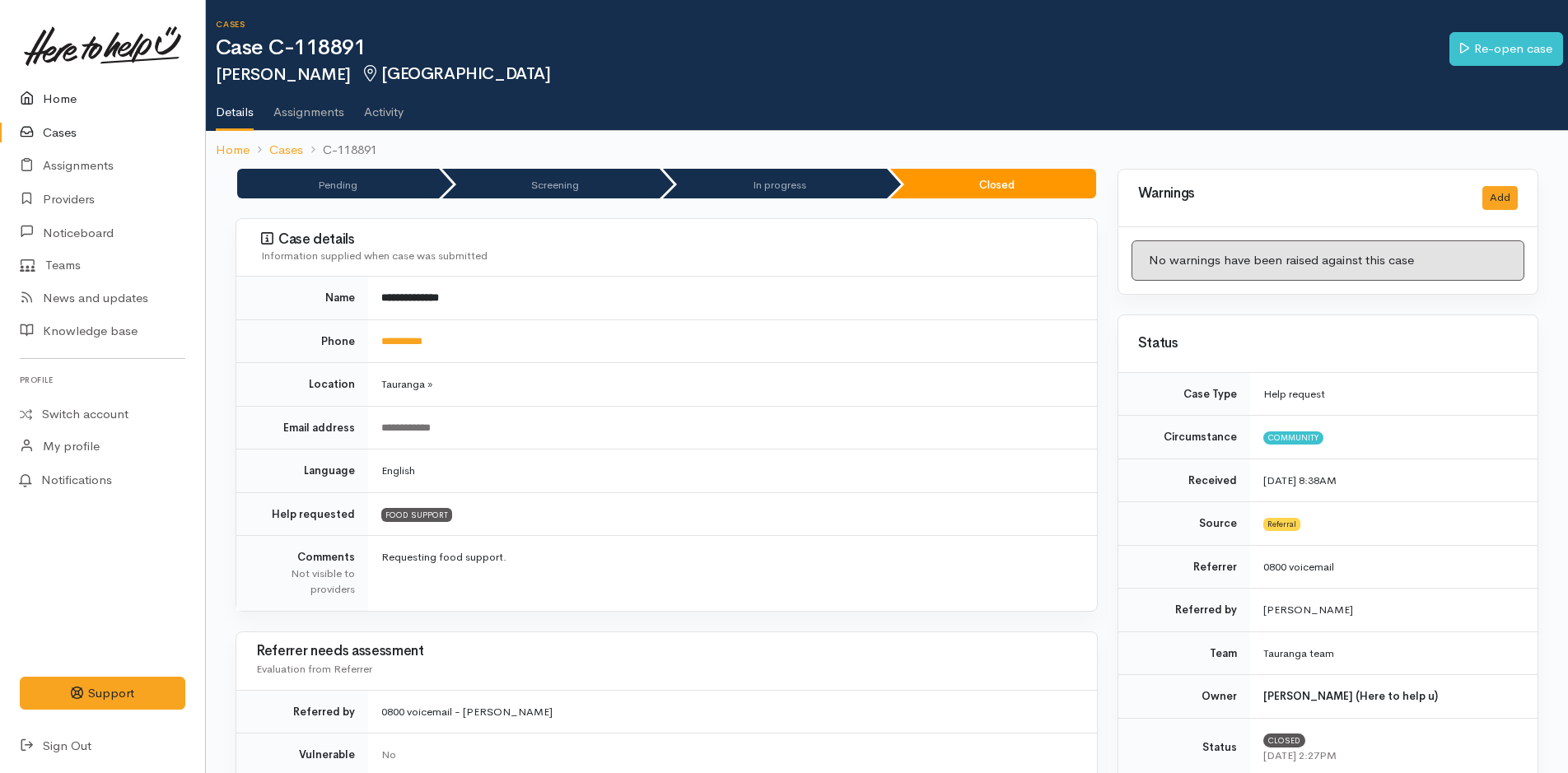
click at [35, 97] on icon at bounding box center [31, 99] width 23 height 21
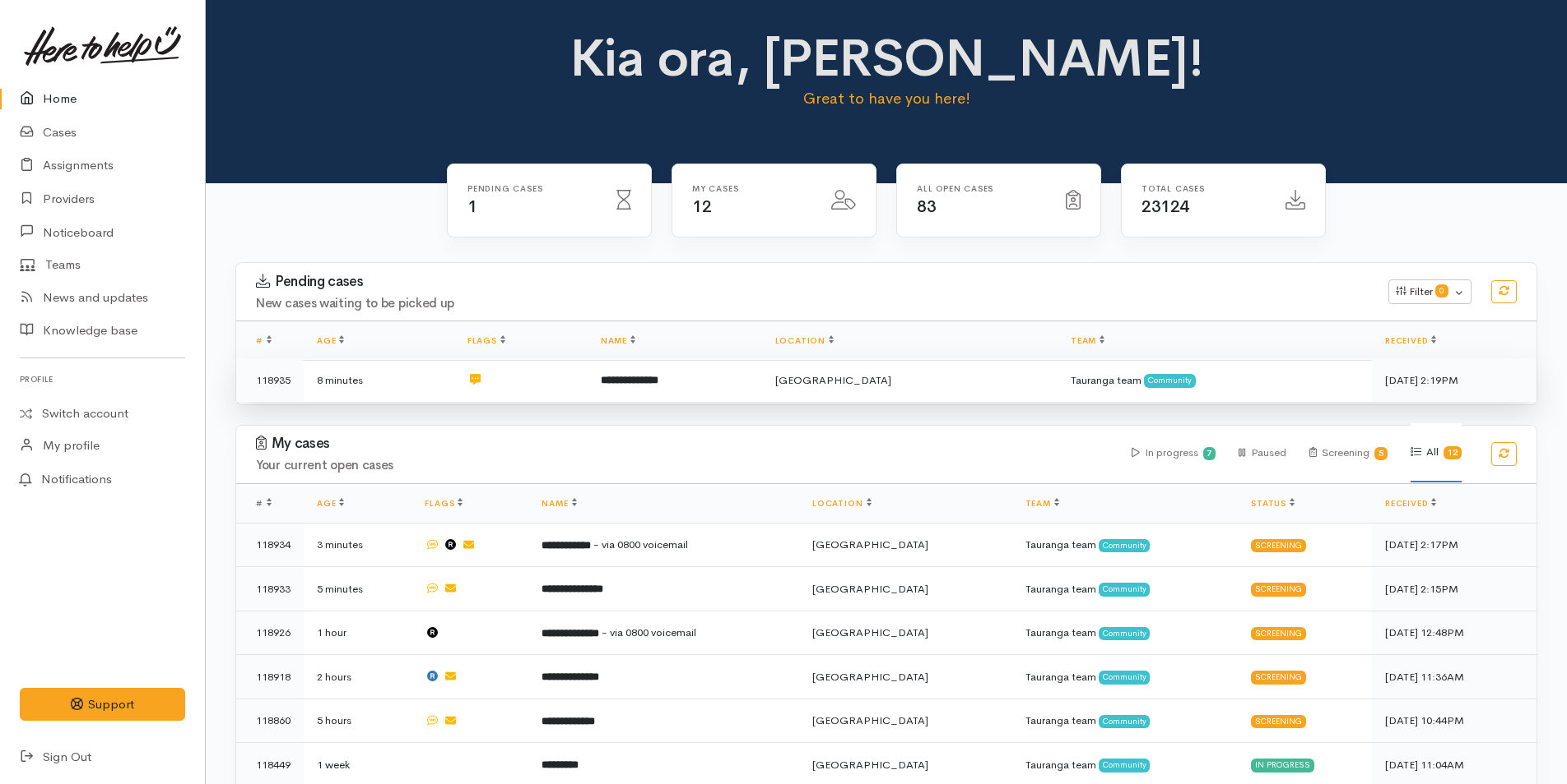
click at [711, 381] on td "**********" at bounding box center [675, 381] width 175 height 44
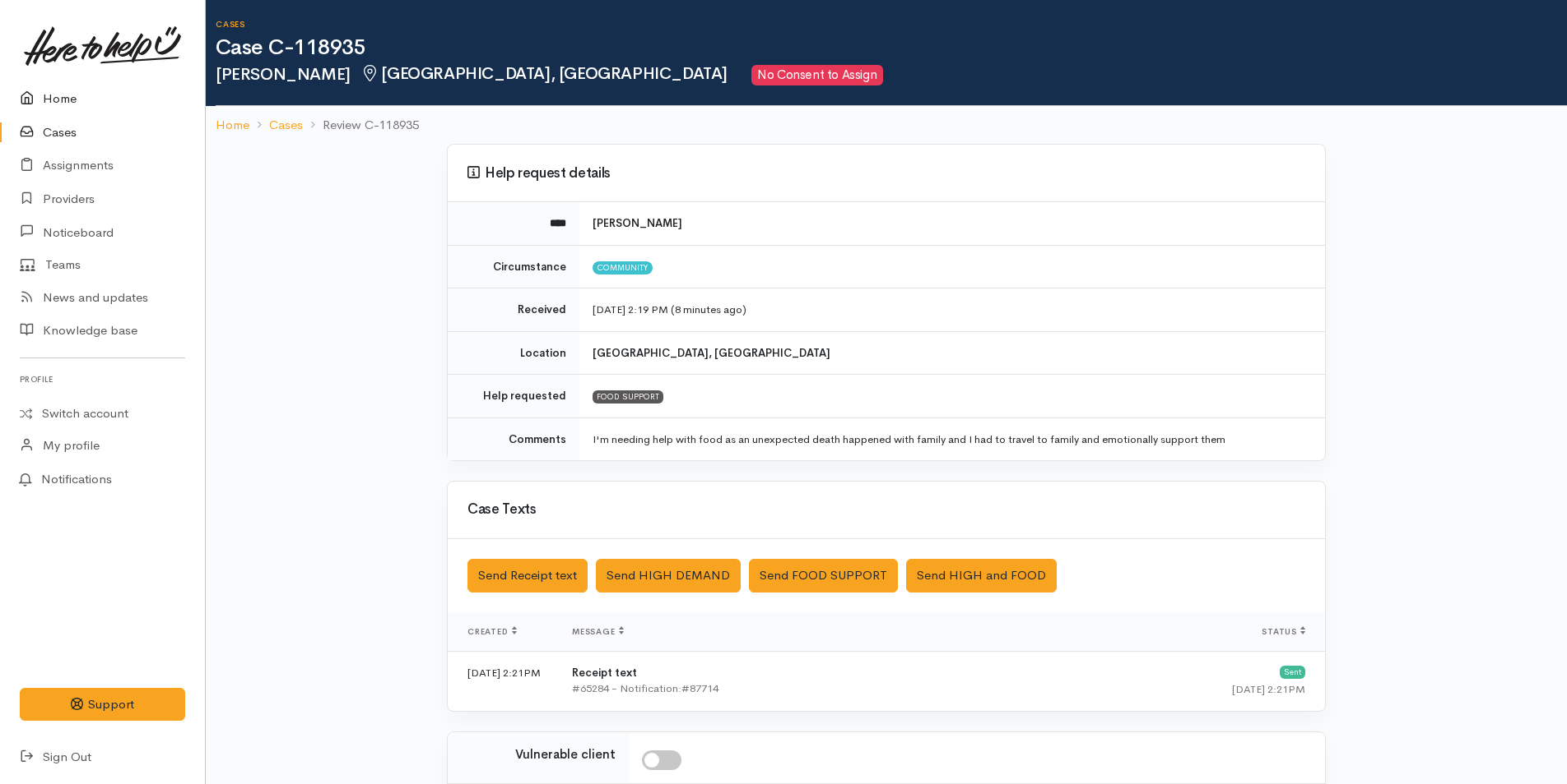
click at [146, 110] on link "Home" at bounding box center [102, 99] width 205 height 34
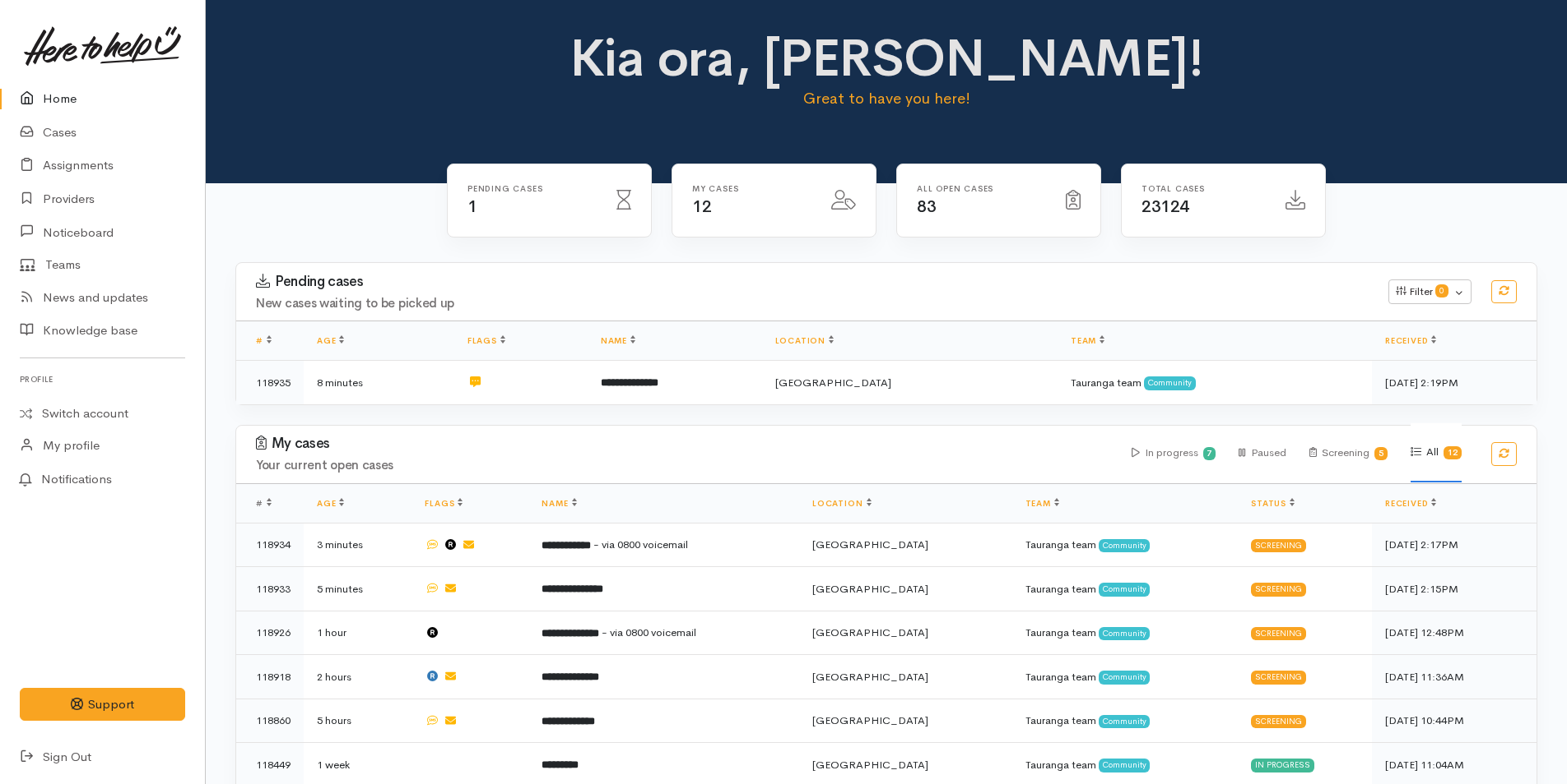
drag, startPoint x: 79, startPoint y: 92, endPoint x: 63, endPoint y: 102, distance: 18.9
click at [78, 92] on link "Home" at bounding box center [102, 99] width 205 height 34
